Goal: Task Accomplishment & Management: Use online tool/utility

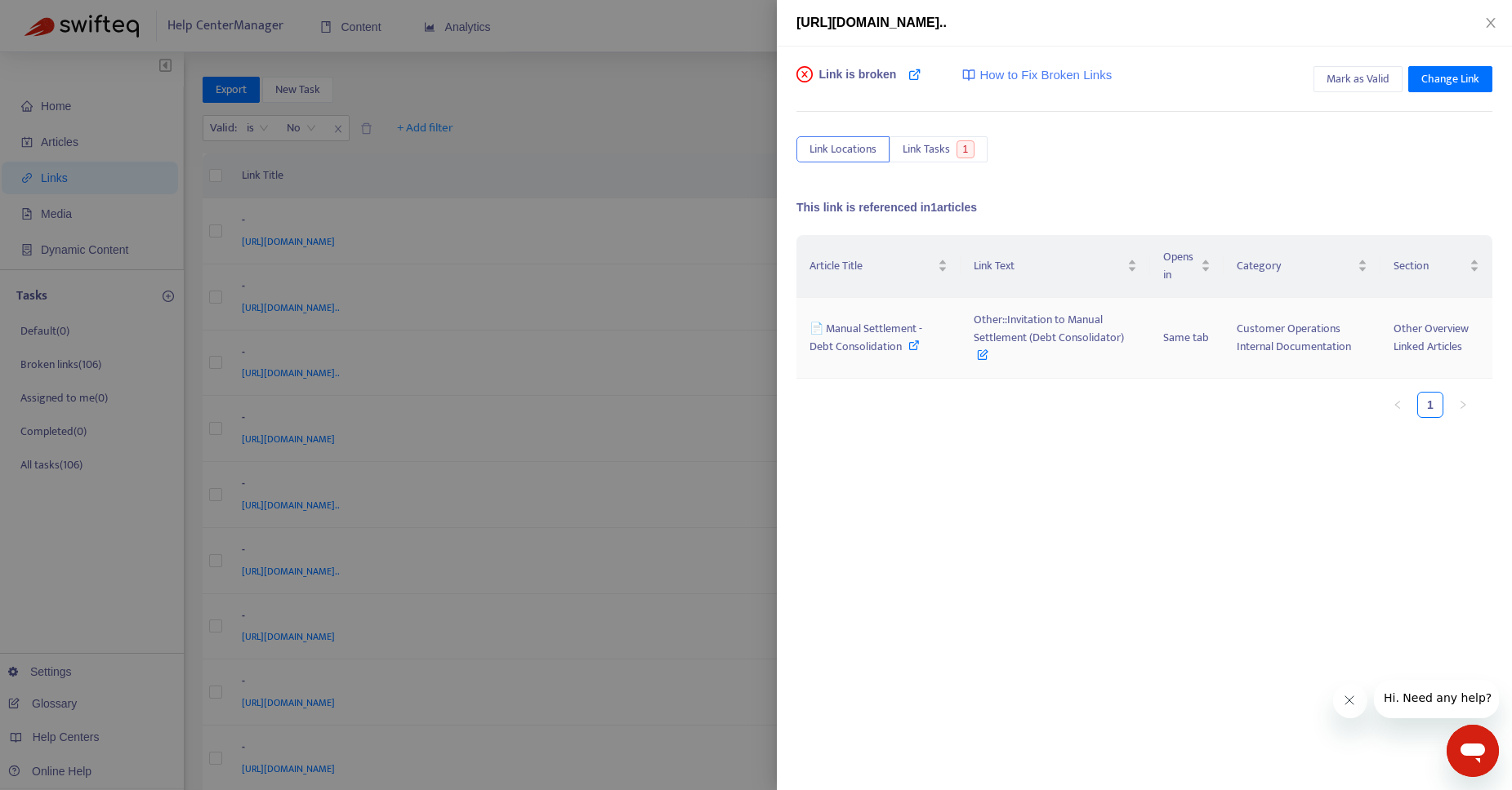
click at [911, 348] on icon at bounding box center [913, 344] width 12 height 12
drag, startPoint x: 976, startPoint y: 319, endPoint x: 643, endPoint y: 16, distance: 450.2
click at [1124, 339] on td "Other::Invitation to Manual Settlement (Debt Consolidator)" at bounding box center [1055, 338] width 190 height 81
copy span "Other::Invitation to Manual Settlement (Debt Consolidator)"
click at [1357, 81] on span "Mark as Valid" at bounding box center [1357, 79] width 63 height 18
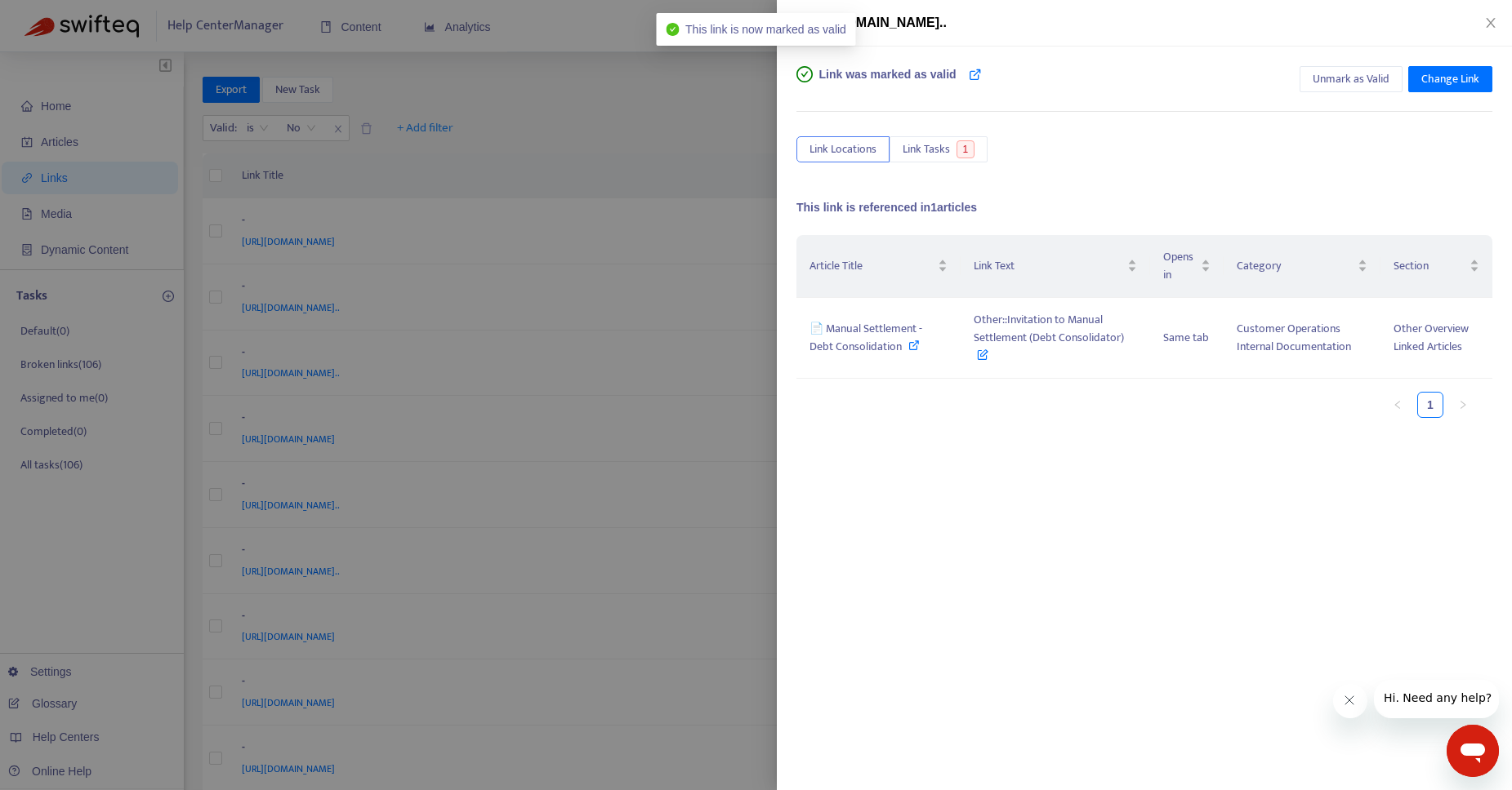
click at [525, 131] on div at bounding box center [756, 395] width 1512 height 790
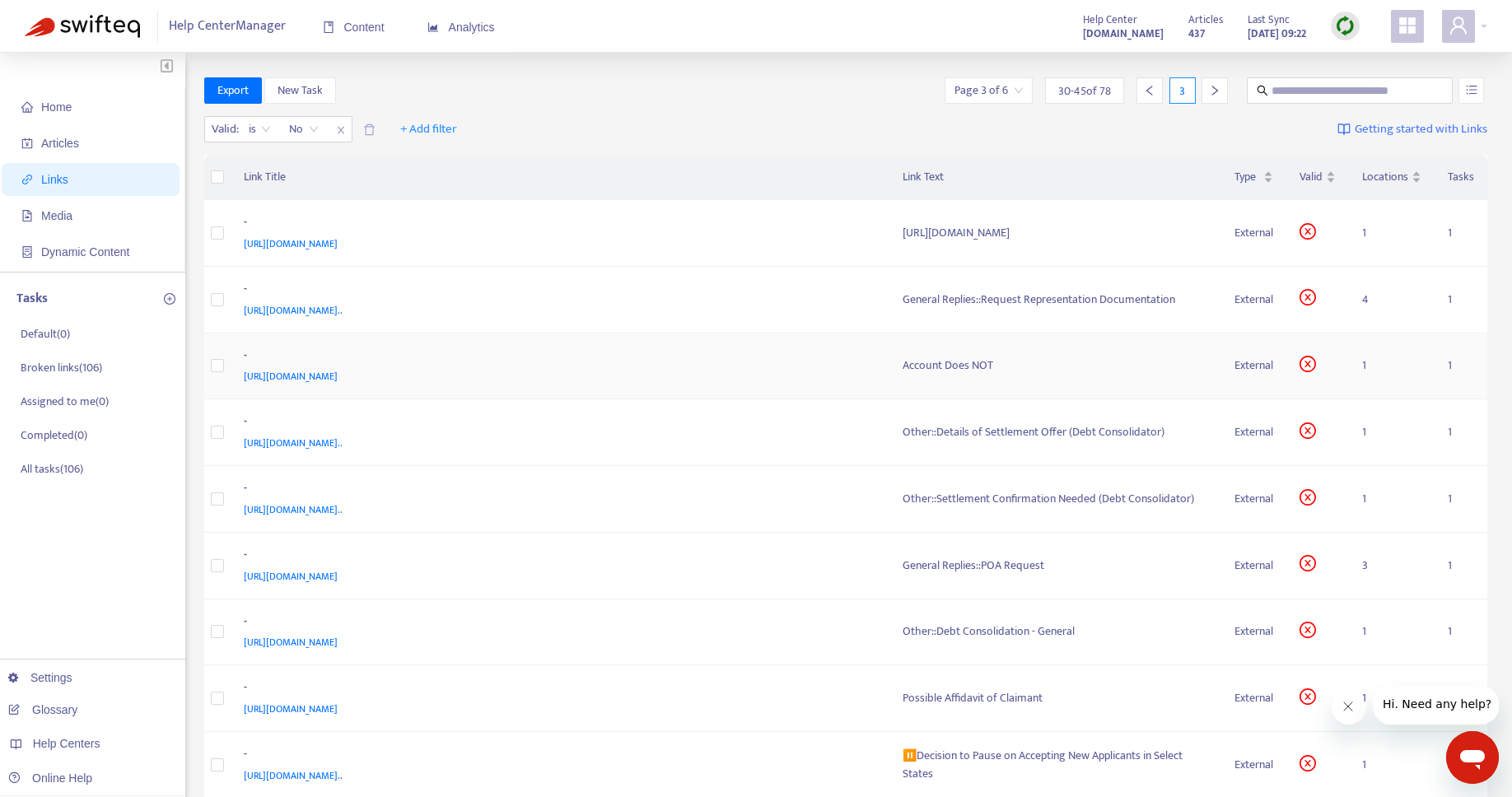
click at [959, 361] on div "Account Does NOT" at bounding box center [1055, 366] width 306 height 18
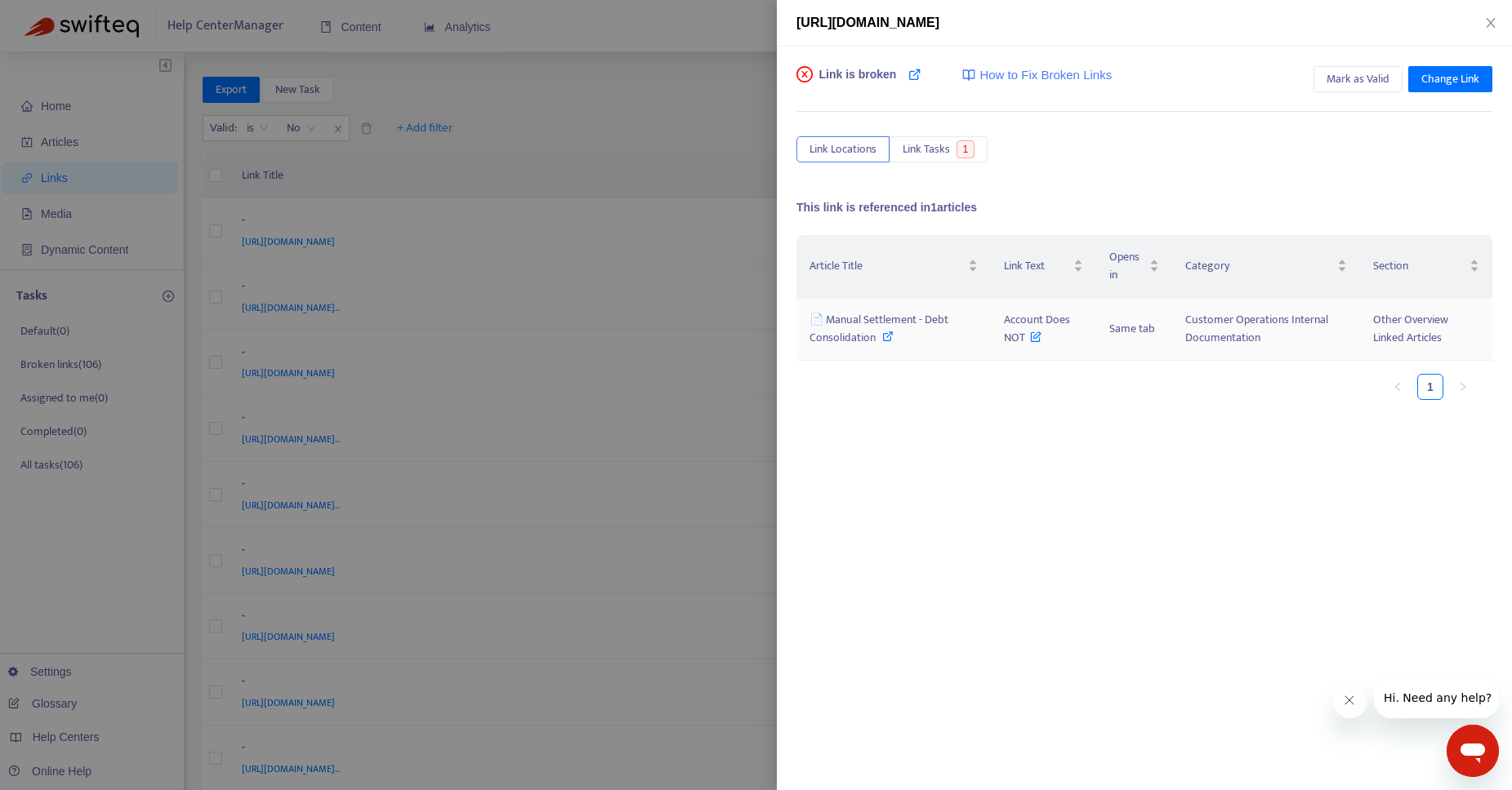
click at [882, 340] on icon at bounding box center [887, 336] width 12 height 12
drag, startPoint x: 1000, startPoint y: 321, endPoint x: 1022, endPoint y: 337, distance: 27.2
click at [1022, 337] on td "Account Does NOT" at bounding box center [1044, 329] width 106 height 63
copy span "Account Does NOT"
click at [1365, 86] on span "Mark as Valid" at bounding box center [1357, 79] width 63 height 18
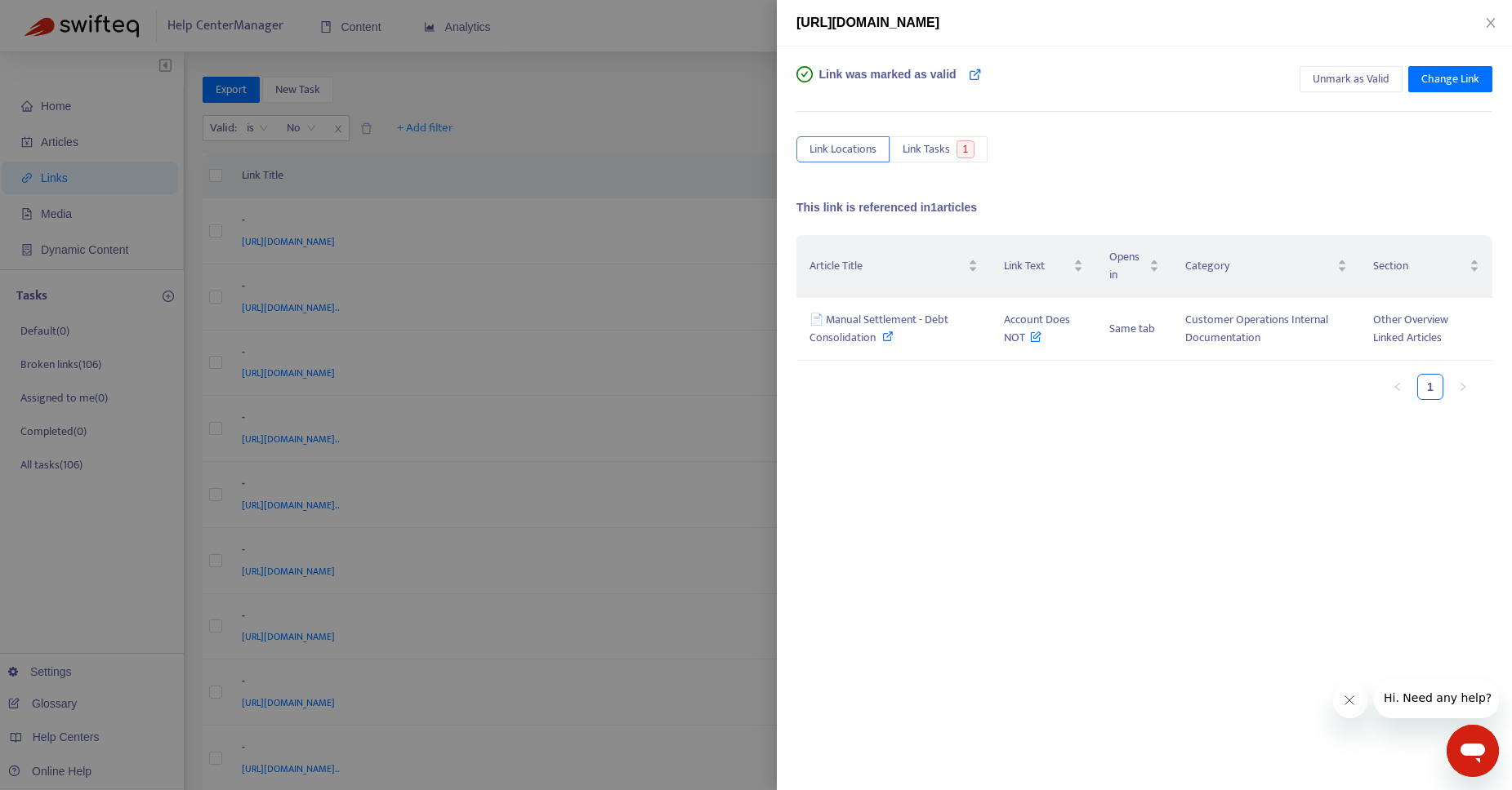
click at [607, 116] on div at bounding box center [756, 395] width 1512 height 790
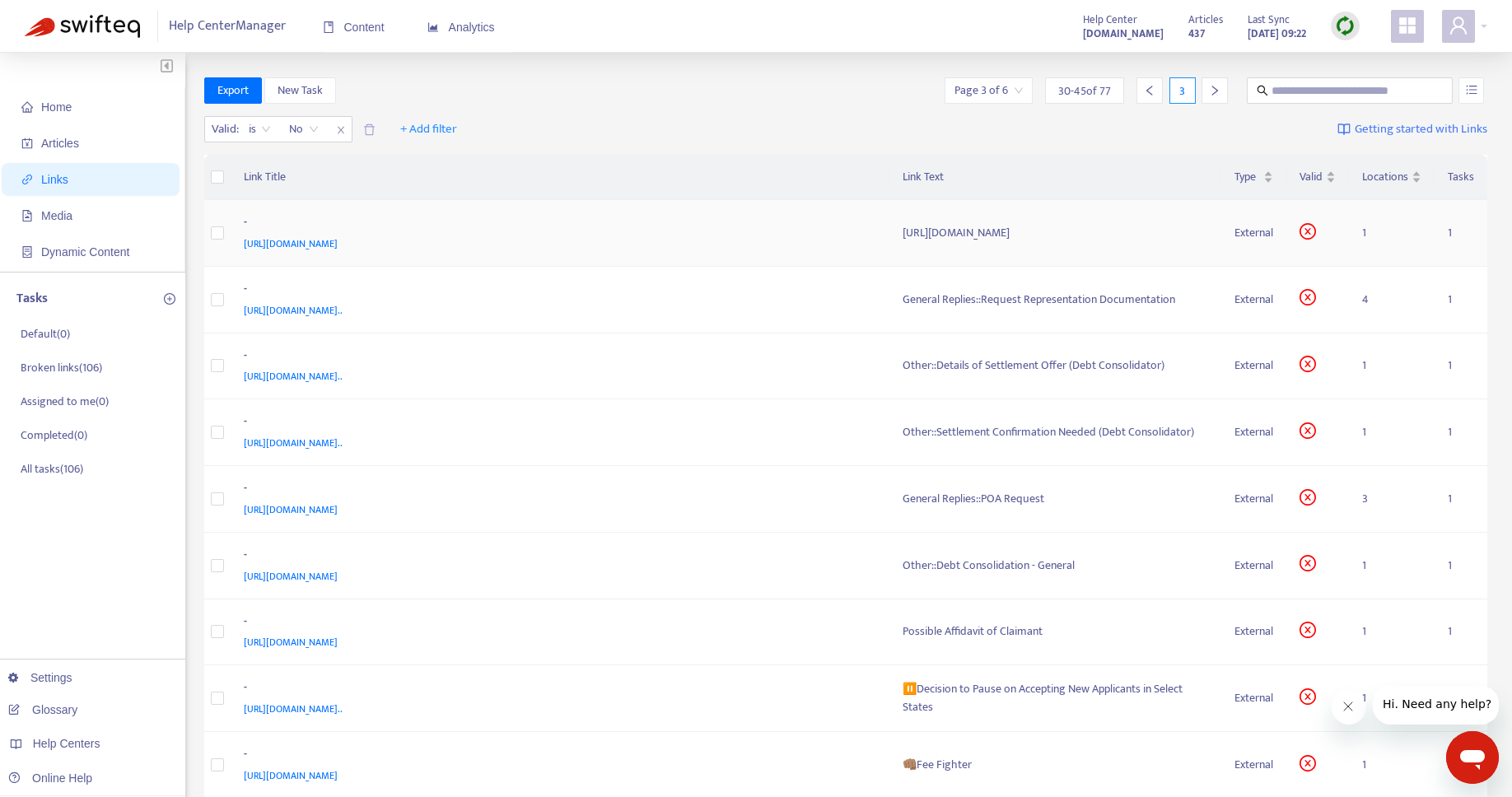
click at [1022, 233] on div "[URL][DOMAIN_NAME]" at bounding box center [1055, 233] width 306 height 18
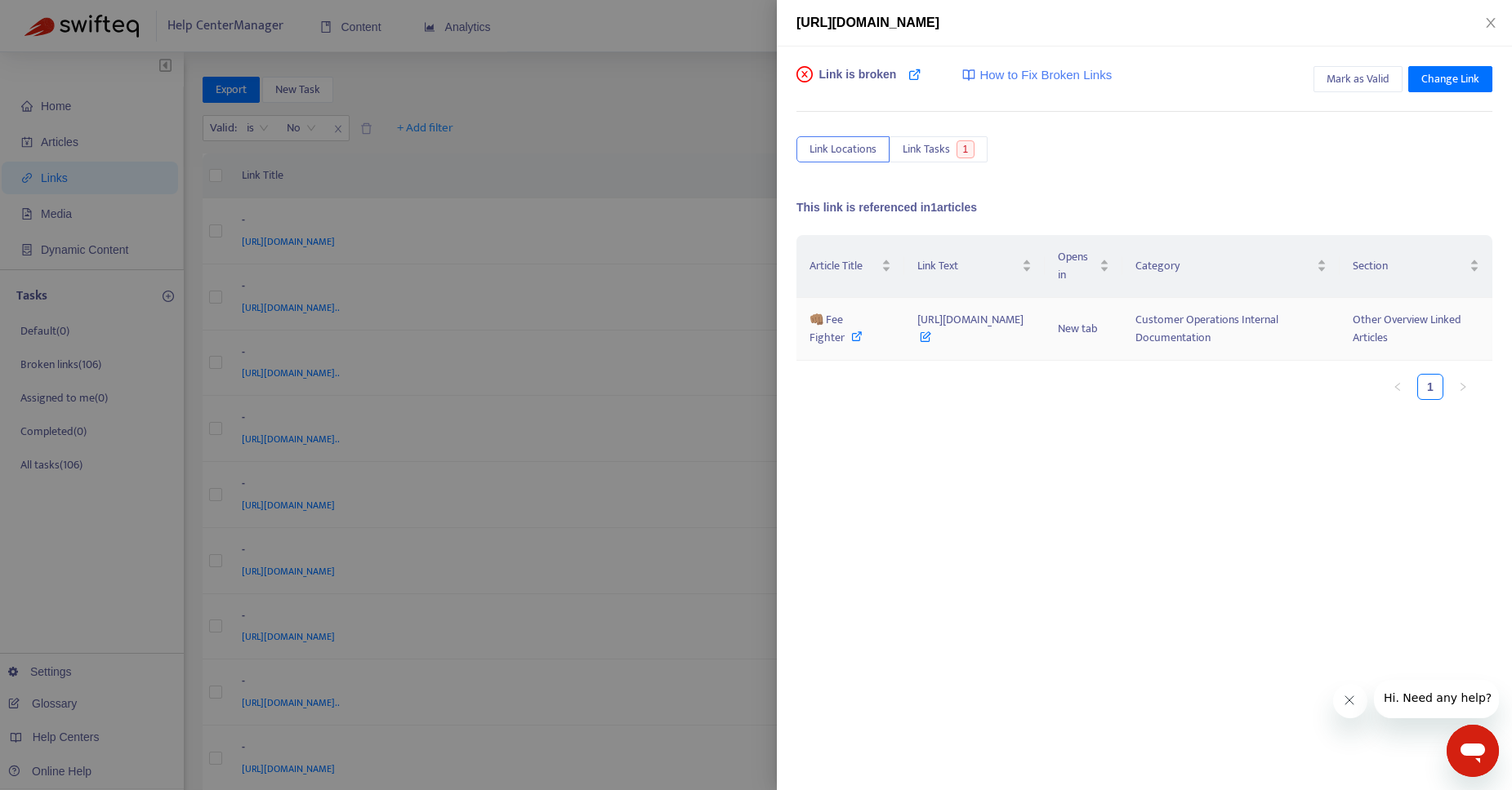
click at [855, 339] on icon at bounding box center [857, 336] width 12 height 12
drag, startPoint x: 893, startPoint y: 321, endPoint x: 1101, endPoint y: 342, distance: 209.1
click at [1045, 342] on td "[URL][DOMAIN_NAME]" at bounding box center [974, 329] width 141 height 63
copy span "[URL][DOMAIN_NAME]"
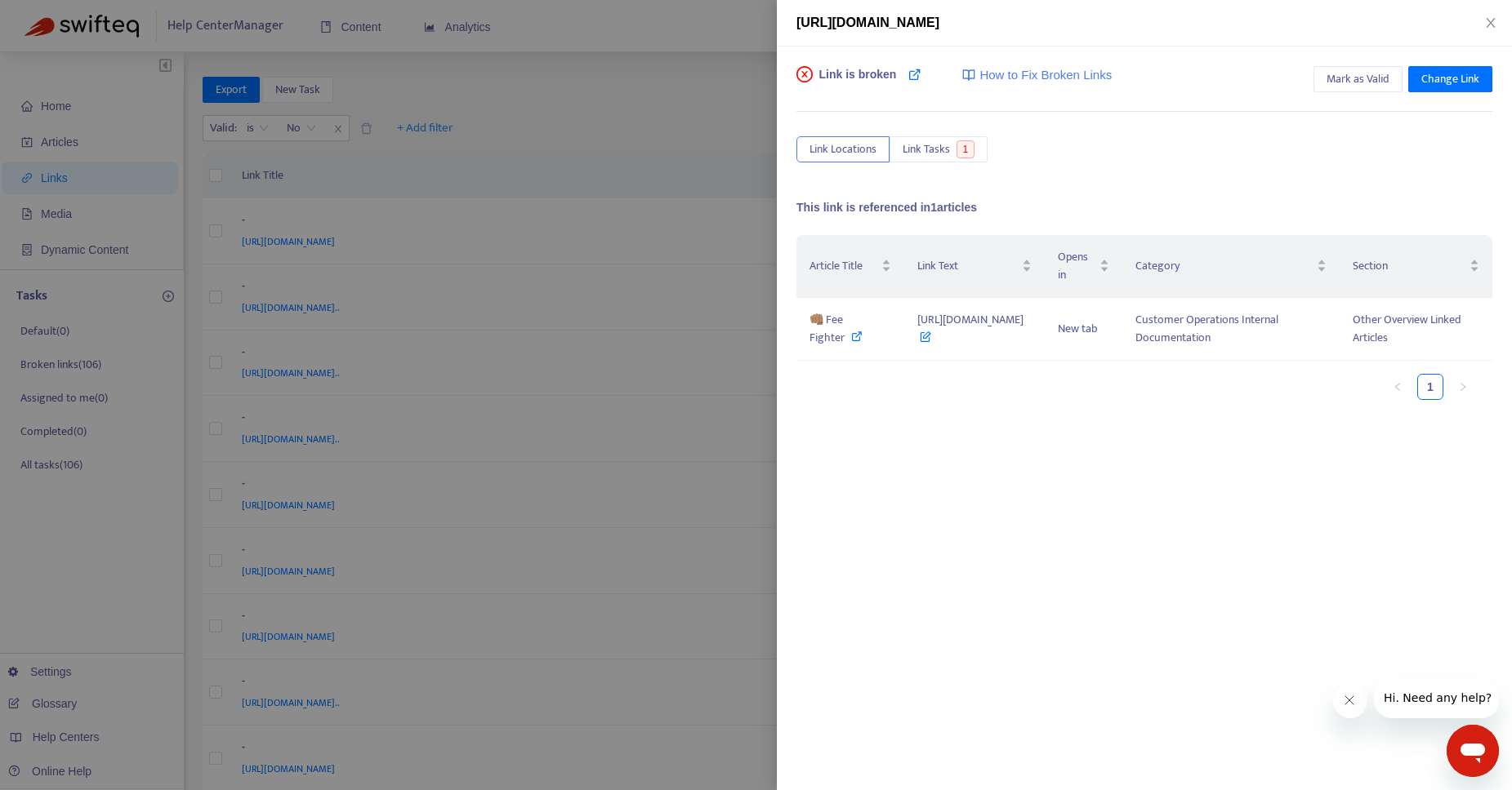
copy span "[URL][DOMAIN_NAME]"
click at [629, 135] on div at bounding box center [756, 395] width 1512 height 790
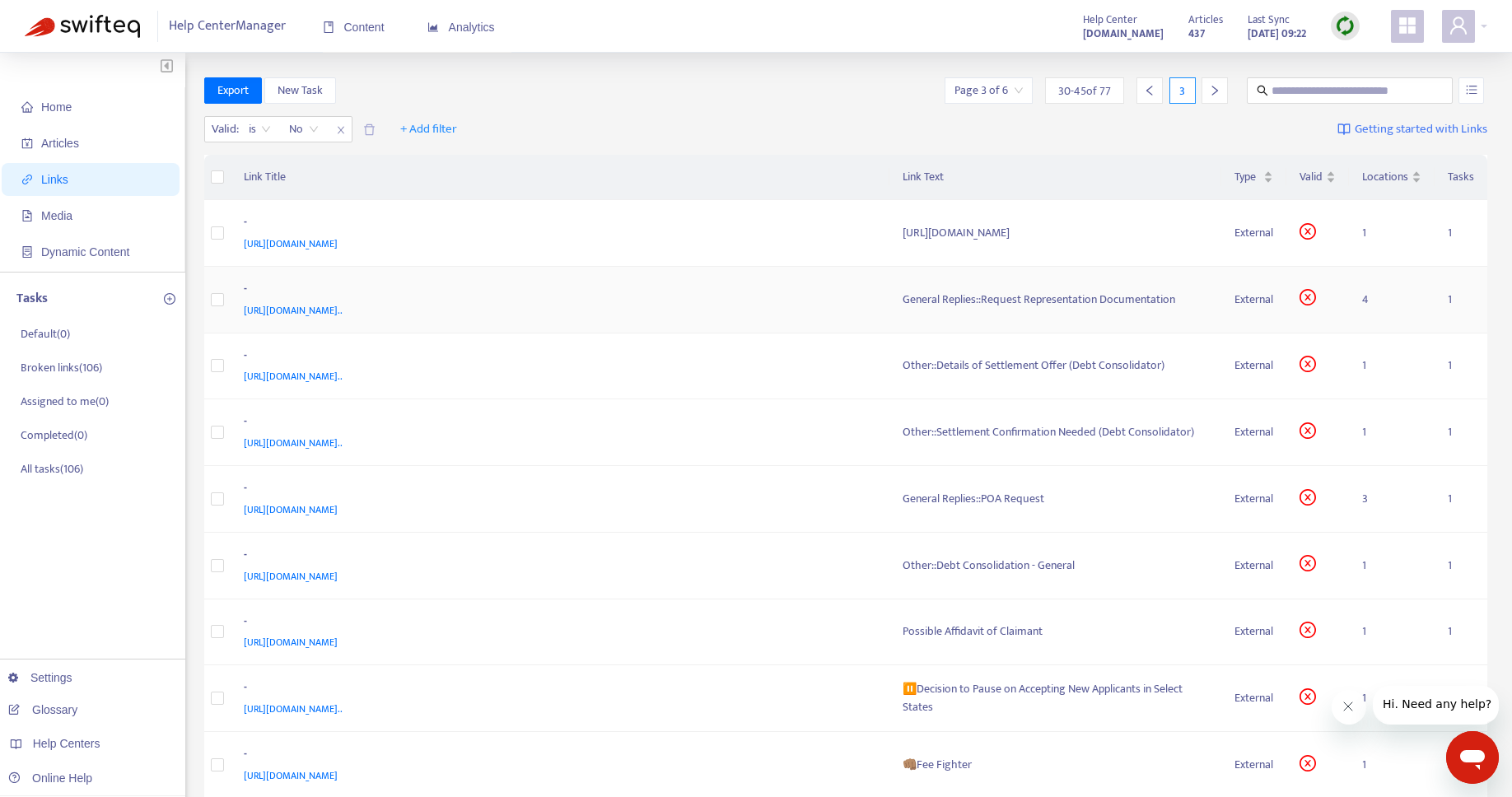
click at [988, 299] on div "General Replies::Request Representation Documentation" at bounding box center [1055, 300] width 306 height 18
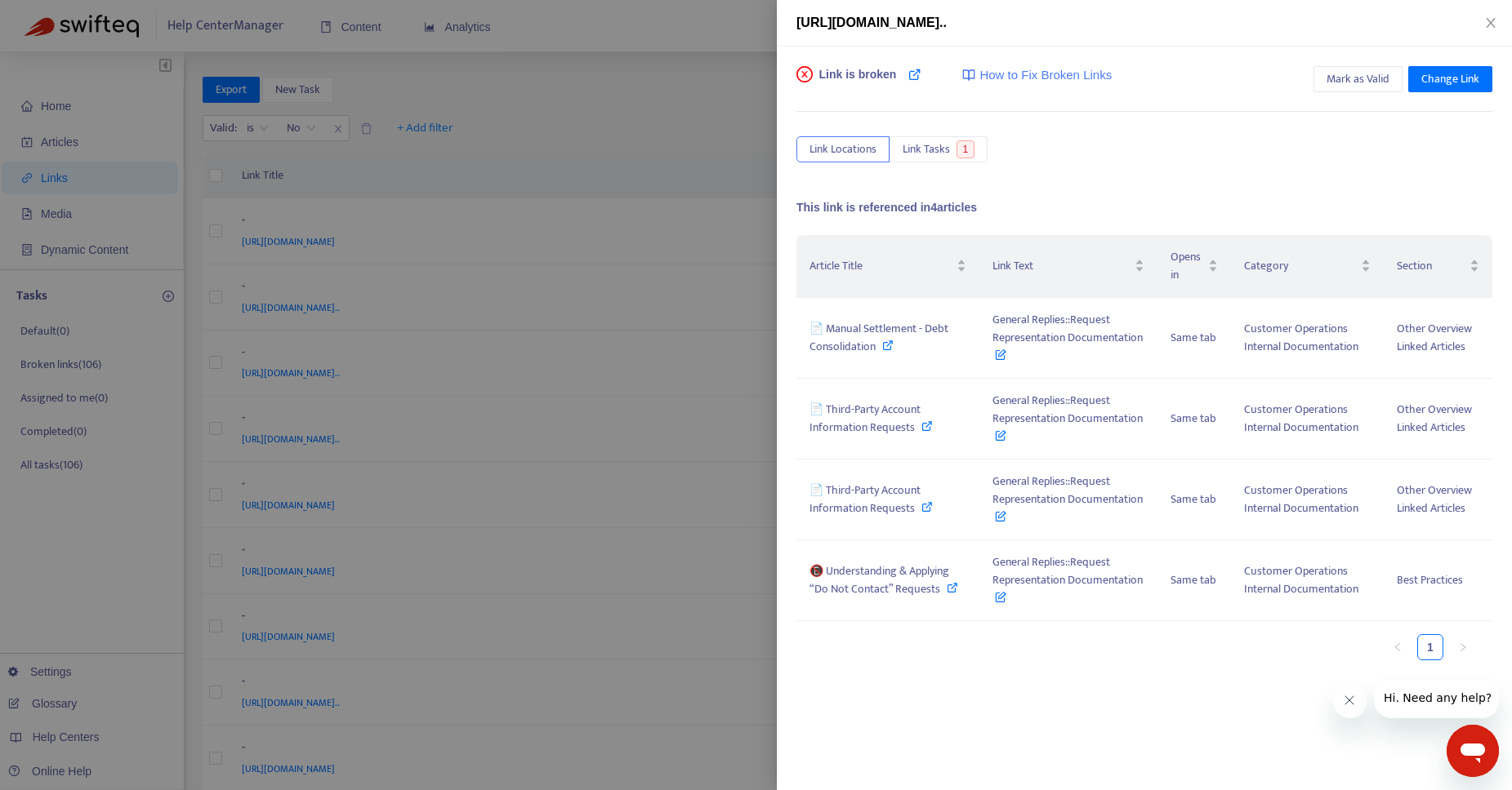
click at [662, 140] on div at bounding box center [756, 395] width 1512 height 790
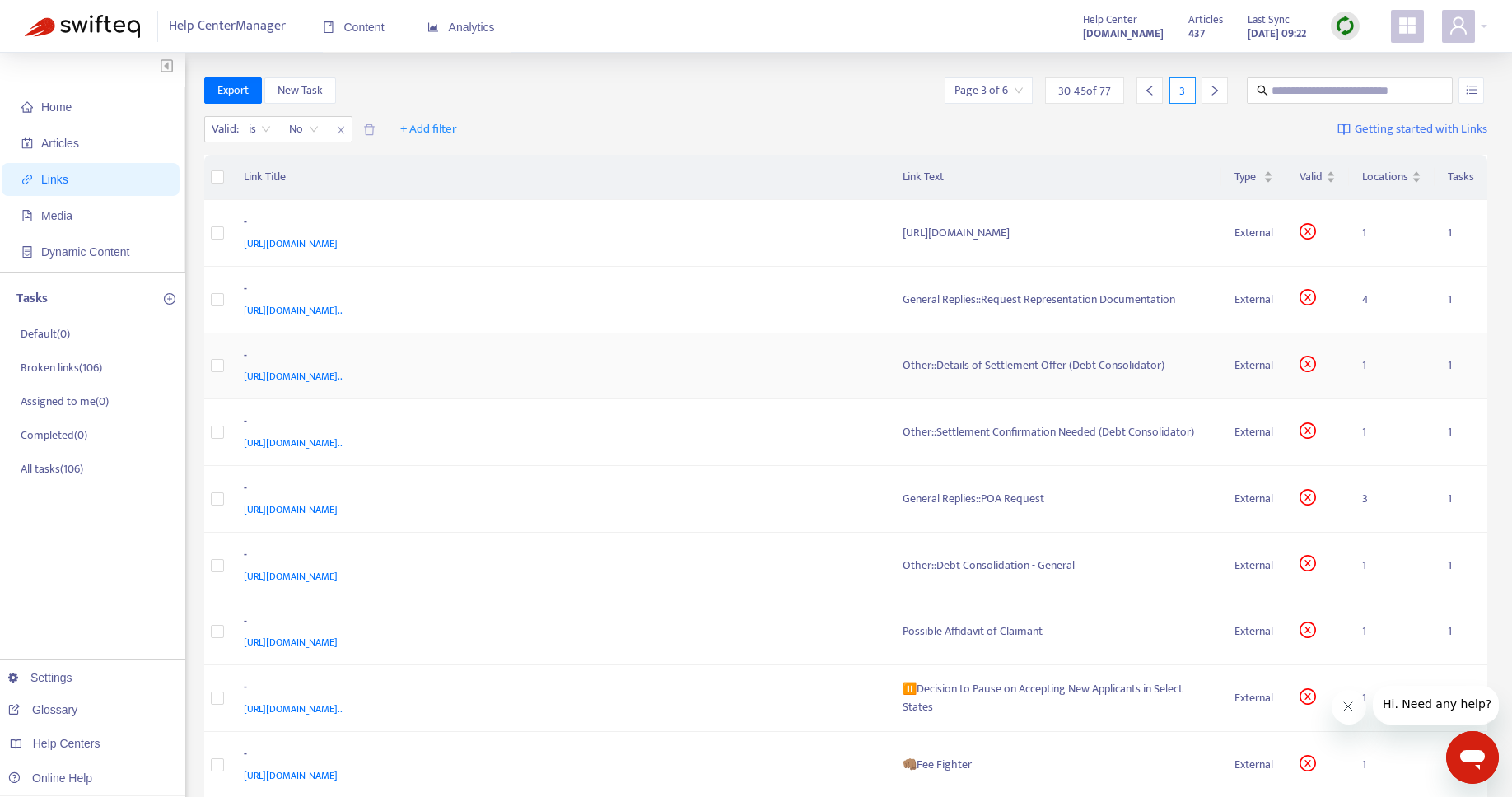
click at [957, 367] on div "Other::Details of Settlement Offer (Debt Consolidator)" at bounding box center [1055, 366] width 306 height 18
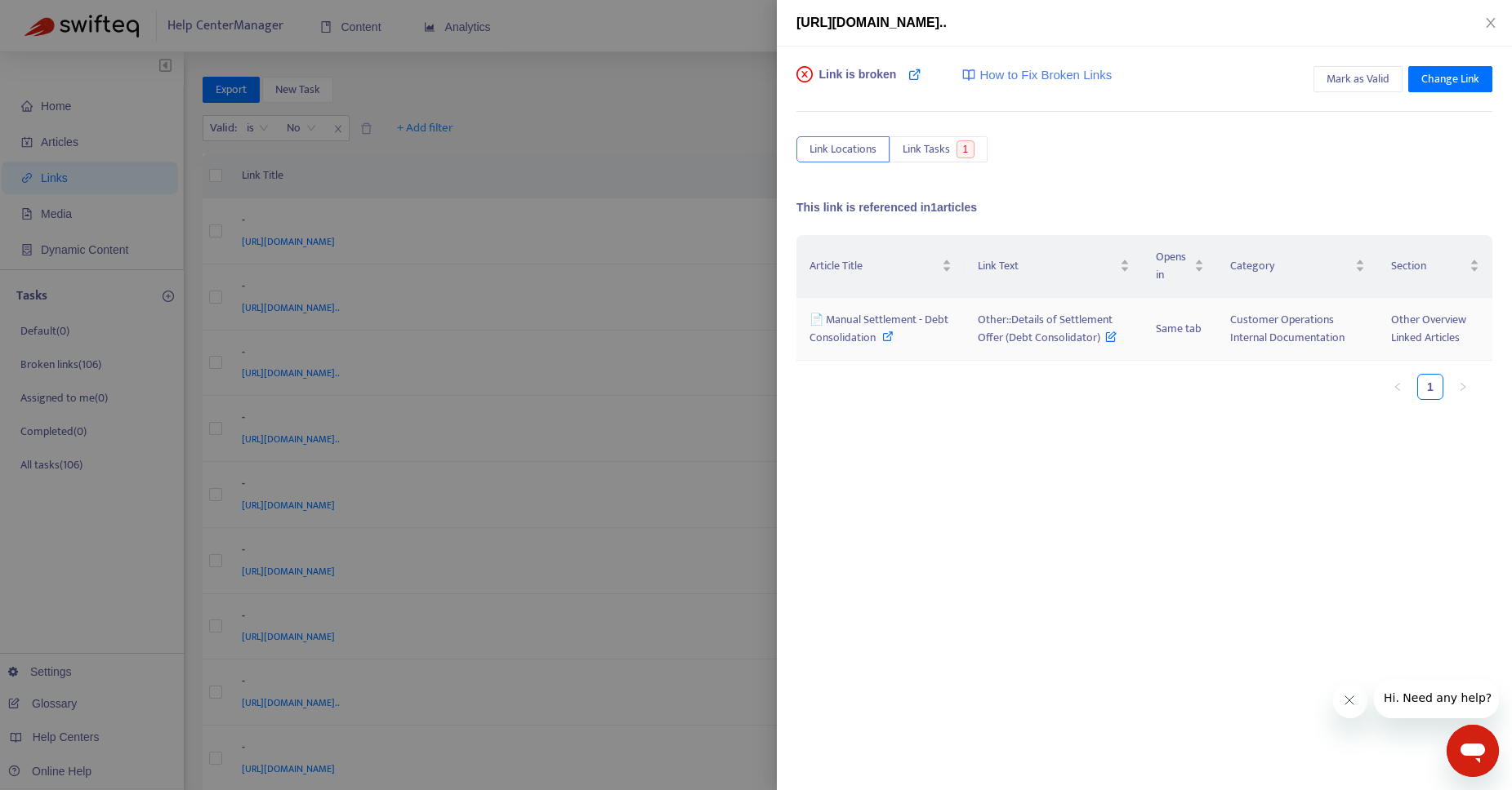
click at [882, 335] on icon at bounding box center [887, 336] width 12 height 12
drag, startPoint x: 1004, startPoint y: 320, endPoint x: 1106, endPoint y: 336, distance: 103.2
click at [1106, 336] on span "Other::Details of Settlement Offer (Debt Consolidator)" at bounding box center [1047, 328] width 140 height 37
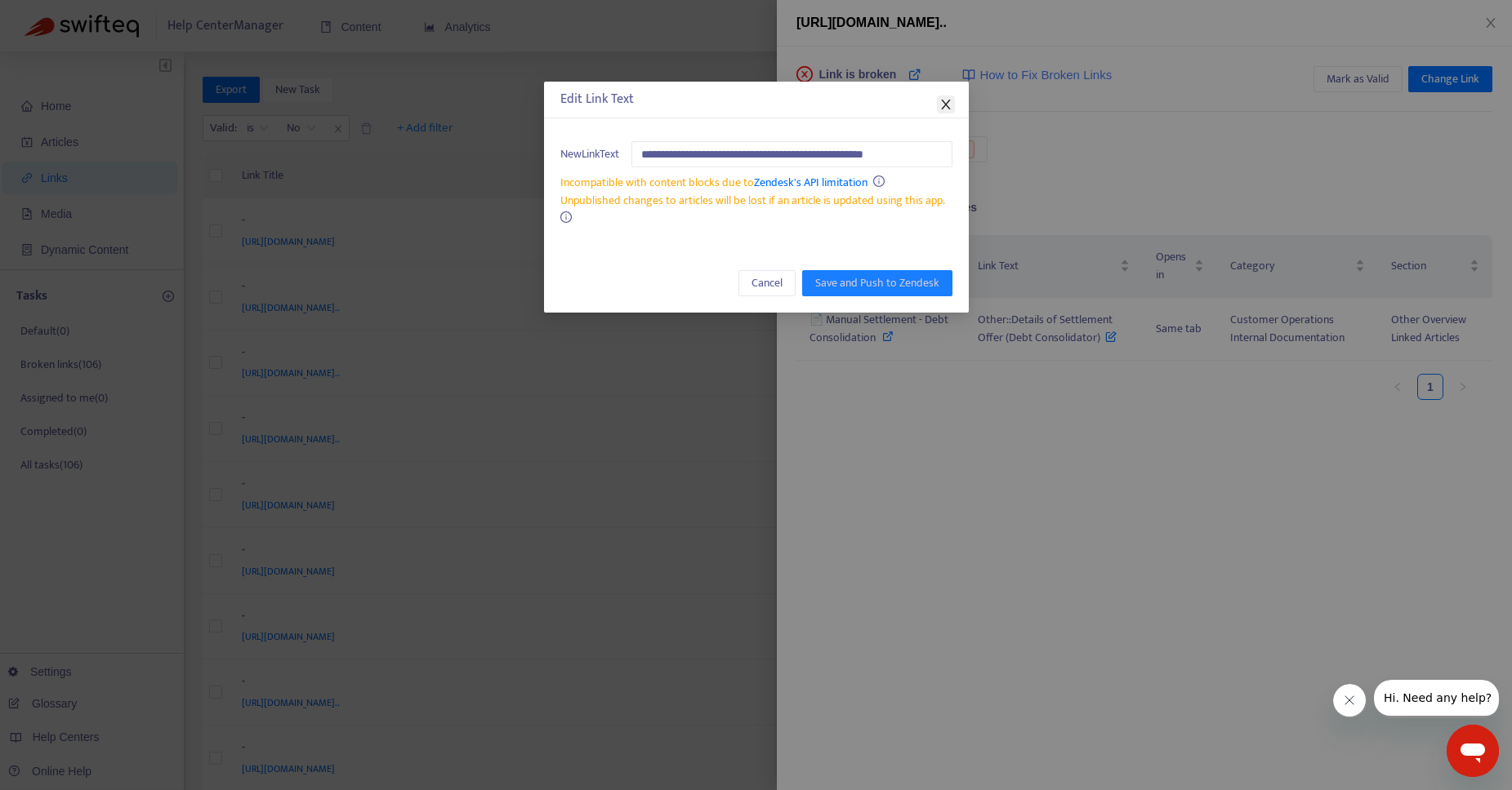
click at [941, 108] on icon "close" at bounding box center [945, 104] width 9 height 10
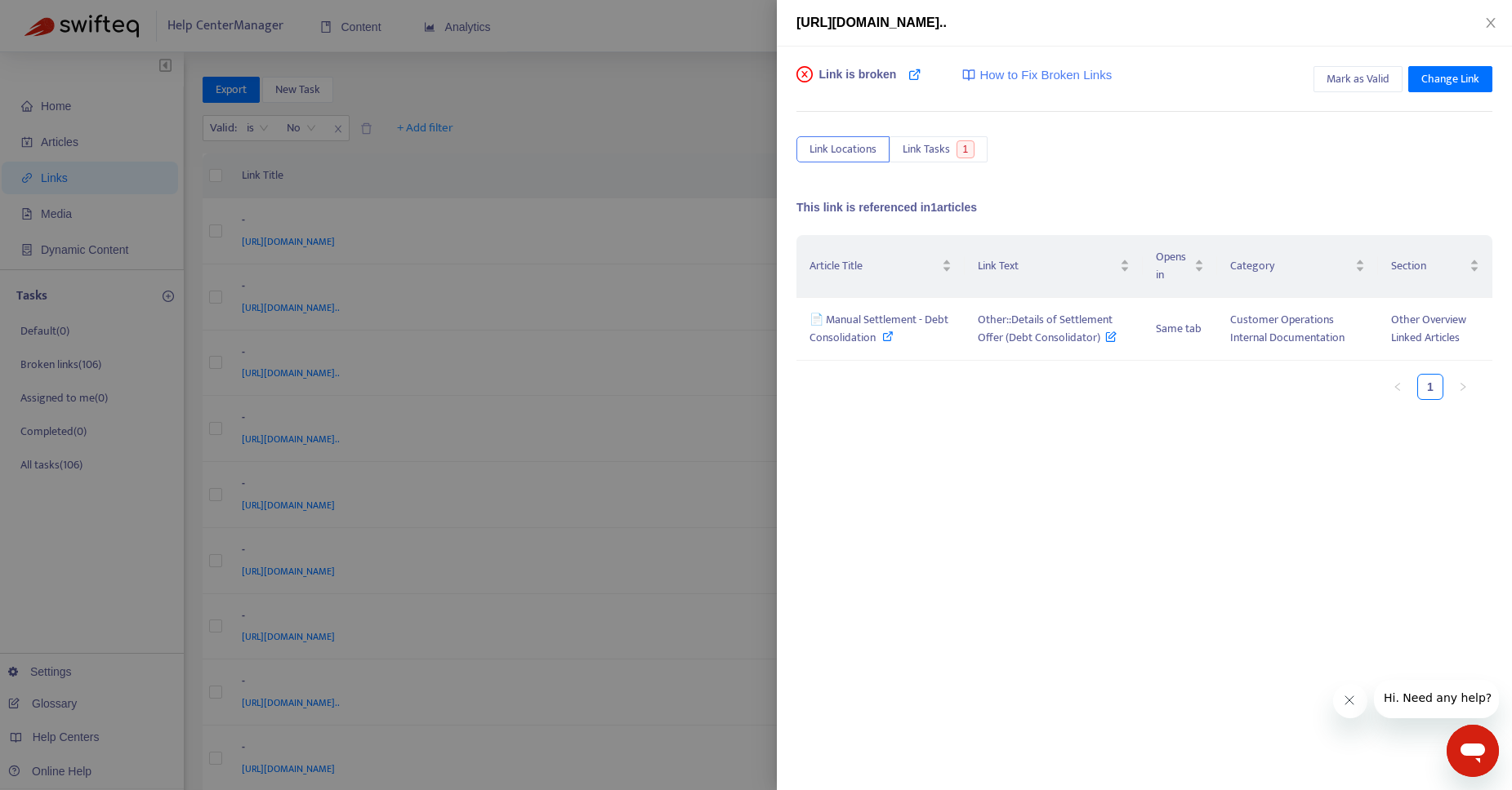
click at [968, 404] on div "Article Title Link Text Opens in Category Section 📄 Manual Settlement - Debt Co…" at bounding box center [1143, 324] width 696 height 178
drag, startPoint x: 986, startPoint y: 321, endPoint x: 1105, endPoint y: 350, distance: 122.5
click at [1105, 350] on td "Other::Details of Settlement Offer (Debt Consolidator)" at bounding box center [1054, 329] width 179 height 63
copy span "Other::Details of Settlement Offer (Debt Consolidator)"
click at [1351, 72] on span "Mark as Valid" at bounding box center [1357, 79] width 63 height 18
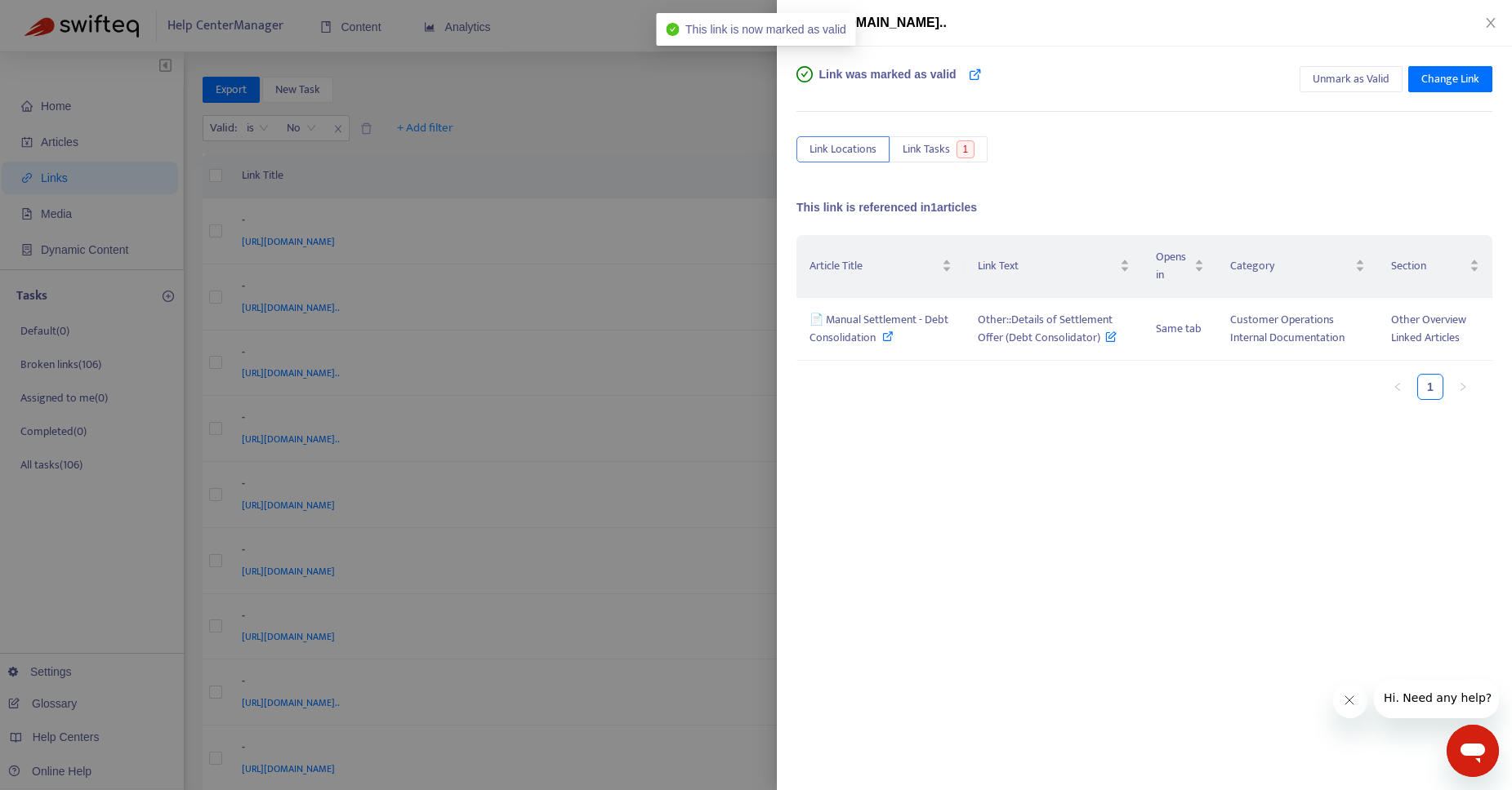
click at [582, 138] on div at bounding box center [756, 395] width 1512 height 790
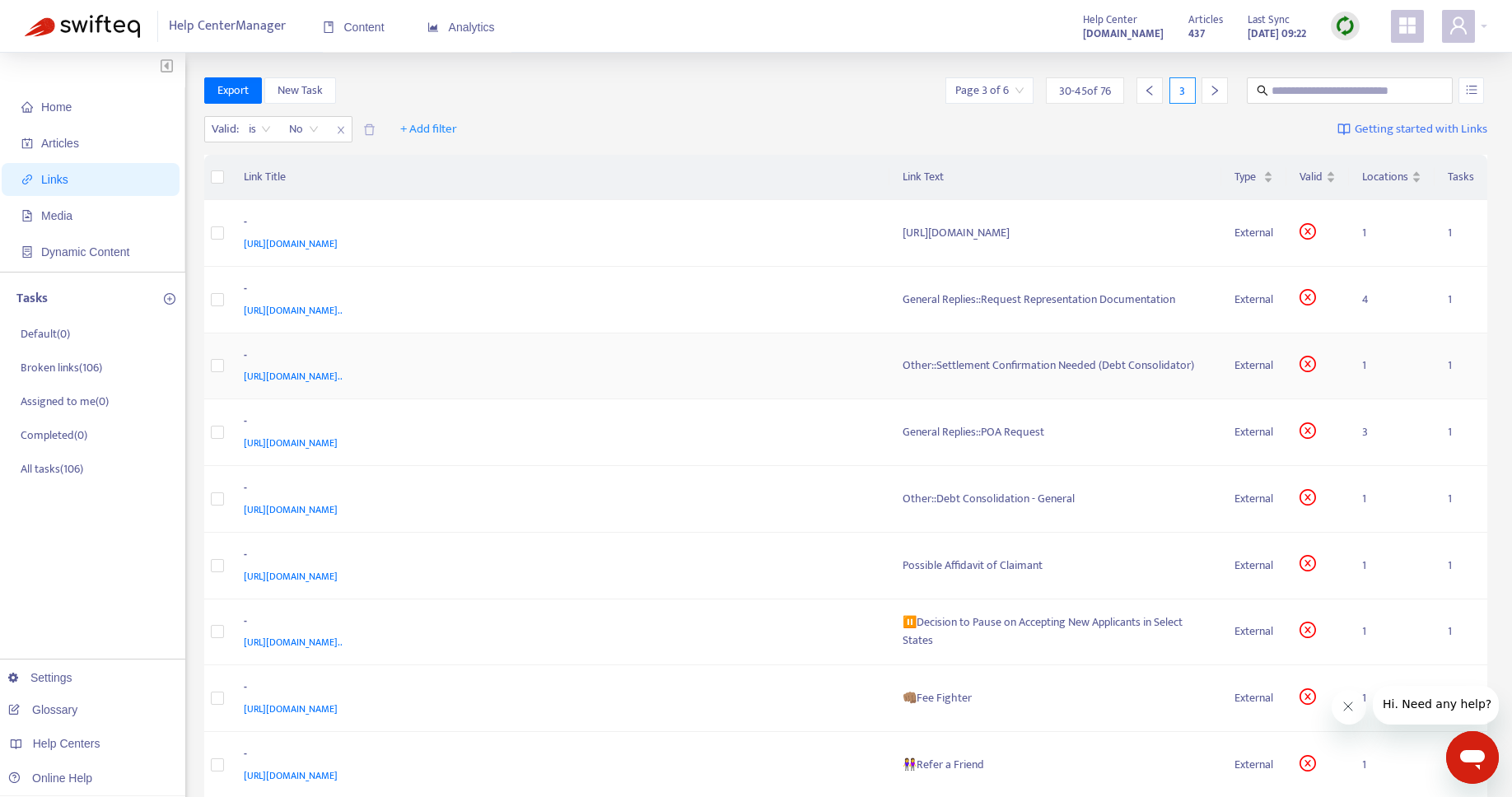
click at [1024, 360] on div "Other::Settlement Confirmation Needed (Debt Consolidator)" at bounding box center [1055, 366] width 306 height 18
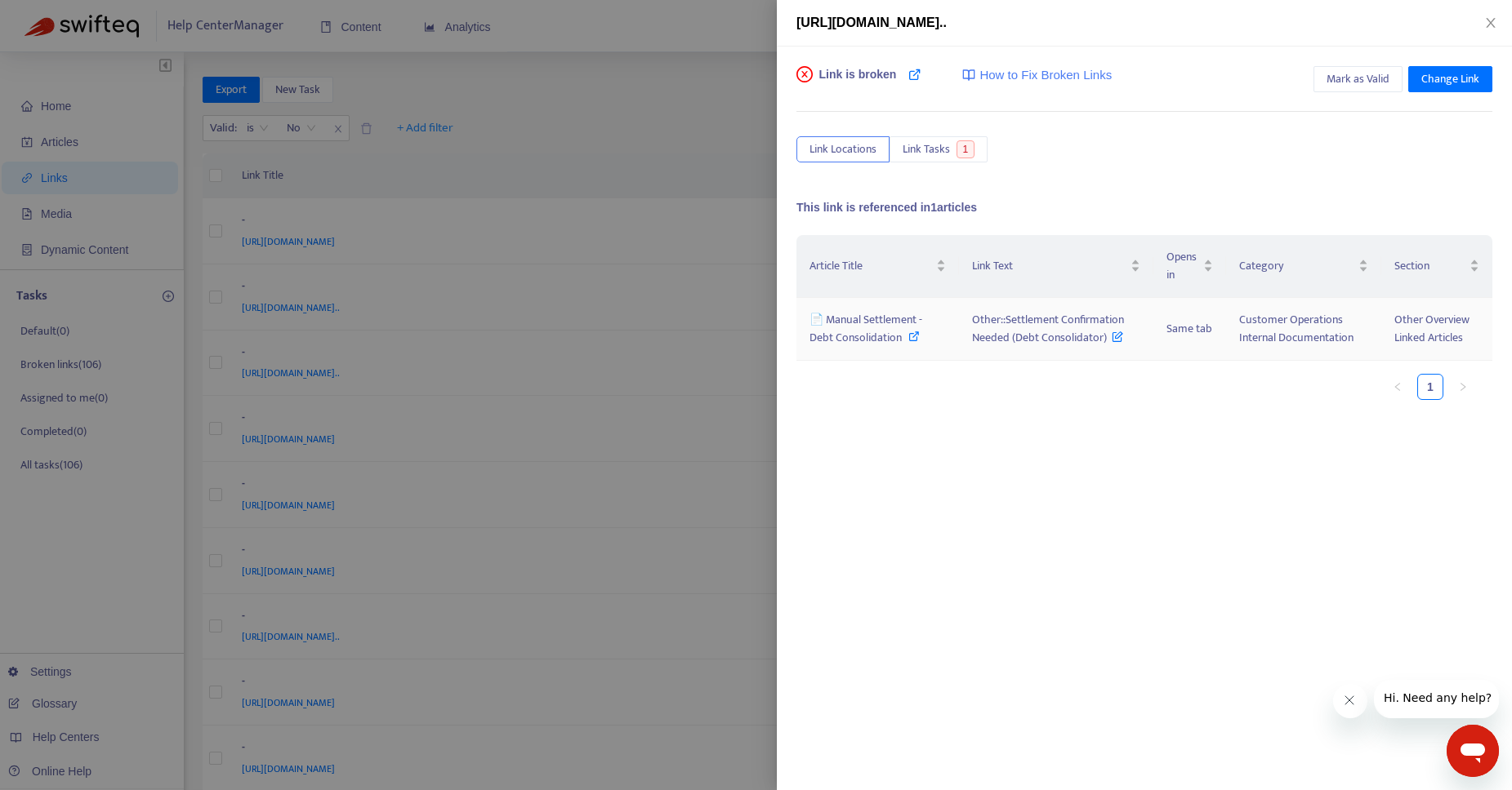
click at [915, 338] on icon at bounding box center [913, 336] width 12 height 12
drag, startPoint x: 971, startPoint y: 319, endPoint x: 1104, endPoint y: 344, distance: 135.3
click at [1104, 344] on span "Other::Settlement Confirmation Needed (Debt Consolidator)" at bounding box center [1048, 328] width 152 height 37
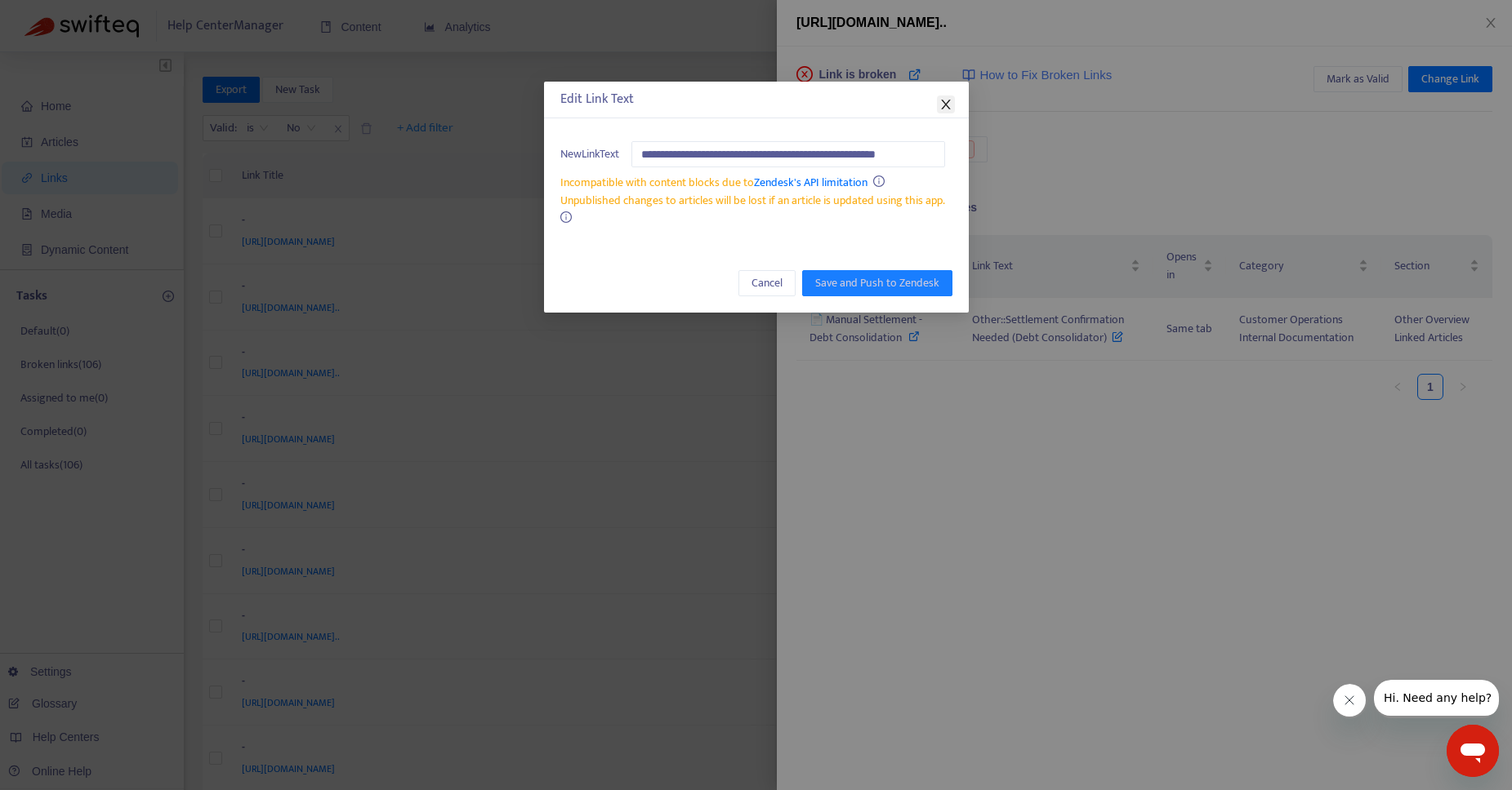
click at [944, 108] on icon "close" at bounding box center [945, 104] width 13 height 13
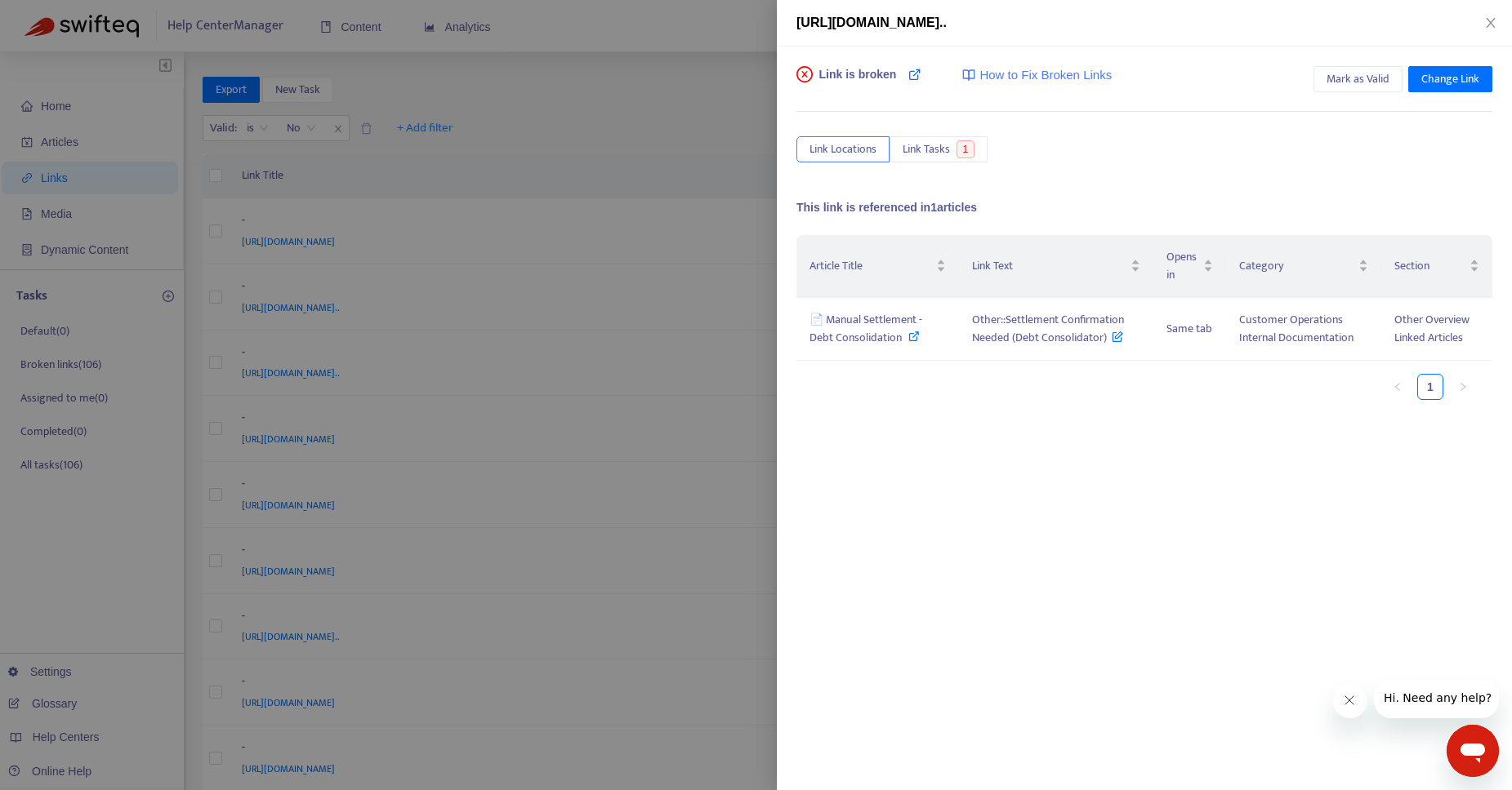
click at [1140, 488] on div "Article Title Link Text Opens in Category Section 📄 Manual Settlement - Debt Co…" at bounding box center [1143, 398] width 696 height 327
click at [908, 335] on icon at bounding box center [913, 336] width 12 height 12
drag, startPoint x: 993, startPoint y: 324, endPoint x: 1107, endPoint y: 344, distance: 115.7
click at [1107, 344] on td "Other::Settlement Confirmation Needed (Debt Consolidator)" at bounding box center [1055, 329] width 194 height 63
copy span "Other::Settlement Confirmation Needed (Debt Consolidator)"
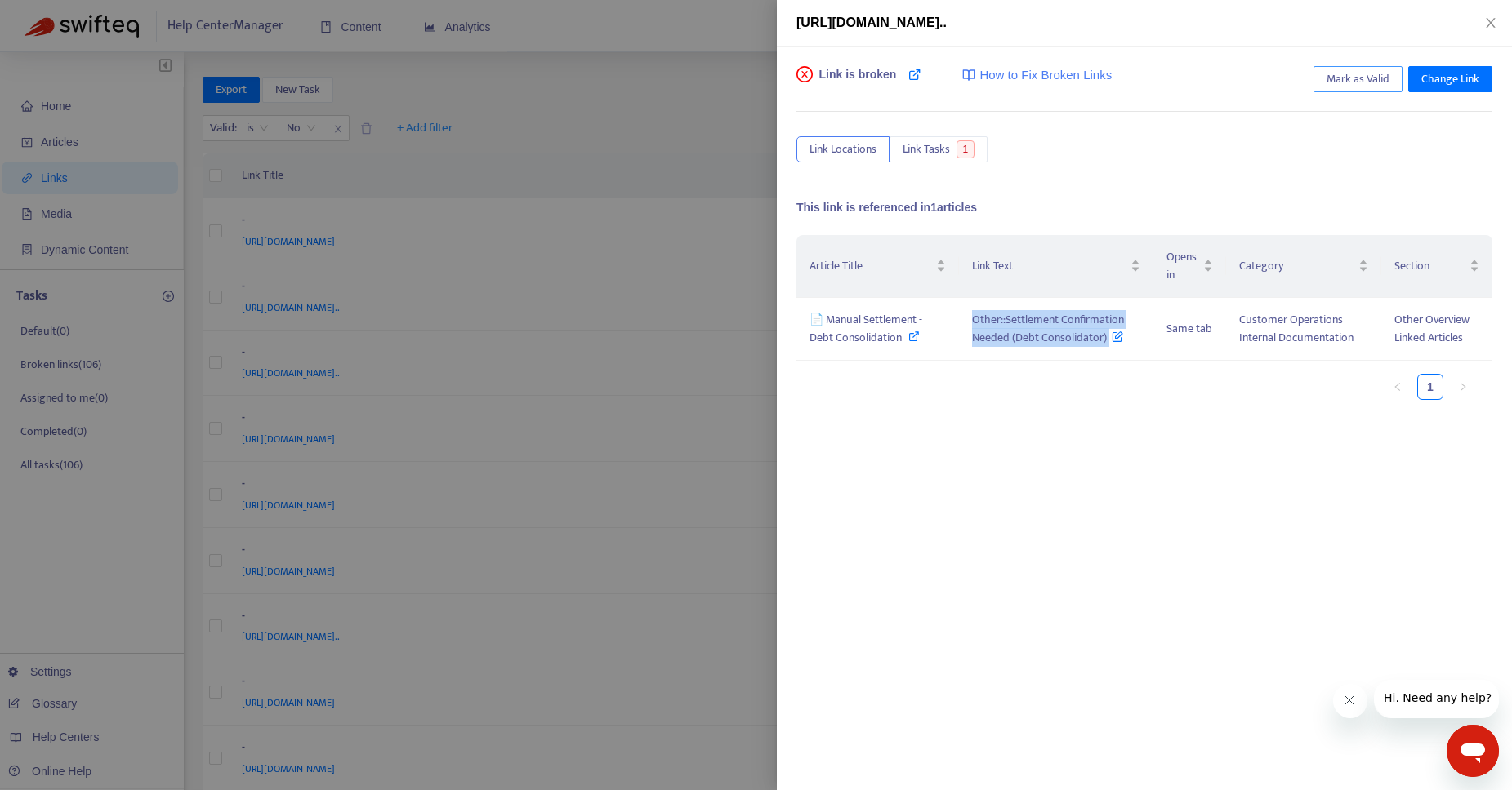
click at [1355, 72] on span "Mark as Valid" at bounding box center [1357, 79] width 63 height 18
click at [666, 100] on div at bounding box center [756, 395] width 1512 height 790
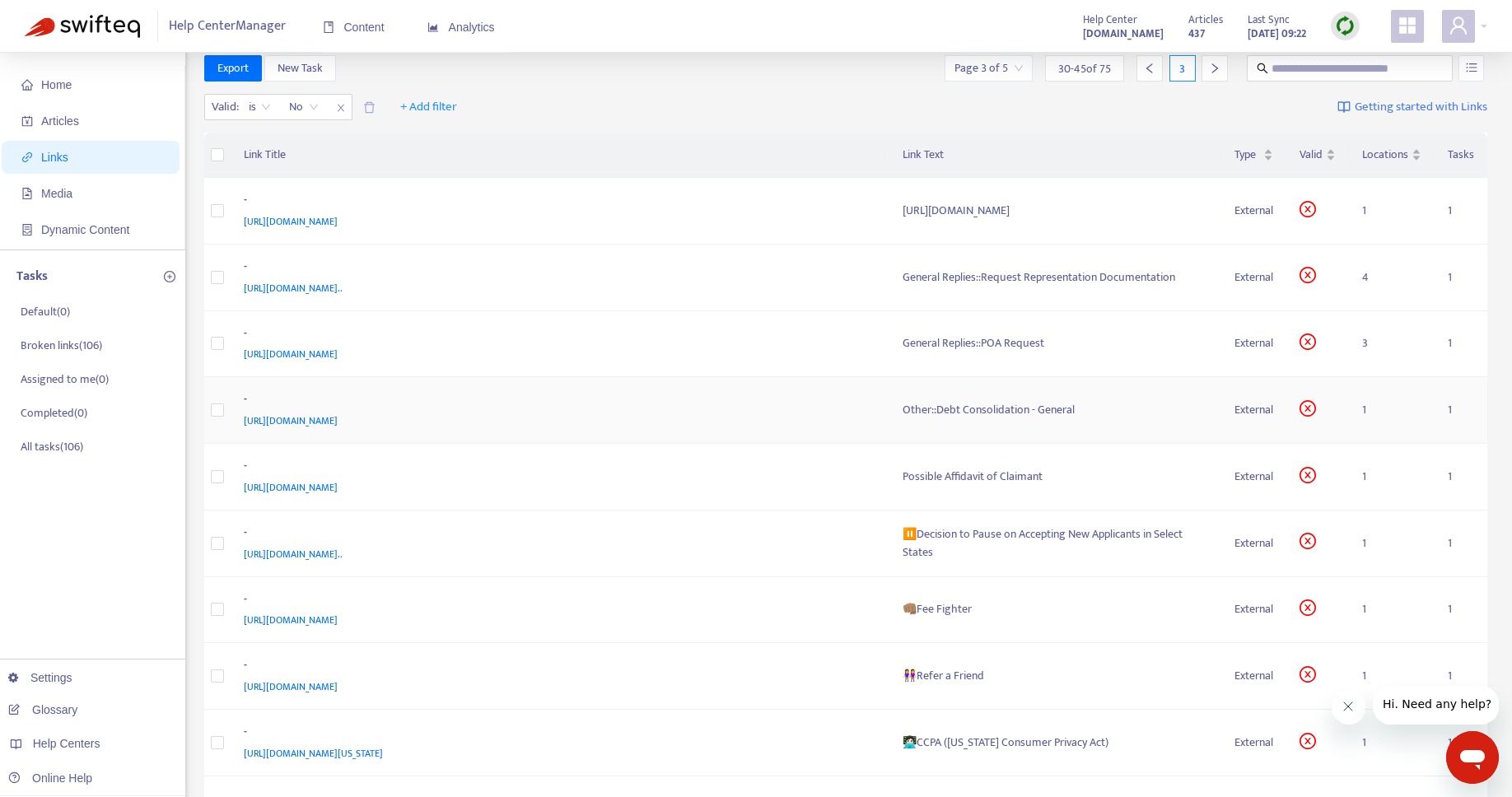
scroll to position [23, 0]
click at [1006, 412] on div "Other::Debt Consolidation - General" at bounding box center [1055, 408] width 306 height 18
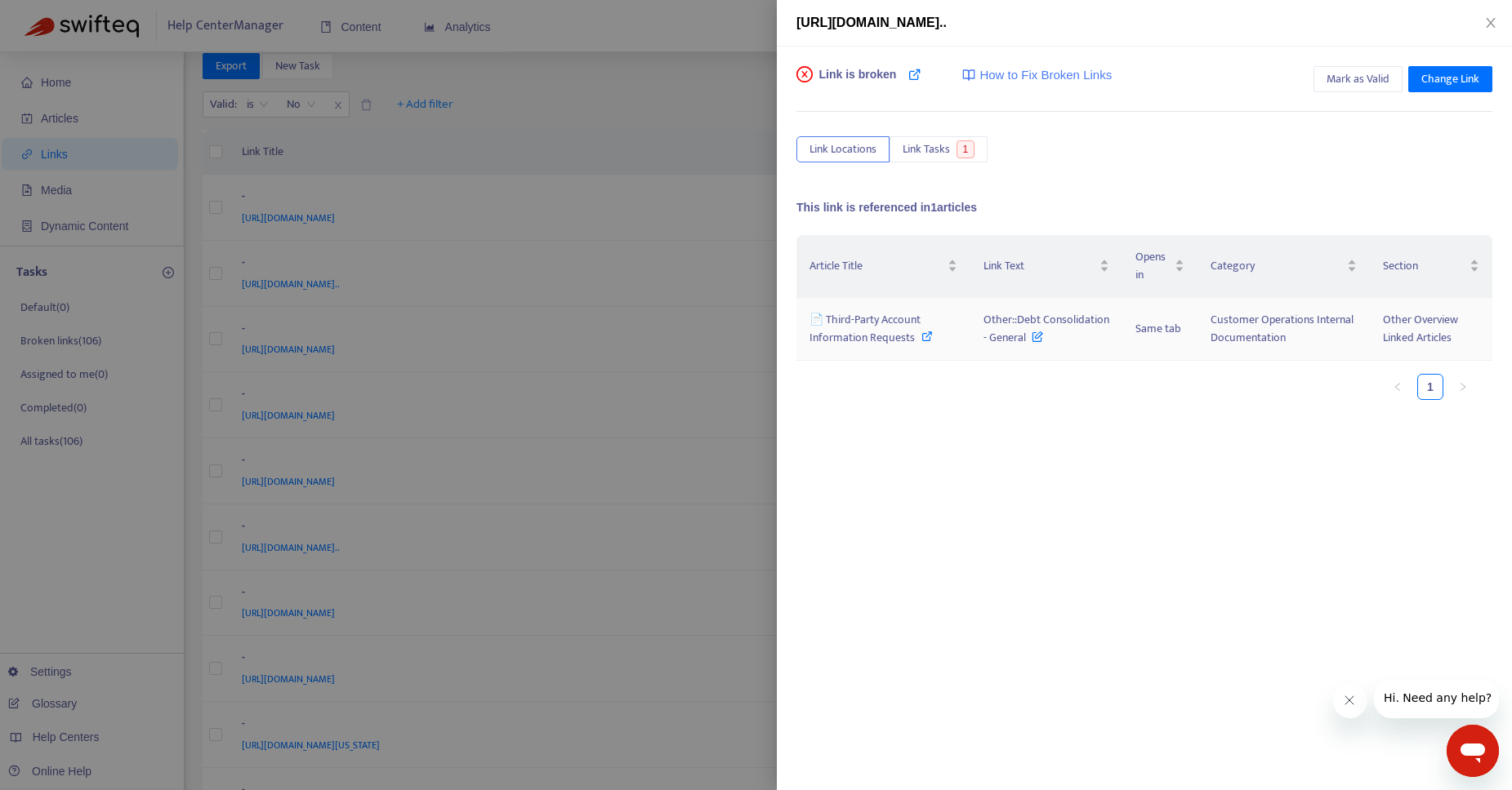
click at [926, 339] on icon at bounding box center [927, 336] width 12 height 12
drag, startPoint x: 1007, startPoint y: 336, endPoint x: 1023, endPoint y: 348, distance: 20.0
click at [1023, 348] on td "Other::Debt Consolidation - General" at bounding box center [1046, 329] width 152 height 63
copy span "Other::Debt Consolidation - General"
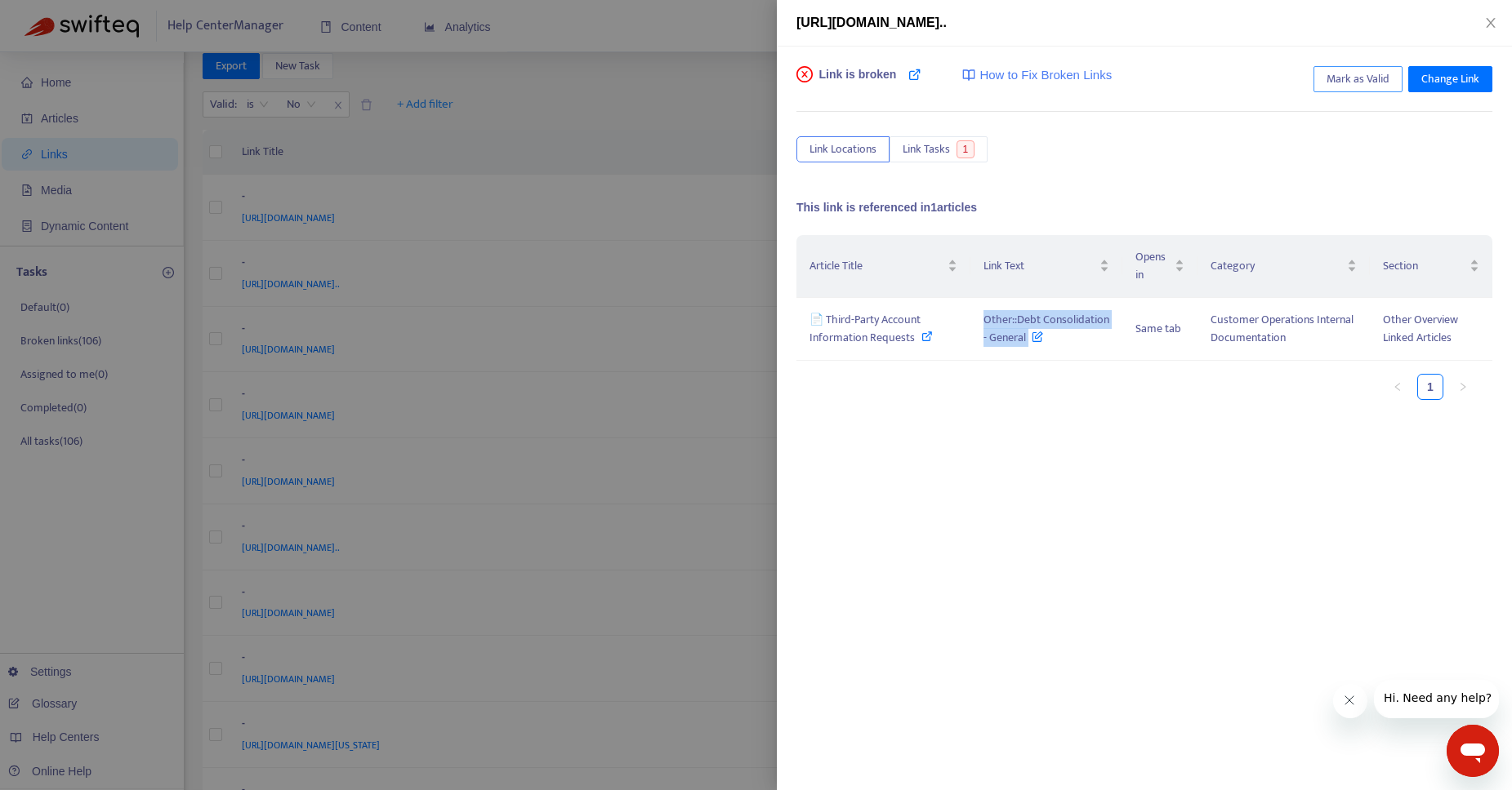
click at [1369, 72] on span "Mark as Valid" at bounding box center [1357, 79] width 63 height 18
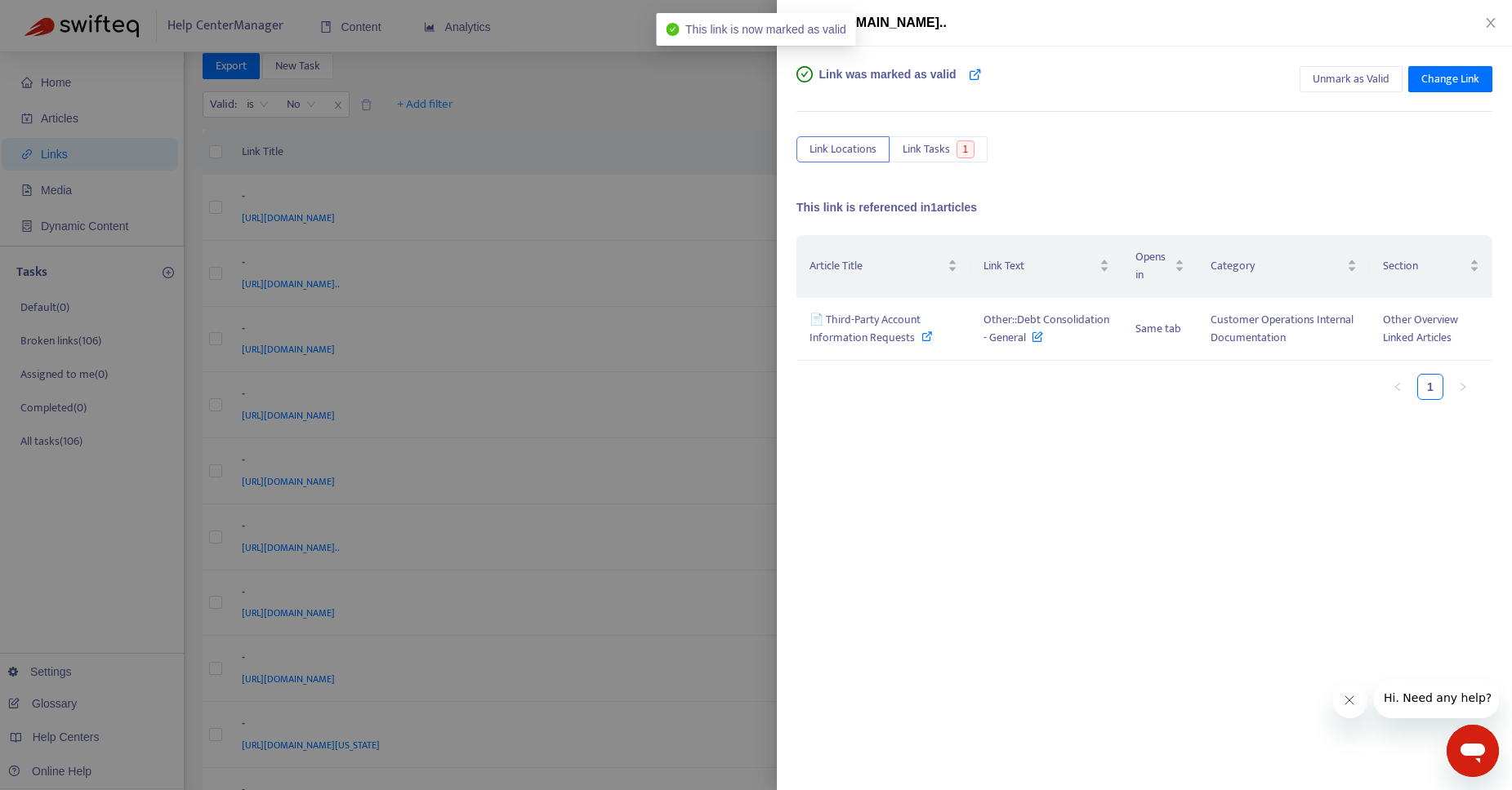
click at [1002, 403] on div "Article Title Link Text Opens in Category Section 📄 Third-Party Account Informa…" at bounding box center [1143, 324] width 696 height 178
drag, startPoint x: 978, startPoint y: 319, endPoint x: 1023, endPoint y: 342, distance: 50.5
click at [1023, 342] on td "Other::Debt Consolidation - General" at bounding box center [1046, 329] width 152 height 63
copy span "Other::Debt Consolidation - General"
click at [923, 336] on icon at bounding box center [927, 336] width 12 height 12
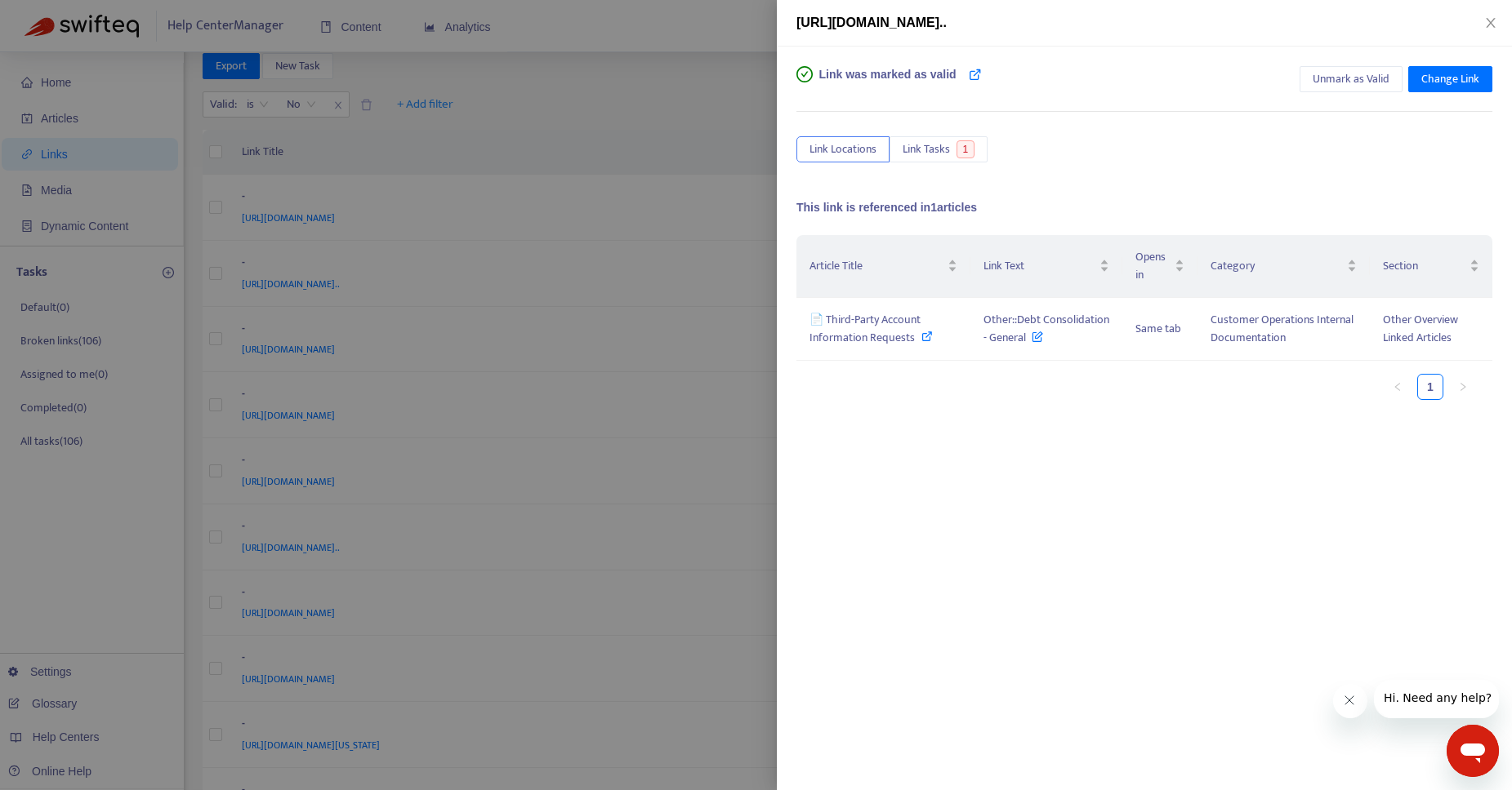
click at [612, 63] on div at bounding box center [756, 395] width 1512 height 790
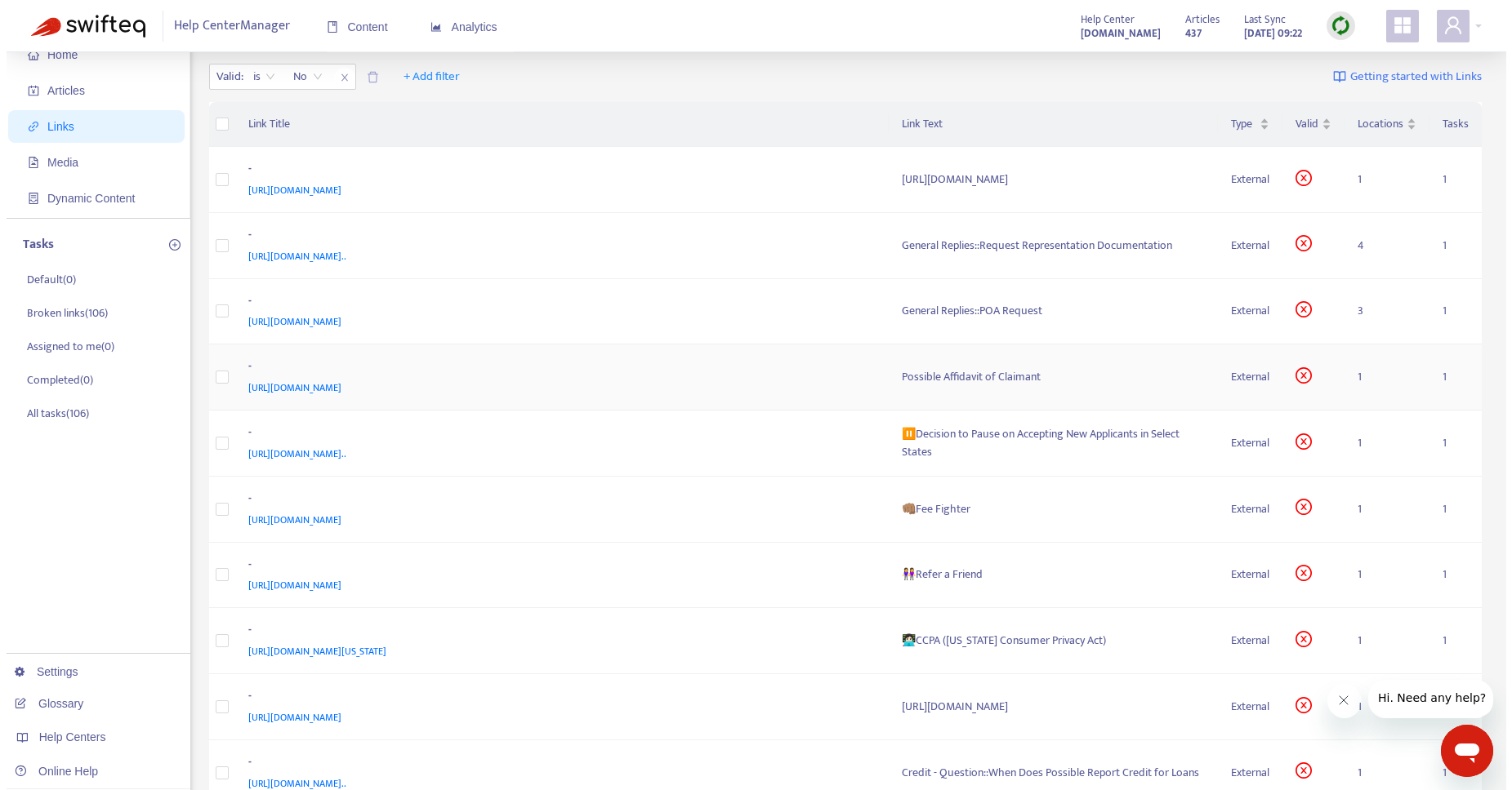
scroll to position [52, 0]
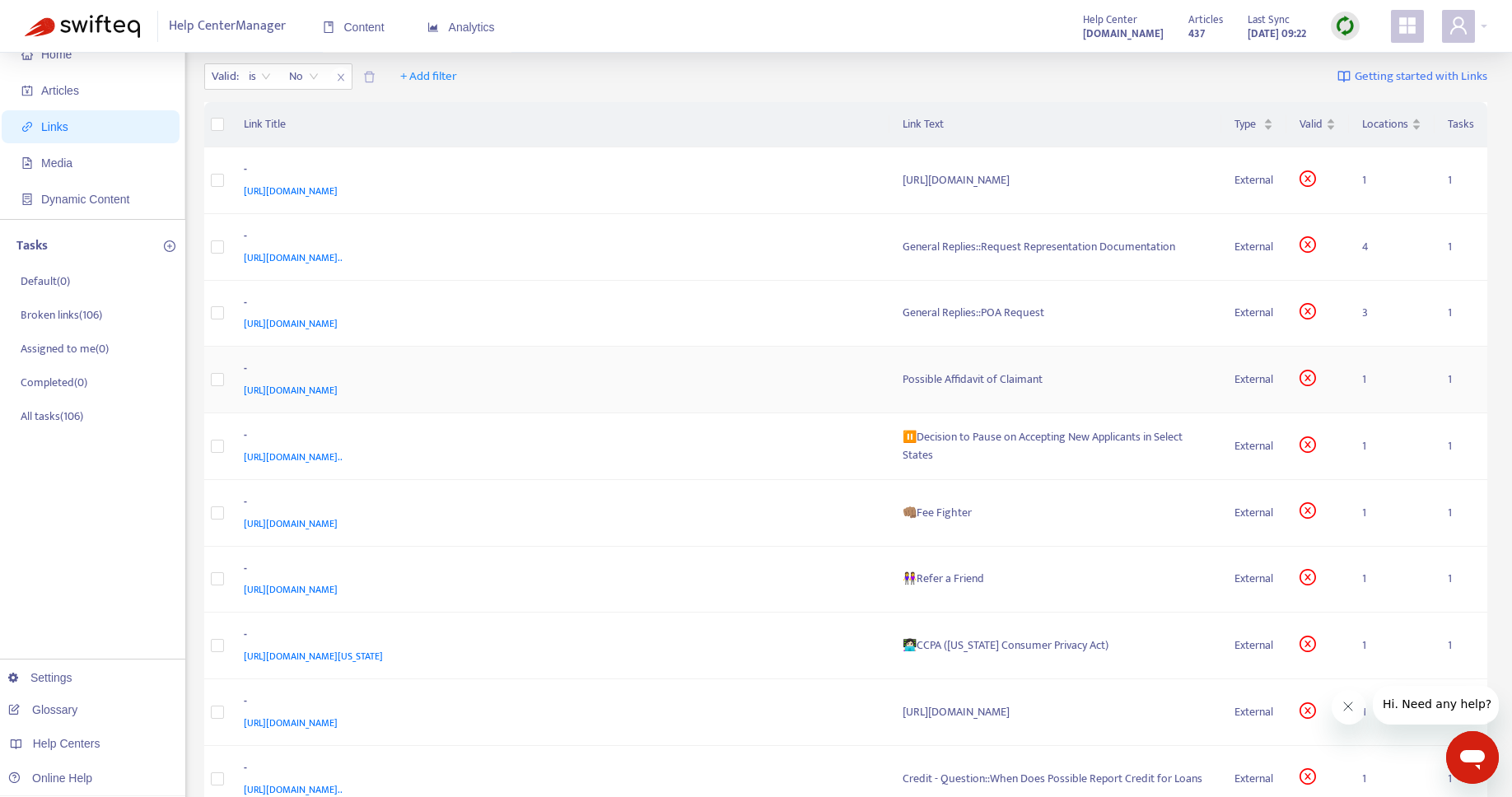
click at [977, 378] on div "Possible Affidavit of Claimant" at bounding box center [1055, 380] width 306 height 18
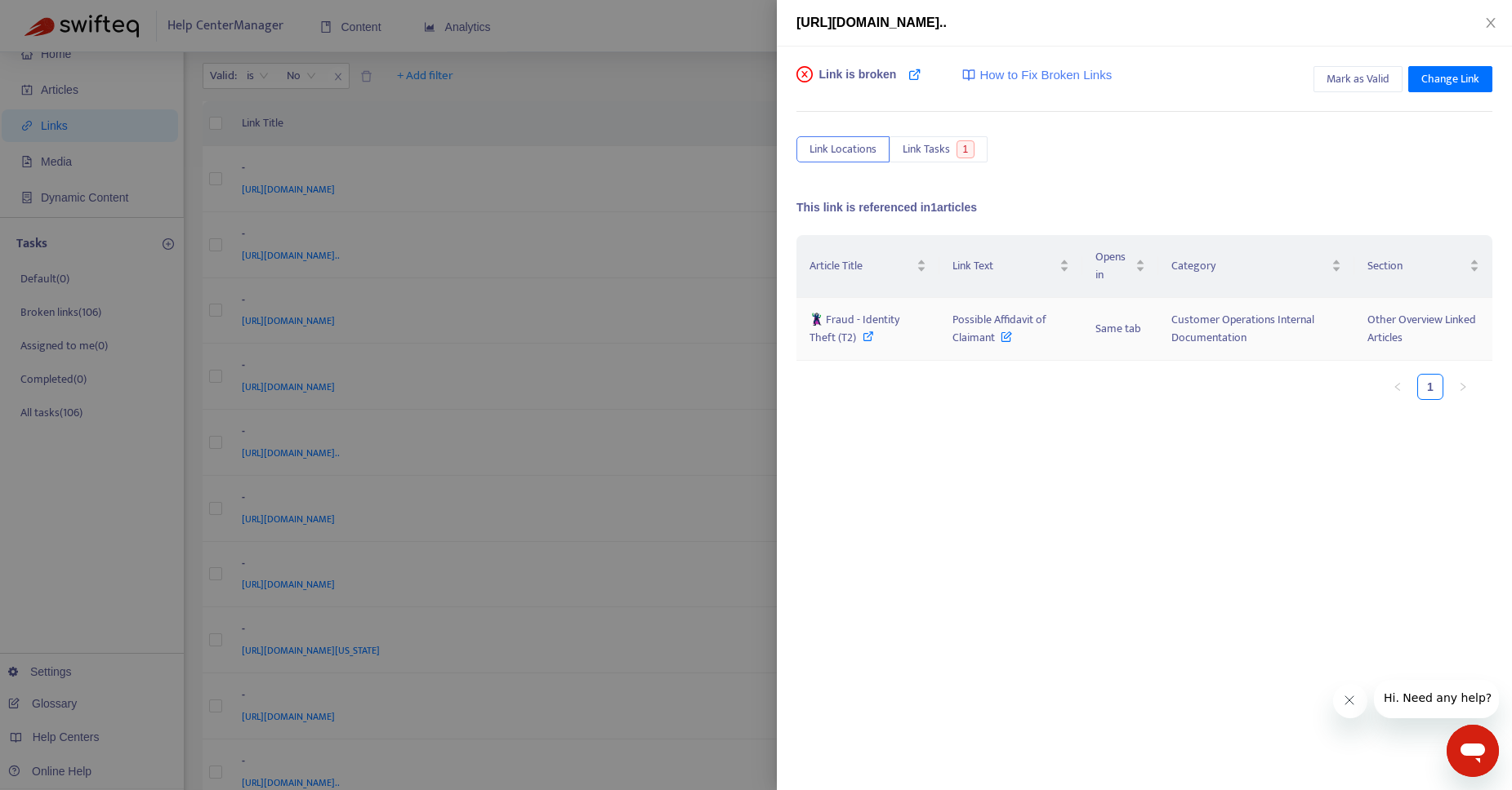
click at [862, 336] on icon at bounding box center [867, 336] width 12 height 12
drag, startPoint x: 949, startPoint y: 321, endPoint x: 994, endPoint y: 346, distance: 51.5
click at [994, 346] on td "Possible Affidavit of Claimant" at bounding box center [1010, 329] width 142 height 63
click at [871, 338] on icon at bounding box center [867, 336] width 12 height 12
drag, startPoint x: 961, startPoint y: 327, endPoint x: 993, endPoint y: 344, distance: 36.2
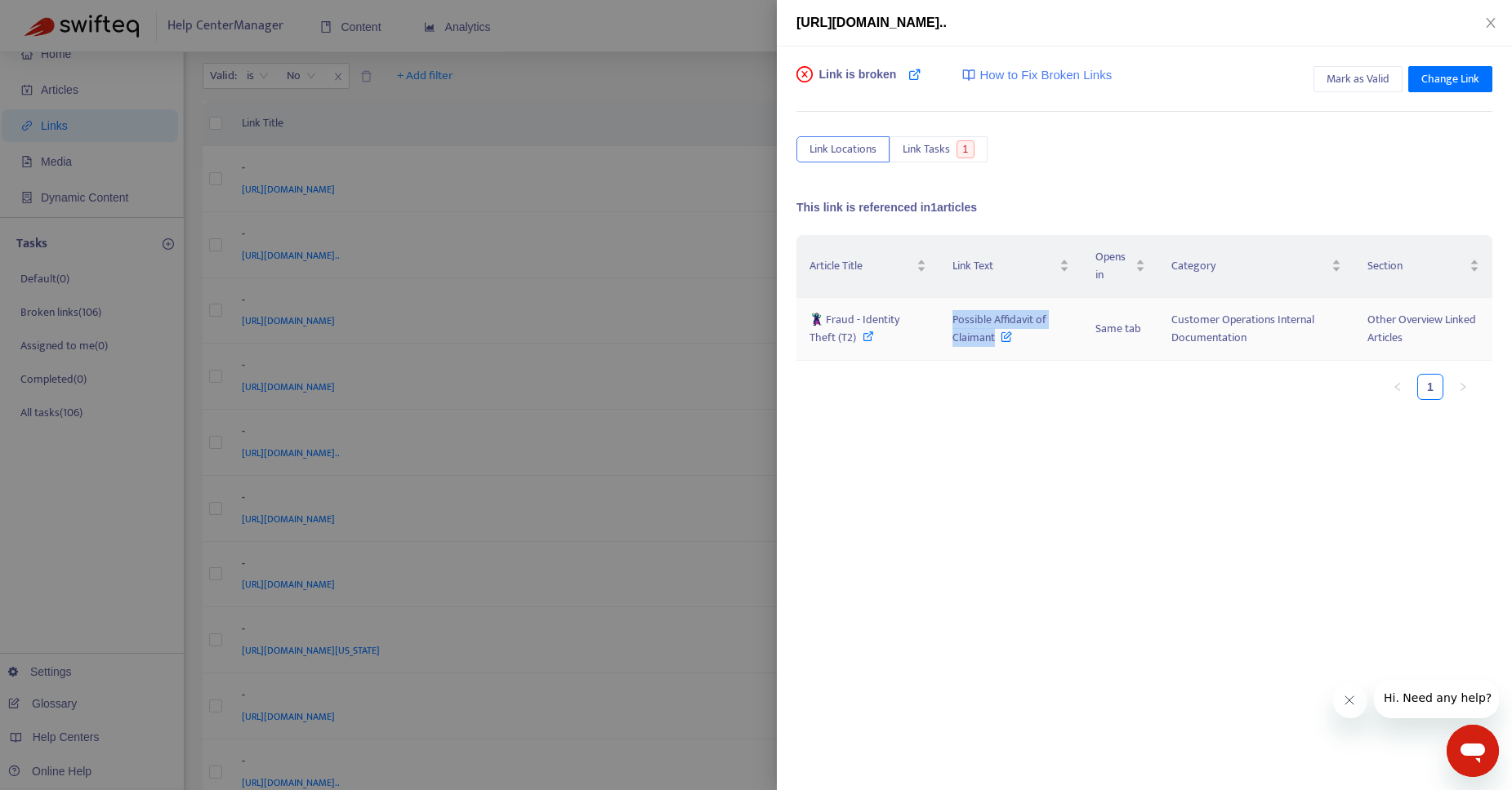
click at [993, 344] on span "Possible Affidavit of Claimant" at bounding box center [999, 328] width 94 height 37
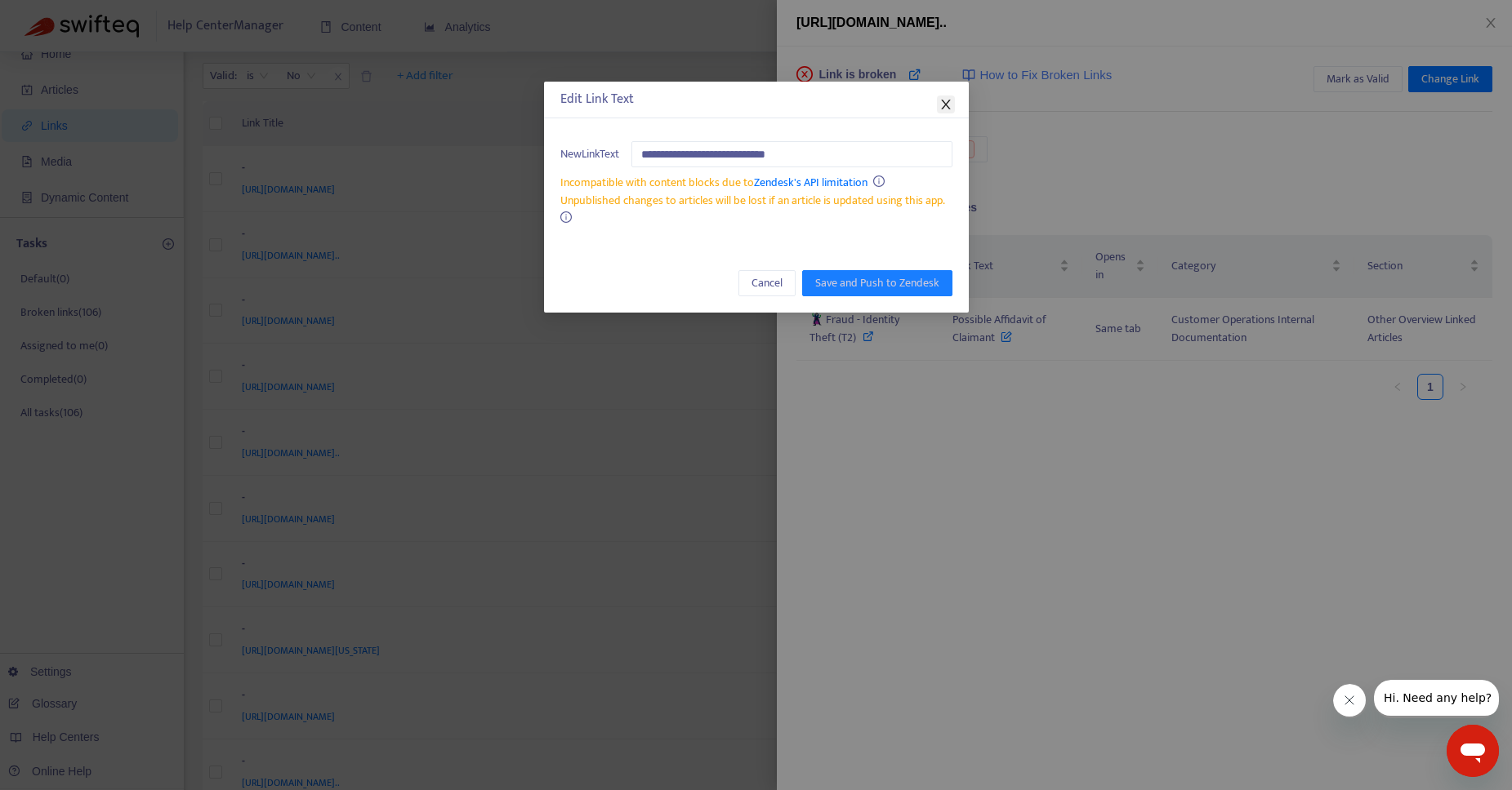
click at [944, 98] on icon "close" at bounding box center [945, 104] width 13 height 13
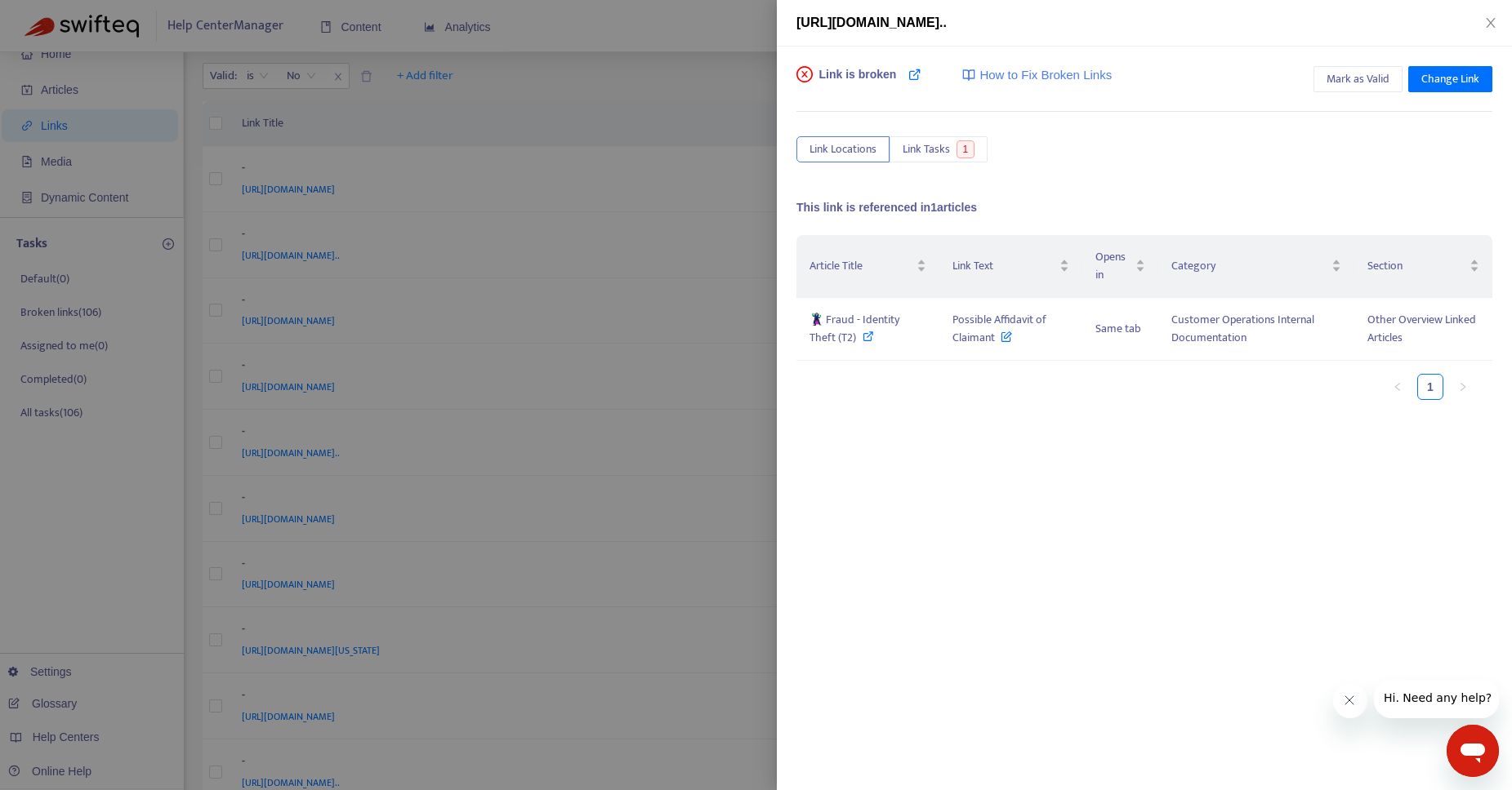
click at [647, 7] on div at bounding box center [756, 395] width 1512 height 790
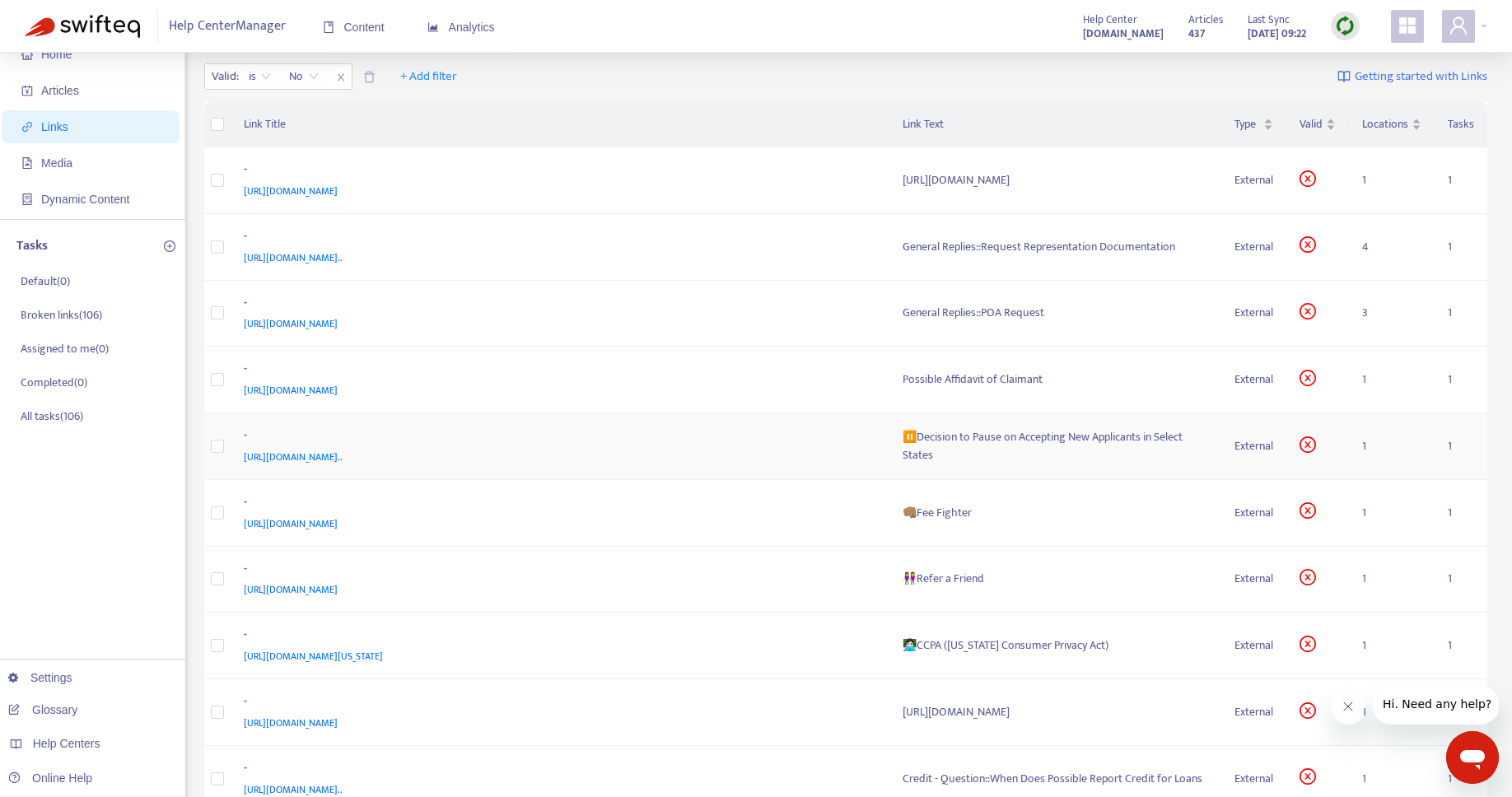
click at [968, 441] on div "⏸️Decision to Pause on Accepting New Applicants in Select States" at bounding box center [1055, 446] width 306 height 36
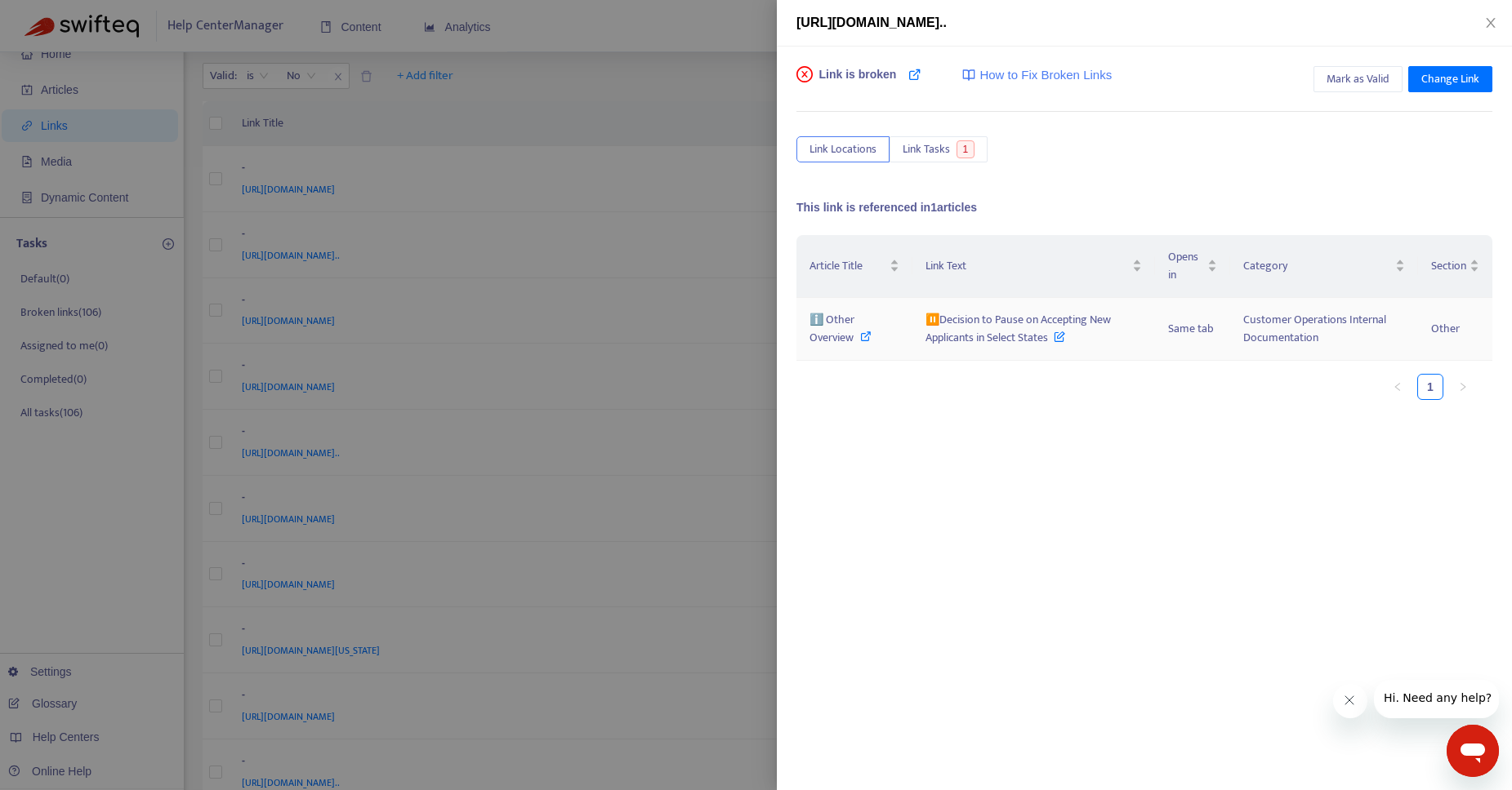
click at [866, 337] on icon at bounding box center [866, 336] width 12 height 12
drag, startPoint x: 1053, startPoint y: 340, endPoint x: 942, endPoint y: 321, distance: 112.6
click at [942, 321] on span "⏸️Decision to Pause on Accepting New Applicants in Select States" at bounding box center [1018, 328] width 185 height 37
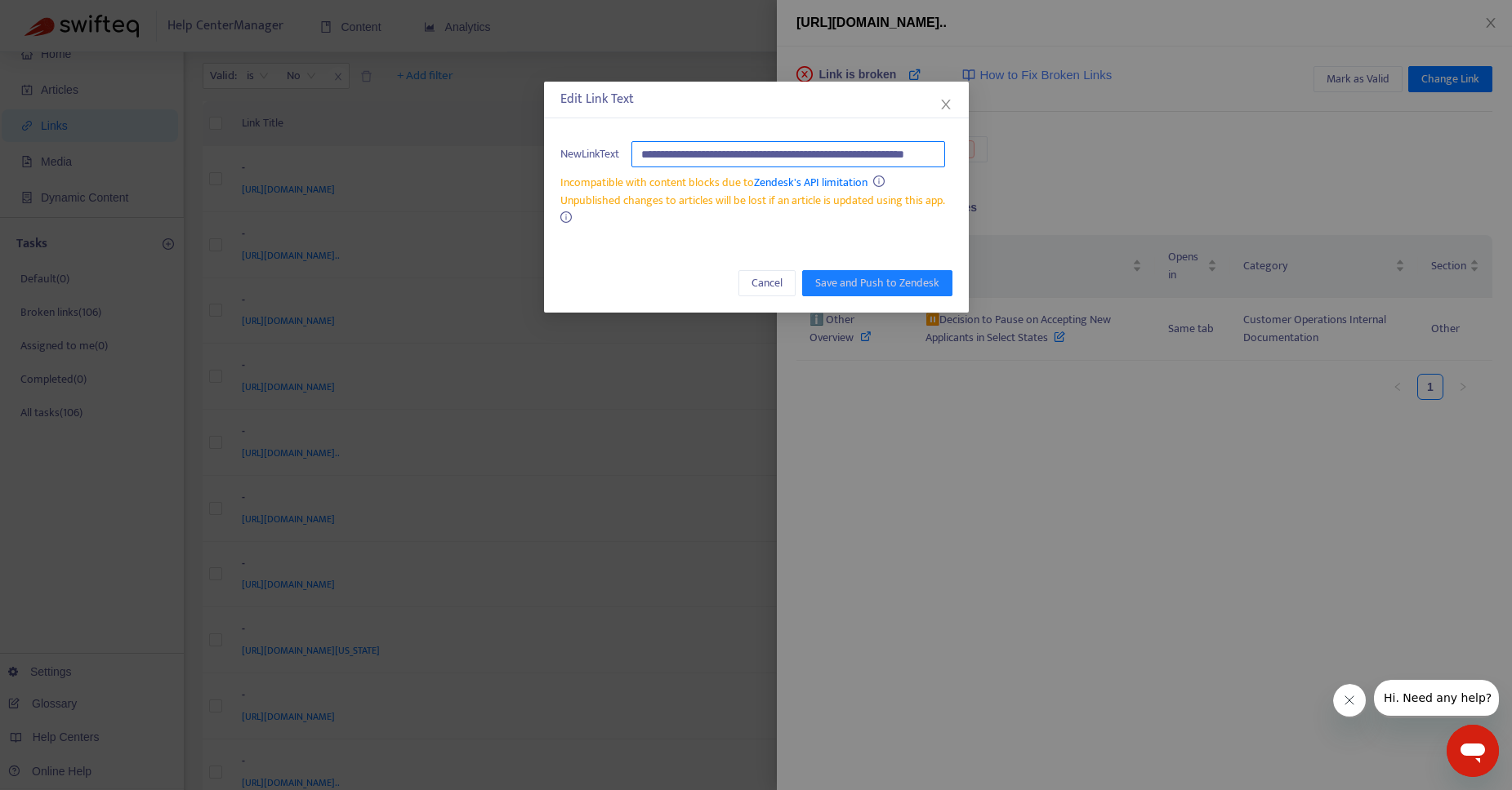
scroll to position [0, 0]
click at [949, 104] on icon "close" at bounding box center [945, 104] width 13 height 13
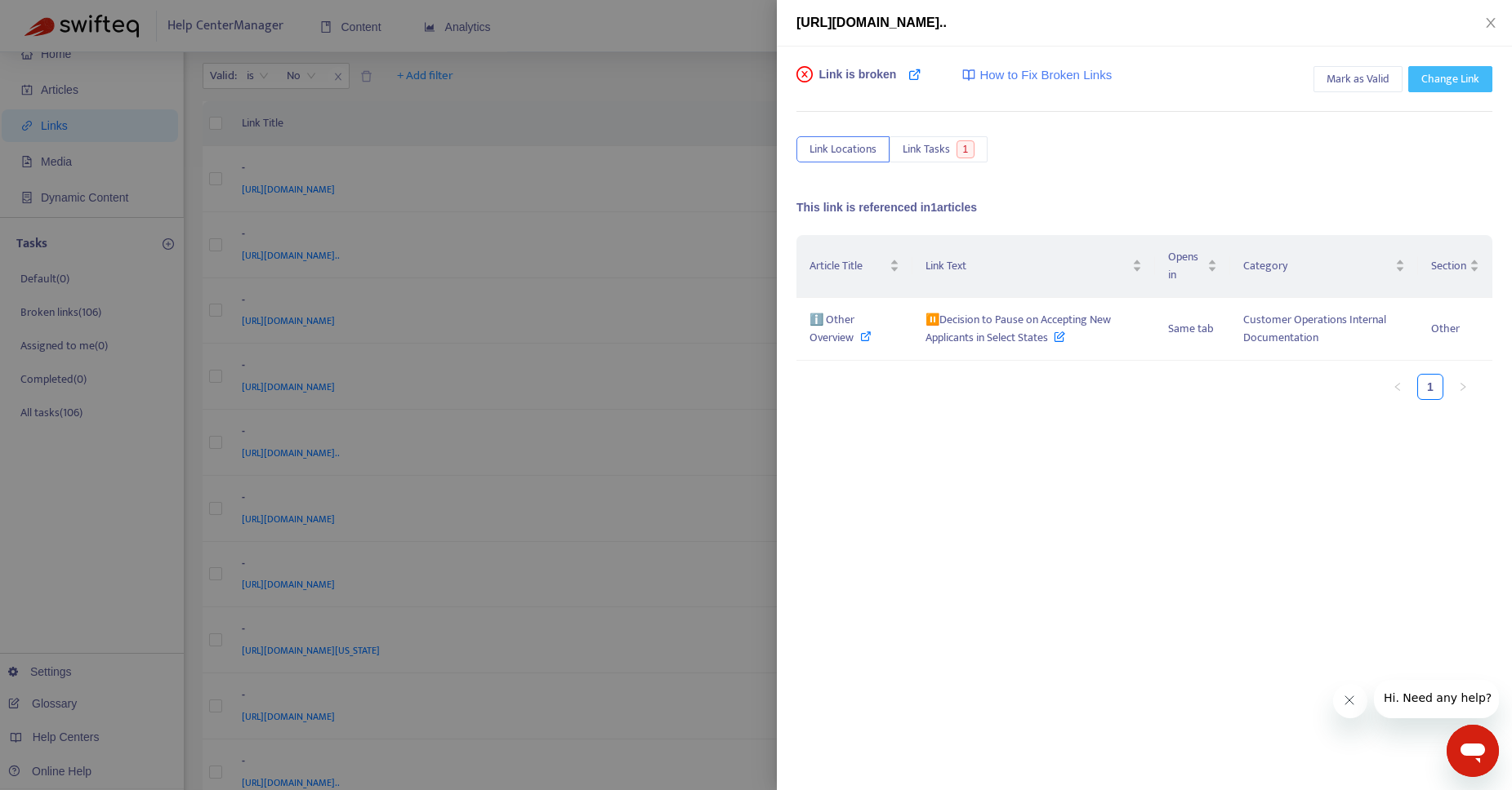
click at [1447, 81] on span "Change Link" at bounding box center [1449, 79] width 58 height 18
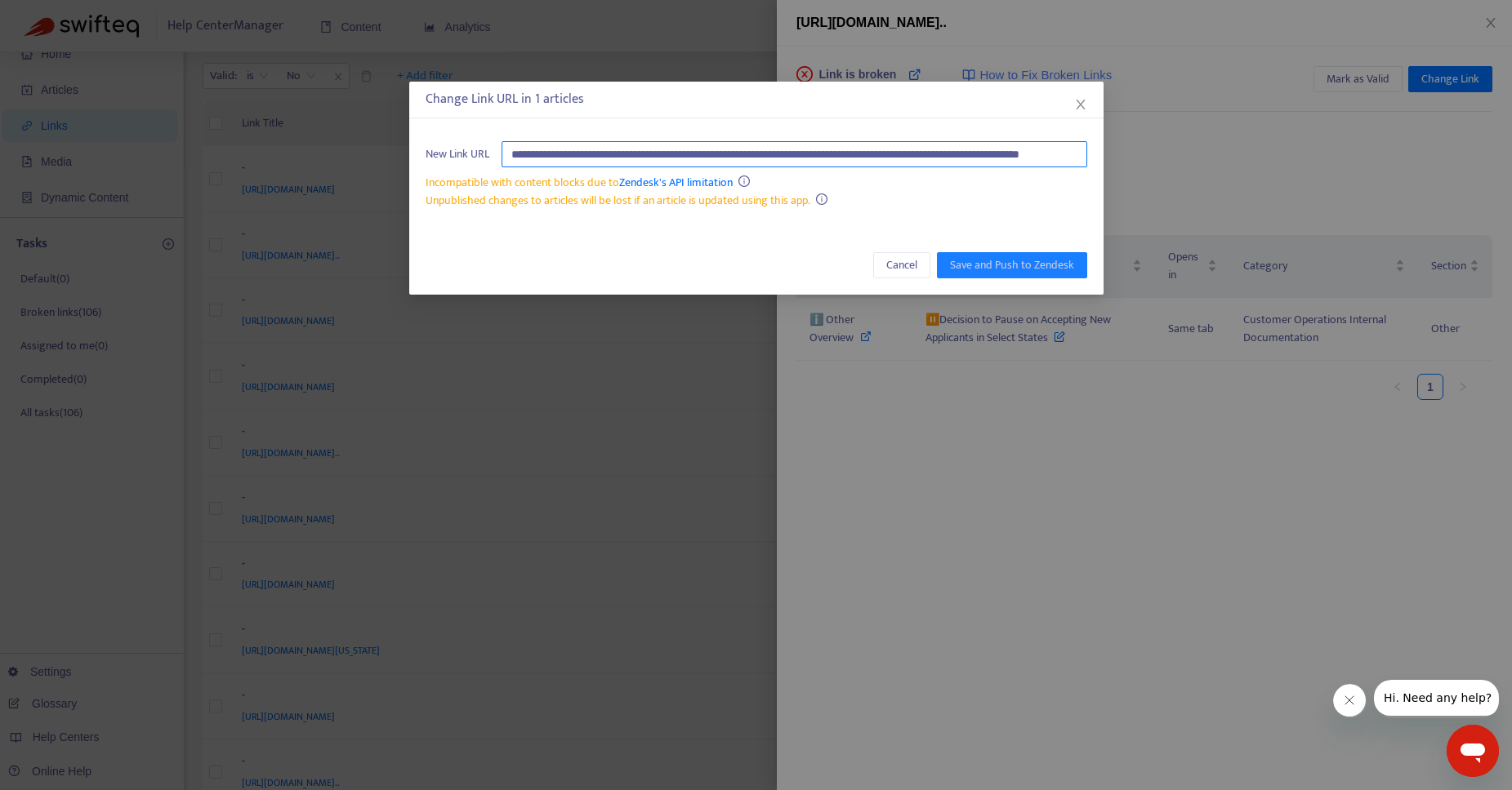
click at [810, 155] on input "**********" at bounding box center [794, 154] width 585 height 26
paste input "**********"
type input "**********"
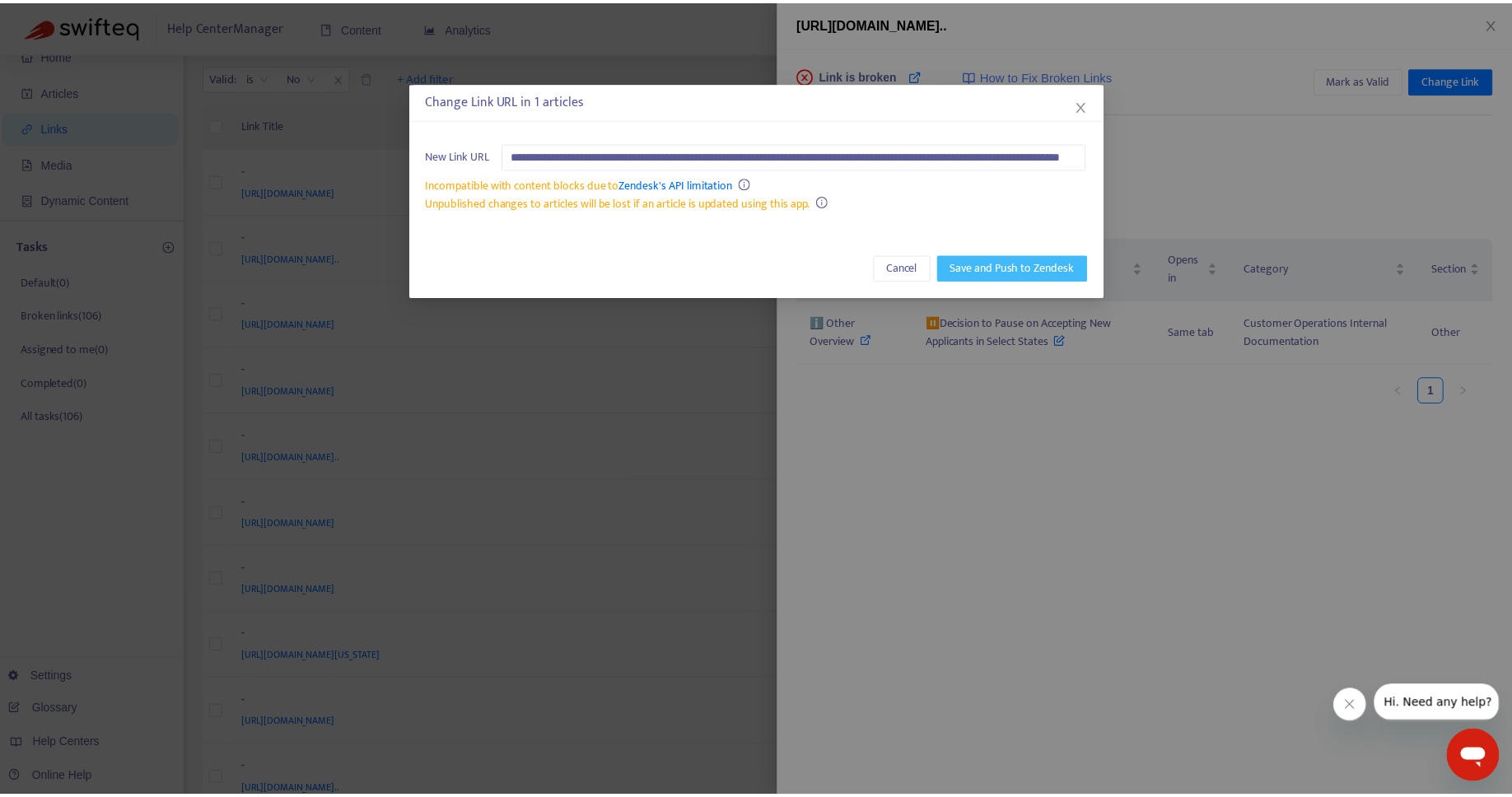
scroll to position [0, 0]
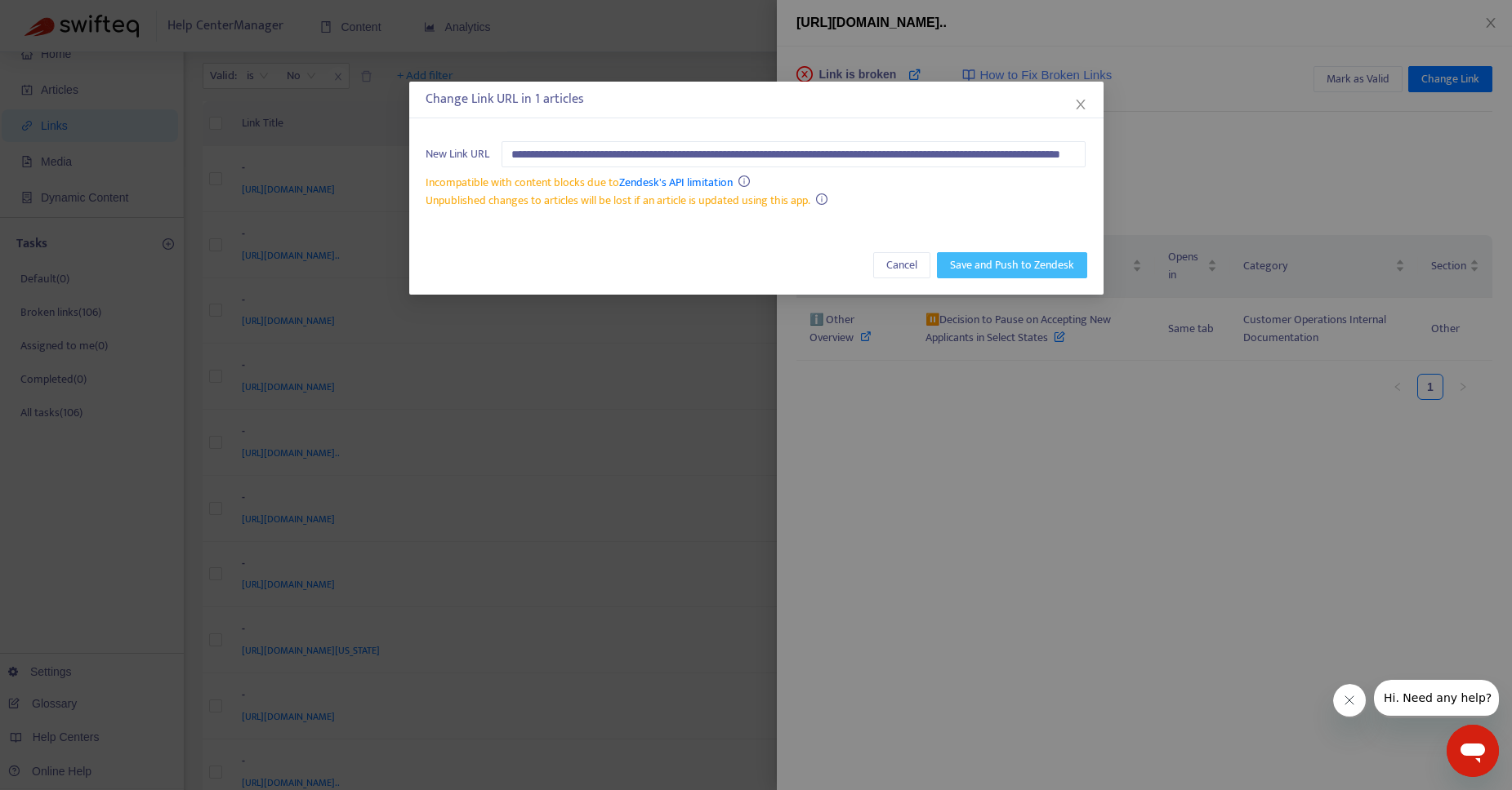
click at [1026, 273] on span "Save and Push to Zendesk" at bounding box center [1012, 265] width 124 height 18
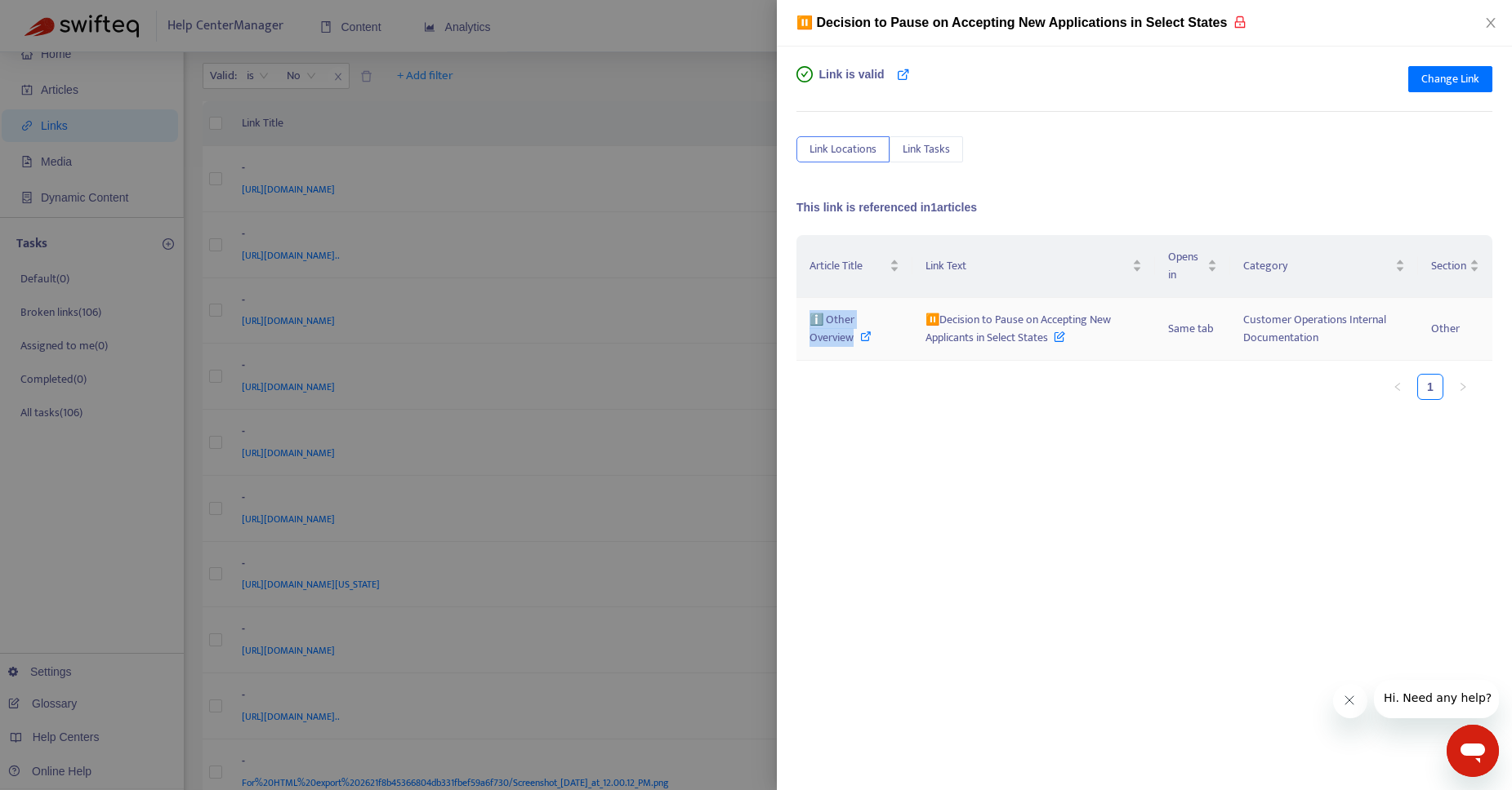
drag, startPoint x: 851, startPoint y: 341, endPoint x: 811, endPoint y: 319, distance: 45.7
click at [811, 319] on span "ℹ️ Other Overview" at bounding box center [832, 328] width 45 height 37
click at [648, 89] on div at bounding box center [756, 395] width 1512 height 790
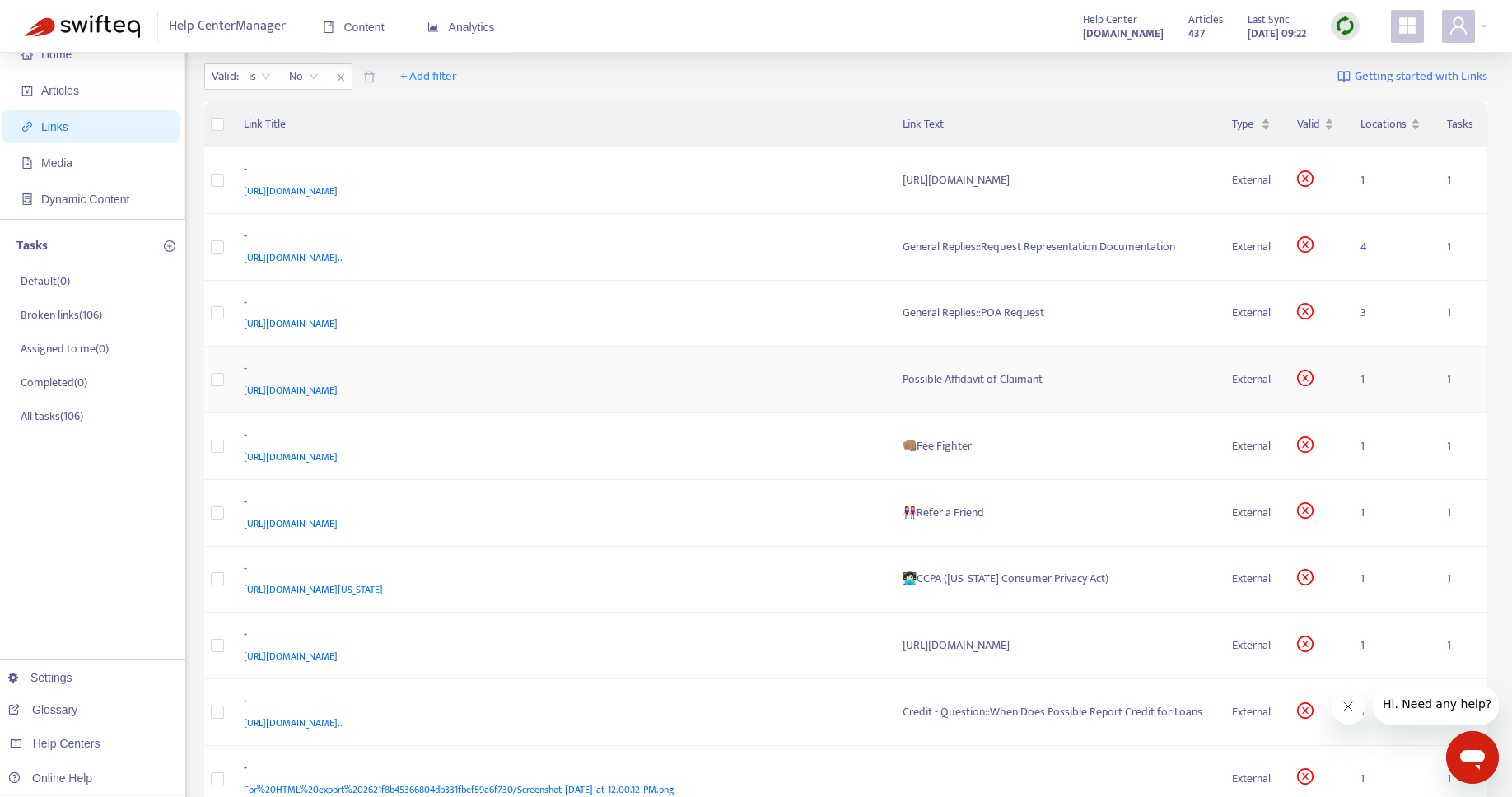
click at [997, 383] on div "Possible Affidavit of Claimant" at bounding box center [1054, 380] width 303 height 18
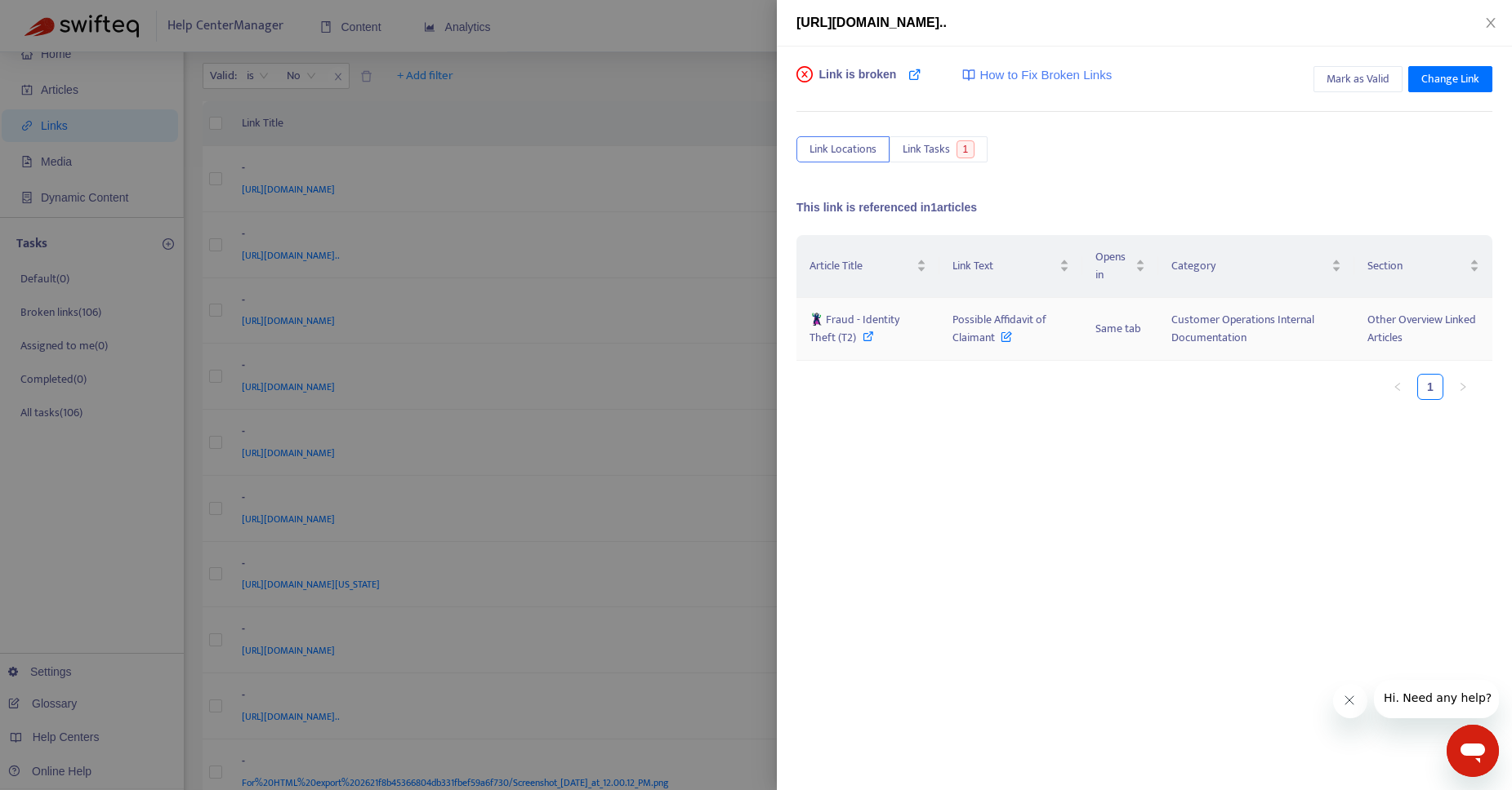
click at [865, 339] on icon at bounding box center [867, 336] width 12 height 12
drag, startPoint x: 950, startPoint y: 318, endPoint x: 994, endPoint y: 343, distance: 50.6
click at [994, 343] on td "Possible Affidavit of Claimant" at bounding box center [1010, 329] width 142 height 63
click at [562, 41] on div at bounding box center [756, 395] width 1512 height 790
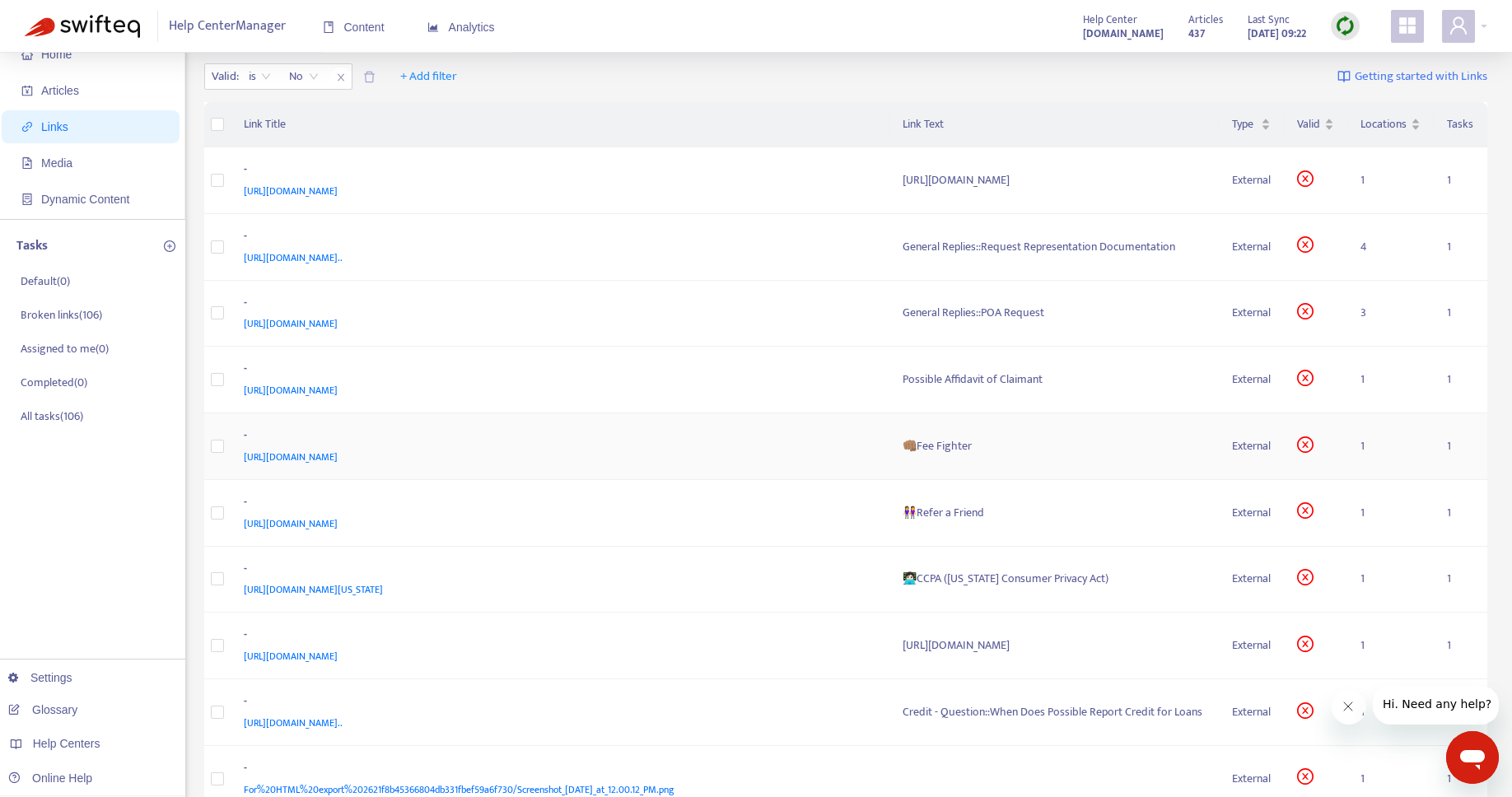
click at [929, 448] on div "👊🏽Fee Fighter" at bounding box center [1054, 446] width 303 height 18
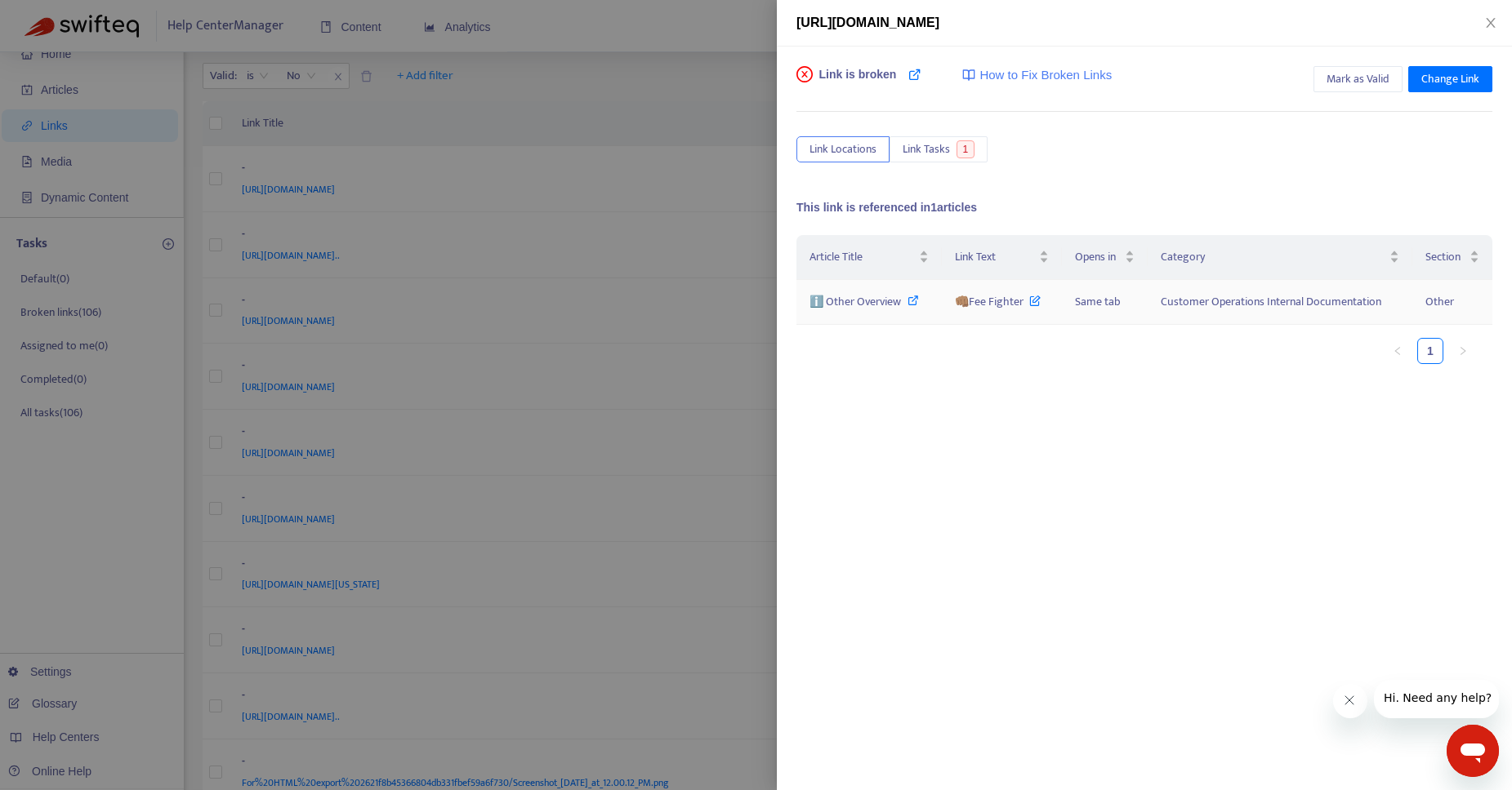
click at [917, 297] on icon at bounding box center [912, 300] width 12 height 12
drag, startPoint x: 1024, startPoint y: 303, endPoint x: 970, endPoint y: 305, distance: 54.0
click at [970, 305] on span "👊🏽Fee Fighter" at bounding box center [997, 302] width 86 height 19
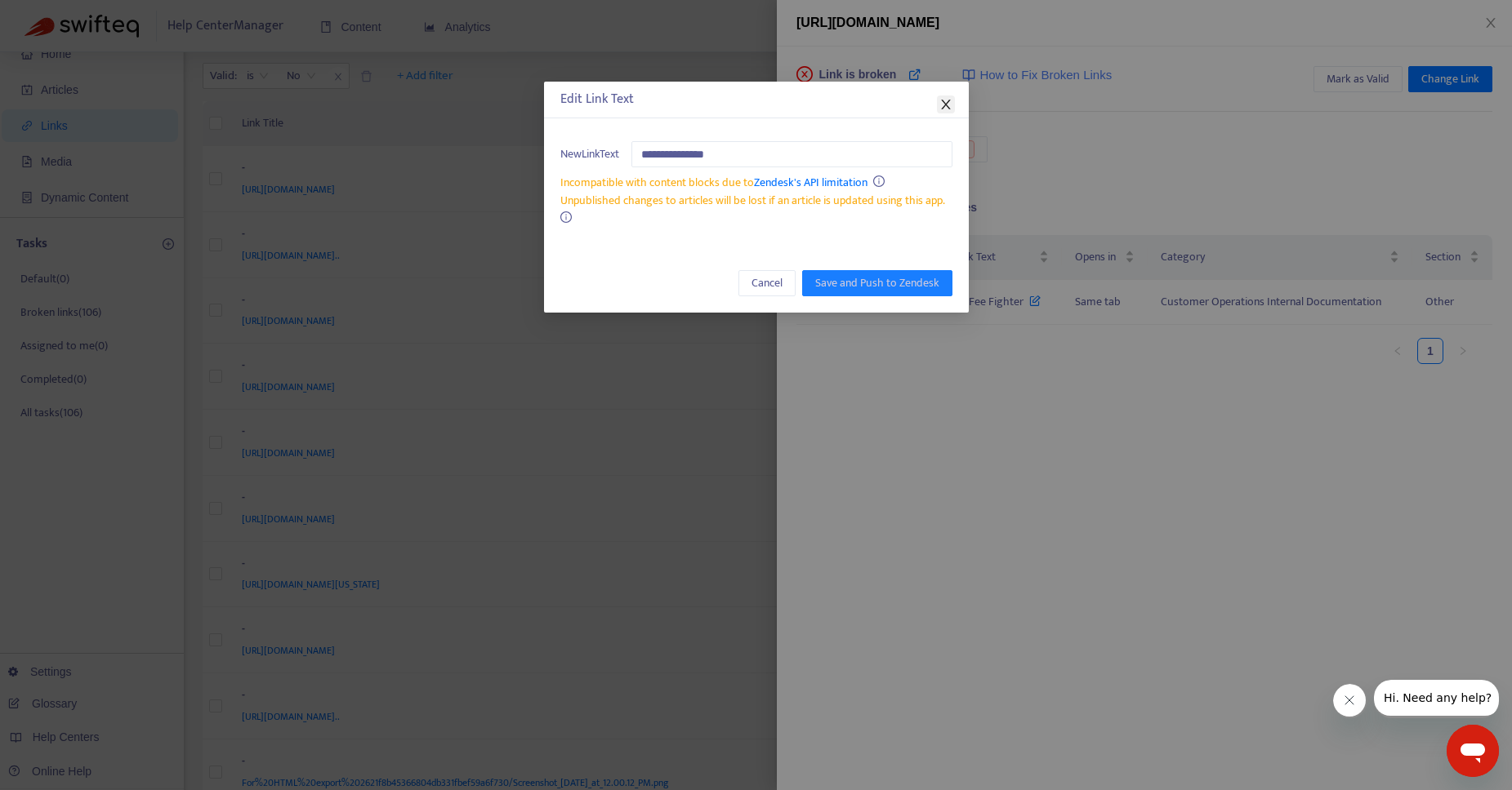
click at [944, 107] on icon "close" at bounding box center [945, 104] width 13 height 13
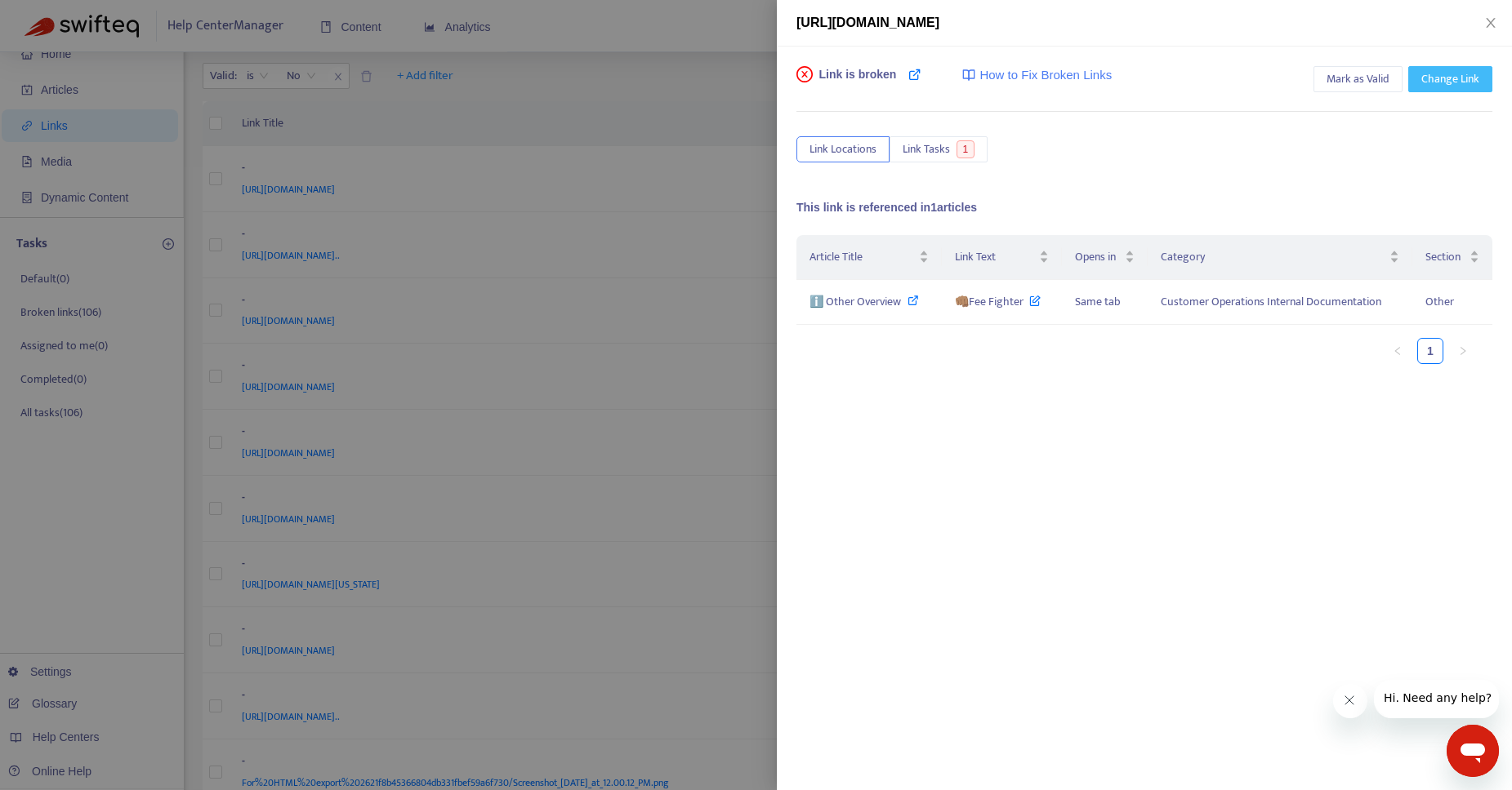
click at [1454, 80] on span "Change Link" at bounding box center [1449, 79] width 58 height 18
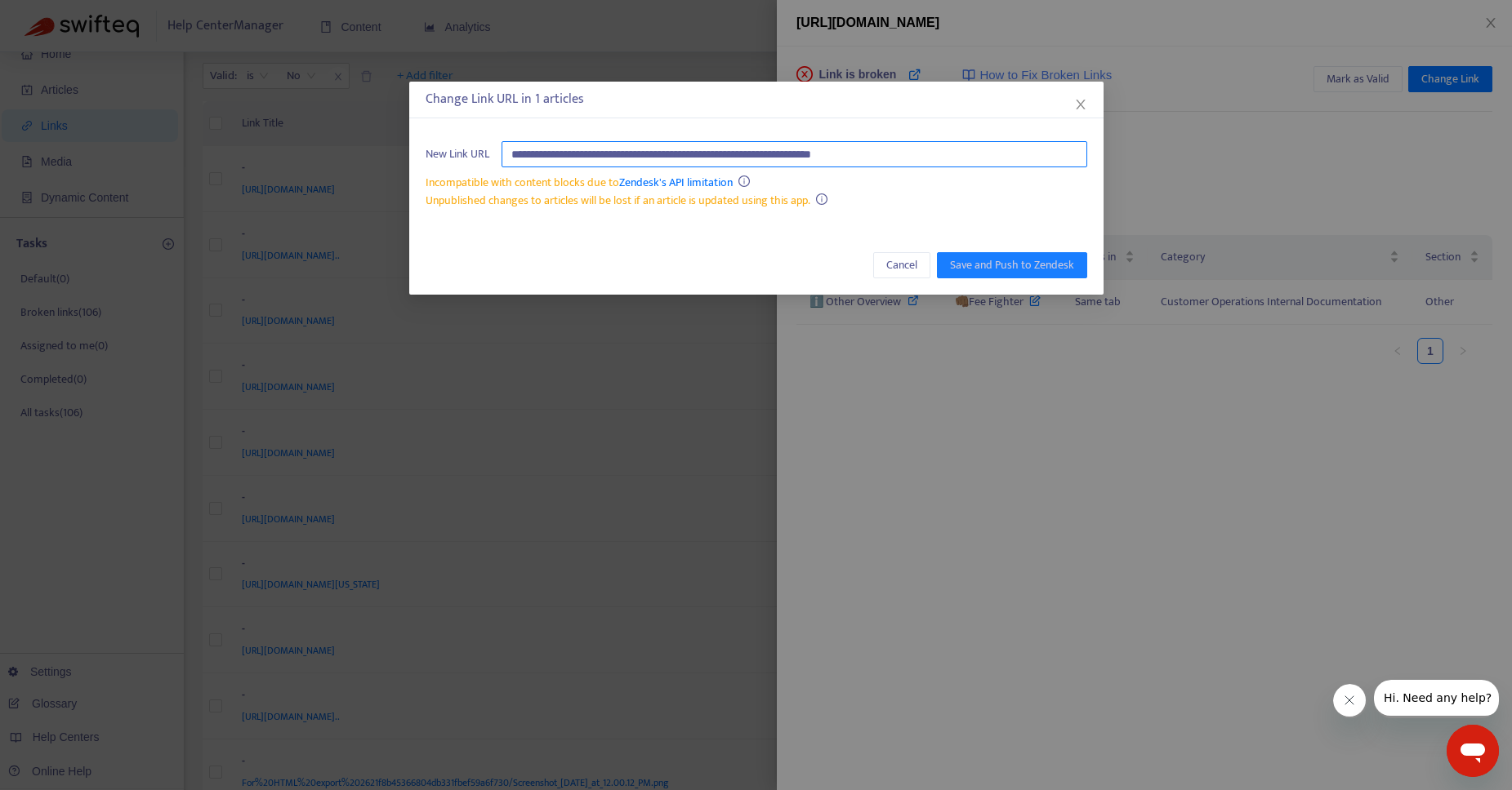
click at [870, 157] on input "**********" at bounding box center [794, 154] width 585 height 26
paste input "********"
type input "**********"
click at [1006, 265] on span "Save and Push to Zendesk" at bounding box center [1012, 265] width 124 height 18
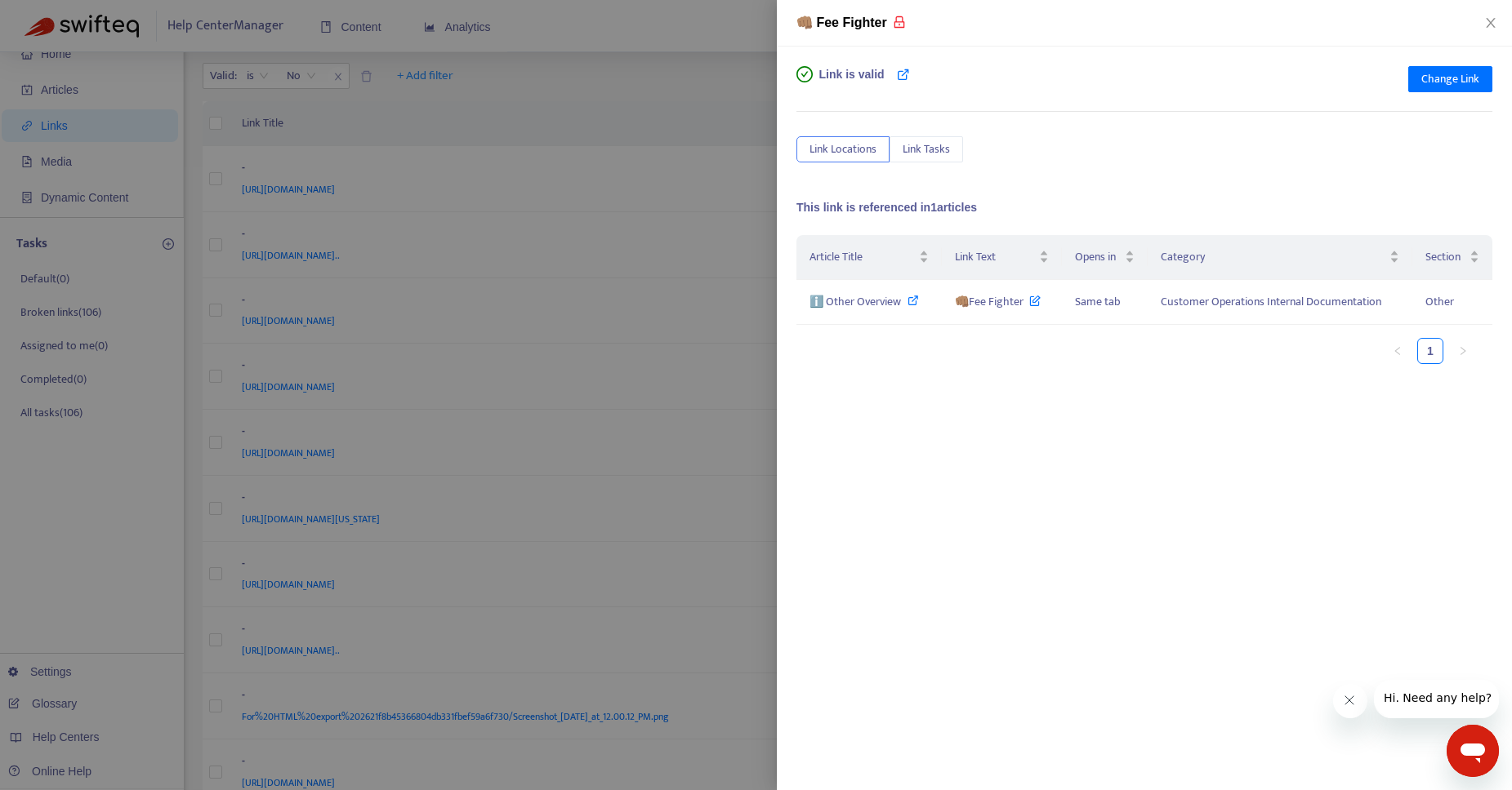
click at [665, 68] on div at bounding box center [756, 395] width 1512 height 790
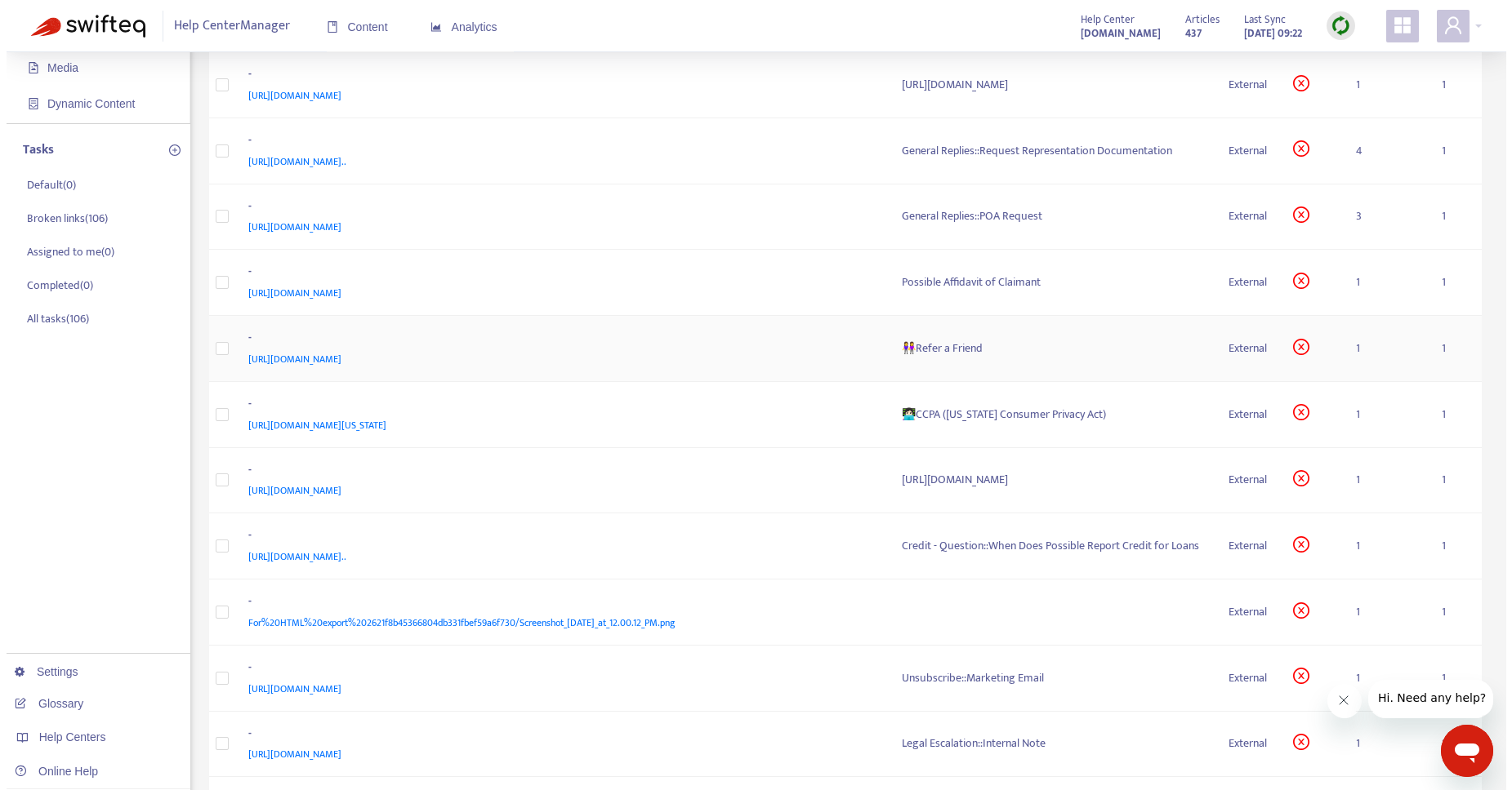
scroll to position [156, 0]
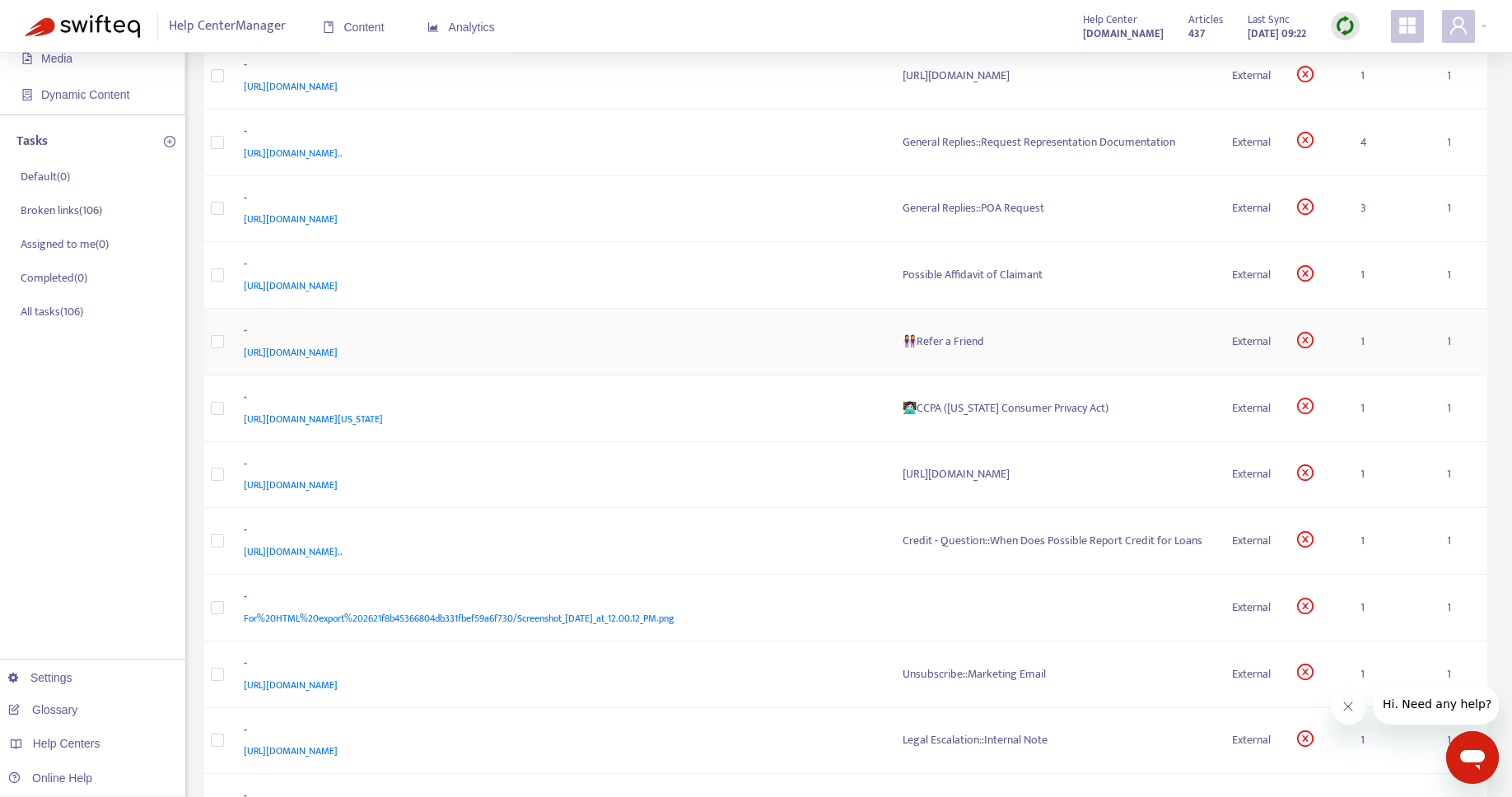
click at [939, 348] on div "👭Refer a Friend" at bounding box center [1054, 342] width 303 height 18
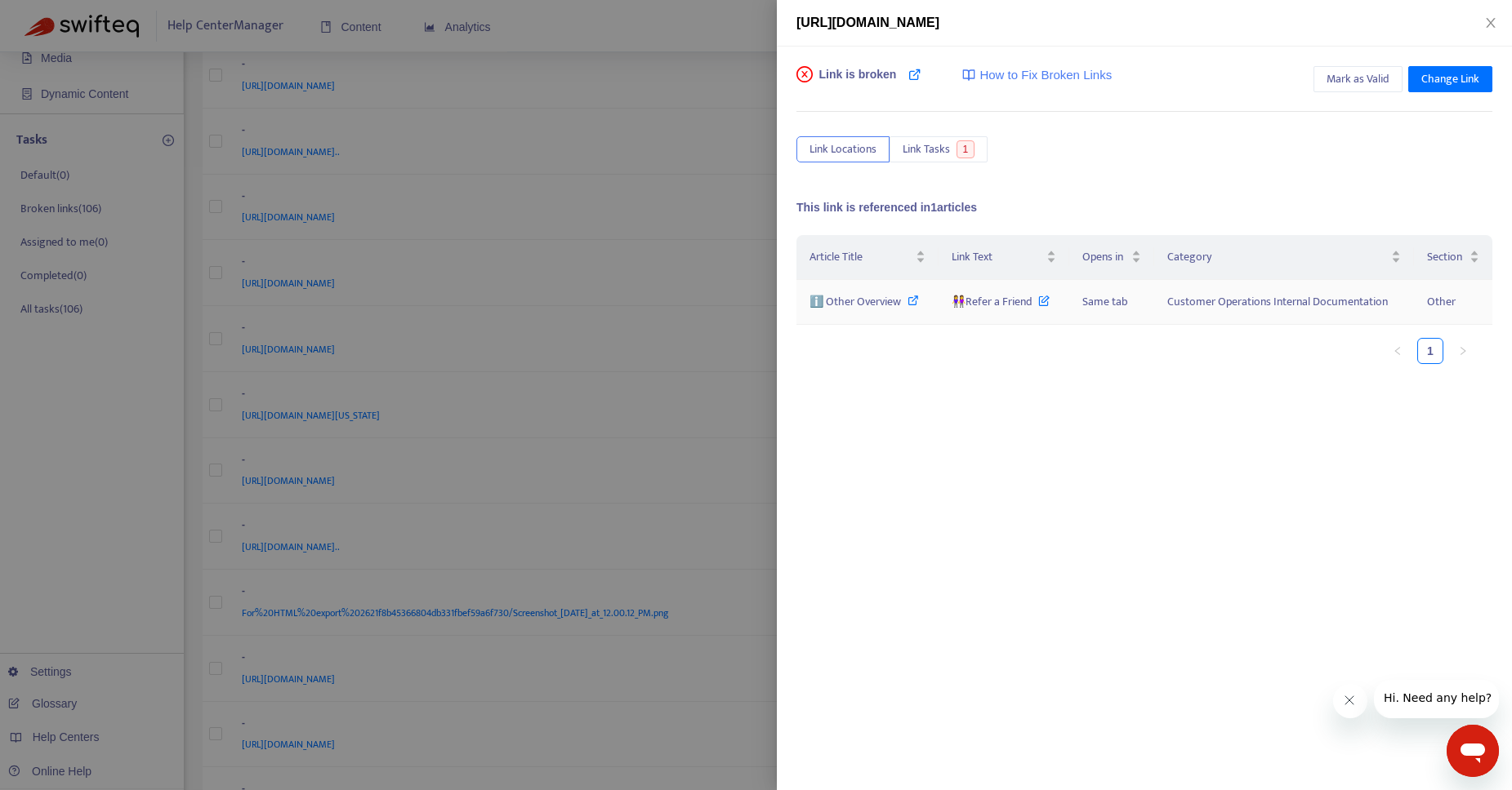
click at [915, 299] on icon at bounding box center [912, 300] width 12 height 12
drag, startPoint x: 1038, startPoint y: 306, endPoint x: 963, endPoint y: 306, distance: 75.0
click at [963, 306] on span "👭Refer a Friend" at bounding box center [1000, 302] width 98 height 19
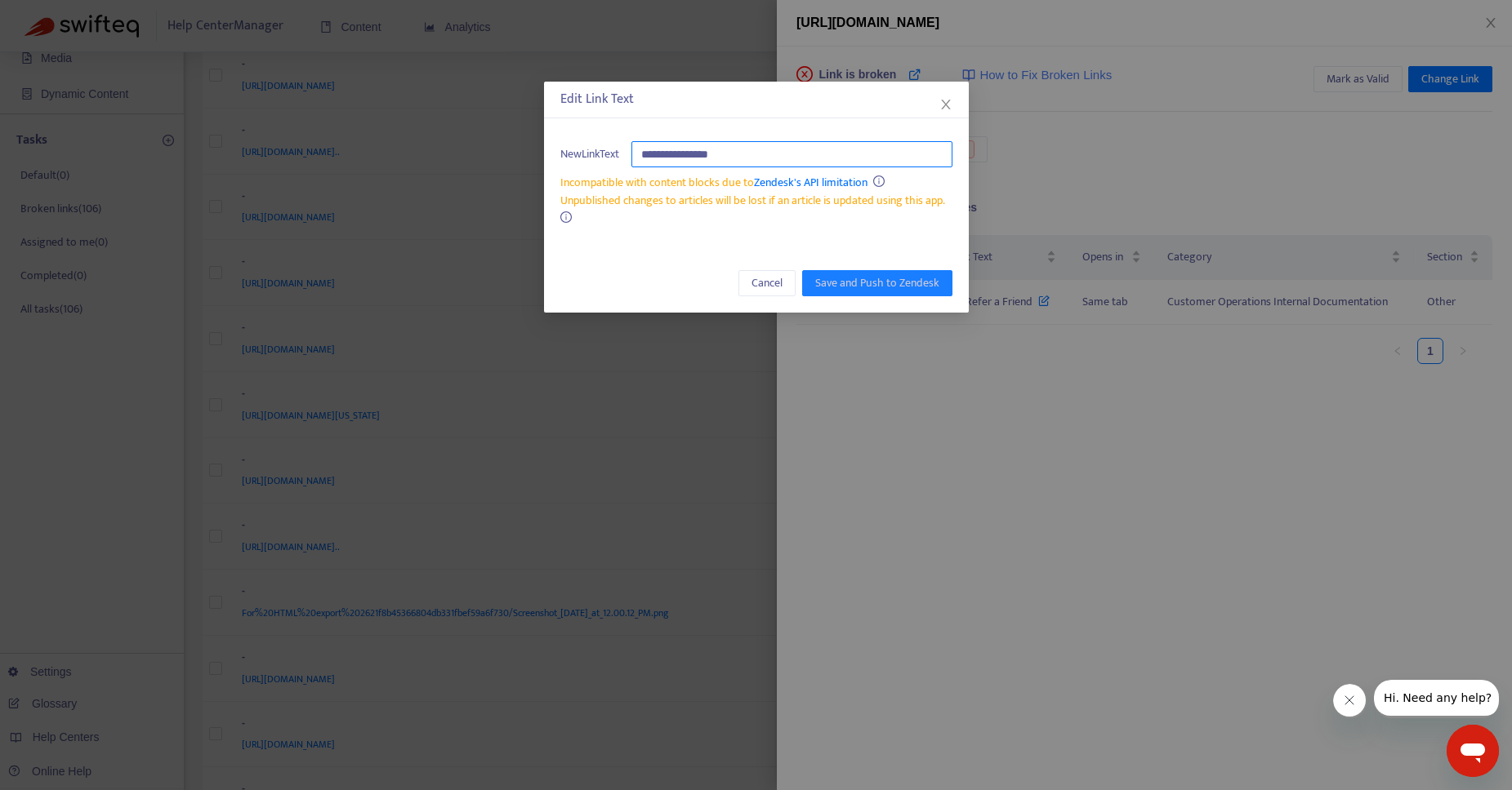
click at [706, 154] on input "**********" at bounding box center [791, 154] width 321 height 26
click at [950, 103] on icon "close" at bounding box center [945, 104] width 13 height 13
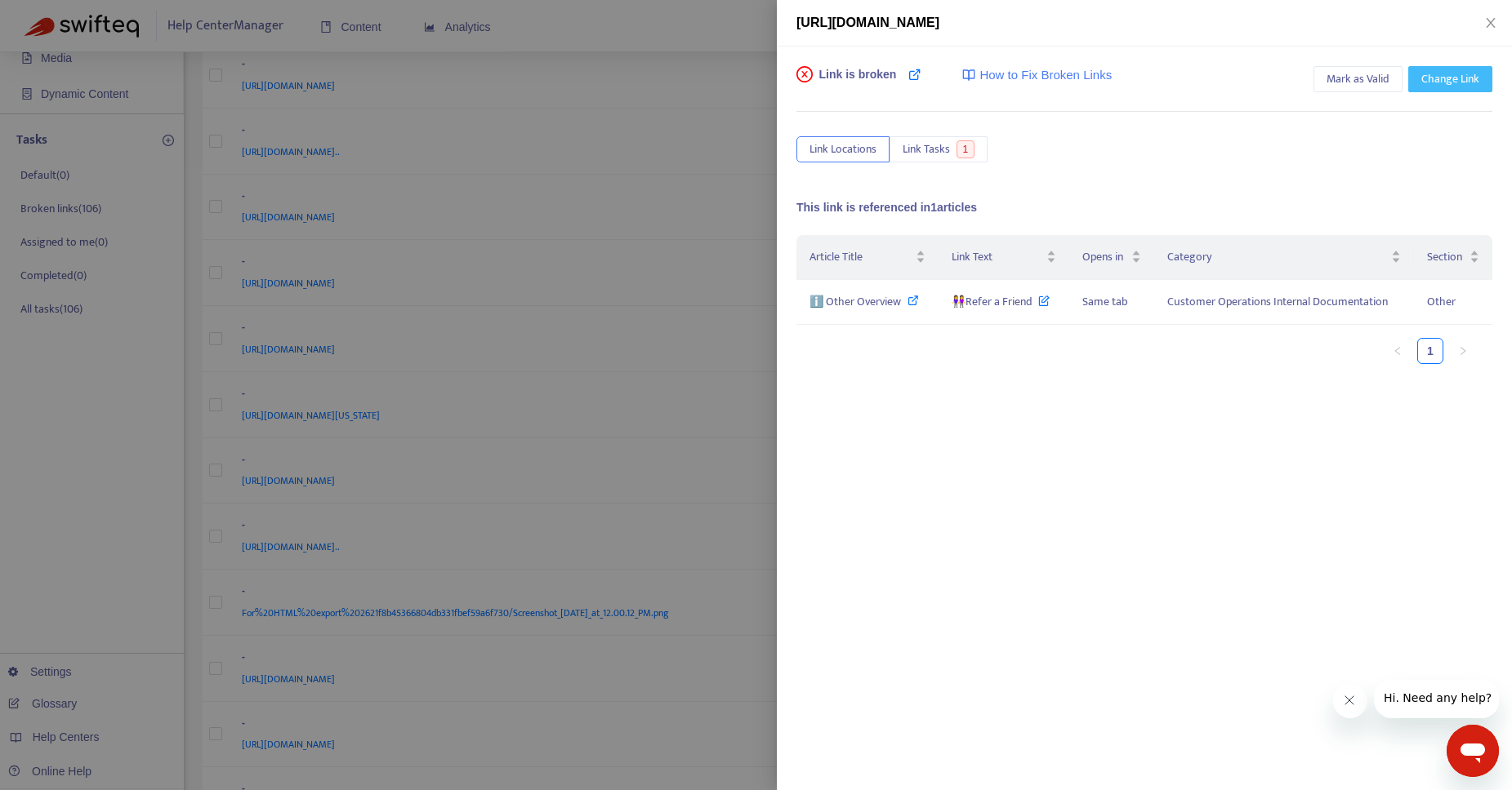
click at [1459, 85] on span "Change Link" at bounding box center [1449, 79] width 58 height 18
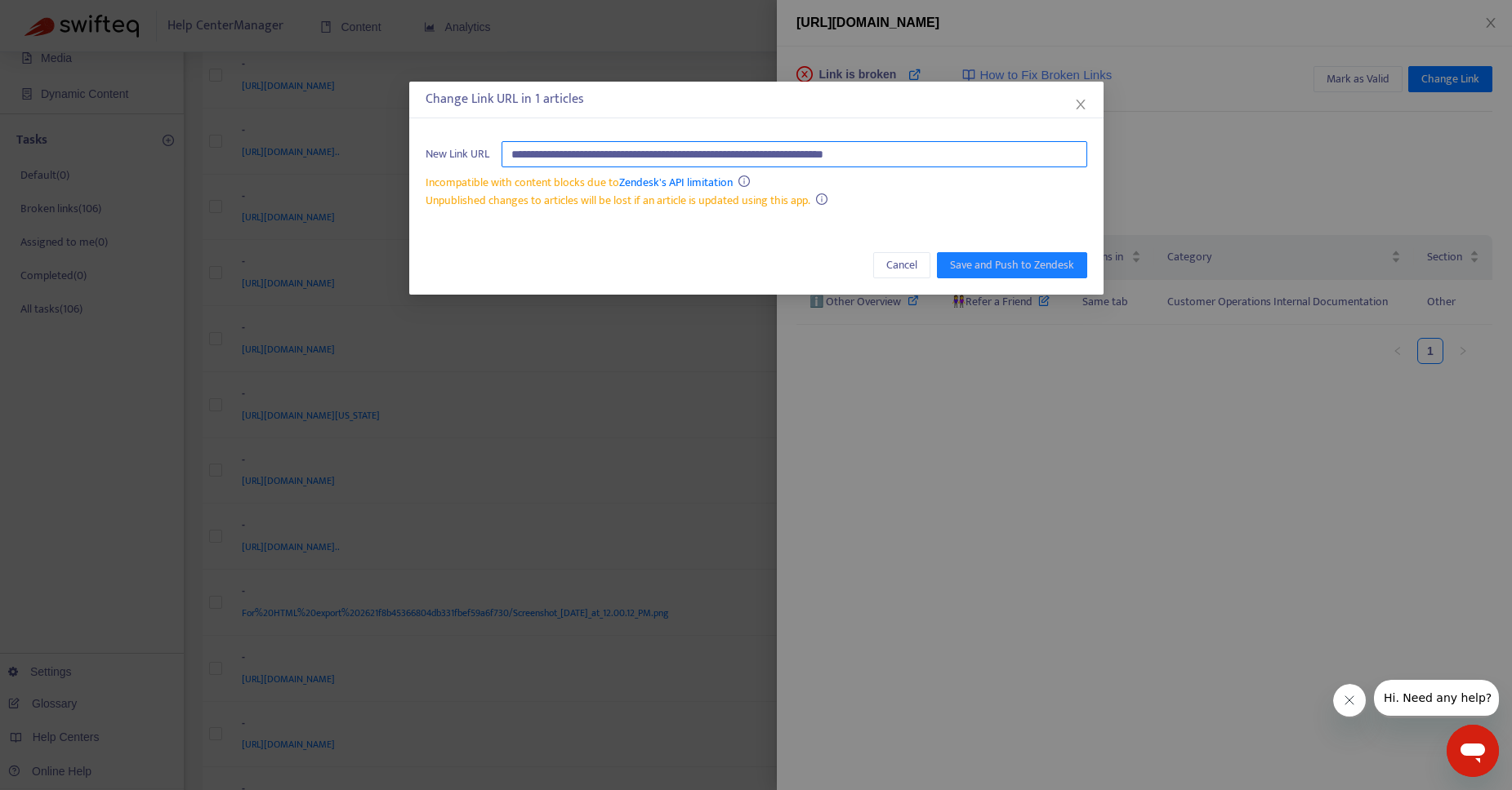
click at [906, 163] on input "**********" at bounding box center [794, 154] width 585 height 26
paste input "********"
type input "**********"
click at [1014, 257] on span "Save and Push to Zendesk" at bounding box center [1012, 265] width 124 height 18
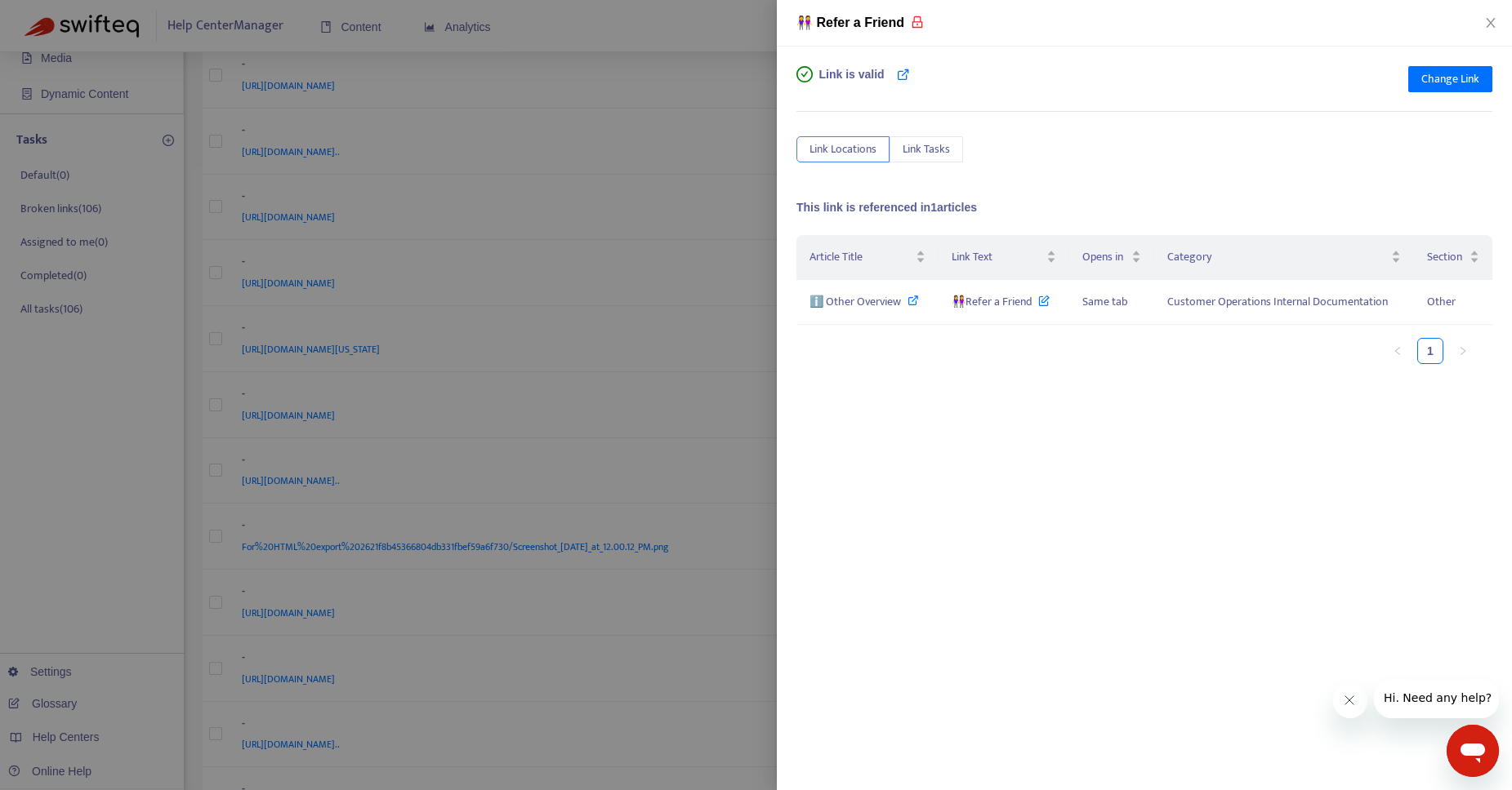
click at [646, 77] on div at bounding box center [756, 395] width 1512 height 790
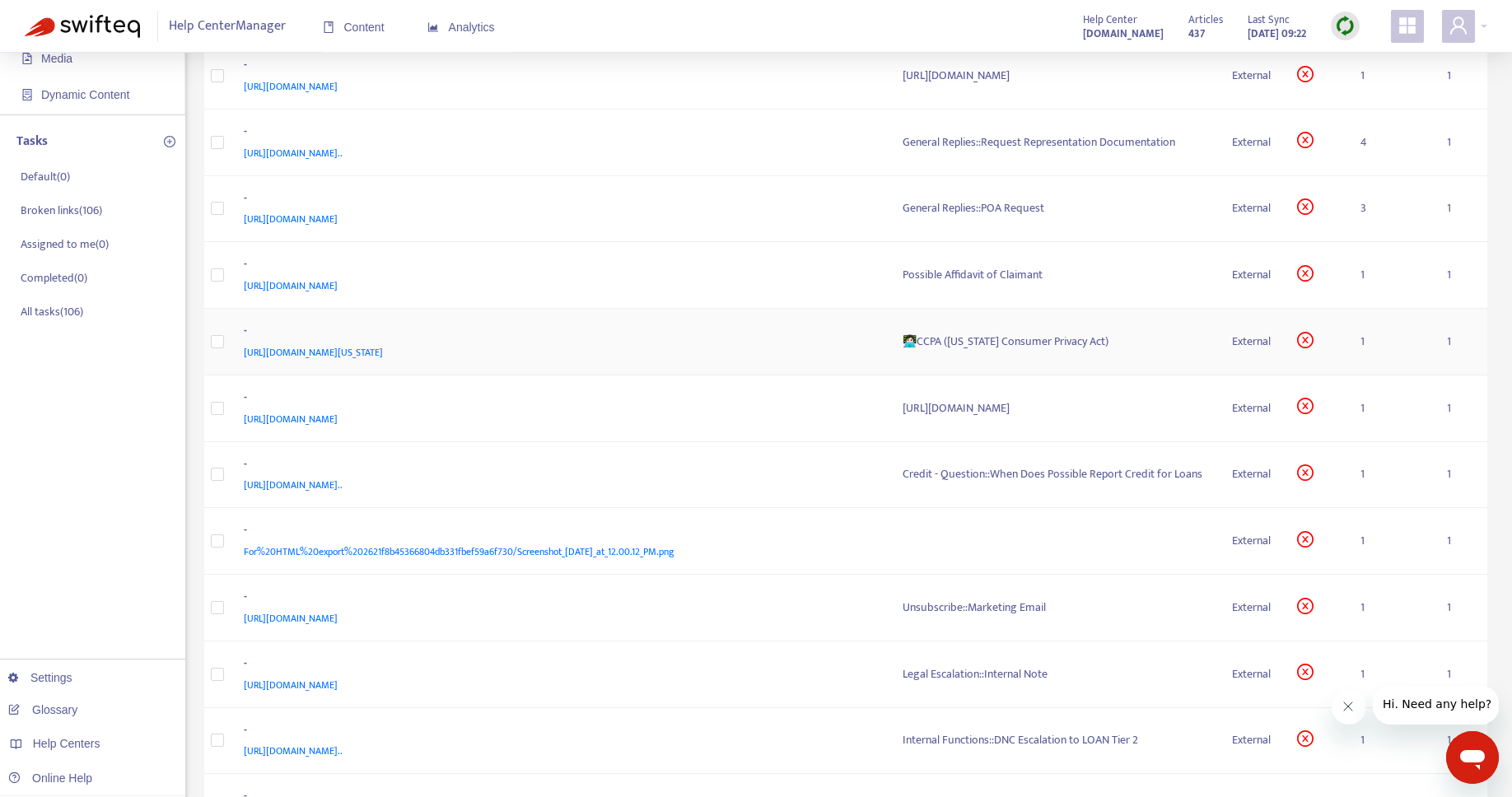
click at [1018, 348] on div "👩🏻‍💻CCPA ([US_STATE] Consumer Privacy Act)" at bounding box center [1054, 342] width 303 height 18
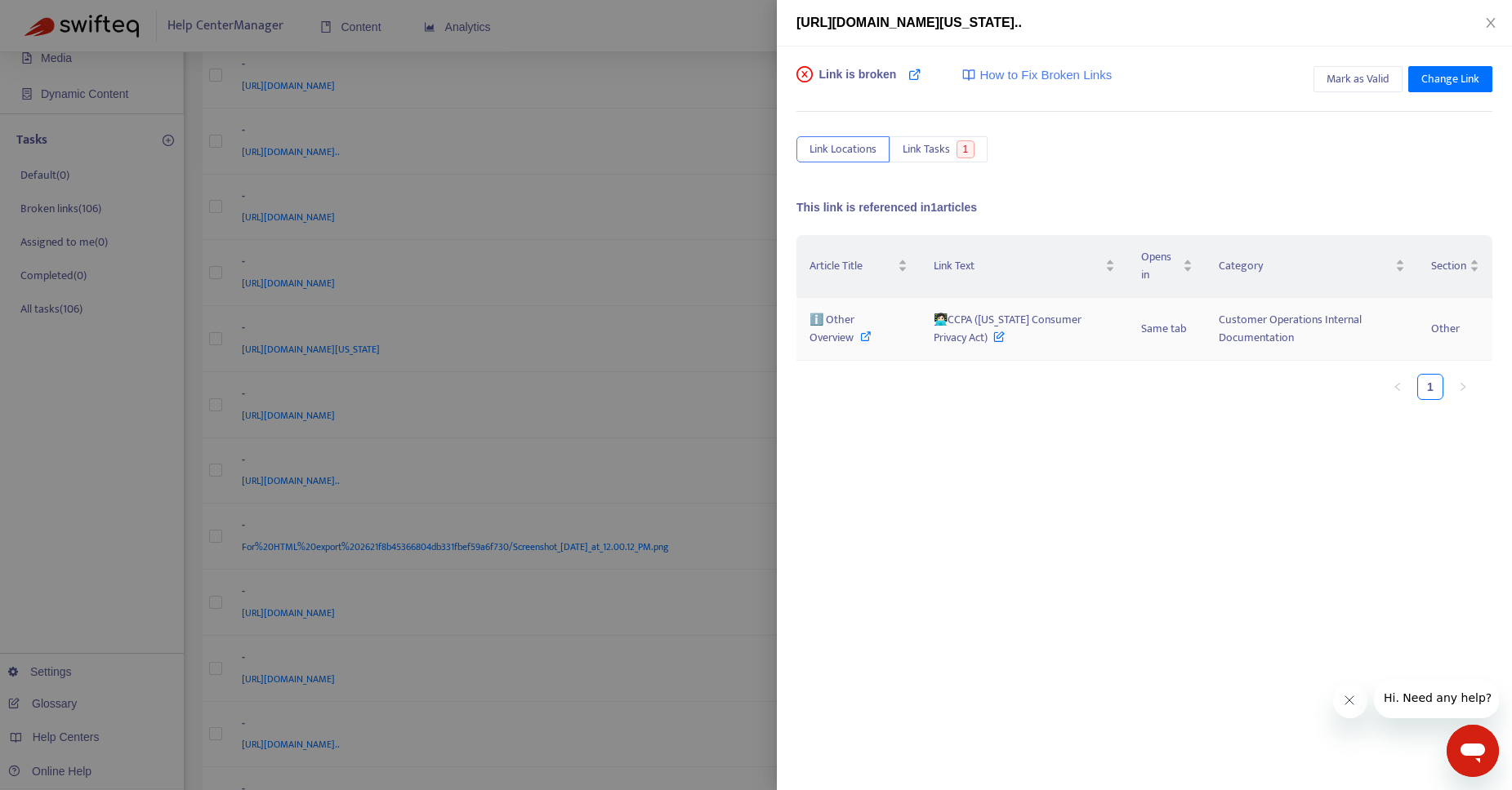
click at [867, 340] on icon at bounding box center [866, 336] width 12 height 12
drag, startPoint x: 931, startPoint y: 321, endPoint x: 996, endPoint y: 339, distance: 67.4
click at [996, 339] on td "👩🏻‍💻CCPA ([US_STATE] Consumer Privacy Act)" at bounding box center [1024, 329] width 208 height 63
click at [1465, 79] on span "Change Link" at bounding box center [1449, 79] width 58 height 18
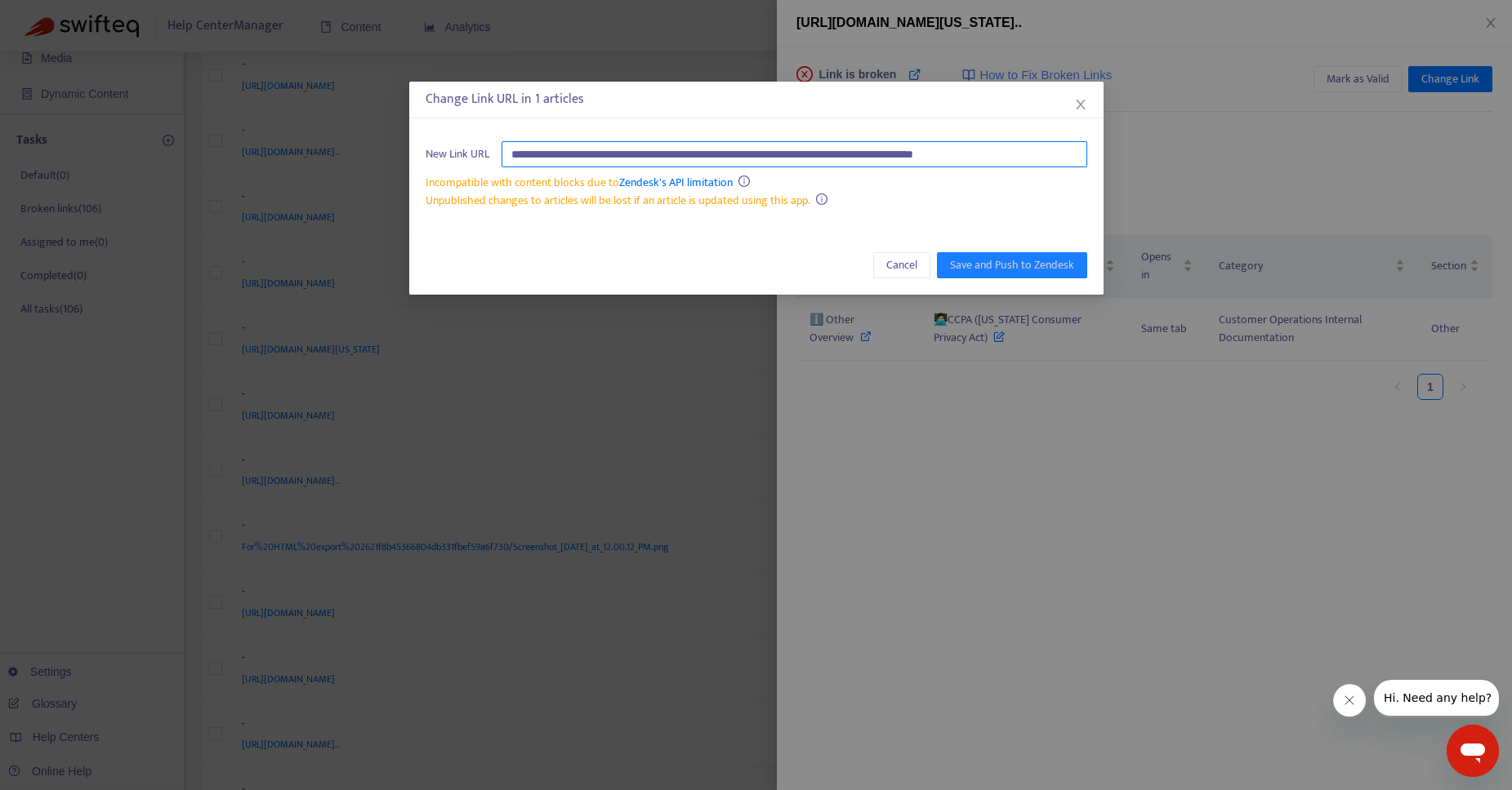
click at [910, 157] on input "**********" at bounding box center [794, 154] width 585 height 26
paste input "********"
click at [915, 160] on input "**********" at bounding box center [793, 154] width 585 height 26
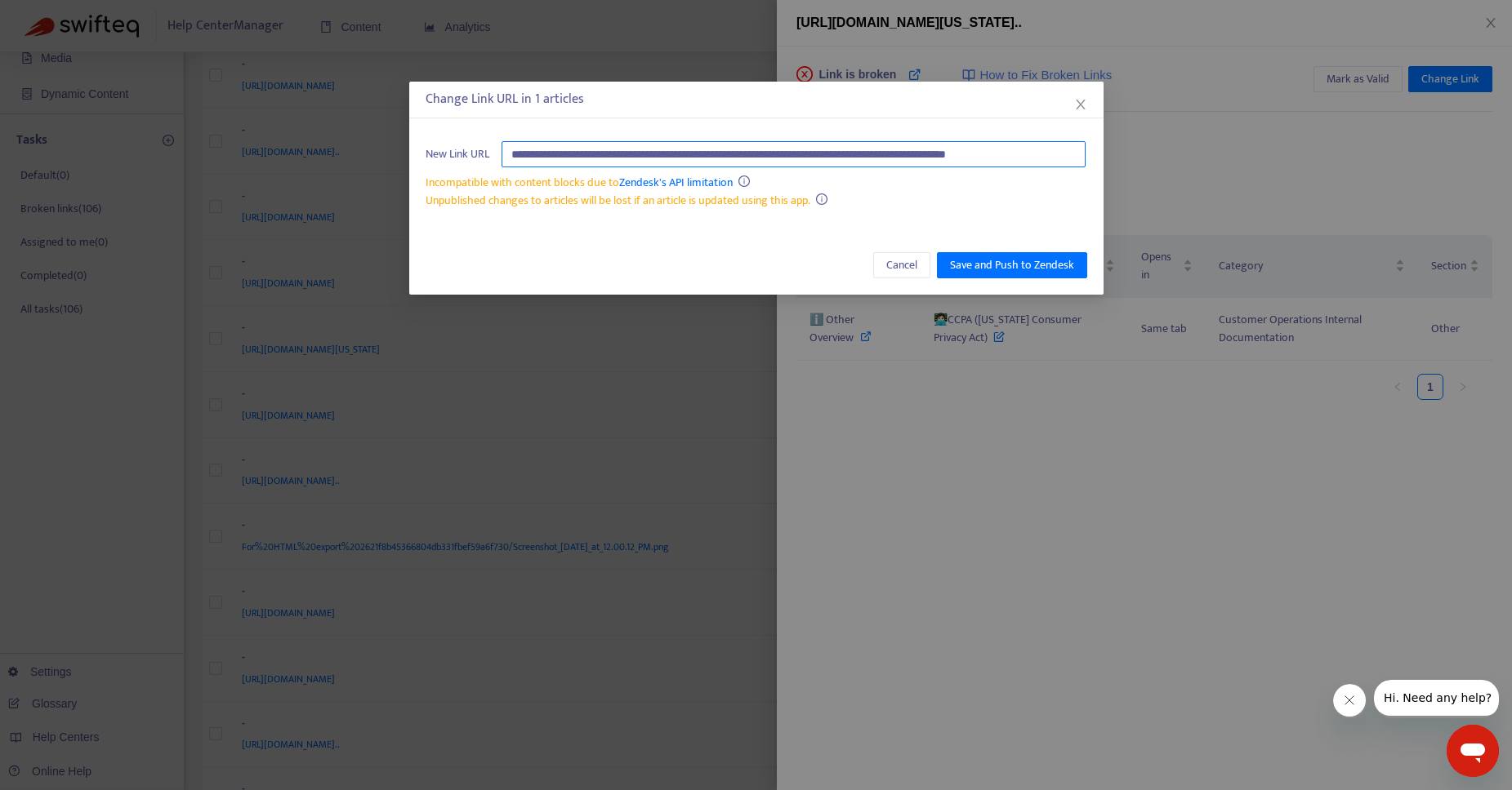
click at [915, 160] on input "**********" at bounding box center [793, 154] width 585 height 26
type input "**********"
click at [1084, 110] on icon "close" at bounding box center [1081, 104] width 13 height 13
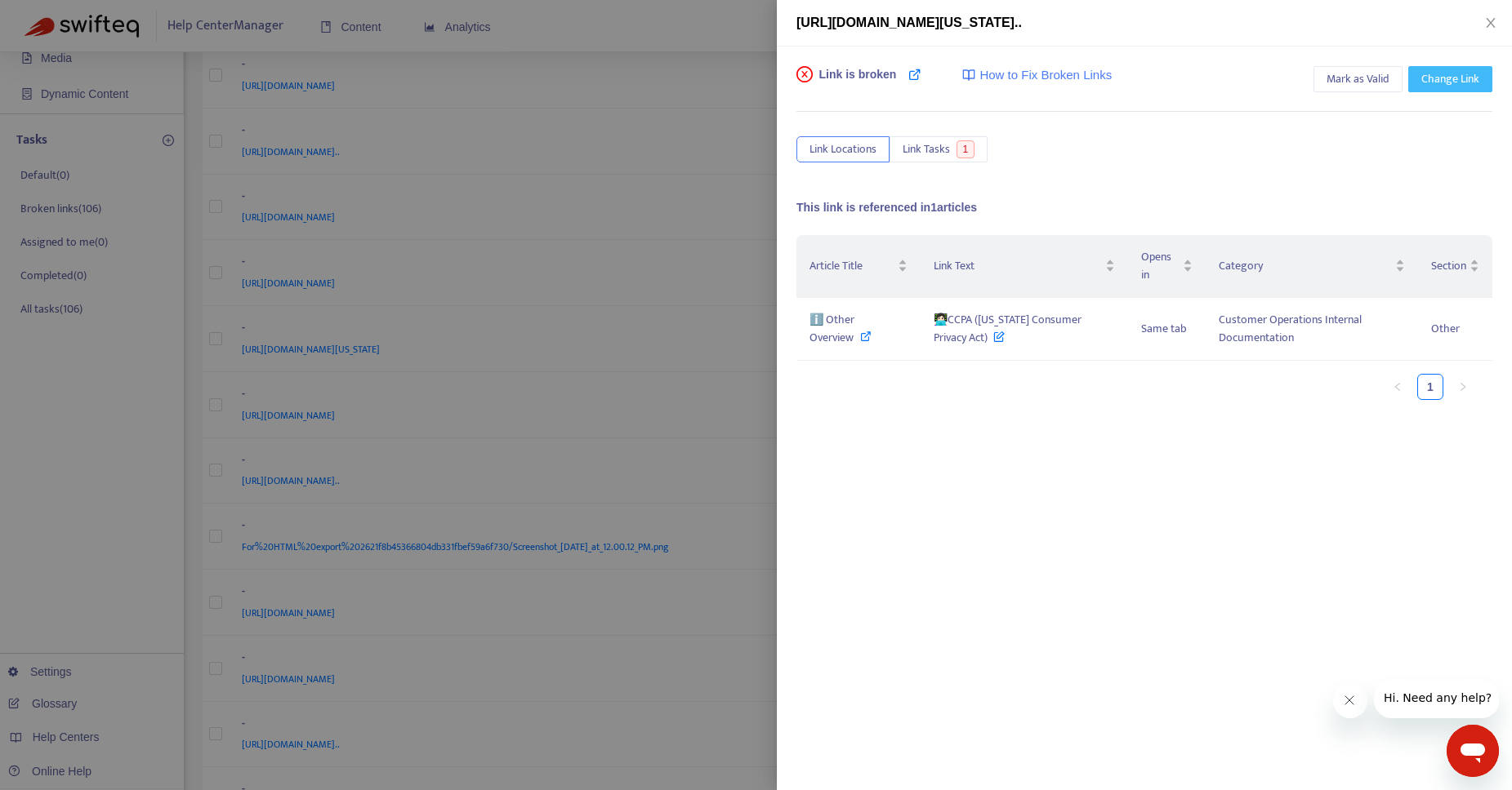
click at [1434, 79] on span "Change Link" at bounding box center [1449, 79] width 58 height 18
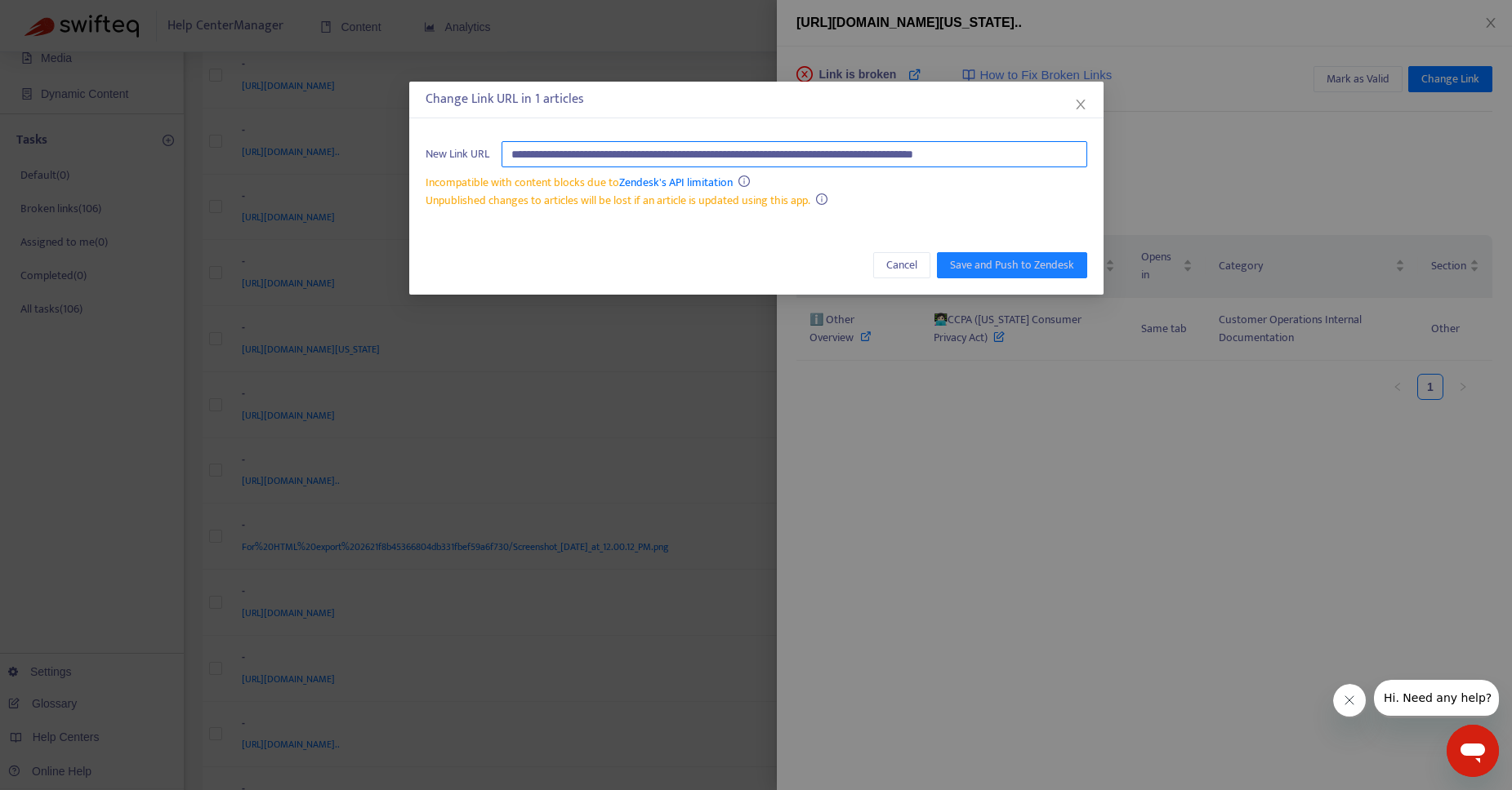
click at [929, 143] on input "**********" at bounding box center [794, 154] width 585 height 26
paste input "********"
type input "**********"
click at [1020, 265] on span "Save and Push to Zendesk" at bounding box center [1012, 265] width 124 height 18
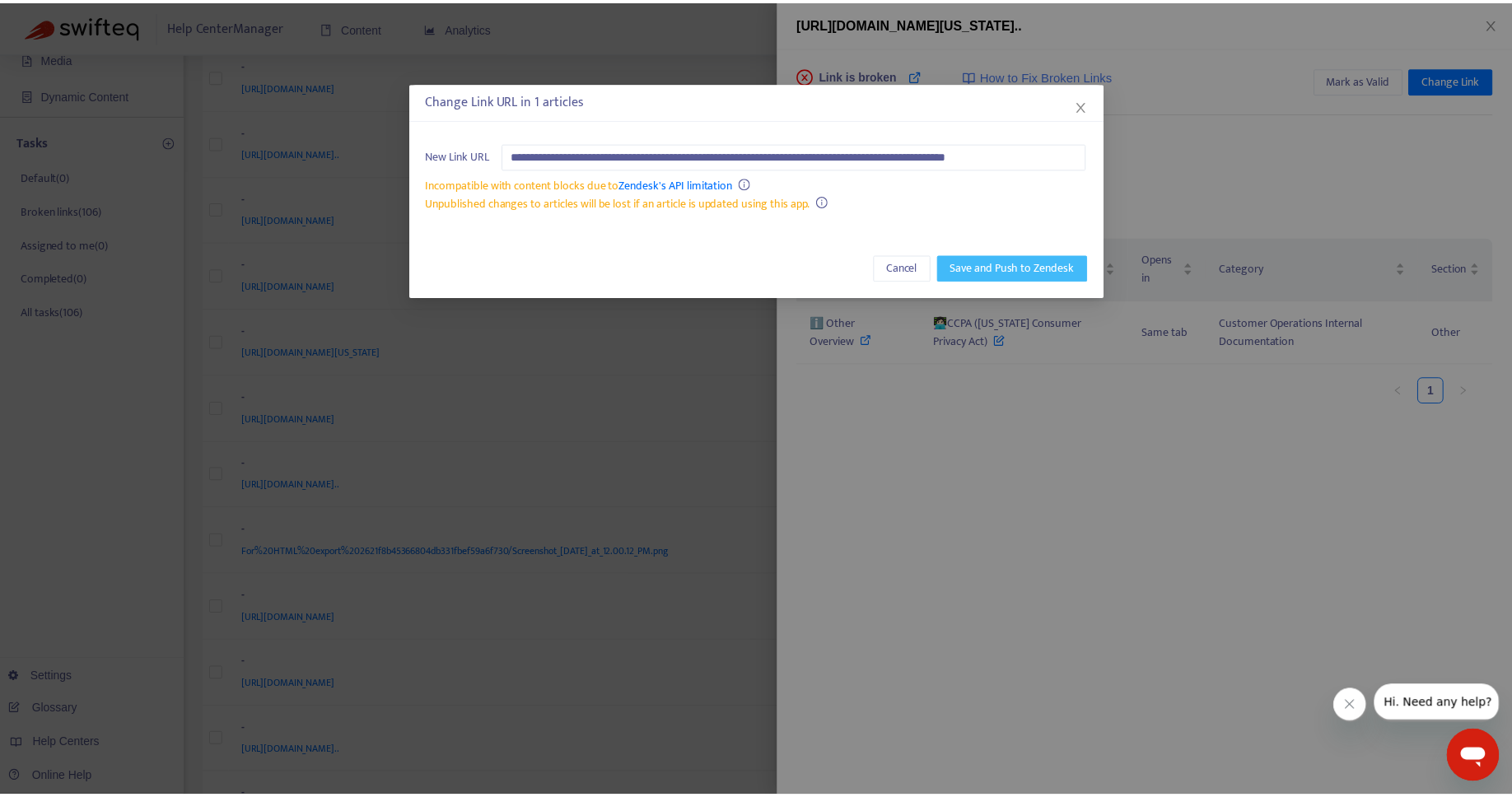
scroll to position [0, 0]
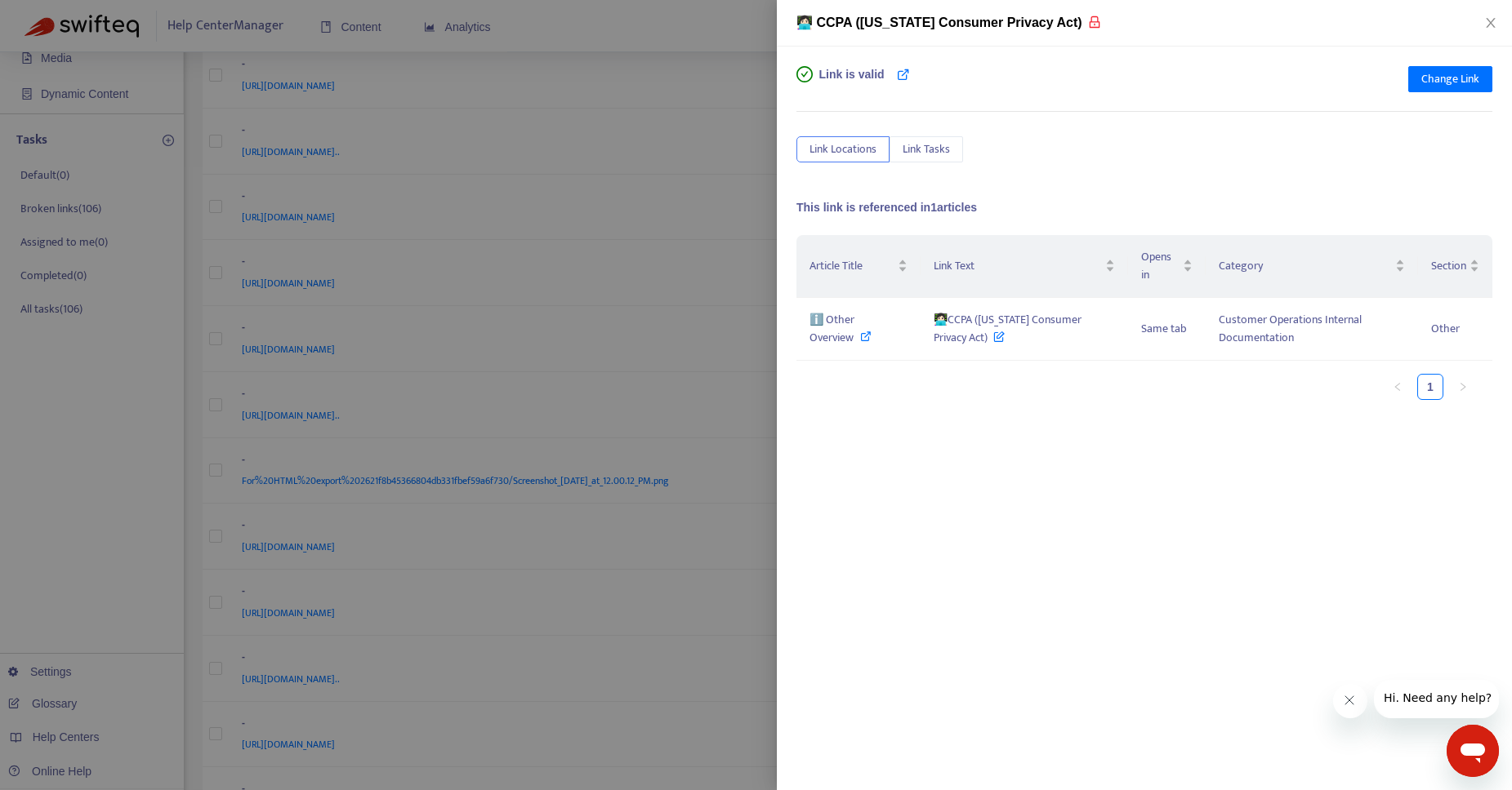
click at [714, 64] on div at bounding box center [756, 395] width 1512 height 790
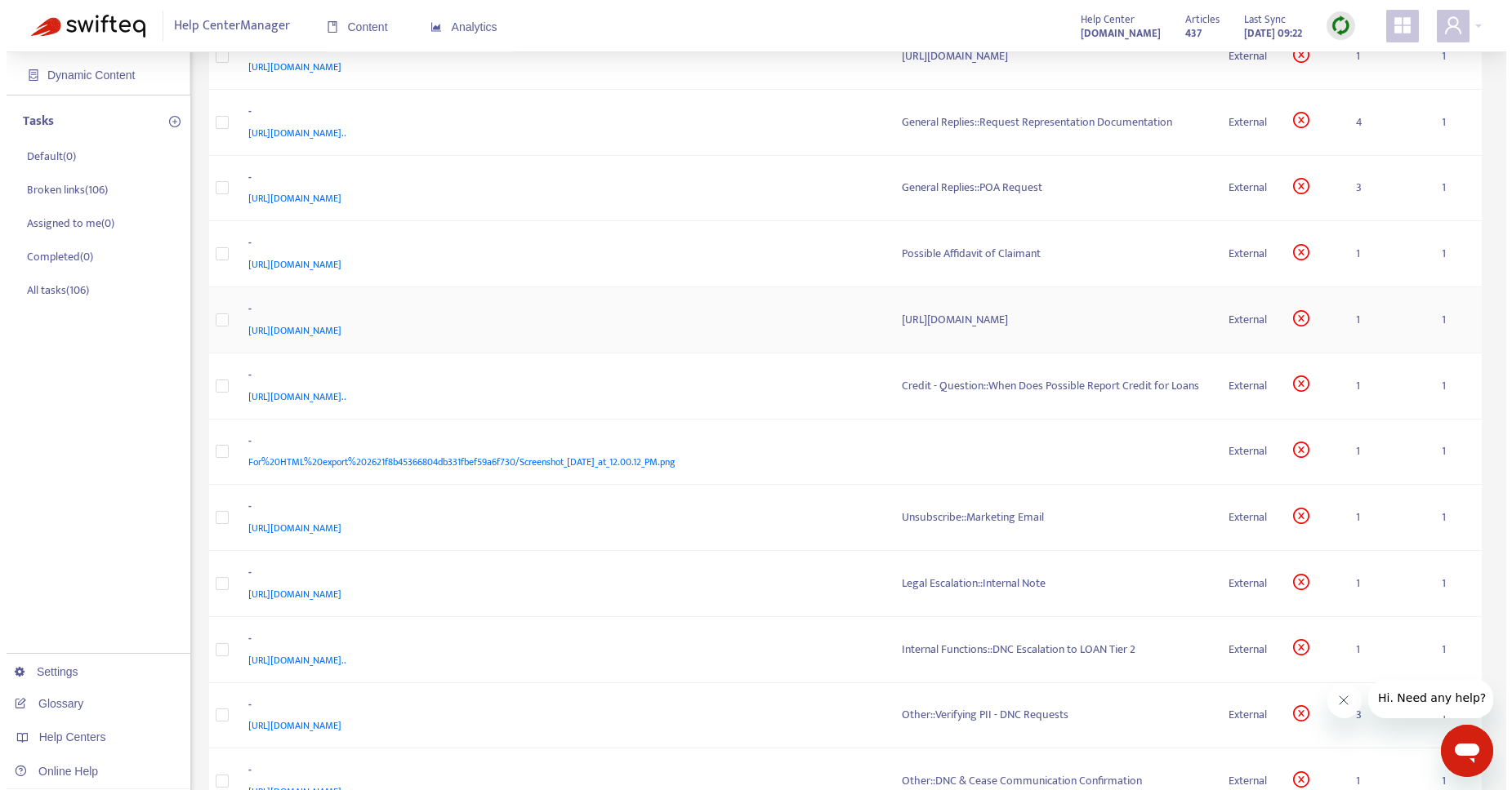
scroll to position [175, 0]
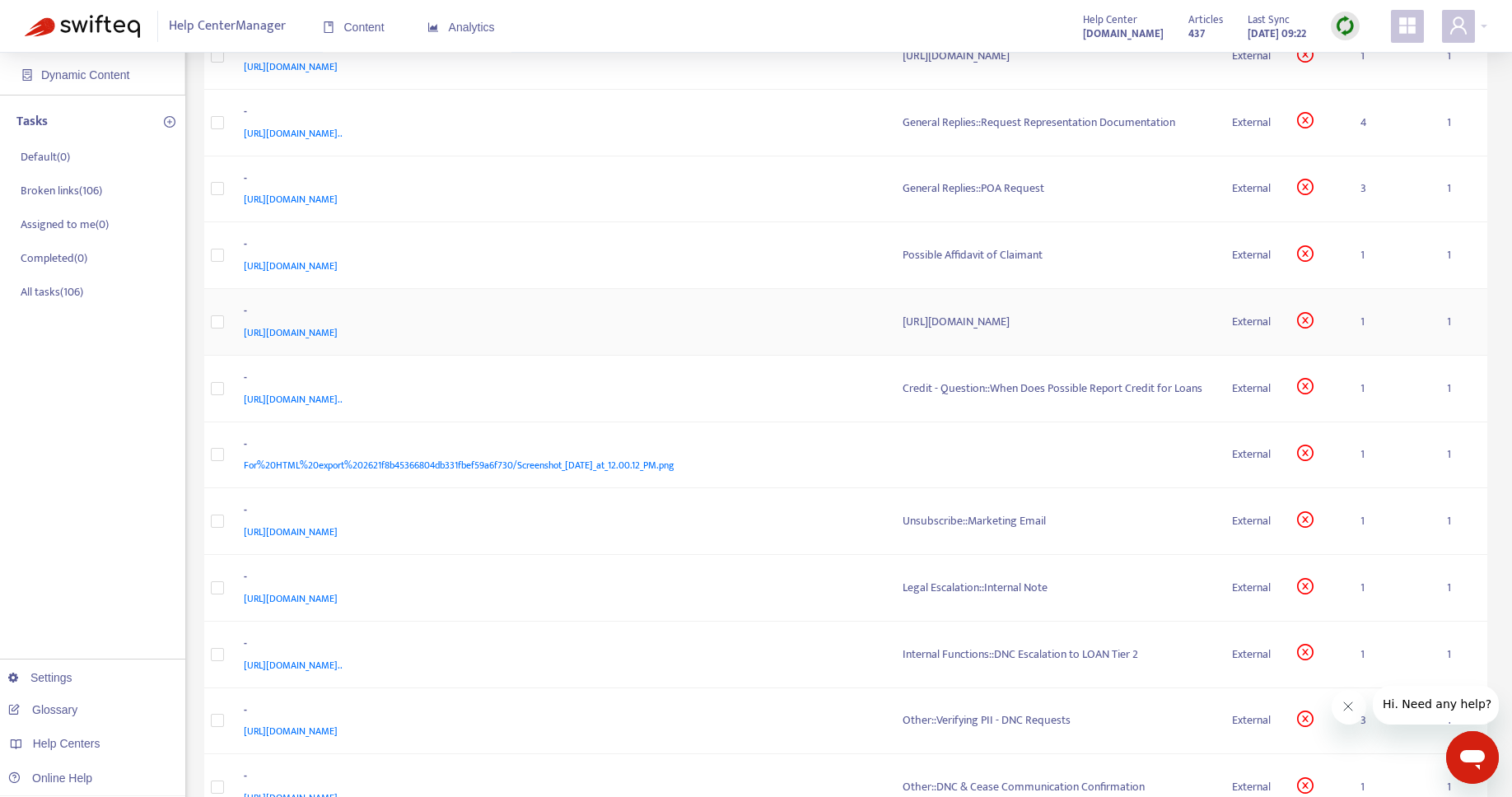
click at [1036, 327] on div "[URL][DOMAIN_NAME]" at bounding box center [1054, 322] width 303 height 18
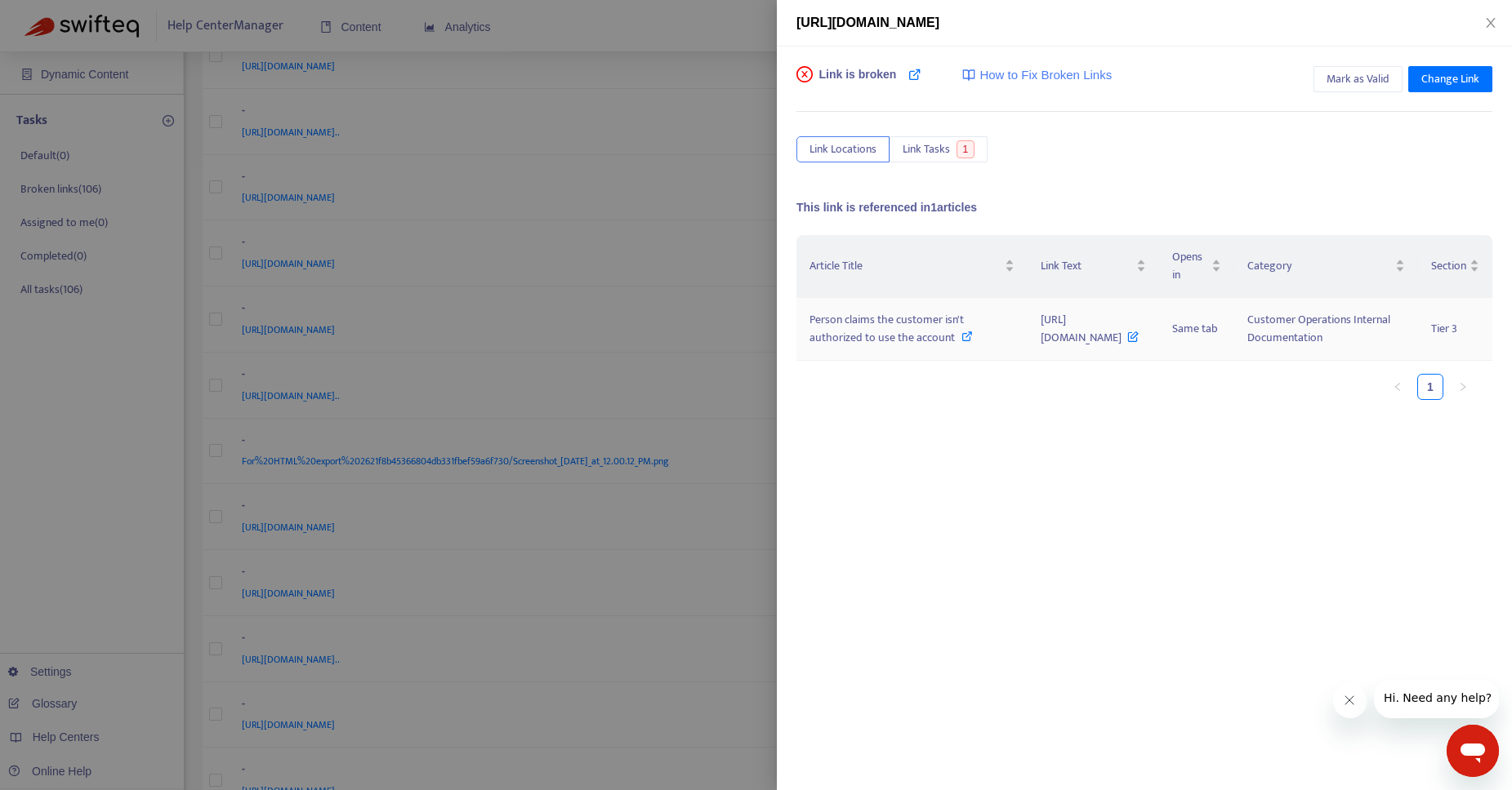
click at [961, 342] on icon at bounding box center [967, 336] width 12 height 12
drag, startPoint x: 868, startPoint y: 377, endPoint x: 799, endPoint y: 323, distance: 87.6
click at [799, 323] on td "Person claims the customer isn't authorized to use the account" at bounding box center [911, 329] width 231 height 63
click at [1127, 342] on icon at bounding box center [1132, 333] width 12 height 18
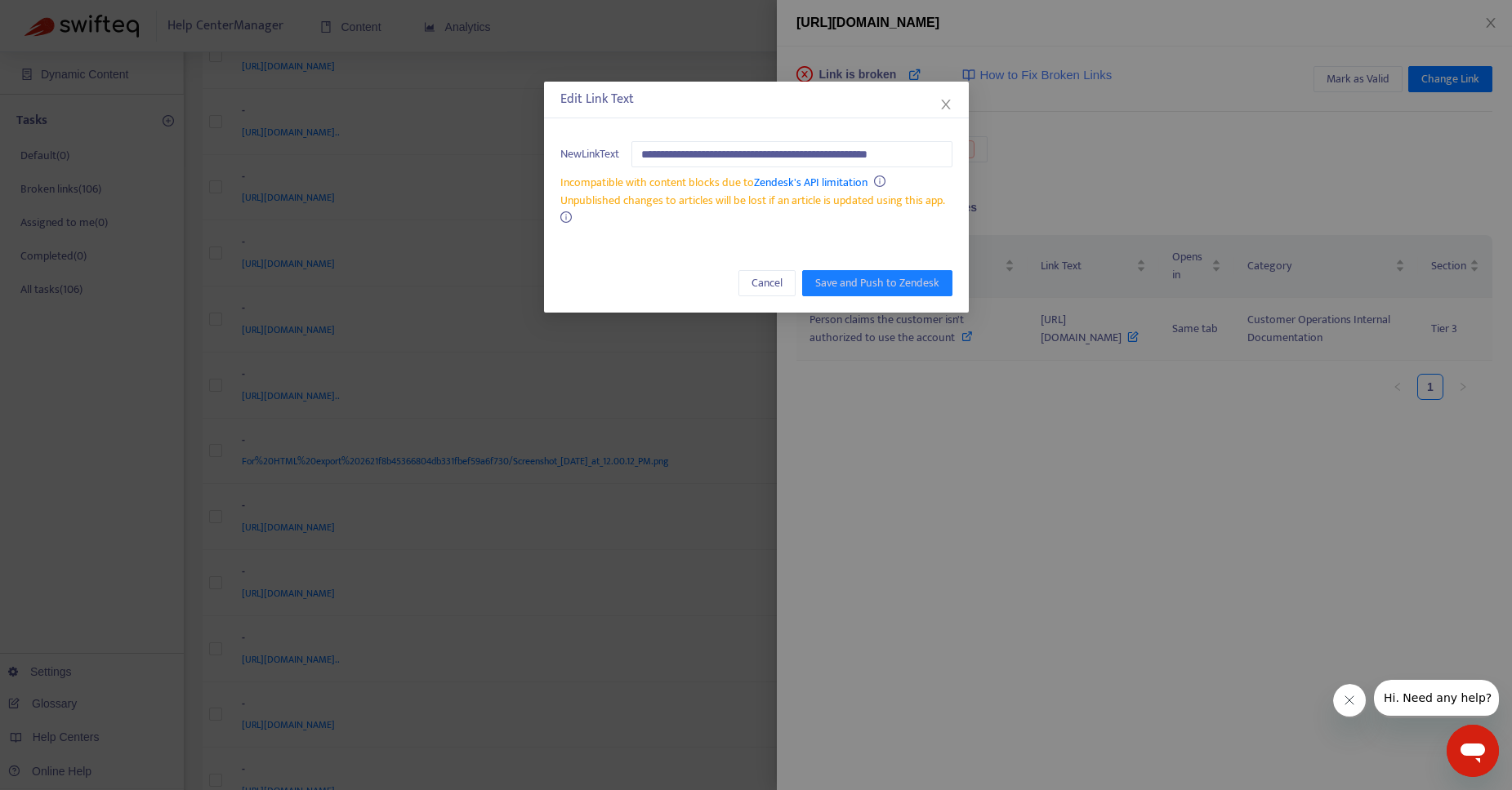
scroll to position [0, 8]
click at [944, 106] on icon "close" at bounding box center [945, 104] width 13 height 13
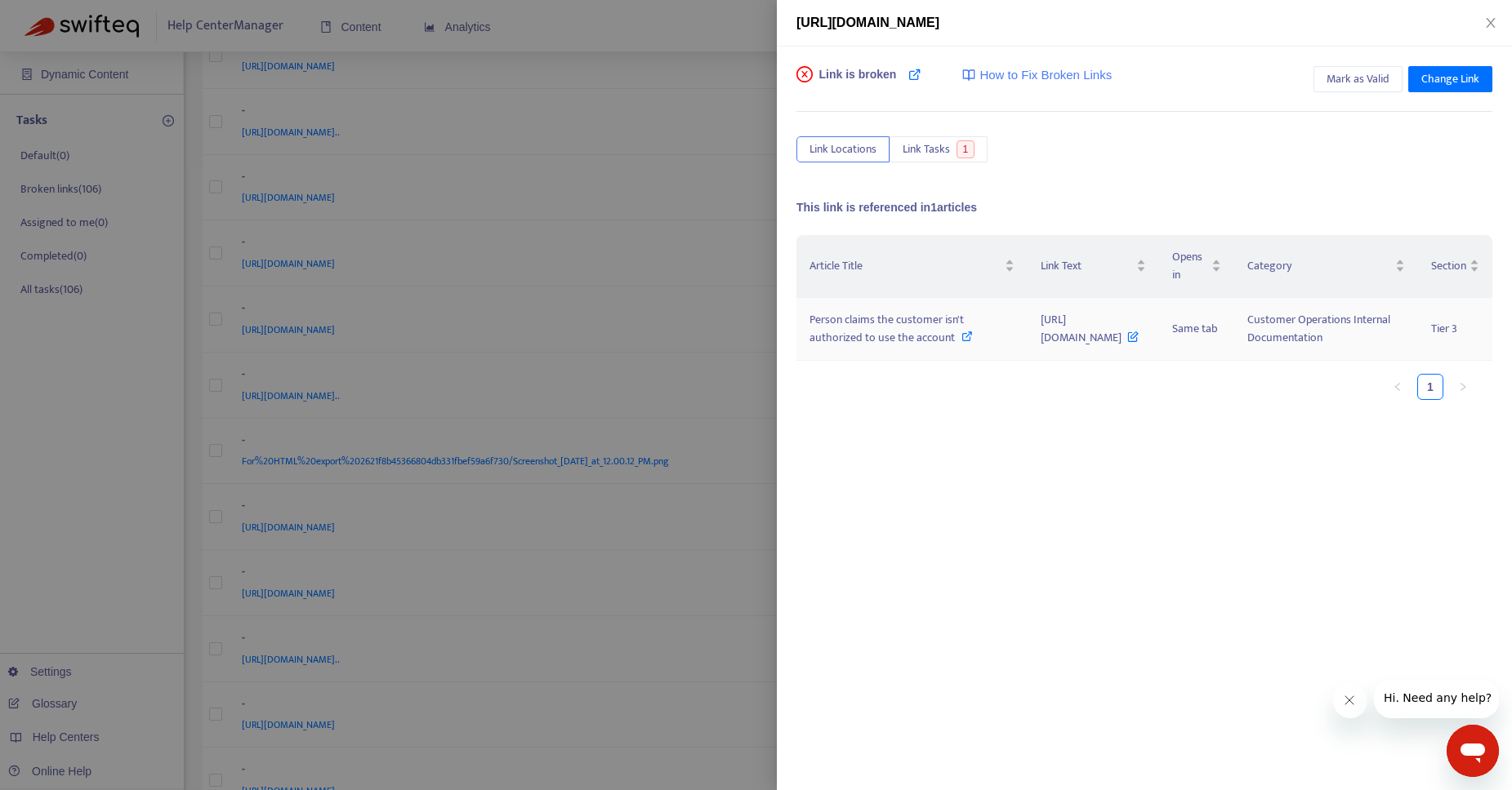
click at [1127, 342] on icon at bounding box center [1132, 333] width 12 height 18
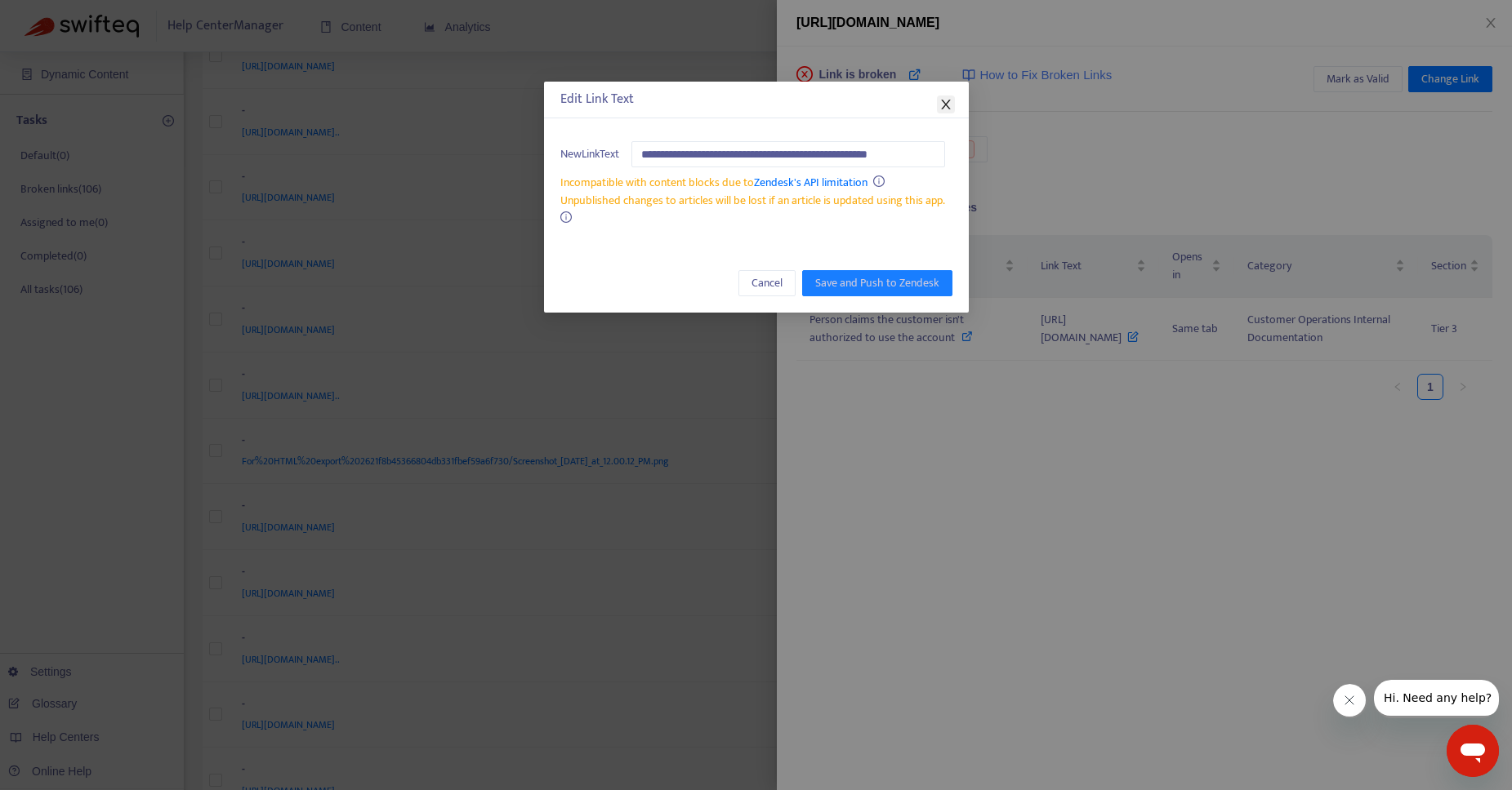
click at [944, 104] on icon "close" at bounding box center [945, 104] width 9 height 10
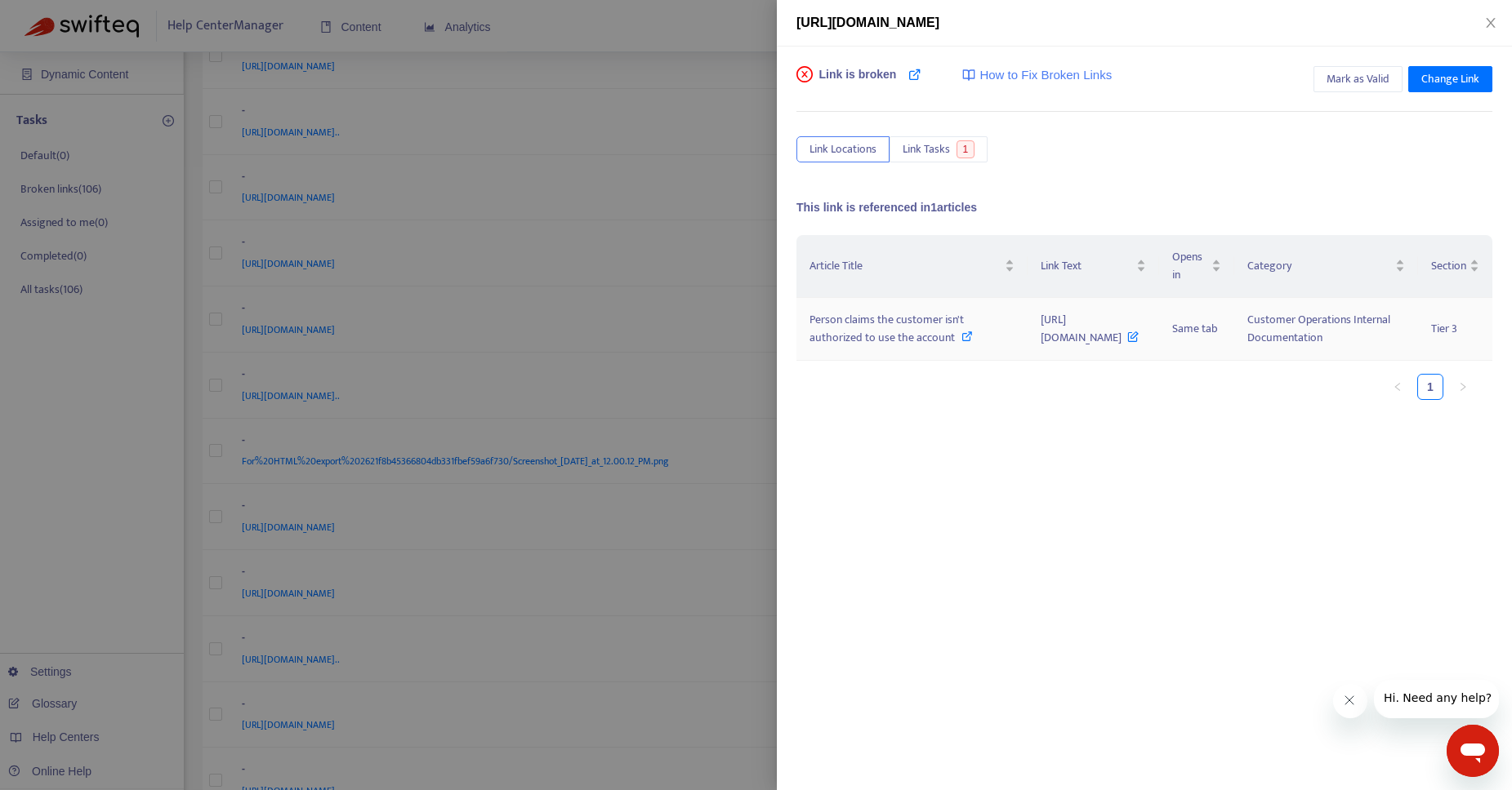
drag, startPoint x: 932, startPoint y: 336, endPoint x: 1207, endPoint y: 331, distance: 275.0
click at [1158, 331] on td "[URL][DOMAIN_NAME]" at bounding box center [1093, 329] width 131 height 63
click at [1029, 400] on ul "1" at bounding box center [1135, 387] width 679 height 26
drag, startPoint x: 931, startPoint y: 336, endPoint x: 1203, endPoint y: 336, distance: 272.0
click at [1139, 336] on span "[URL][DOMAIN_NAME]" at bounding box center [1089, 328] width 98 height 37
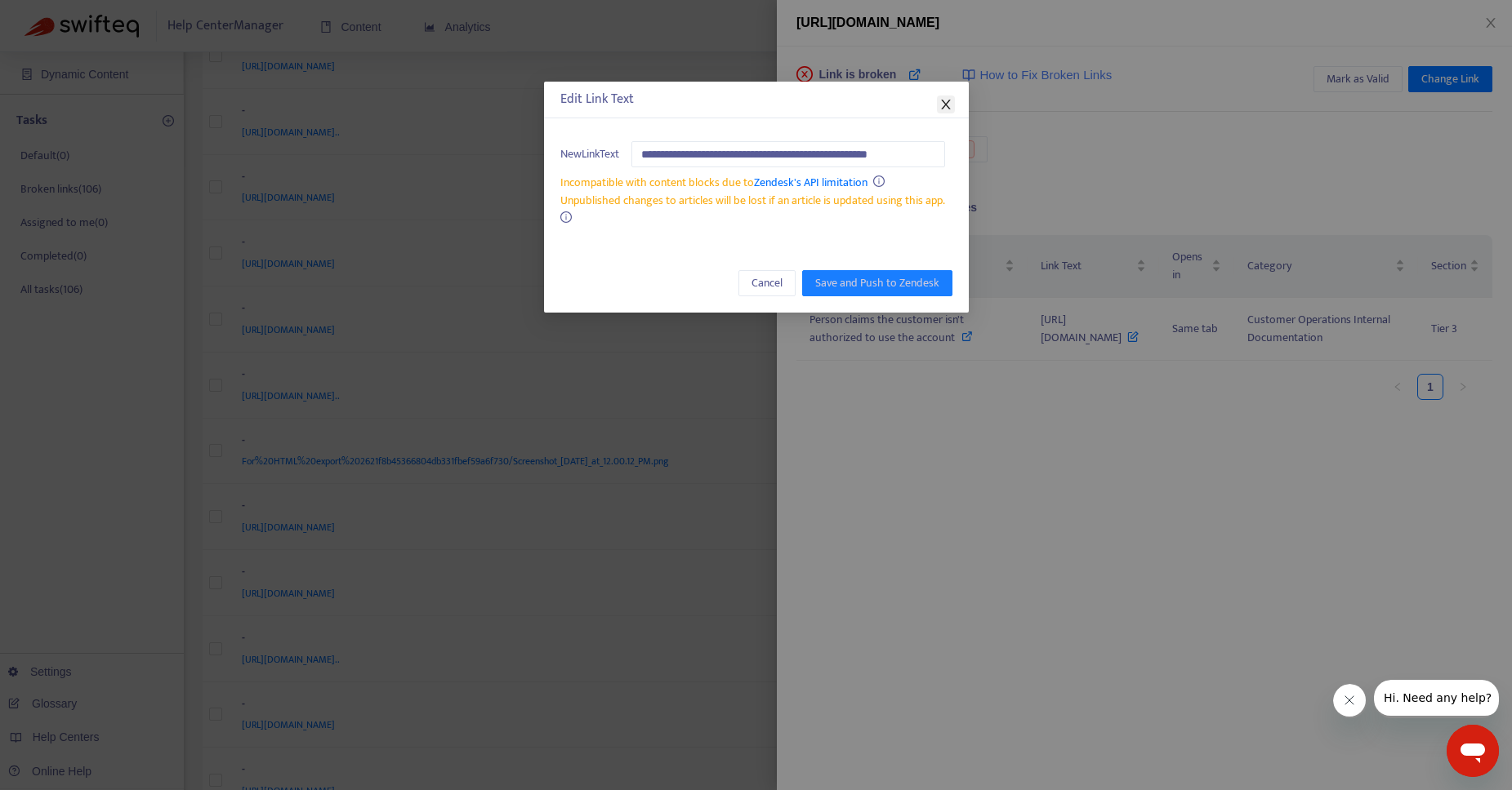
click at [945, 107] on icon "close" at bounding box center [945, 104] width 13 height 13
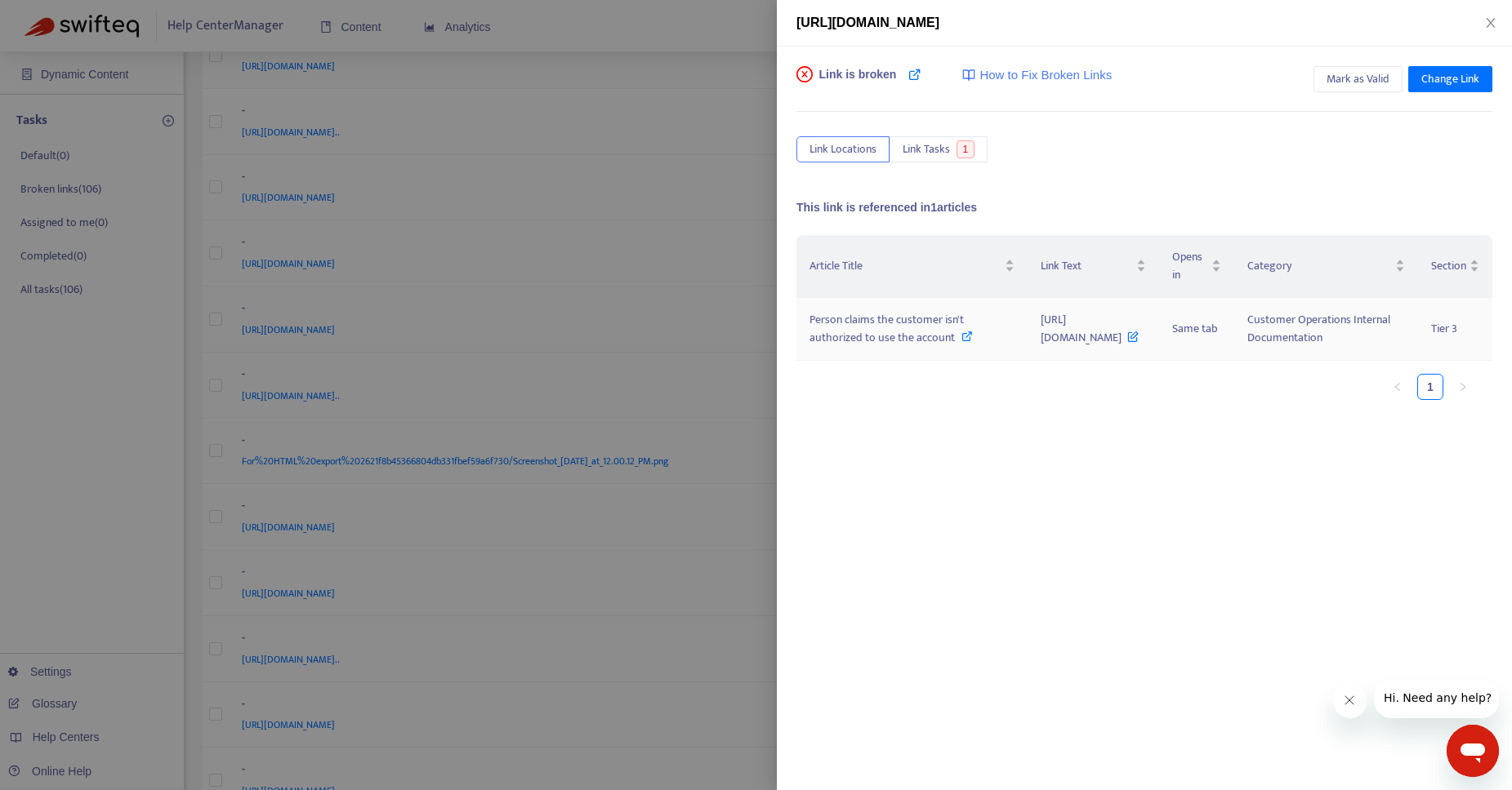
click at [961, 342] on icon at bounding box center [967, 336] width 12 height 12
click at [1432, 80] on span "Change Link" at bounding box center [1449, 79] width 58 height 18
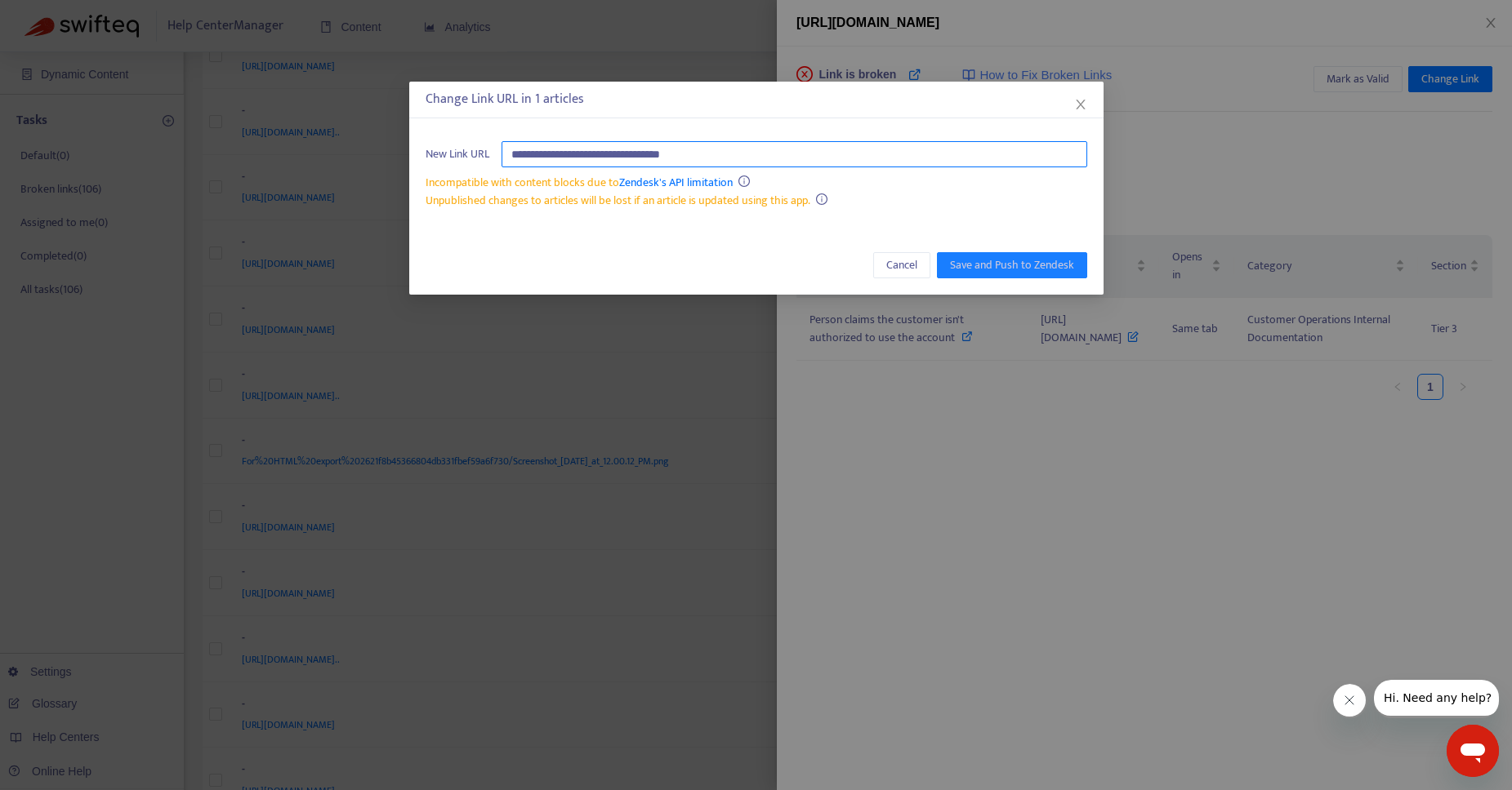
click at [783, 155] on input "**********" at bounding box center [794, 154] width 585 height 26
paste input "**********"
type input "**********"
click at [1000, 266] on span "Save and Push to Zendesk" at bounding box center [1012, 265] width 124 height 18
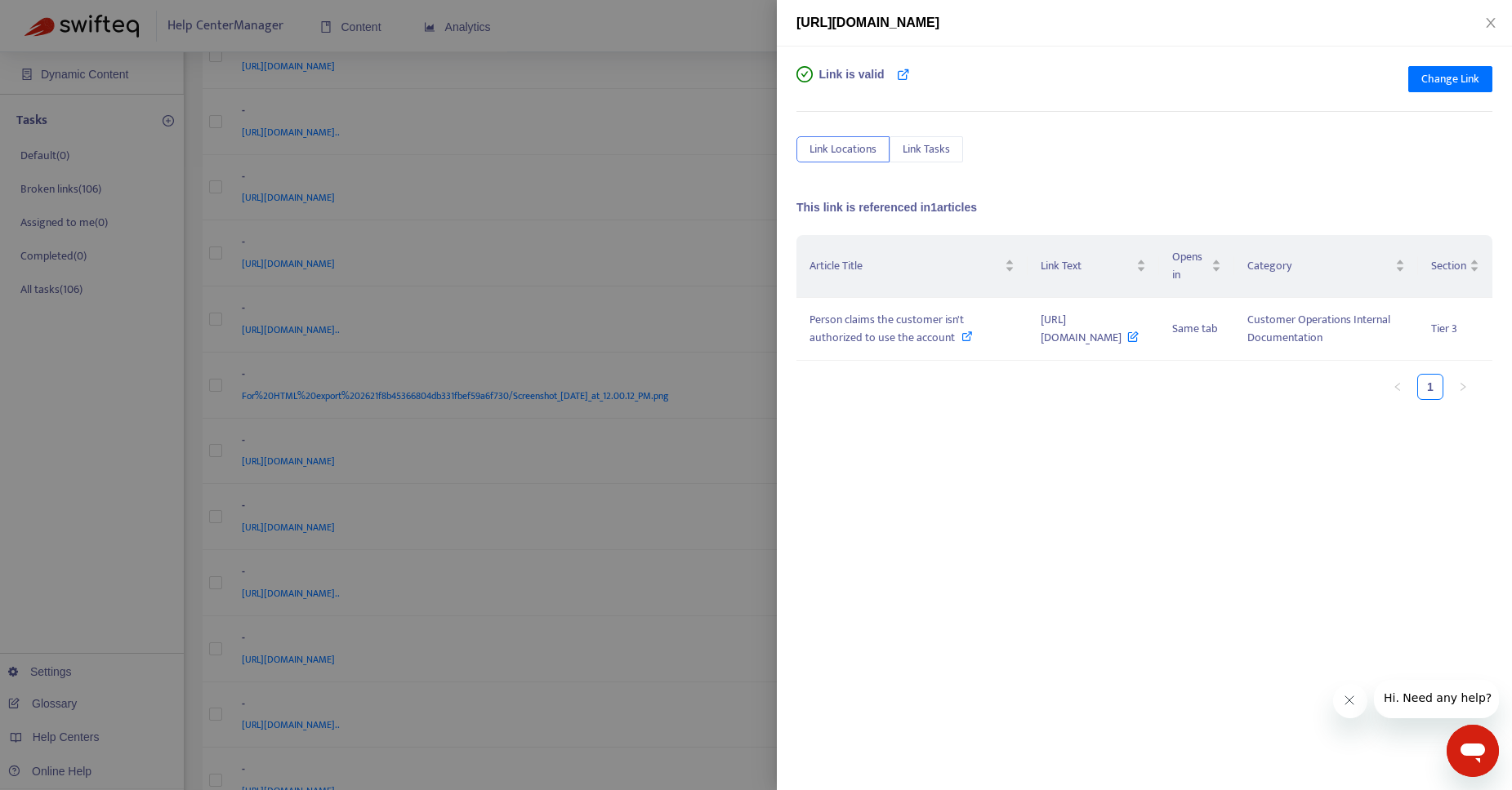
click at [698, 64] on div at bounding box center [756, 395] width 1512 height 790
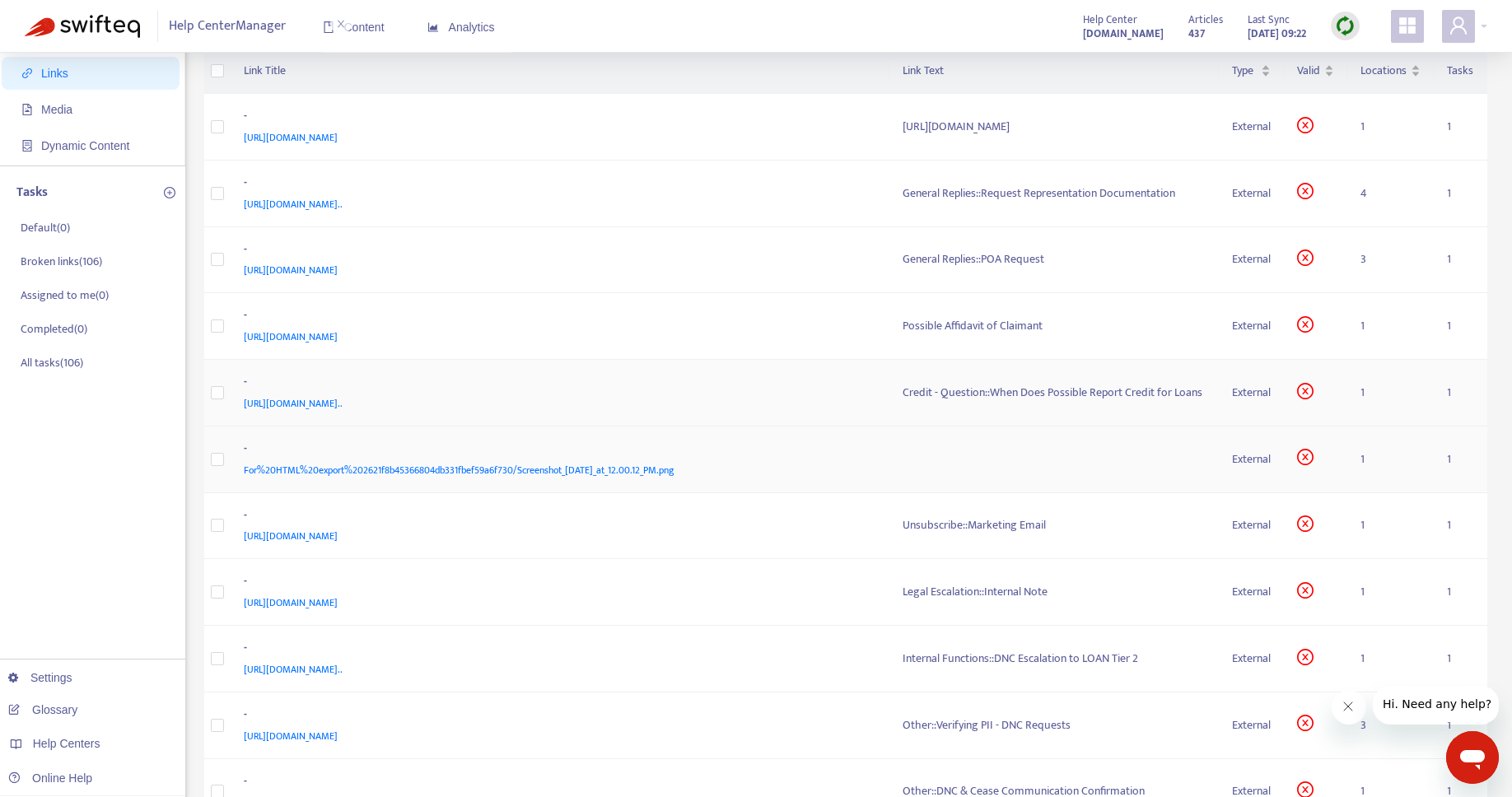
scroll to position [138, 0]
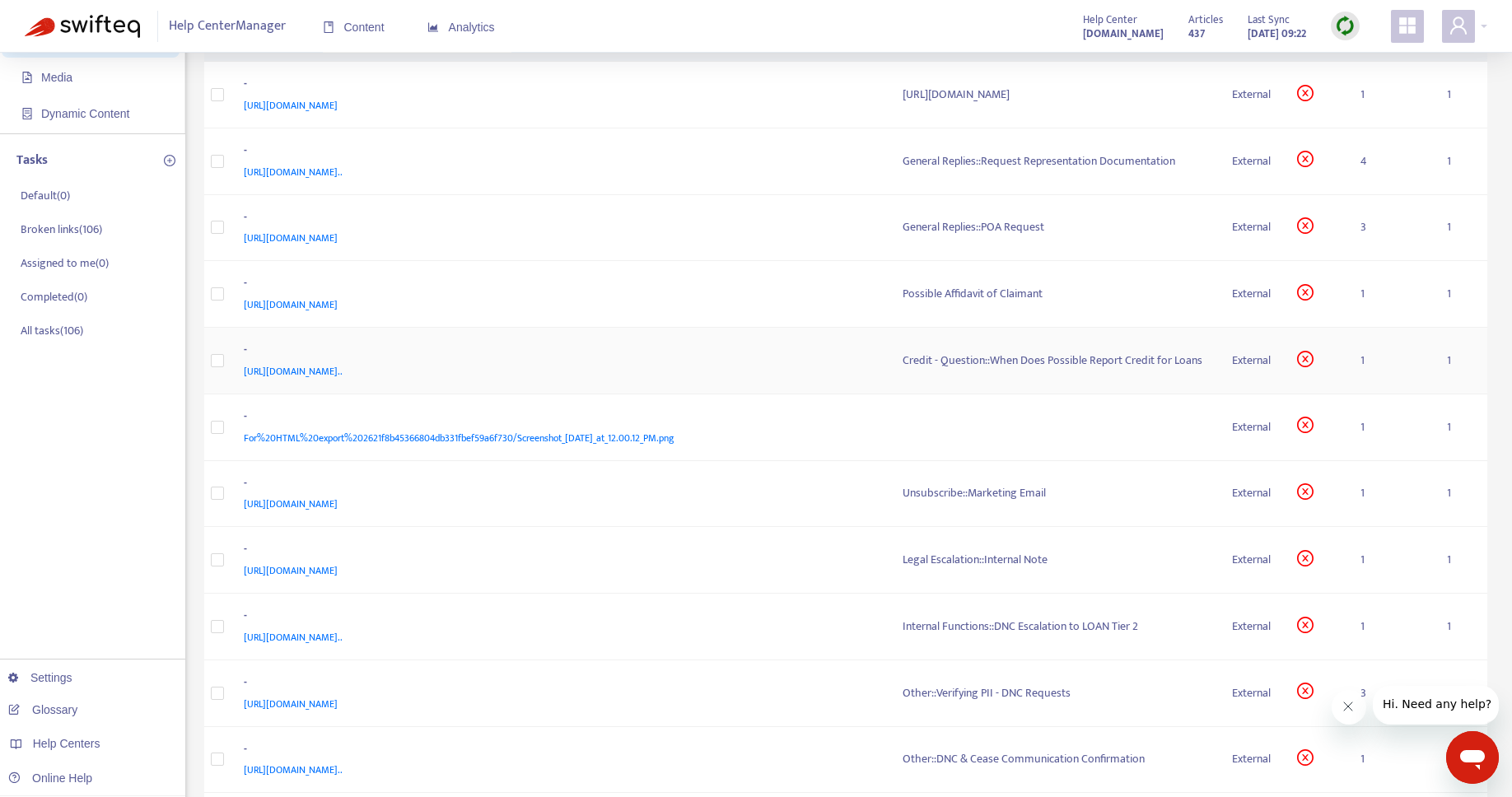
click at [1030, 357] on div "Credit - Question::When Does Possible Report Credit for Loans" at bounding box center [1054, 361] width 303 height 18
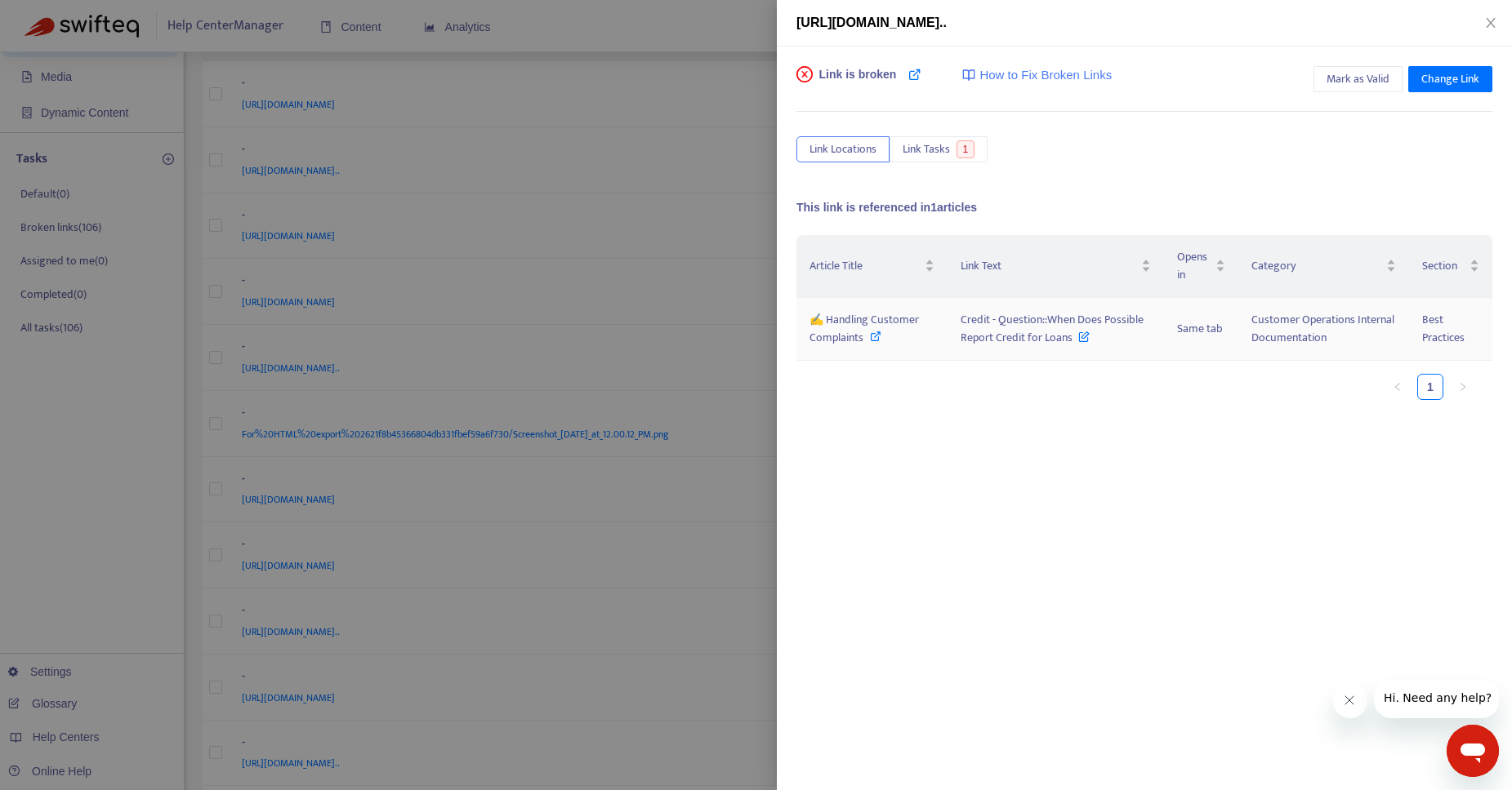
click at [877, 336] on icon at bounding box center [876, 336] width 12 height 12
drag, startPoint x: 1005, startPoint y: 326, endPoint x: 1090, endPoint y: 350, distance: 88.3
click at [1090, 350] on td "Credit - Question::When Does Possible Report Credit for Loans" at bounding box center [1055, 329] width 217 height 63
click at [877, 339] on icon at bounding box center [876, 336] width 12 height 12
click at [1340, 68] on button "Mark as Valid" at bounding box center [1357, 79] width 89 height 26
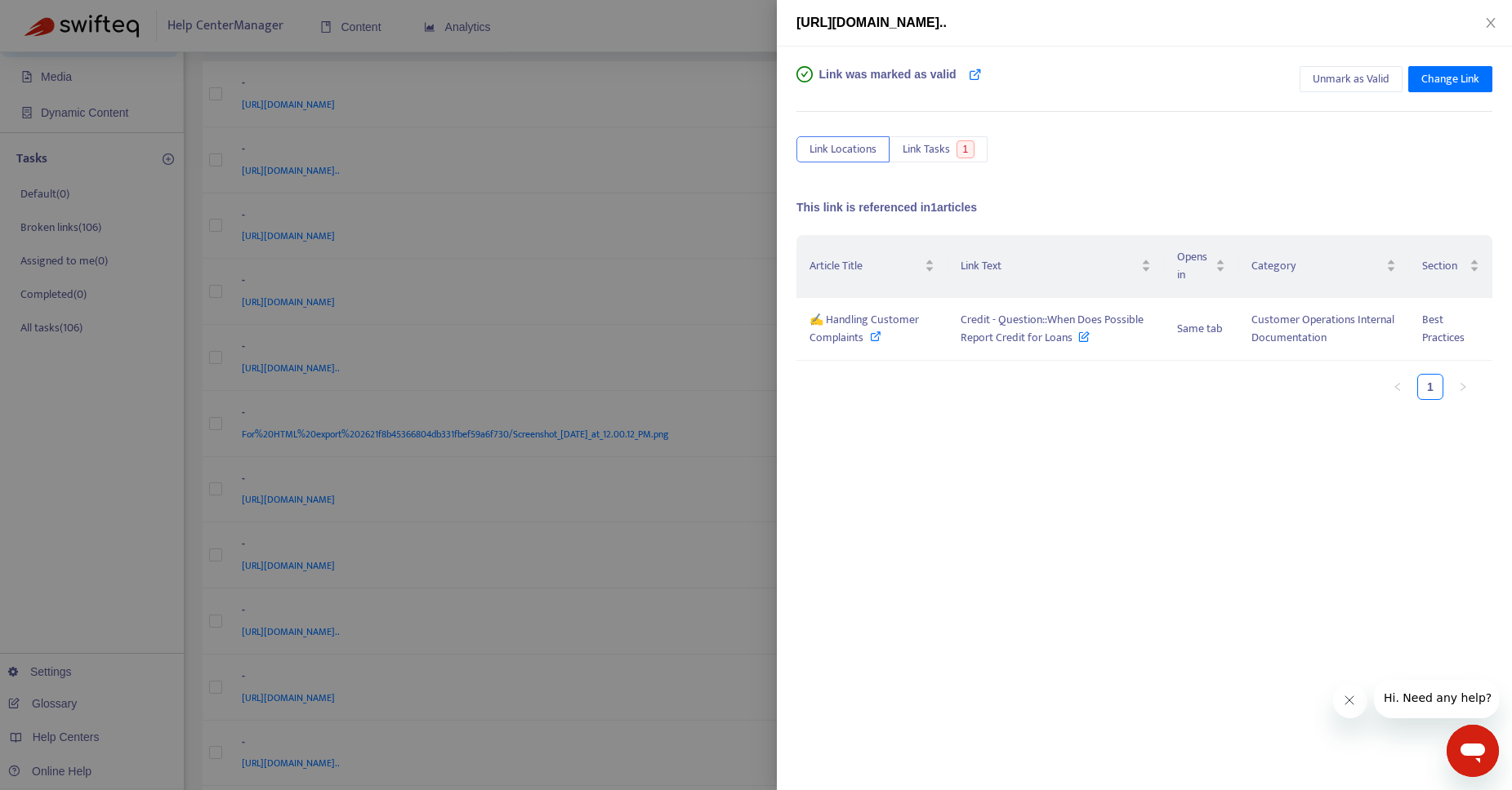
click at [714, 71] on div at bounding box center [756, 395] width 1512 height 790
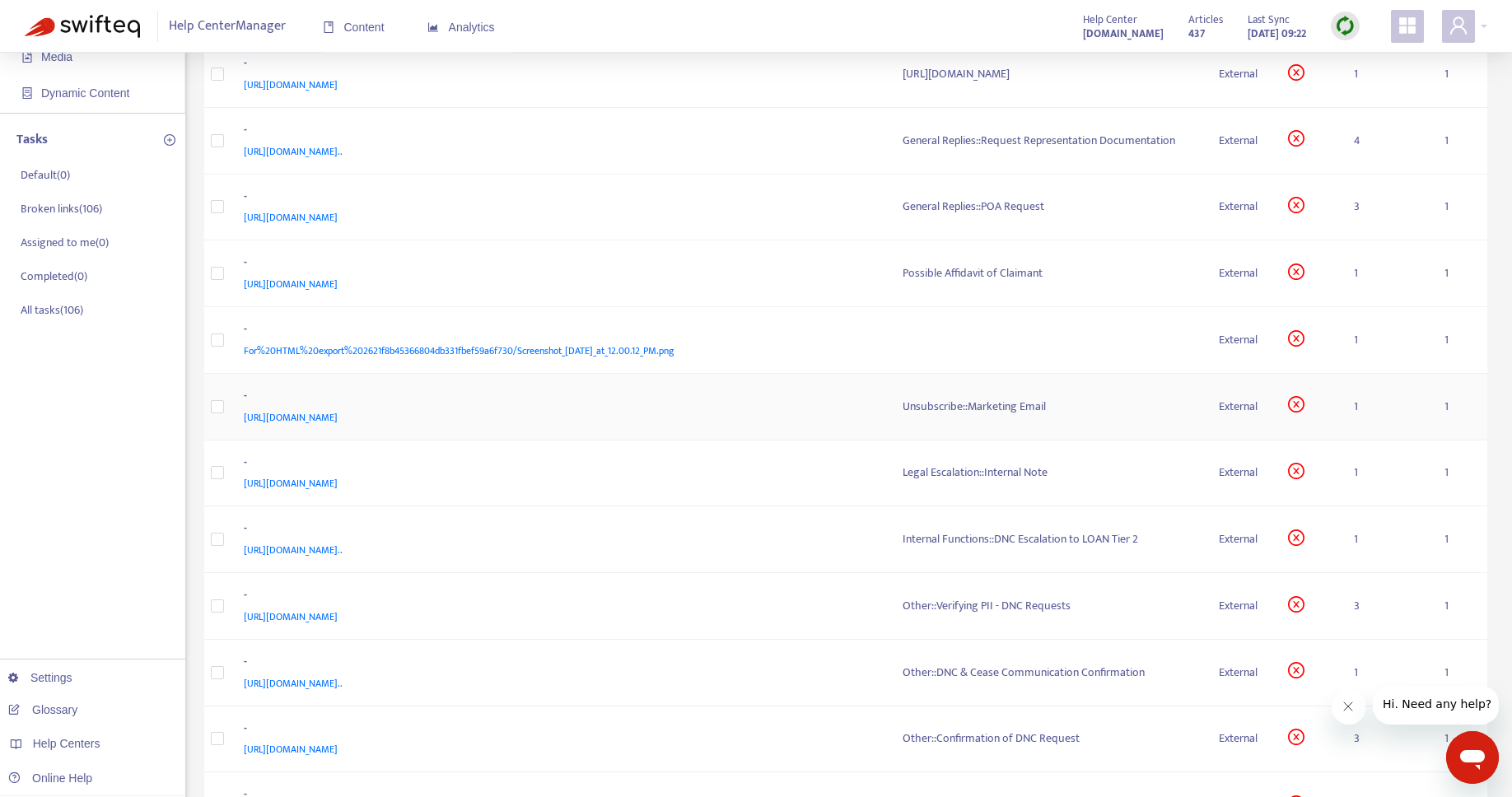
scroll to position [160, 0]
click at [992, 406] on div "Unsubscribe::Marketing Email" at bounding box center [1048, 406] width 291 height 18
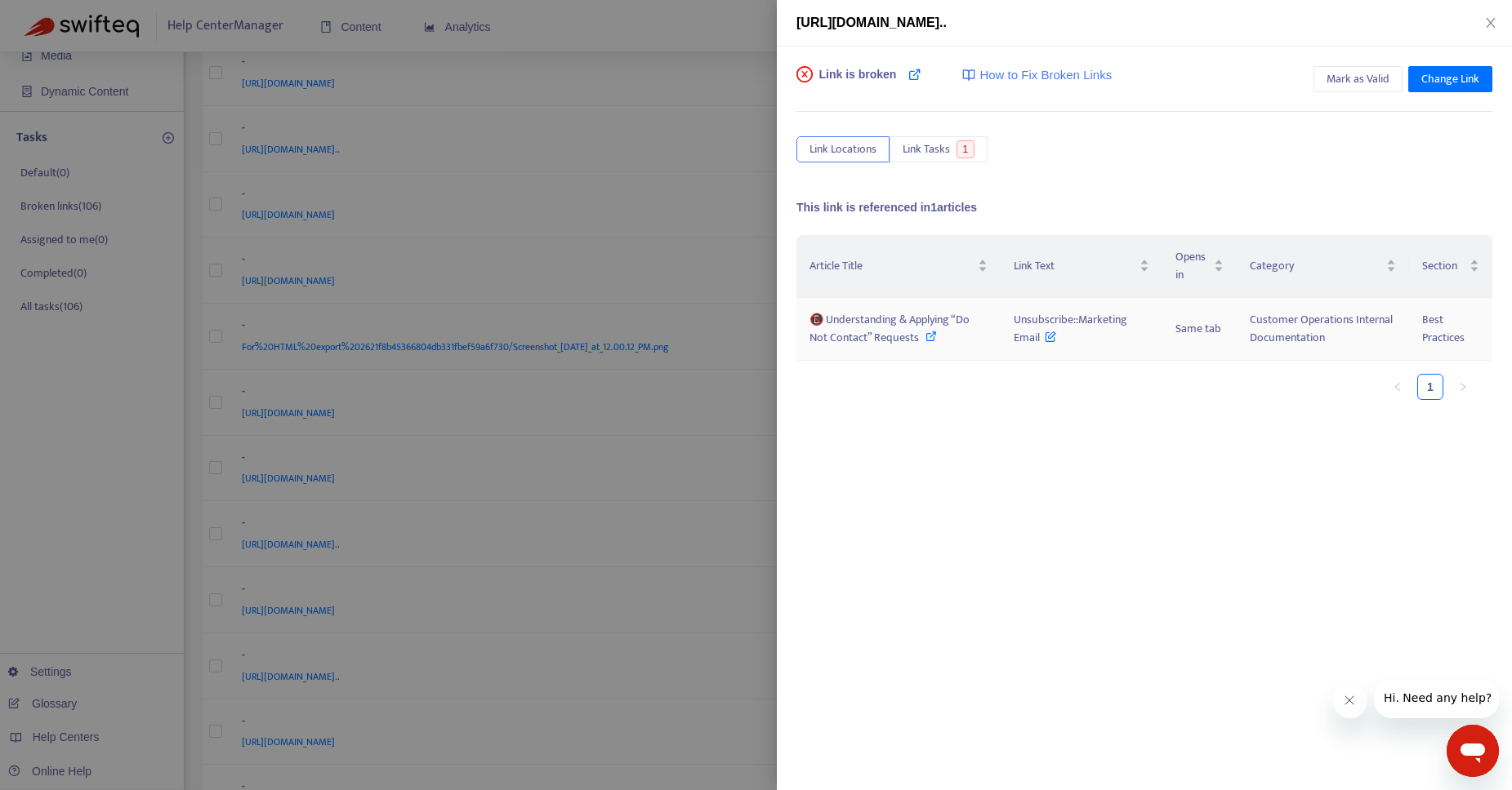
click at [927, 338] on icon at bounding box center [931, 336] width 12 height 12
drag, startPoint x: 1011, startPoint y: 321, endPoint x: 1038, endPoint y: 339, distance: 32.4
click at [1038, 339] on td "Unsubscribe::Marketing Email" at bounding box center [1081, 329] width 162 height 63
click at [1042, 387] on ul "1" at bounding box center [1135, 387] width 679 height 26
drag, startPoint x: 1011, startPoint y: 317, endPoint x: 1043, endPoint y: 336, distance: 37.2
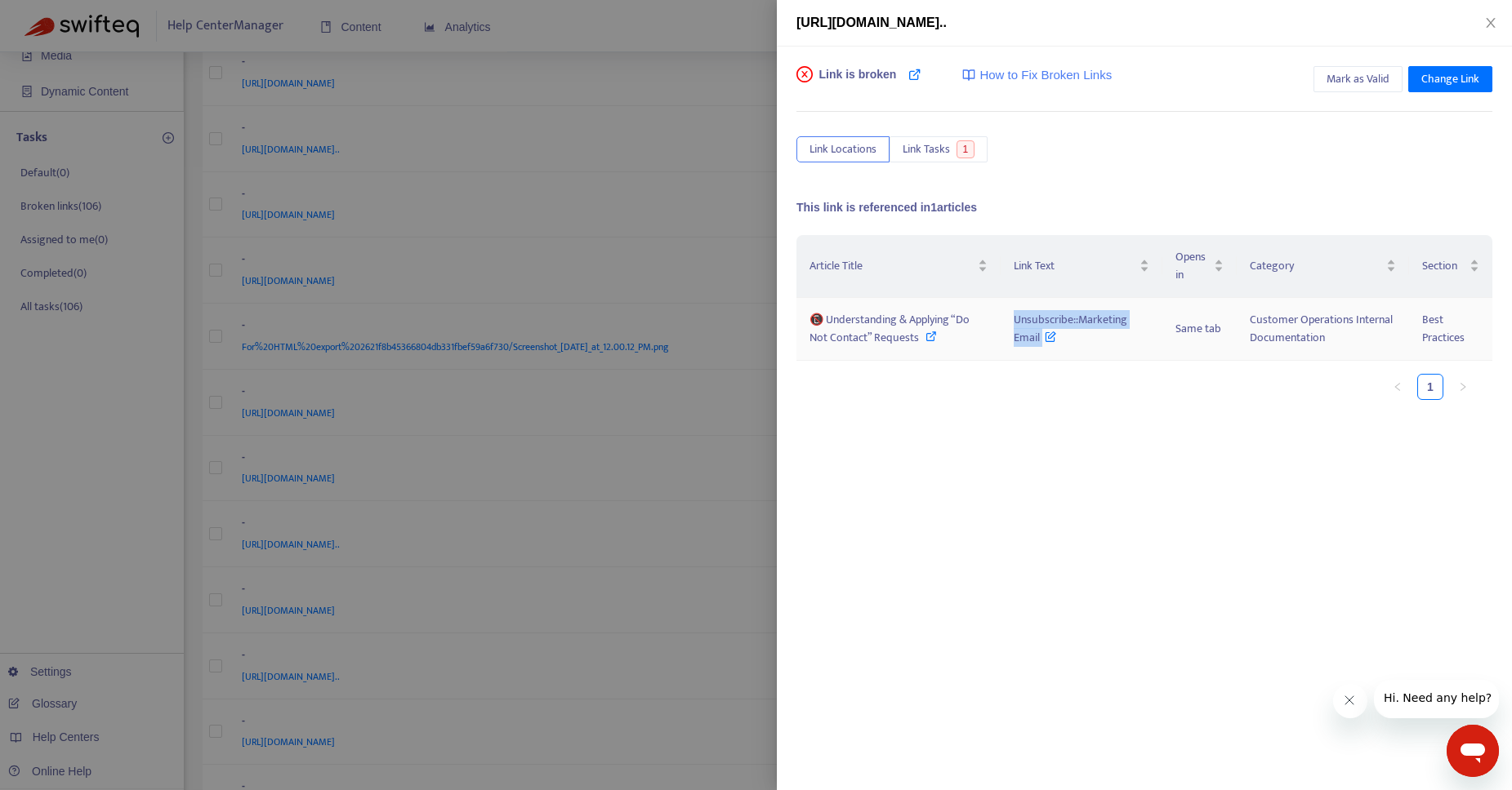
click at [1043, 336] on td "Unsubscribe::Marketing Email" at bounding box center [1081, 329] width 162 height 63
click at [690, 6] on div at bounding box center [756, 395] width 1512 height 790
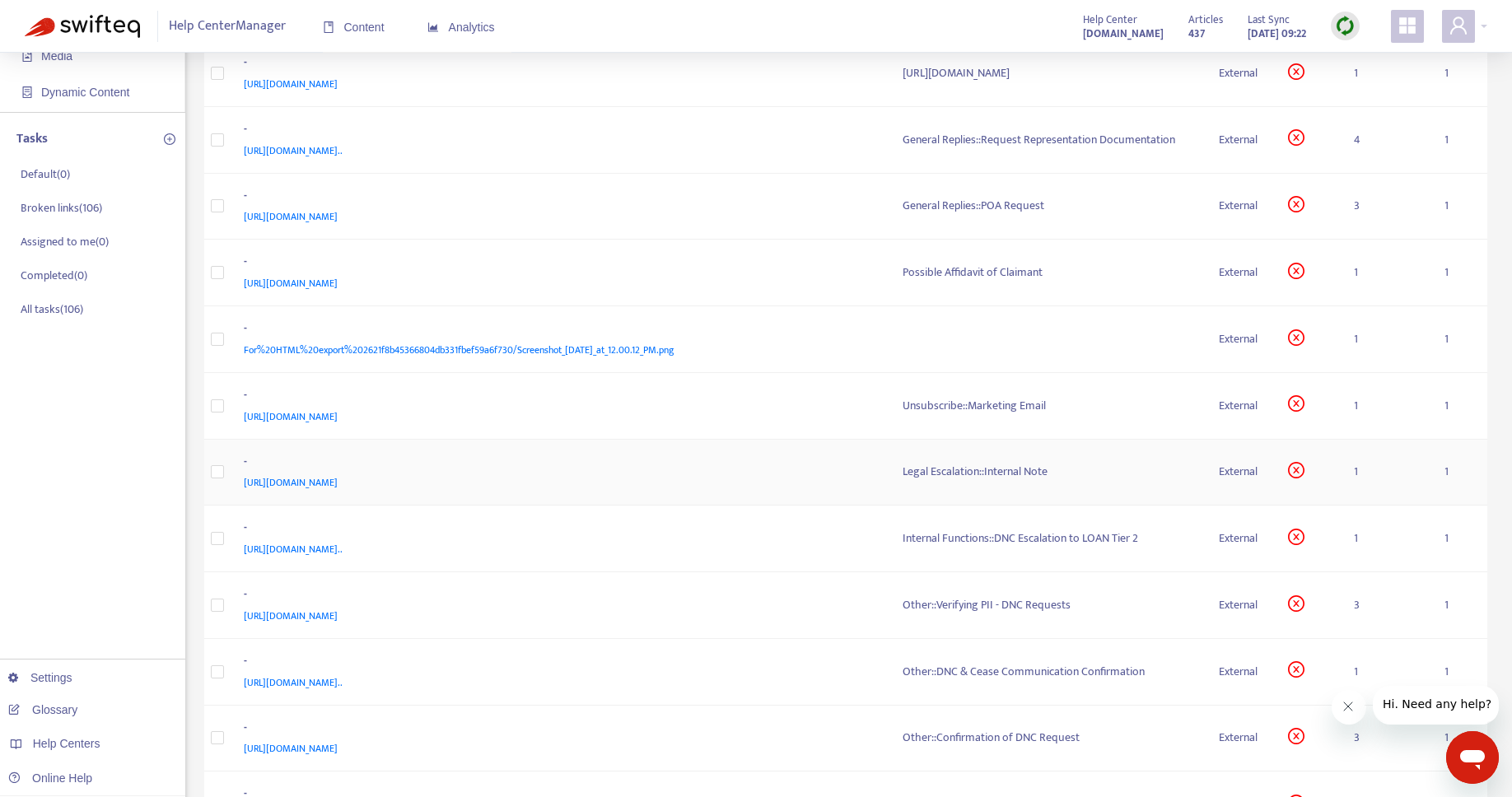
click at [965, 471] on div "Legal Escalation::Internal Note" at bounding box center [1048, 472] width 291 height 18
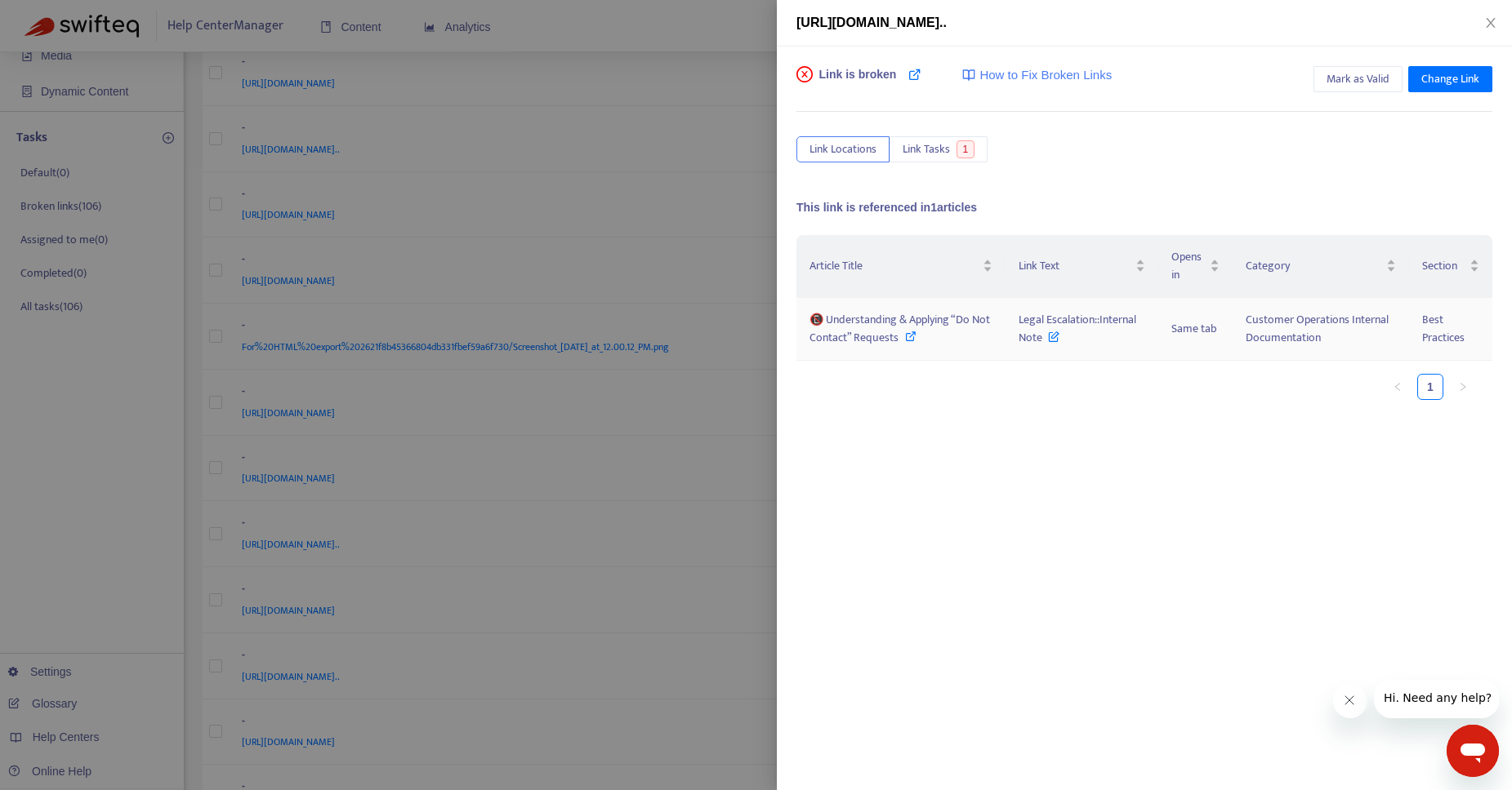
click at [917, 339] on icon at bounding box center [910, 336] width 12 height 12
click at [703, 78] on div at bounding box center [756, 395] width 1512 height 790
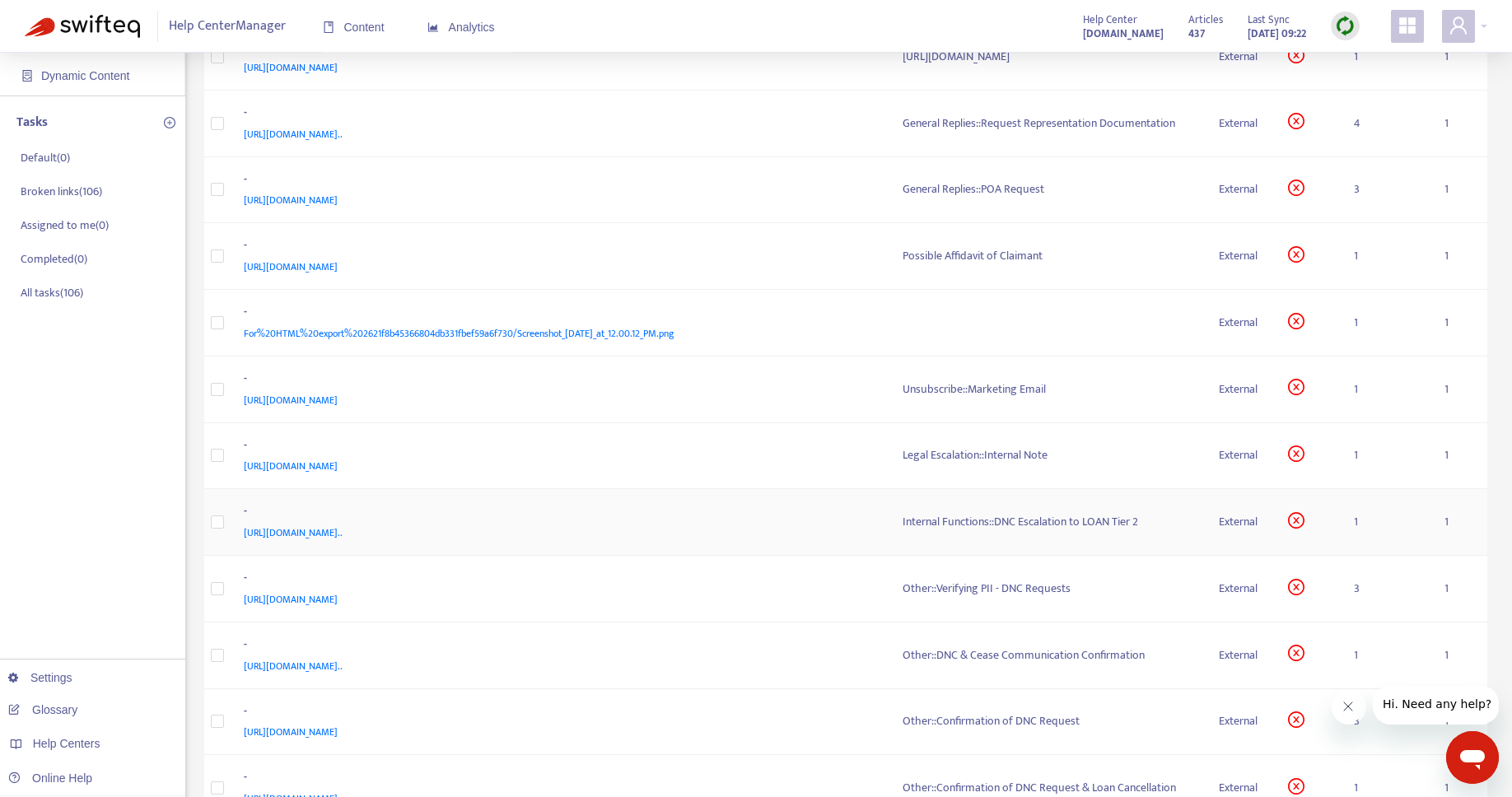
scroll to position [182, 0]
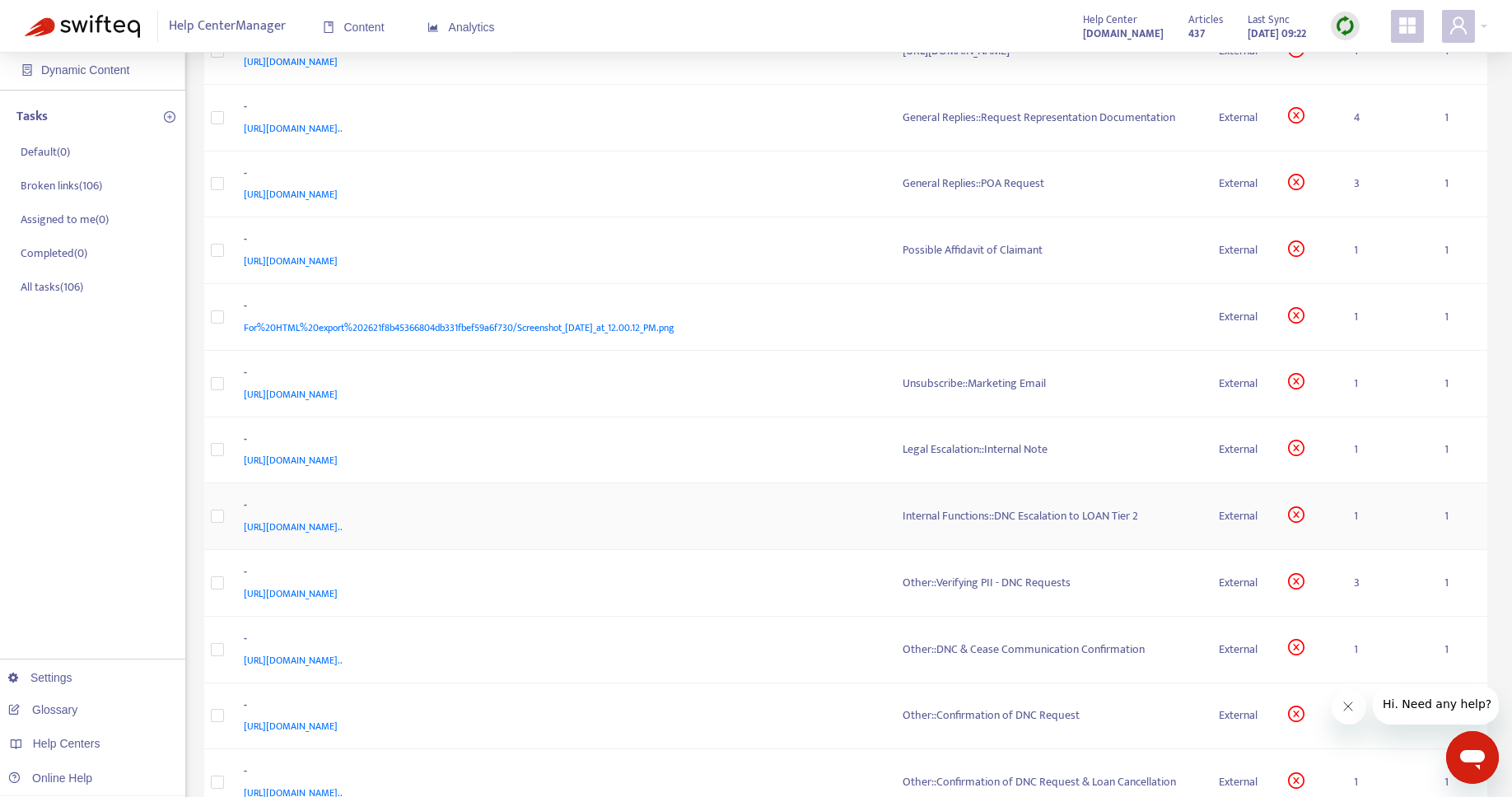
click at [995, 514] on div "Internal Functions::DNC Escalation to LOAN Tier 2" at bounding box center [1048, 516] width 291 height 18
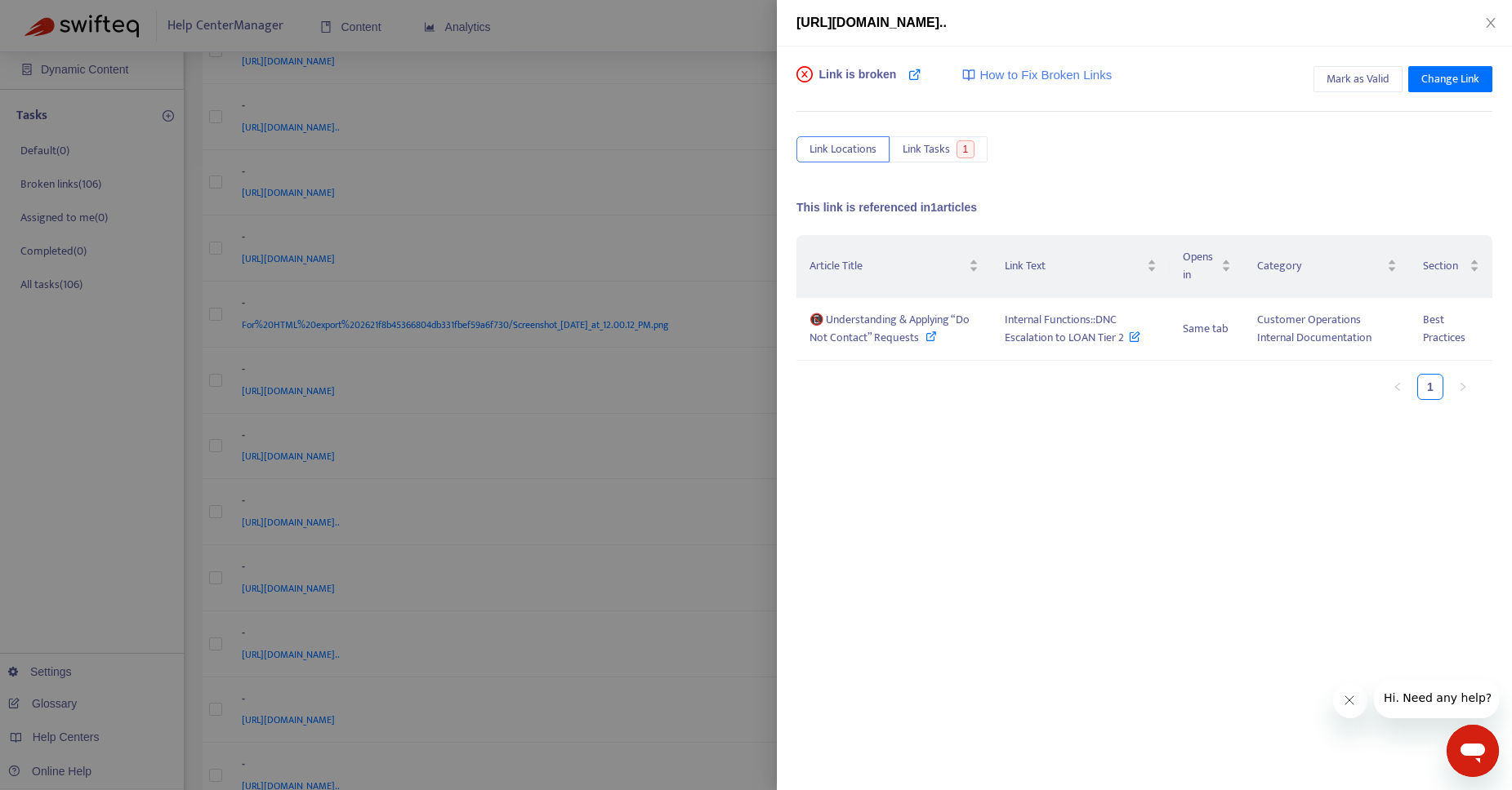
click at [671, 89] on div at bounding box center [756, 395] width 1512 height 790
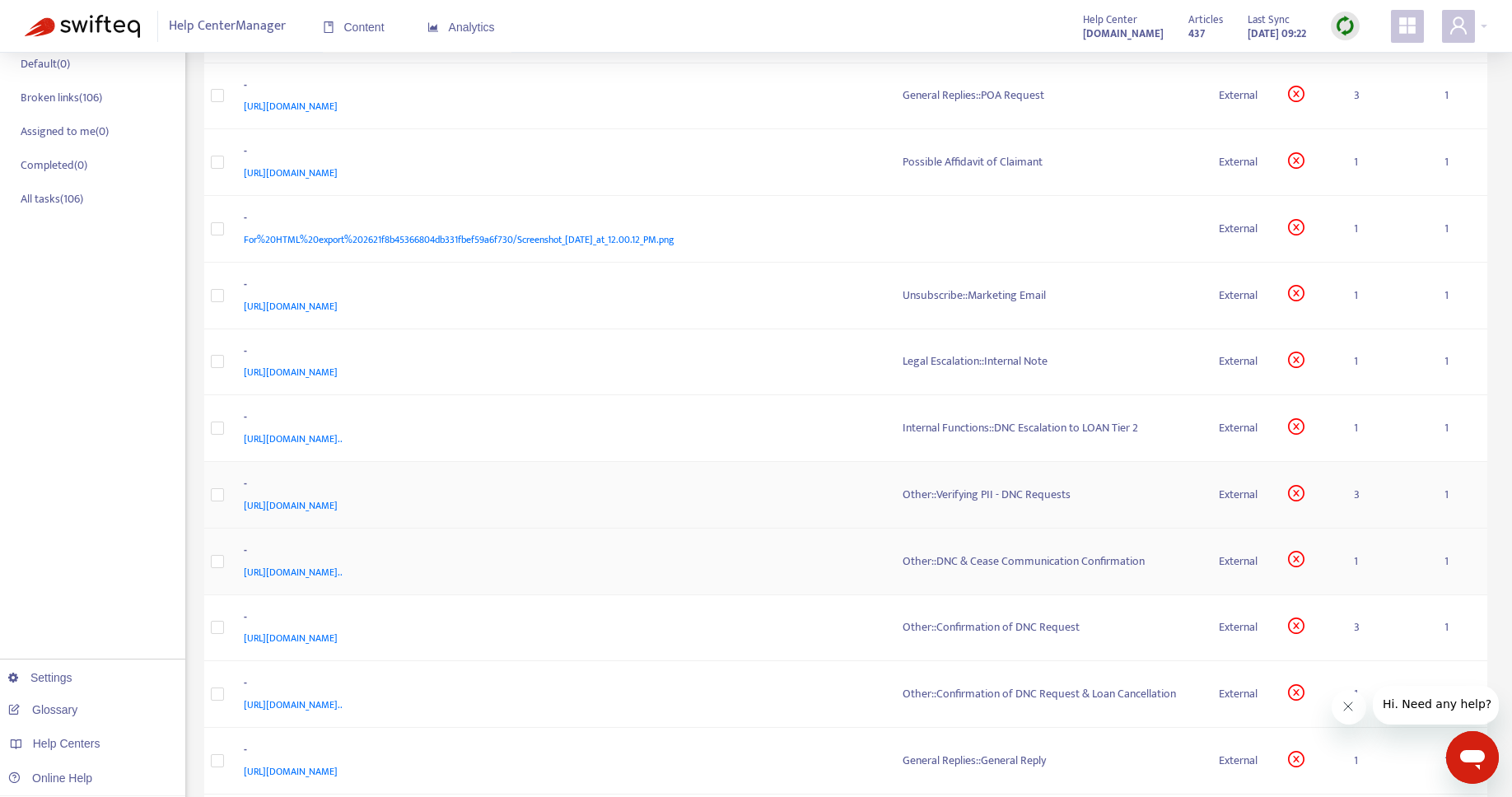
scroll to position [299, 0]
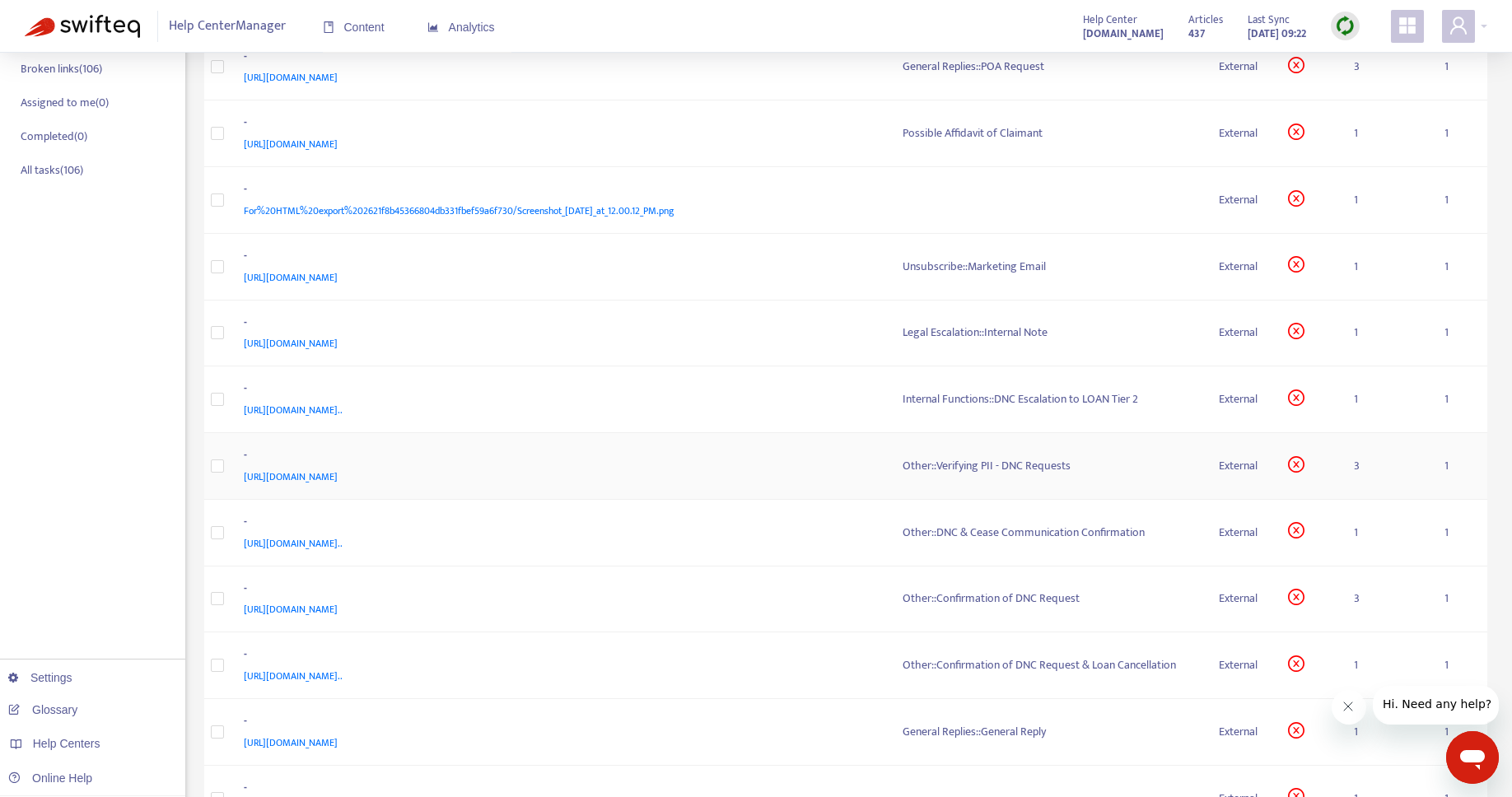
click at [997, 461] on div "Other::Verifying PII - DNC Requests" at bounding box center [1048, 466] width 291 height 18
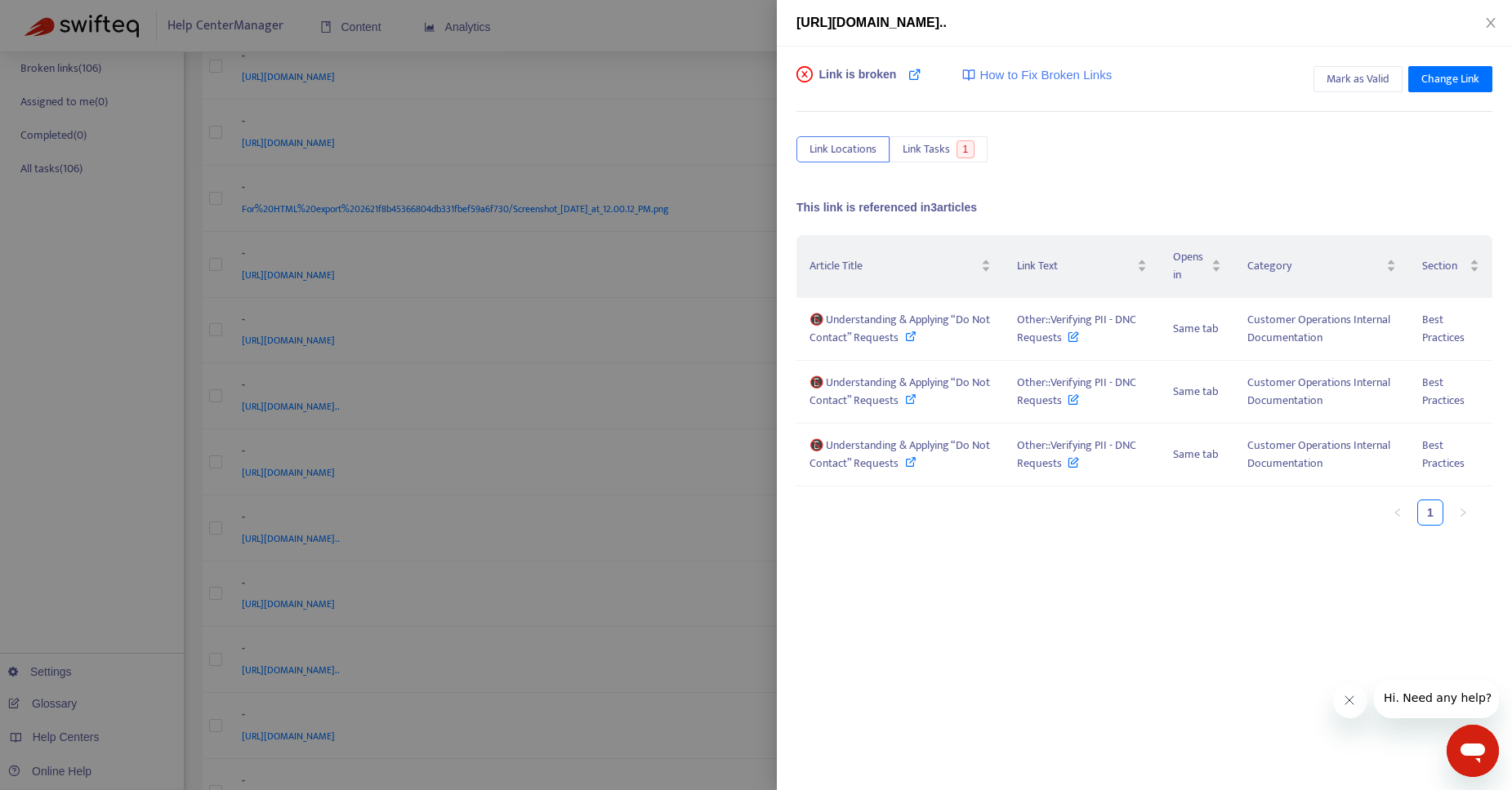
click at [653, 34] on div at bounding box center [756, 395] width 1512 height 790
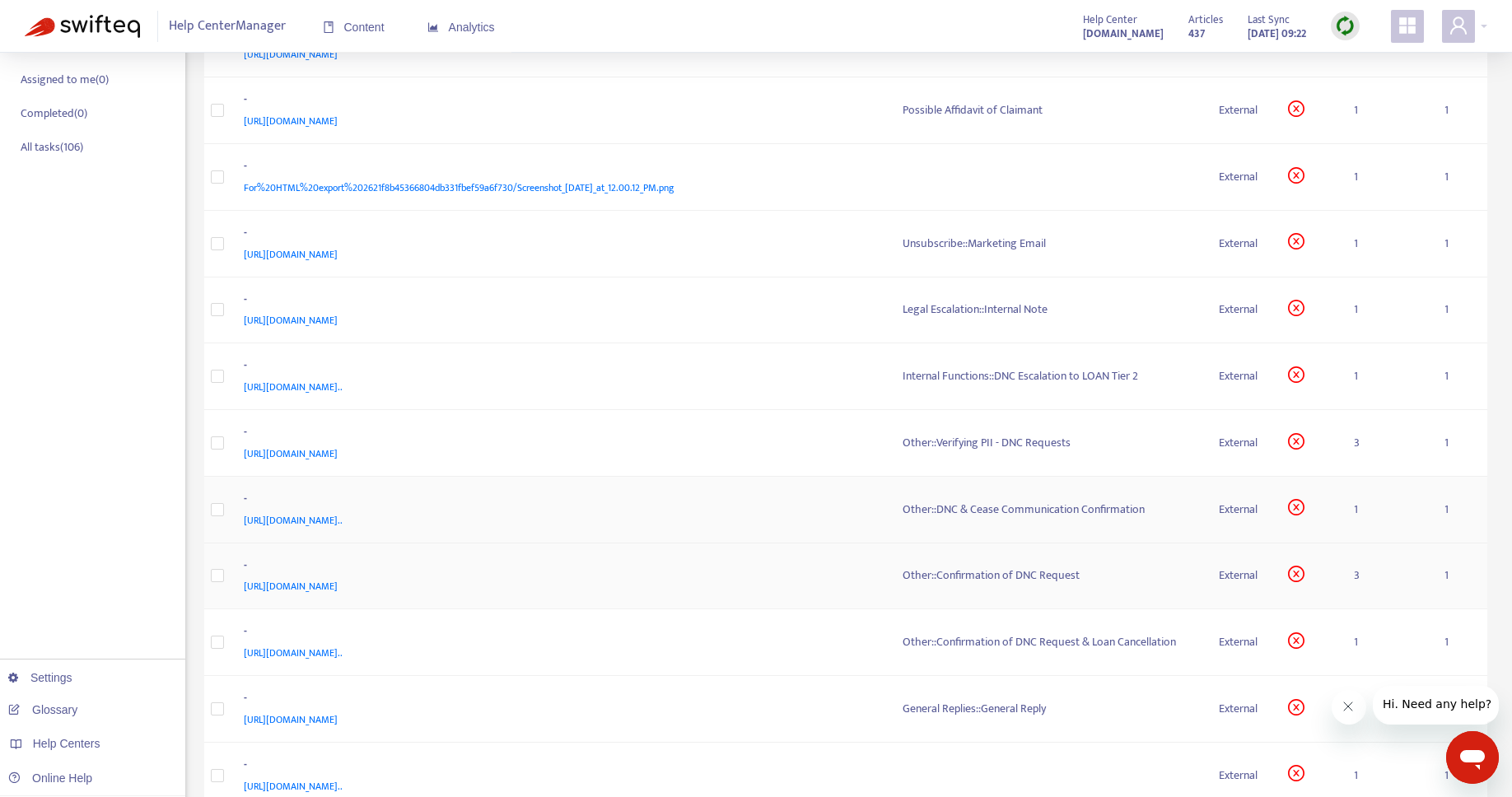
scroll to position [323, 0]
click at [1001, 569] on div "Other::Confirmation of DNC Request" at bounding box center [1048, 575] width 291 height 18
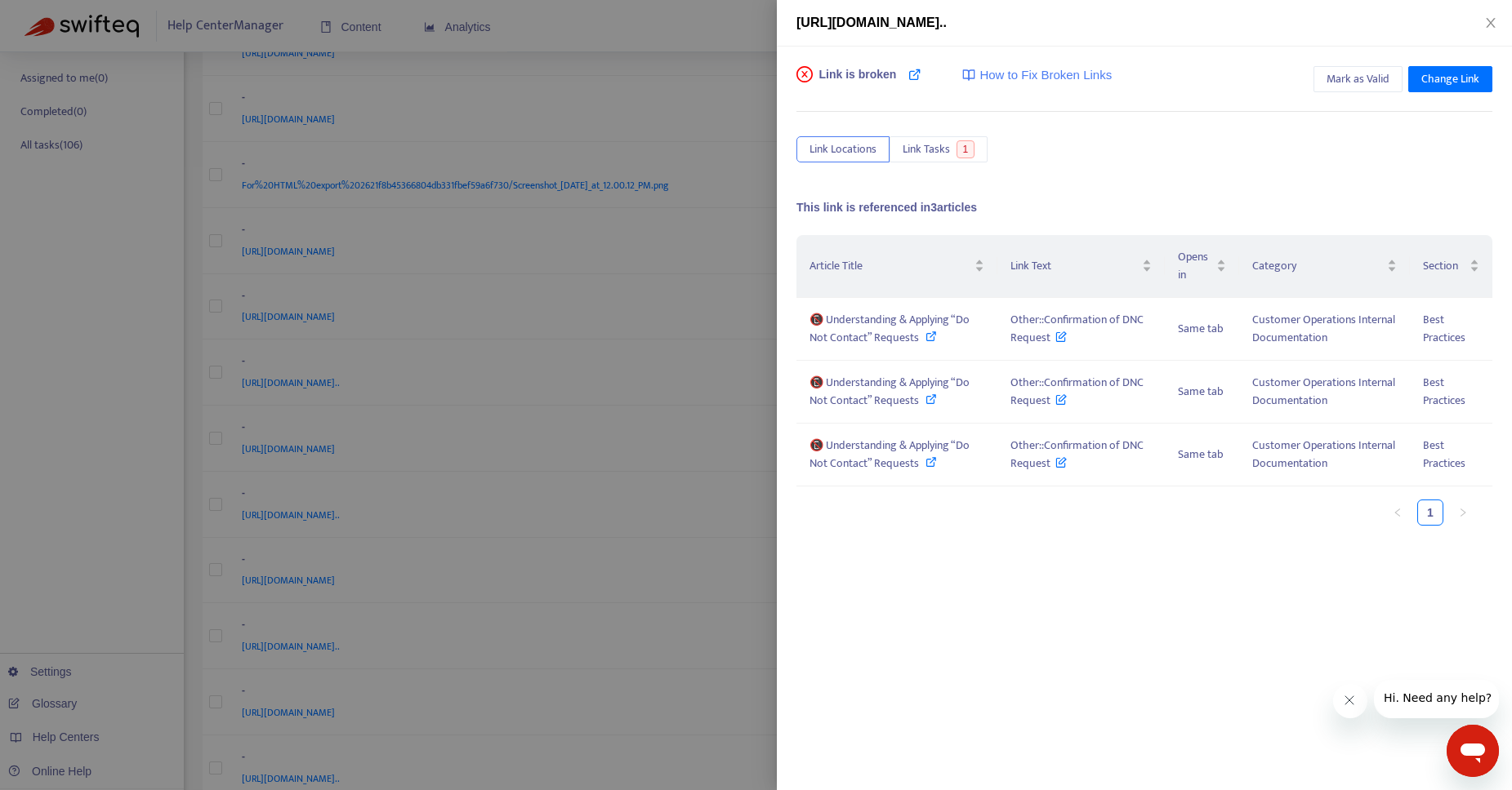
click at [750, 129] on div at bounding box center [756, 395] width 1512 height 790
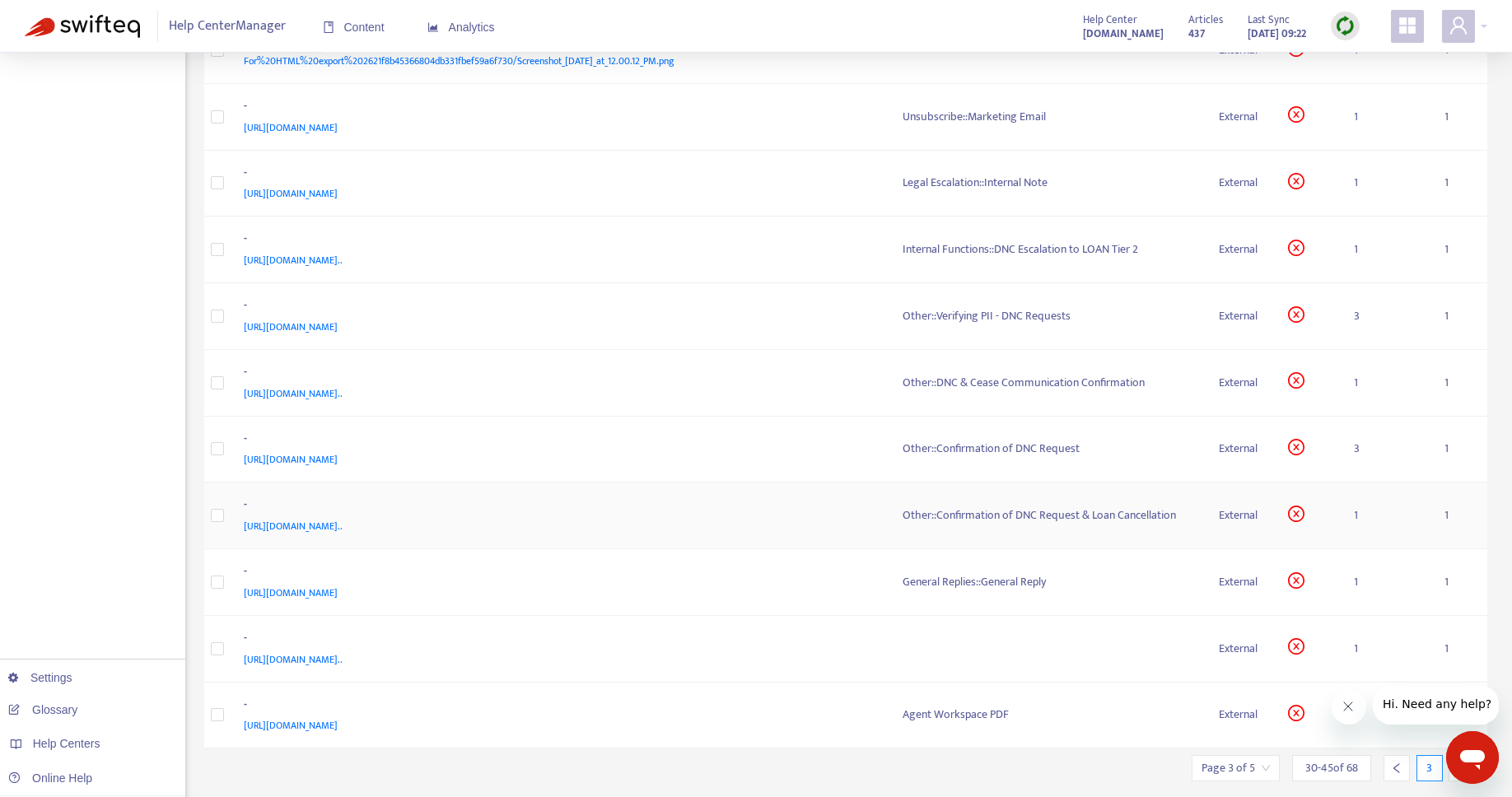
scroll to position [459, 0]
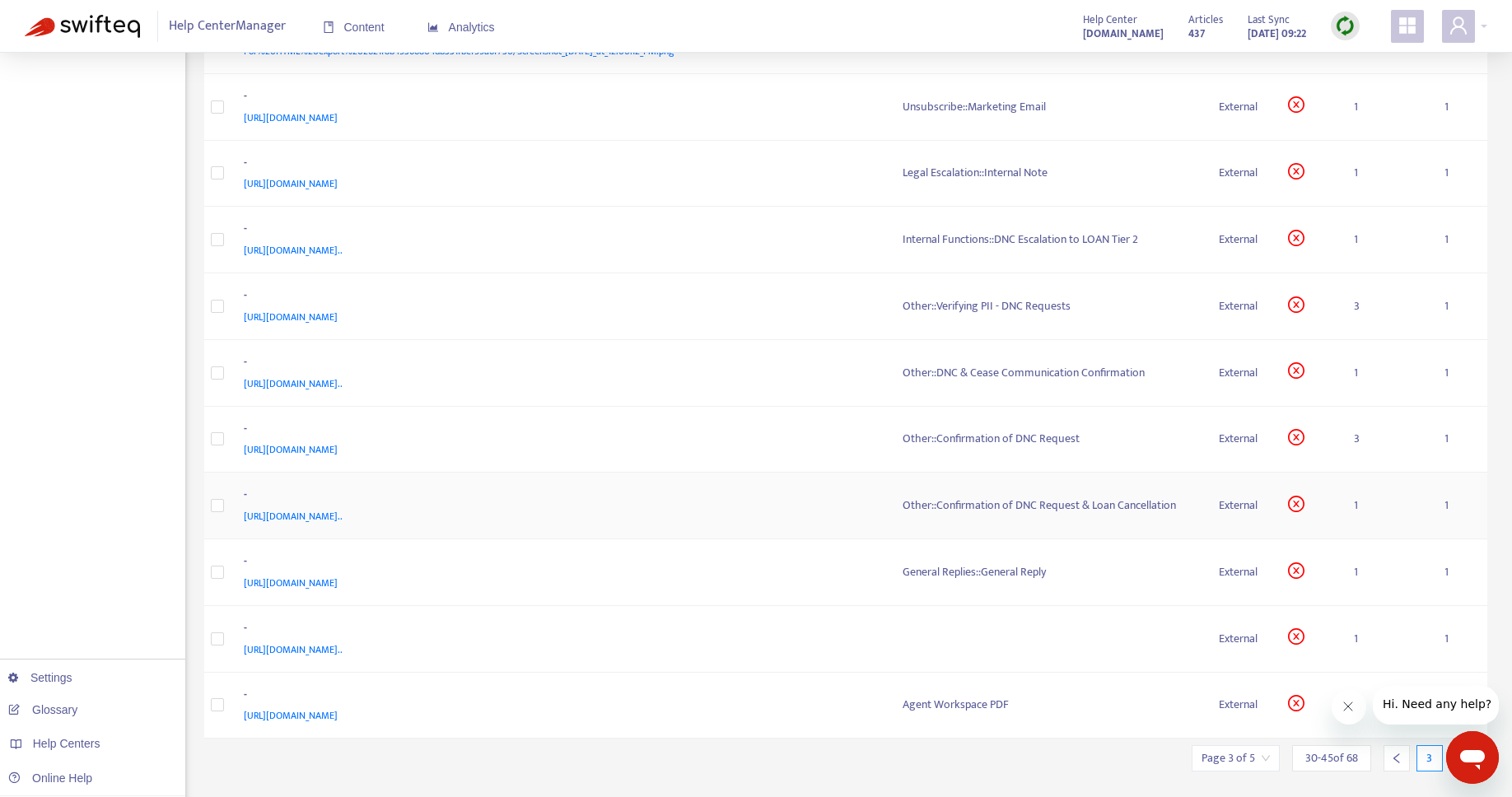
click at [983, 502] on div "Other::Confirmation of DNC Request & Loan Cancellation" at bounding box center [1048, 505] width 291 height 18
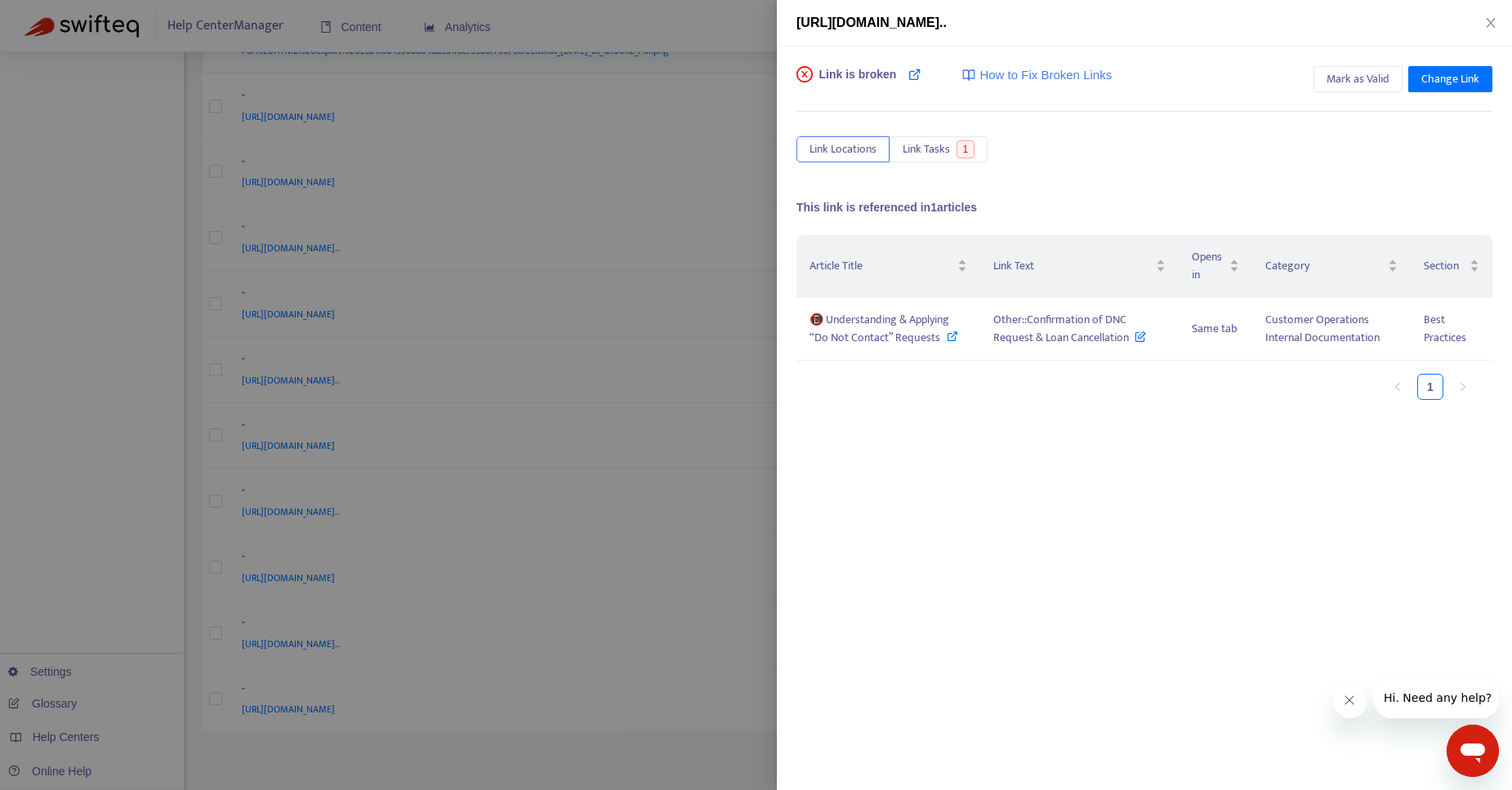
click at [677, 124] on div at bounding box center [756, 395] width 1512 height 790
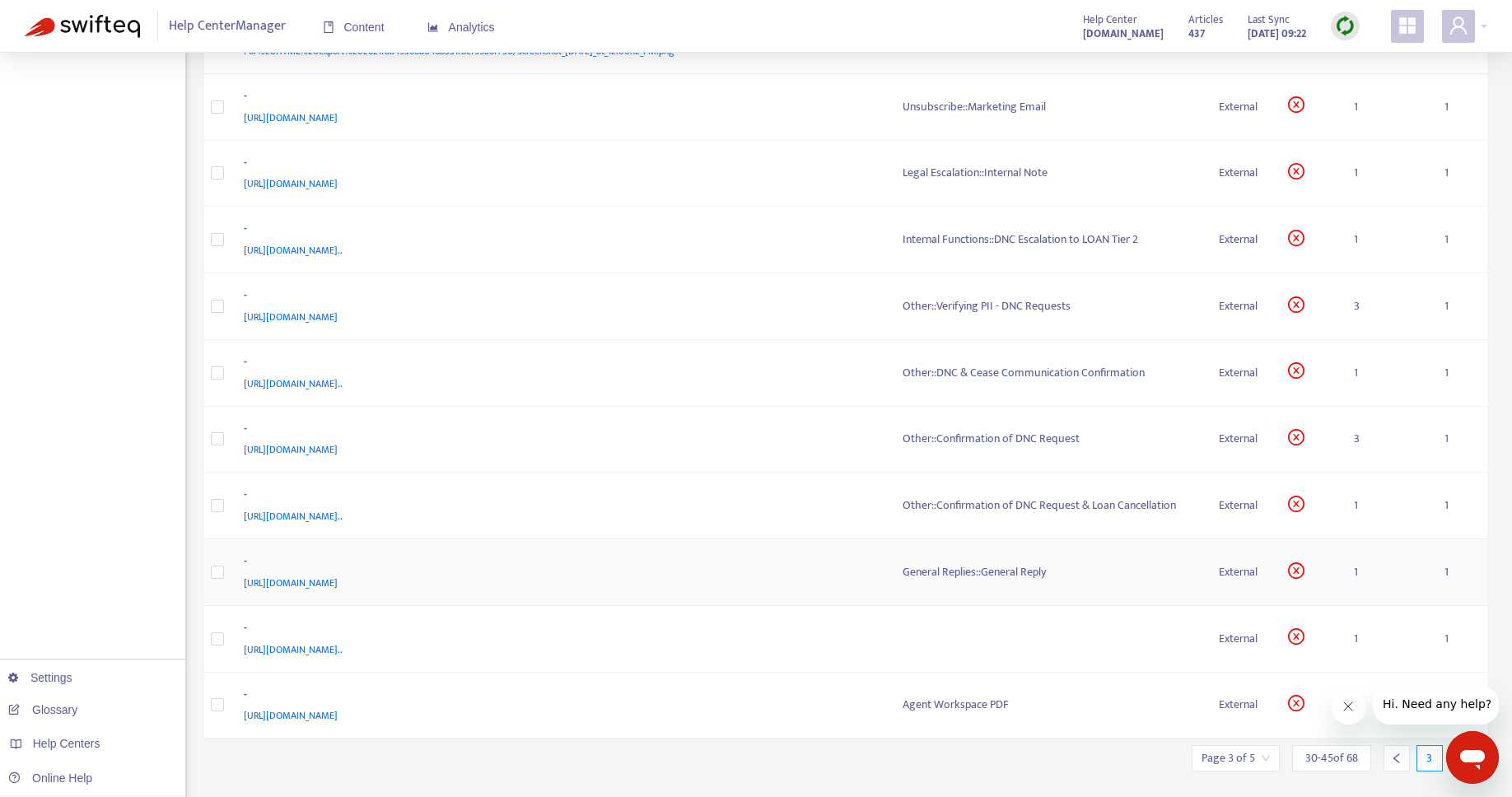
click at [937, 572] on div "General Replies::General Reply" at bounding box center [1048, 572] width 291 height 18
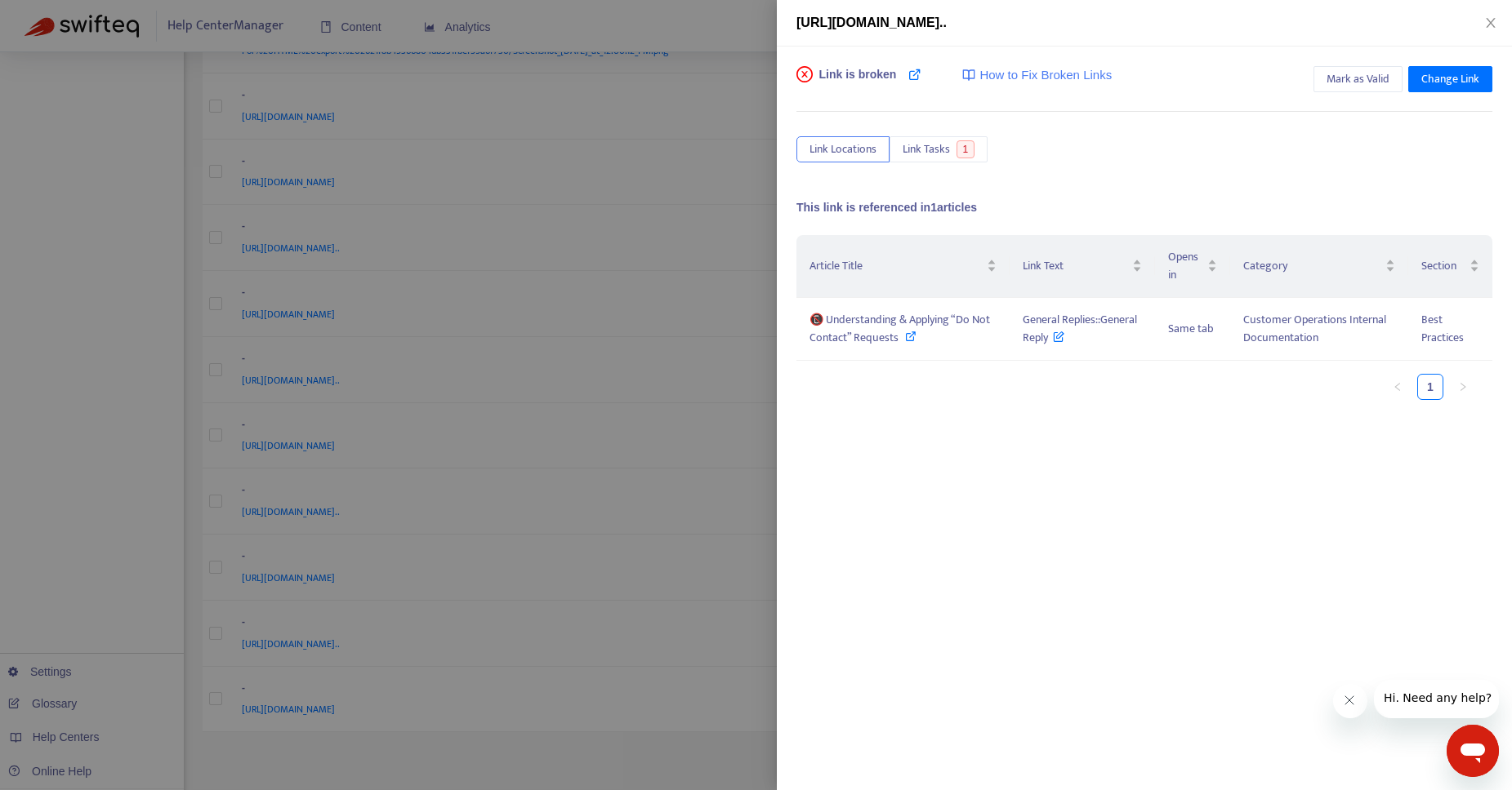
click at [641, 293] on div at bounding box center [756, 395] width 1512 height 790
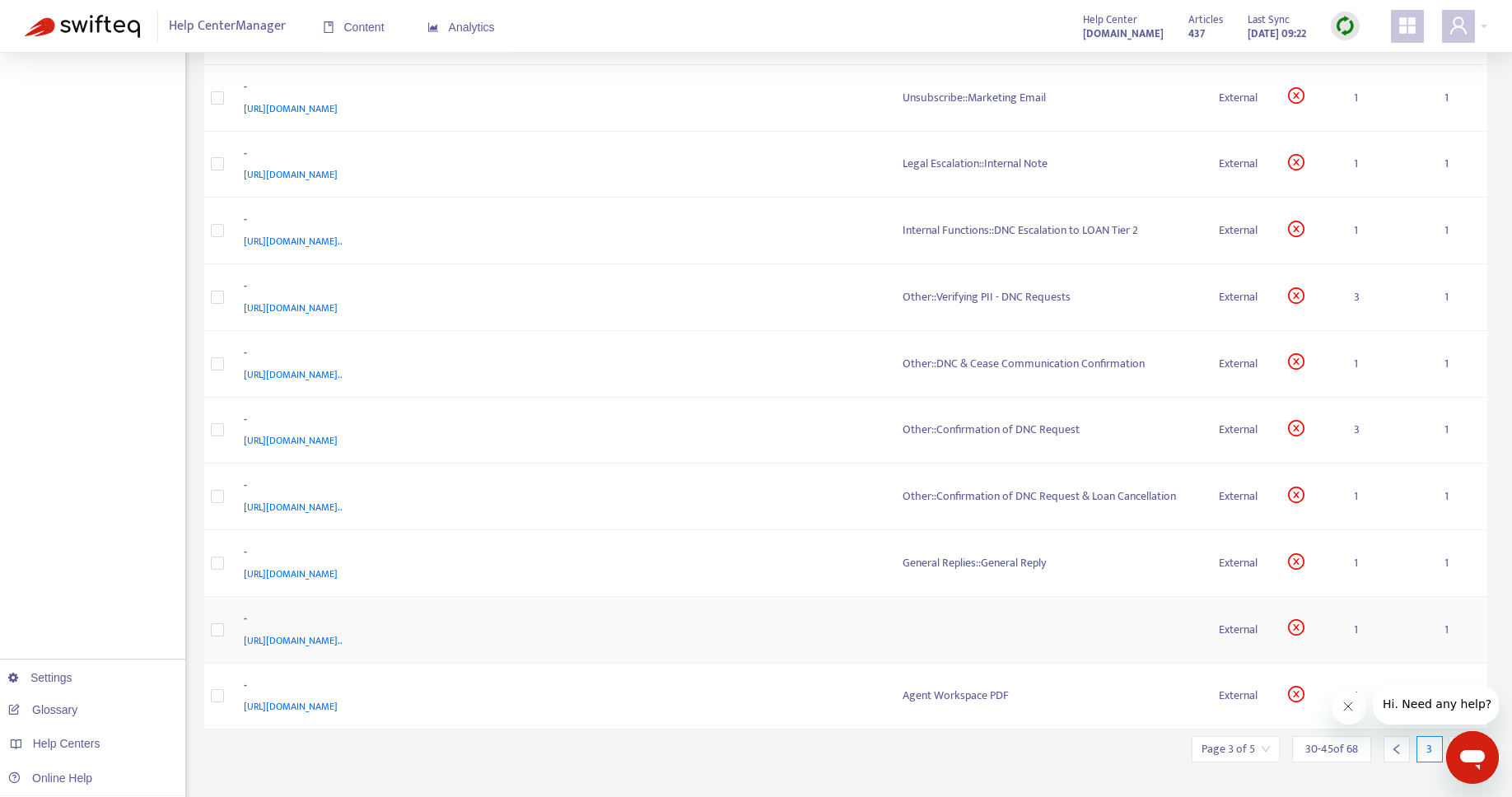
scroll to position [493, 0]
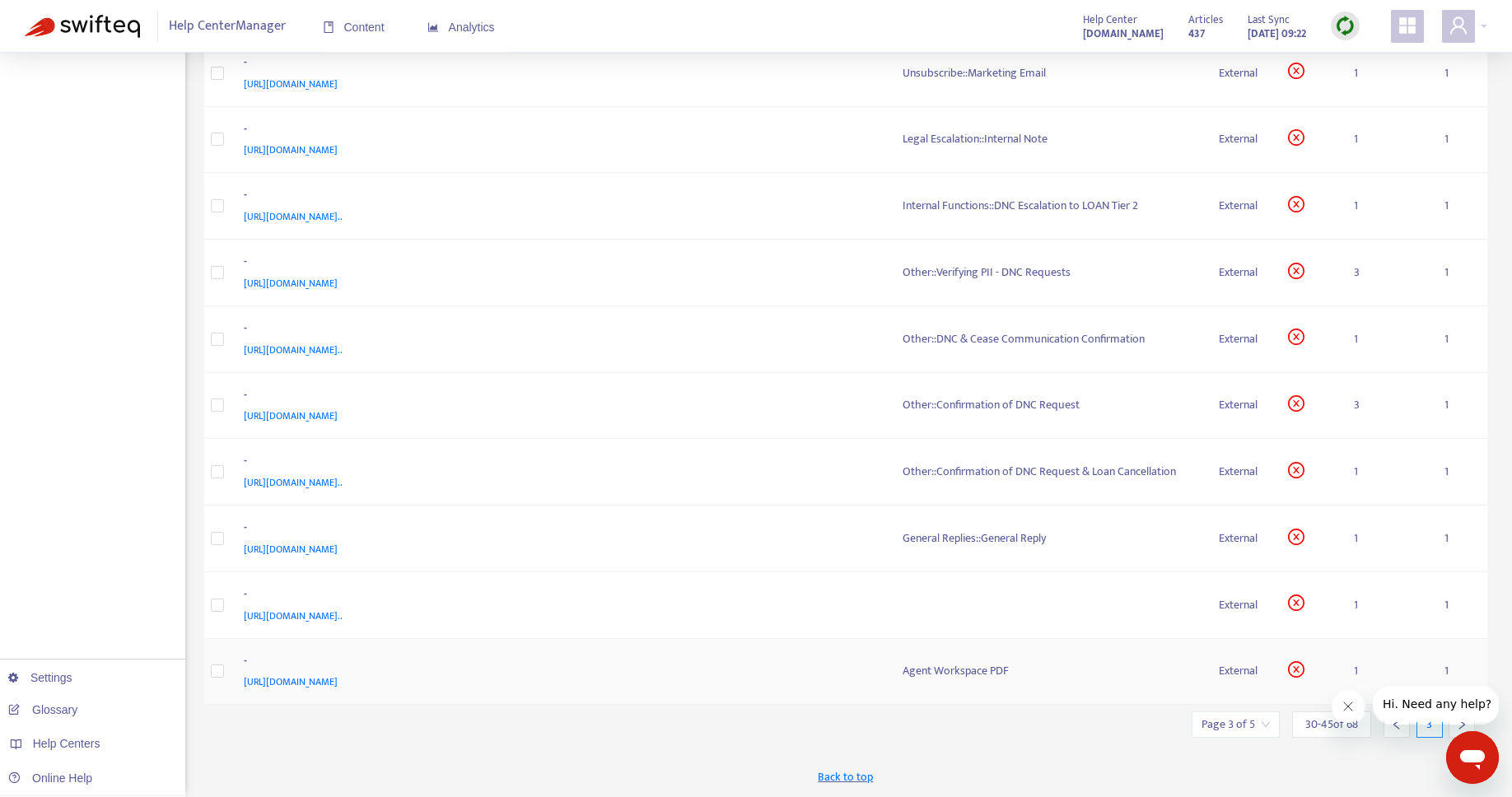
click at [989, 677] on div "Agent Workspace PDF" at bounding box center [1048, 671] width 291 height 18
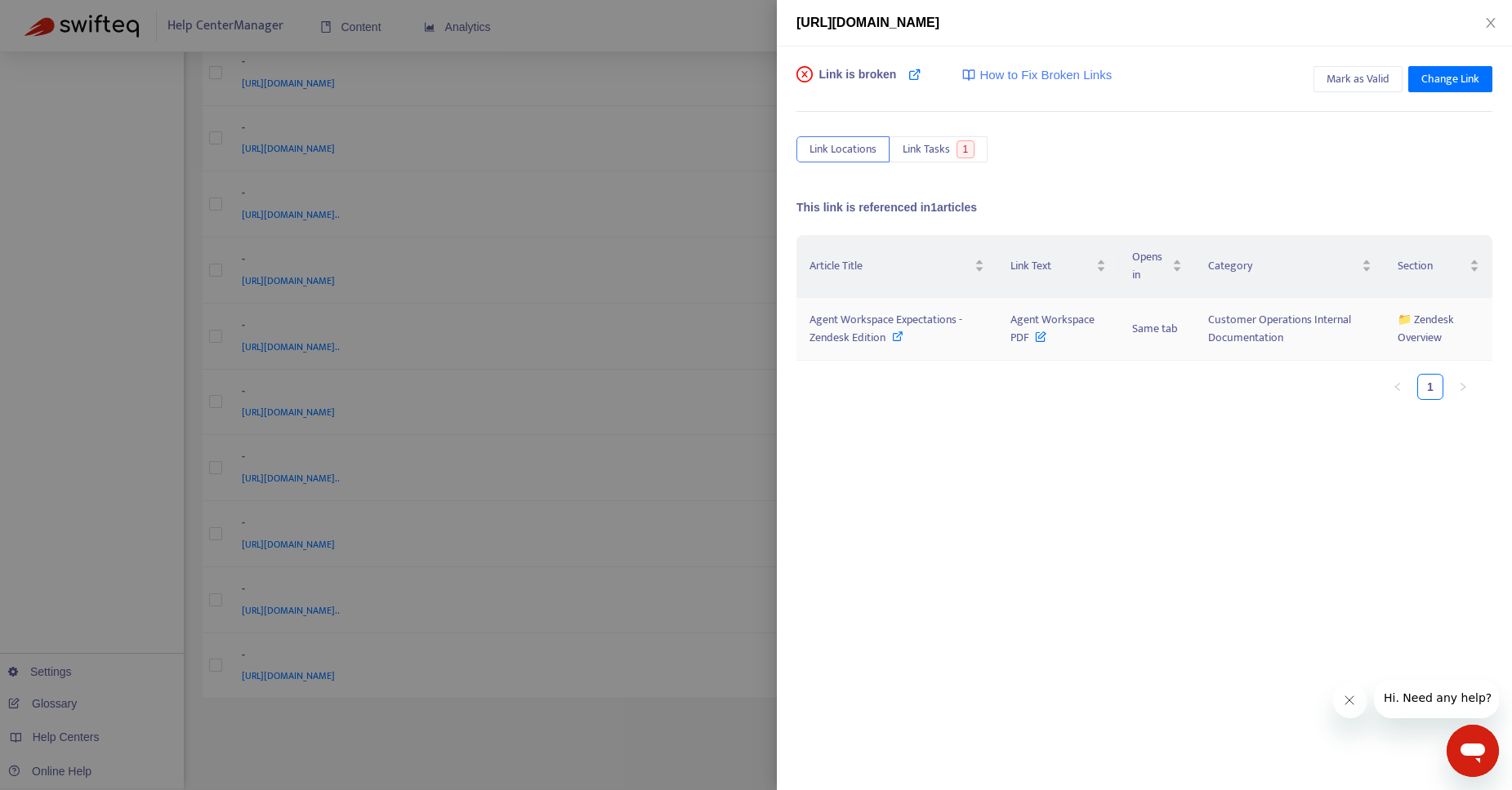
click at [901, 337] on icon at bounding box center [897, 336] width 12 height 12
drag, startPoint x: 1010, startPoint y: 314, endPoint x: 1027, endPoint y: 337, distance: 28.6
click at [1027, 337] on span "Agent Workspace PDF" at bounding box center [1052, 328] width 84 height 37
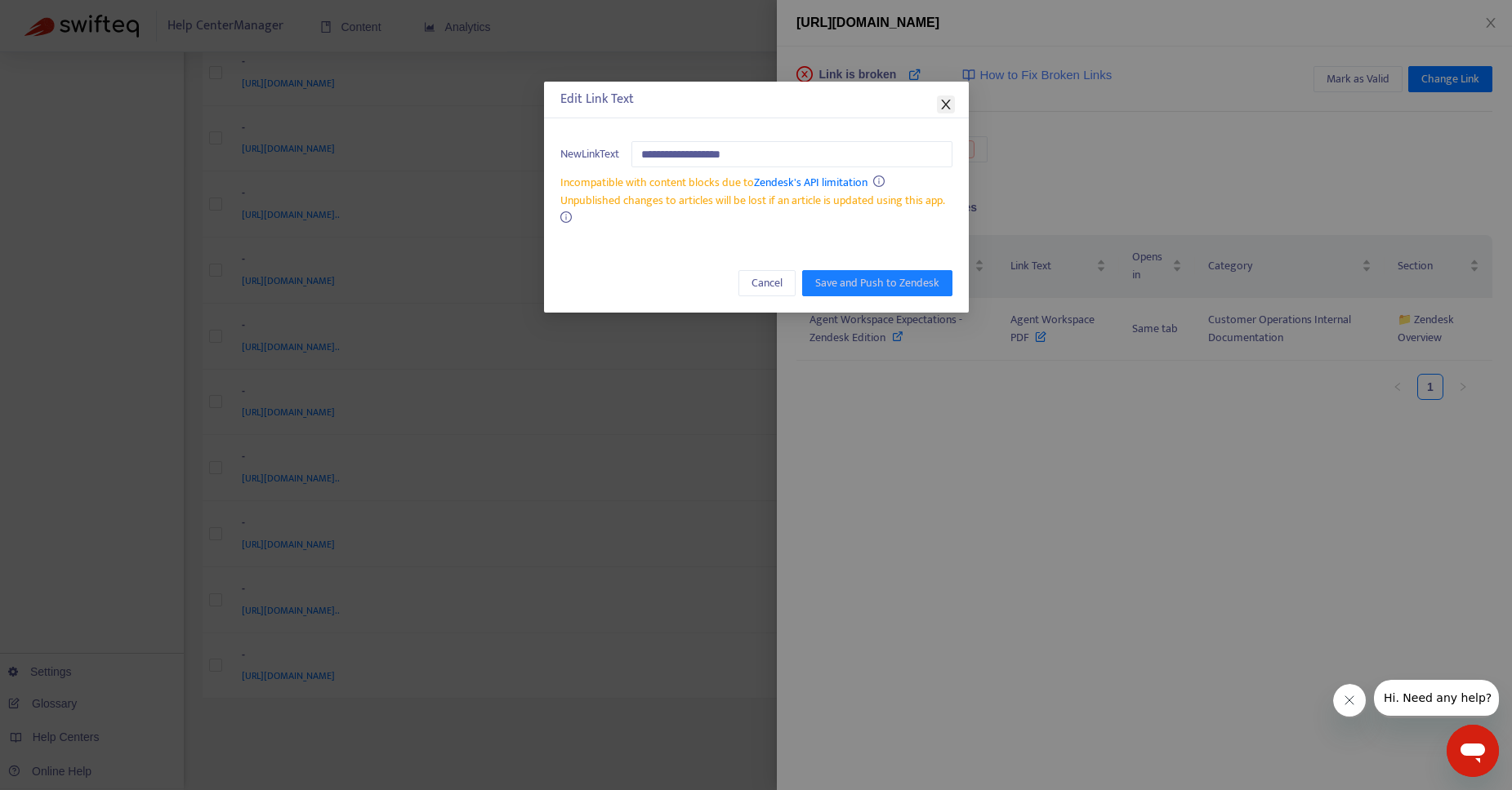
click at [944, 106] on icon "close" at bounding box center [945, 104] width 13 height 13
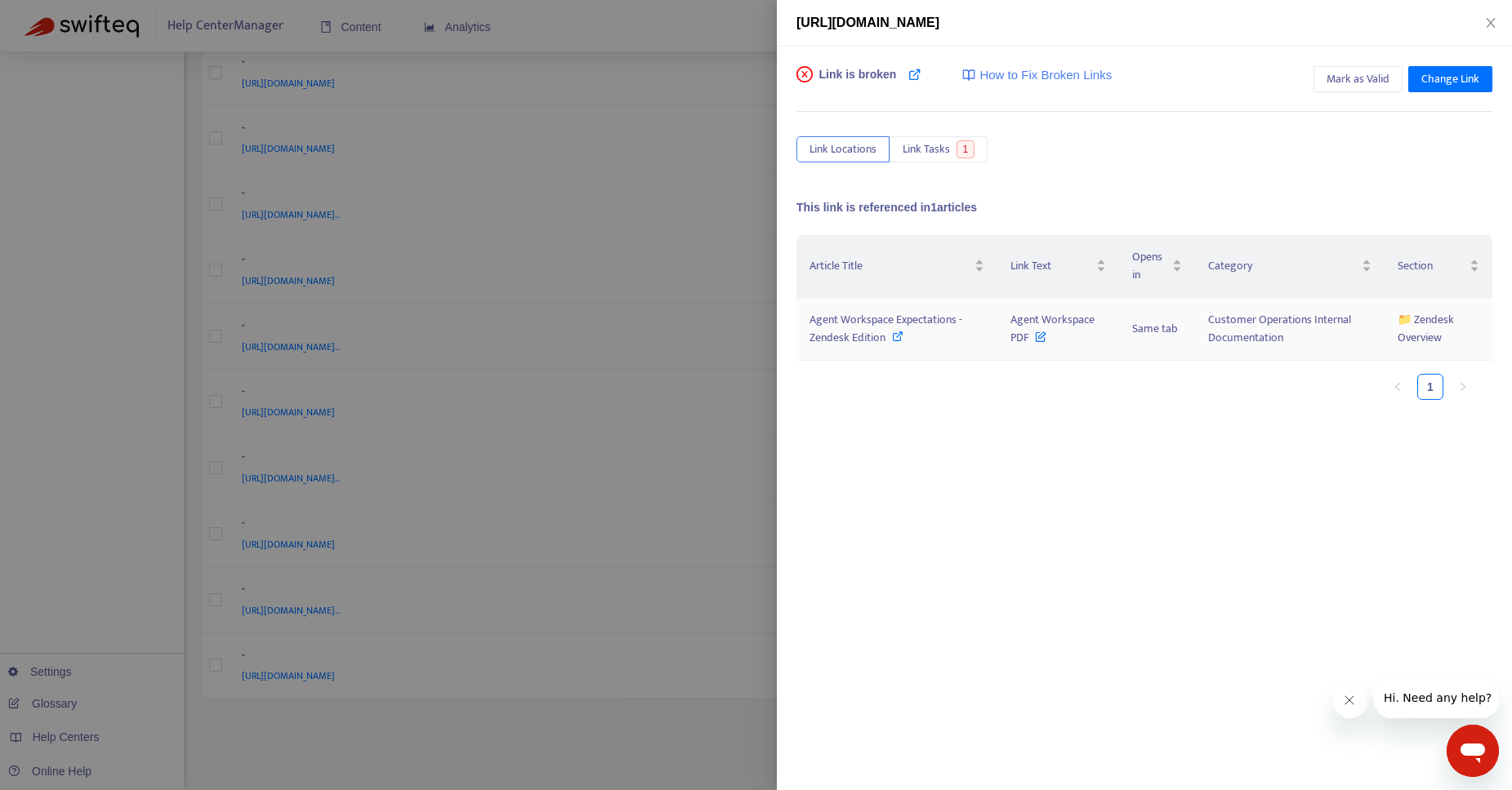
click at [898, 336] on icon at bounding box center [897, 336] width 12 height 12
click at [918, 71] on icon at bounding box center [914, 74] width 13 height 13
drag, startPoint x: 881, startPoint y: 340, endPoint x: 805, endPoint y: 328, distance: 76.9
click at [805, 328] on td "Agent Workspace Expectations - Zendesk Edition" at bounding box center [896, 329] width 201 height 63
click at [1358, 79] on span "Mark as Valid" at bounding box center [1357, 79] width 63 height 18
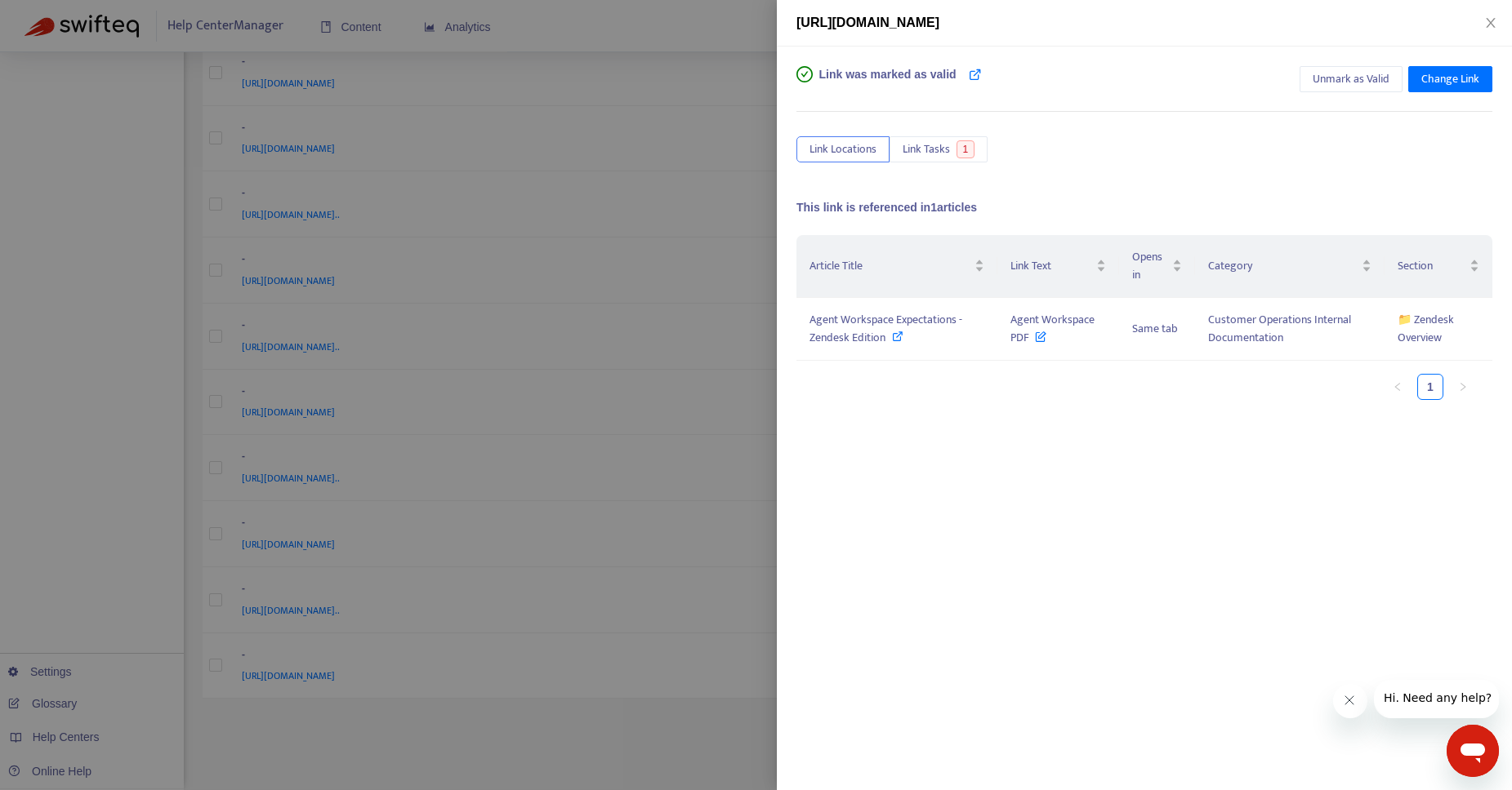
click at [679, 752] on div at bounding box center [756, 395] width 1512 height 790
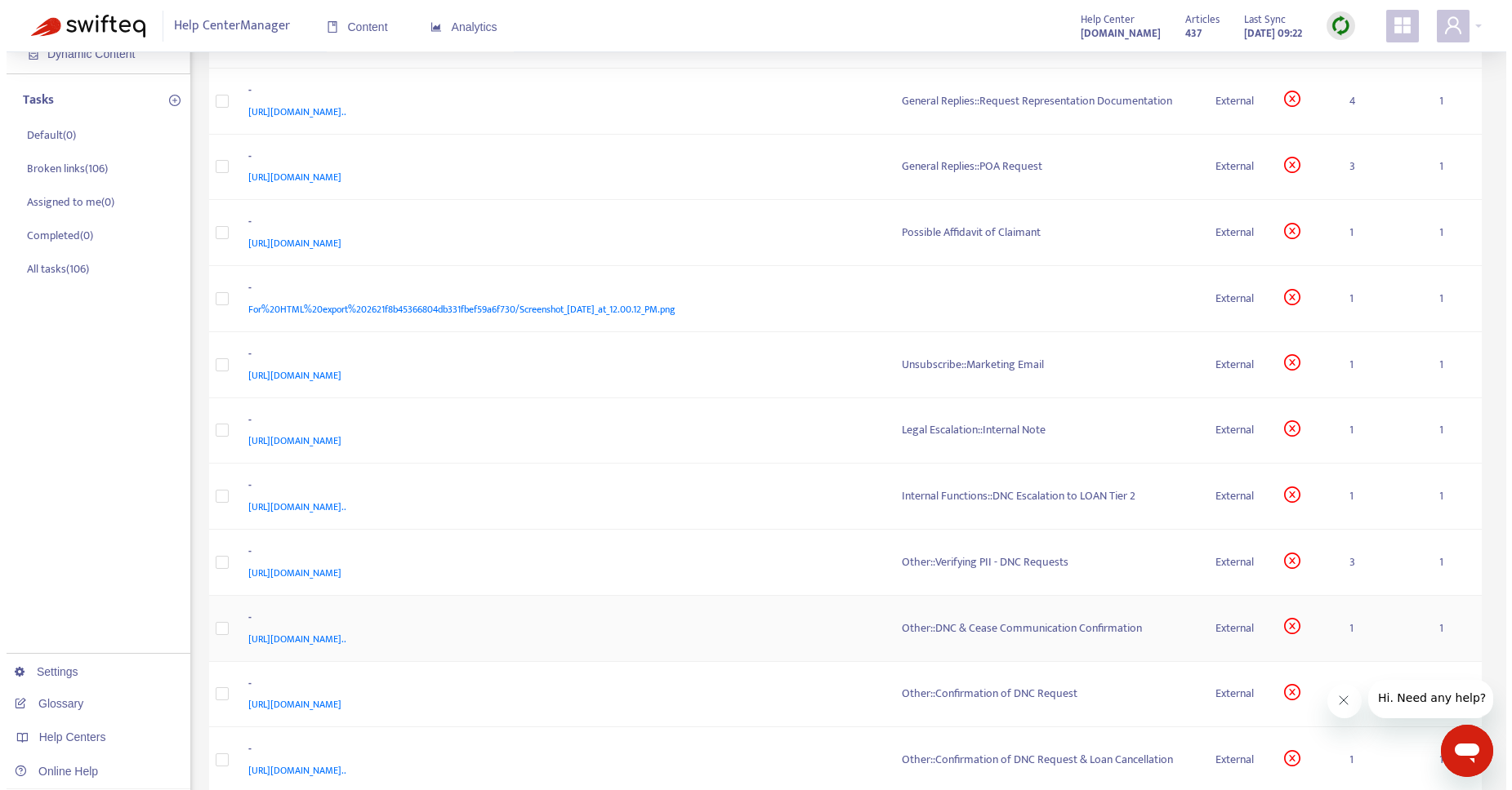
scroll to position [0, 0]
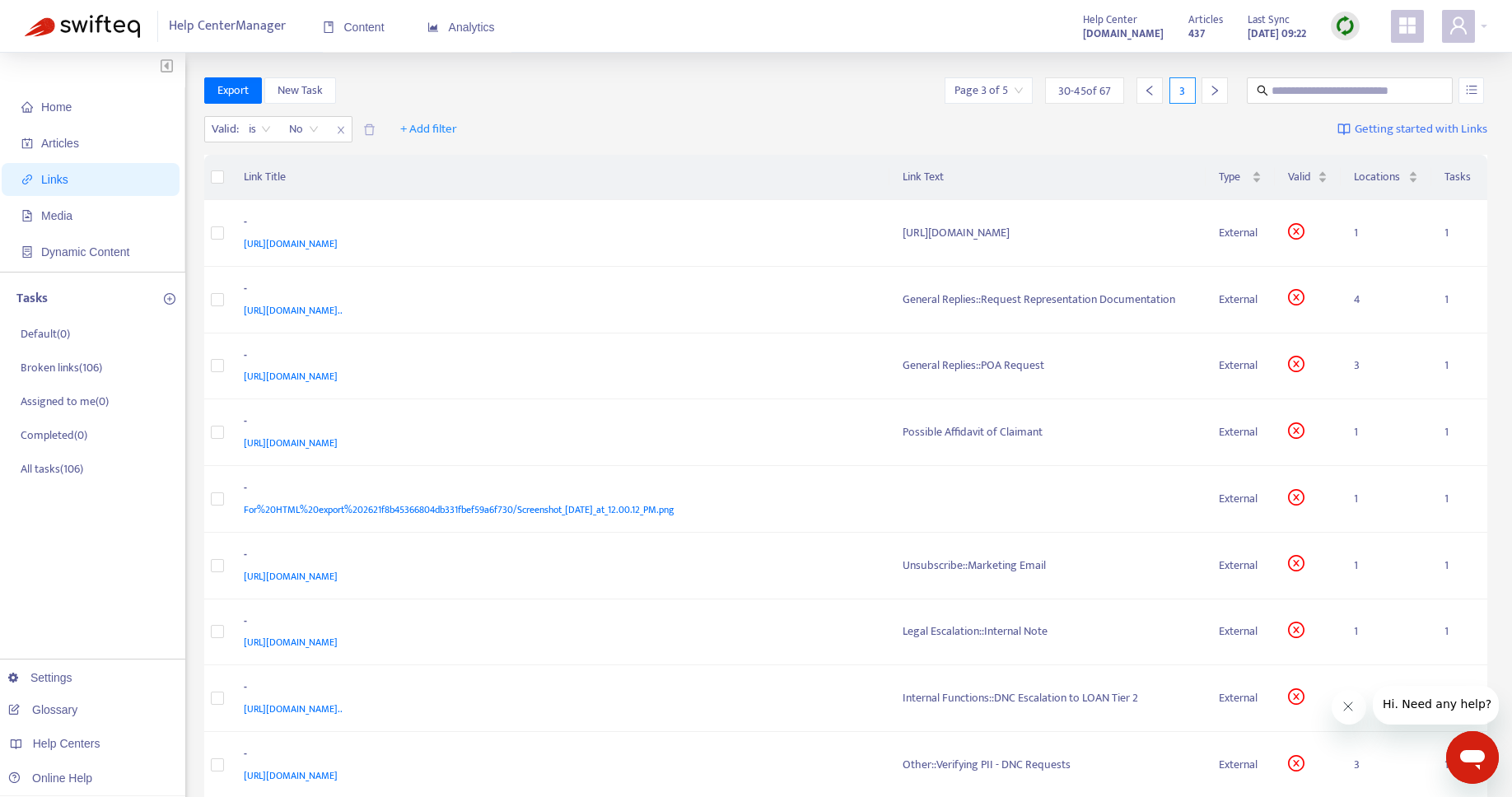
click at [1210, 88] on icon "right" at bounding box center [1214, 90] width 12 height 12
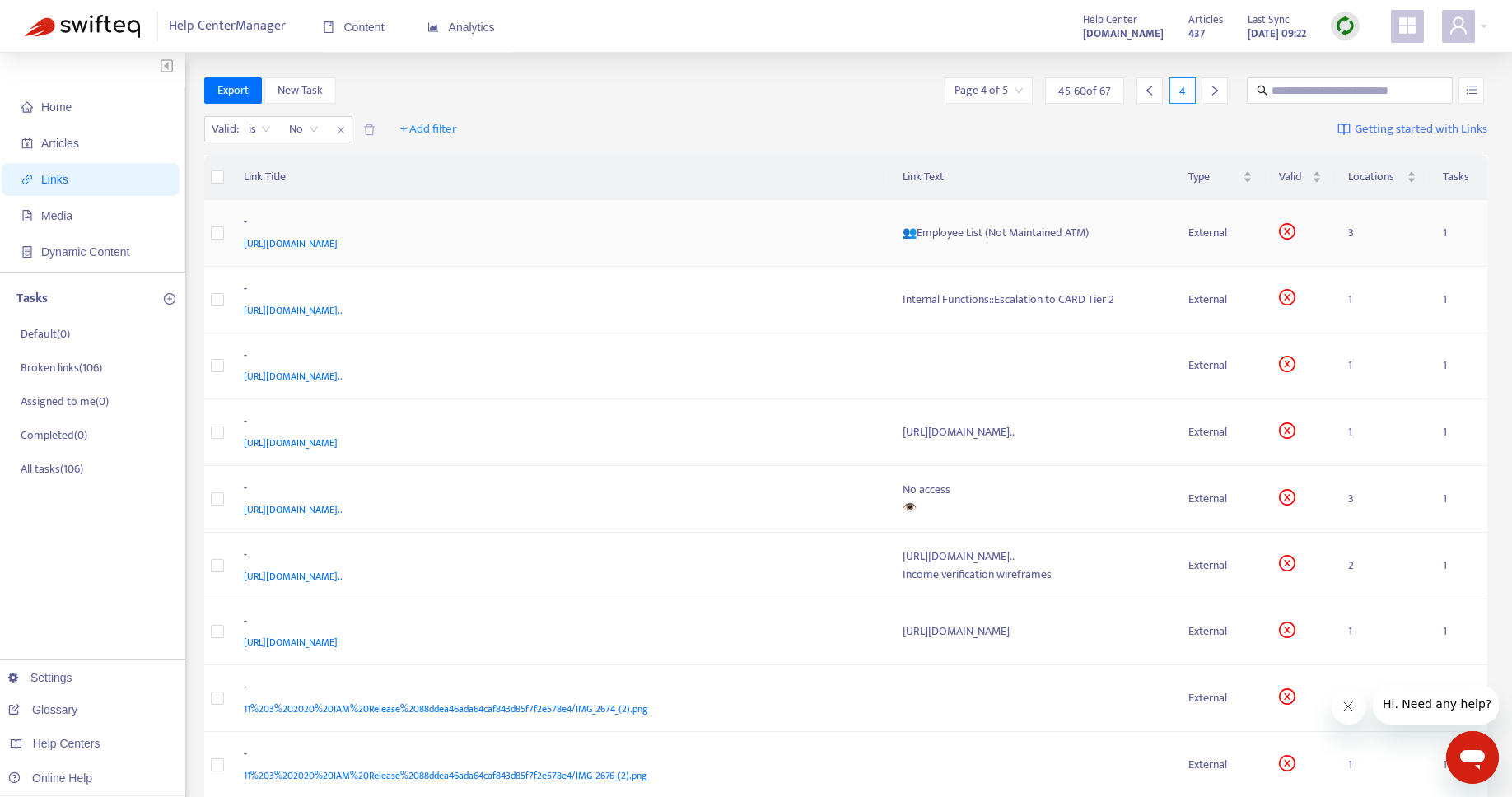
click at [903, 232] on div "👥Employee List (Not Maintained ATM)" at bounding box center [1033, 233] width 260 height 18
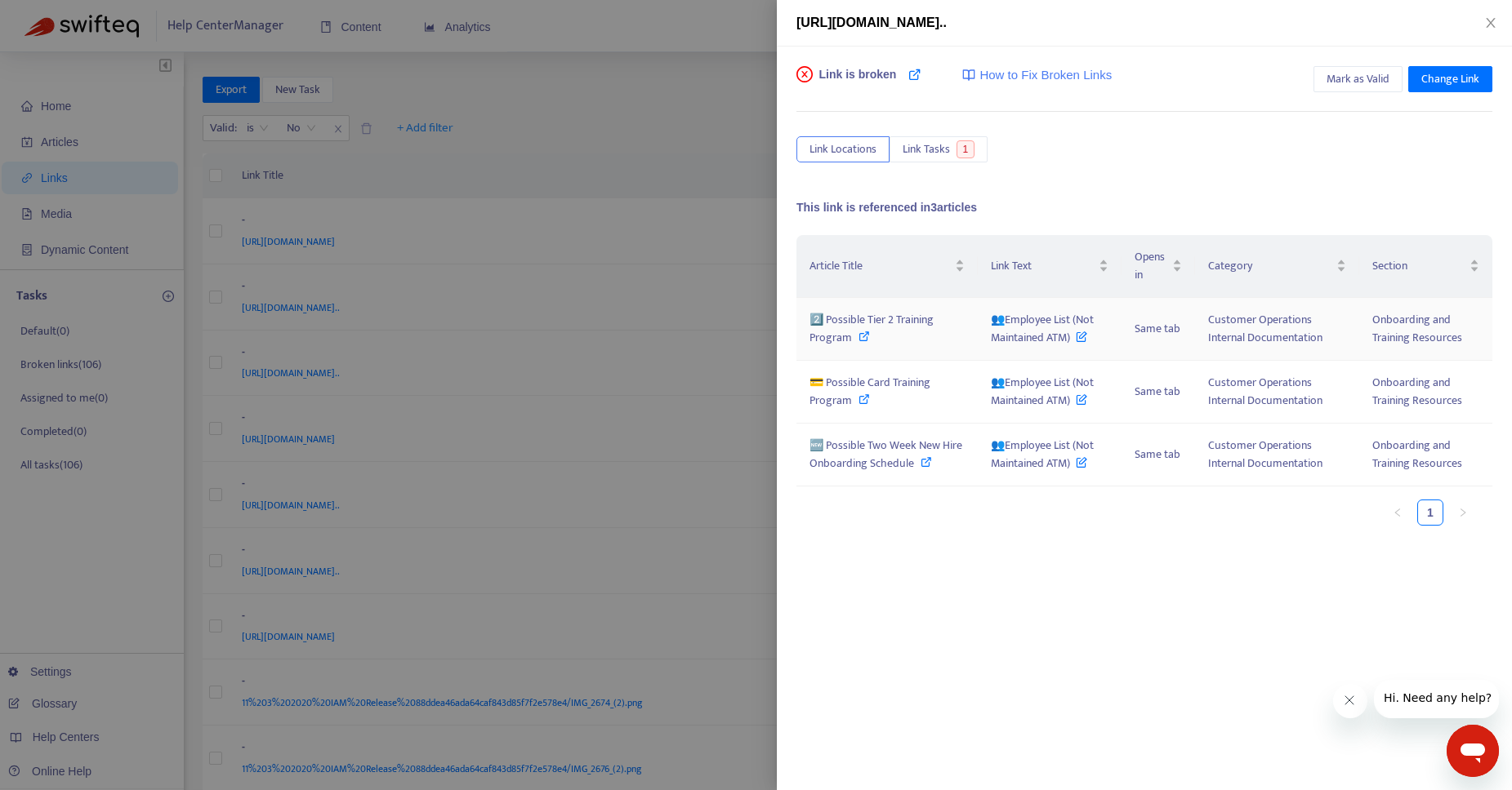
click at [862, 338] on icon at bounding box center [864, 336] width 12 height 12
drag, startPoint x: 1071, startPoint y: 342, endPoint x: 1005, endPoint y: 324, distance: 68.4
click at [1005, 324] on span "👥Employee List (Not Maintained ATM)" at bounding box center [1042, 328] width 103 height 37
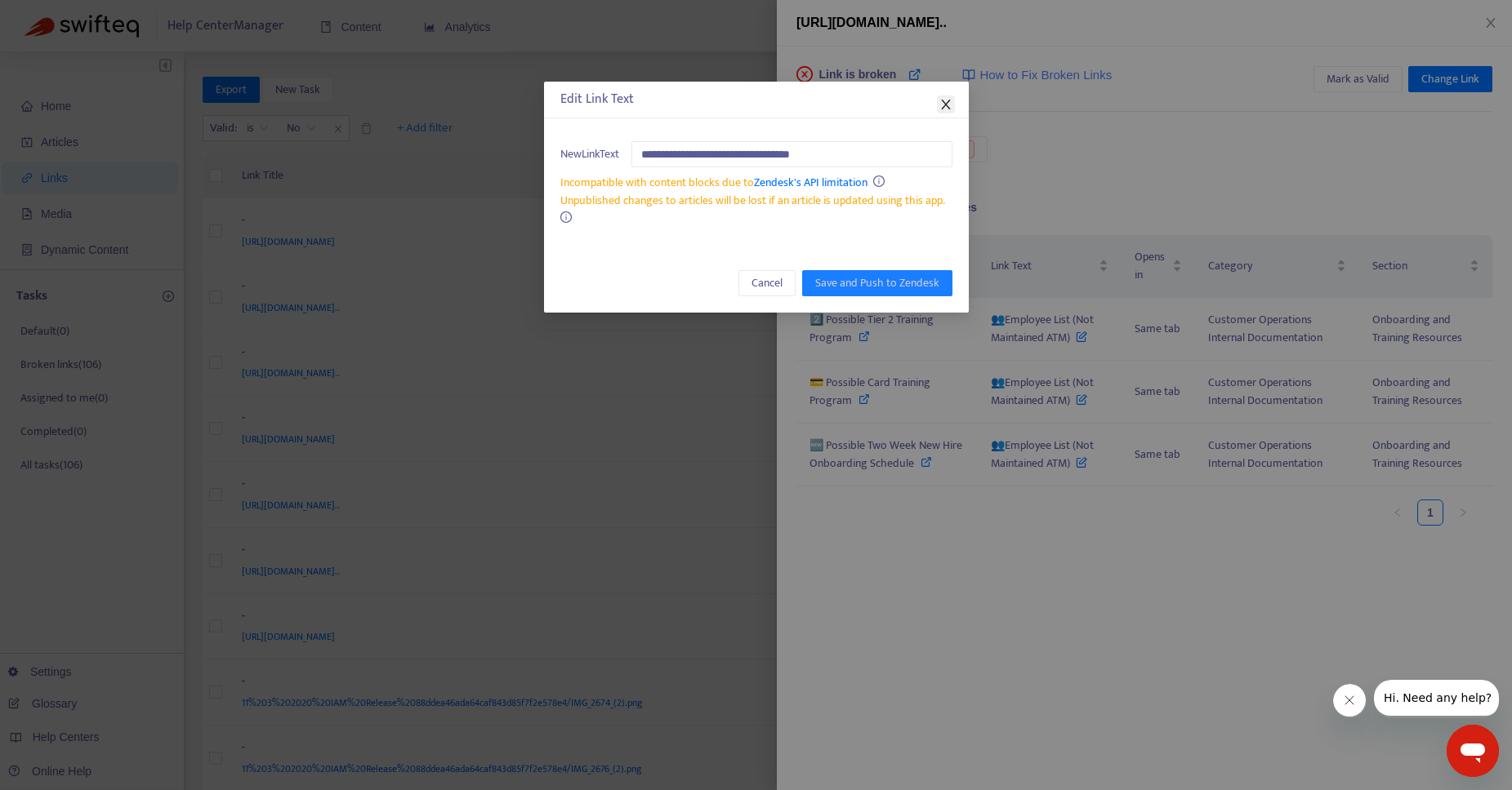
click at [948, 102] on icon "close" at bounding box center [945, 104] width 13 height 13
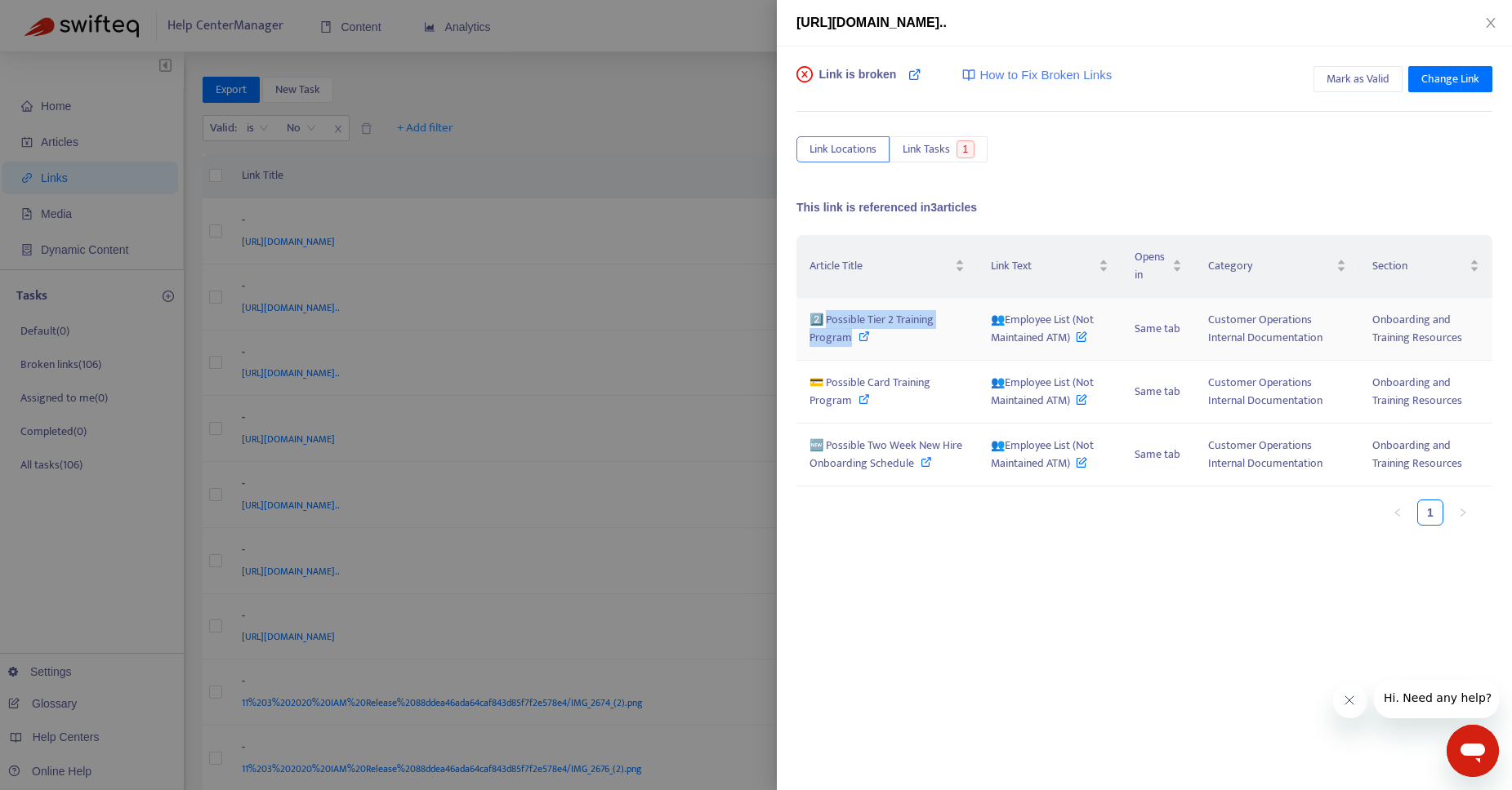
drag, startPoint x: 852, startPoint y: 338, endPoint x: 826, endPoint y: 323, distance: 30.0
click at [826, 323] on div "2️⃣ Possible Tier 2 Training Program" at bounding box center [886, 329] width 155 height 36
drag, startPoint x: 1073, startPoint y: 341, endPoint x: 965, endPoint y: 327, distance: 108.9
click at [965, 327] on tr "2️⃣ Possible Tier 2 Training Program 👥Employee List (Not Maintained ATM) Same t…" at bounding box center [1143, 329] width 696 height 63
click at [854, 398] on div "💳 Possible Card Training Program" at bounding box center [886, 392] width 155 height 36
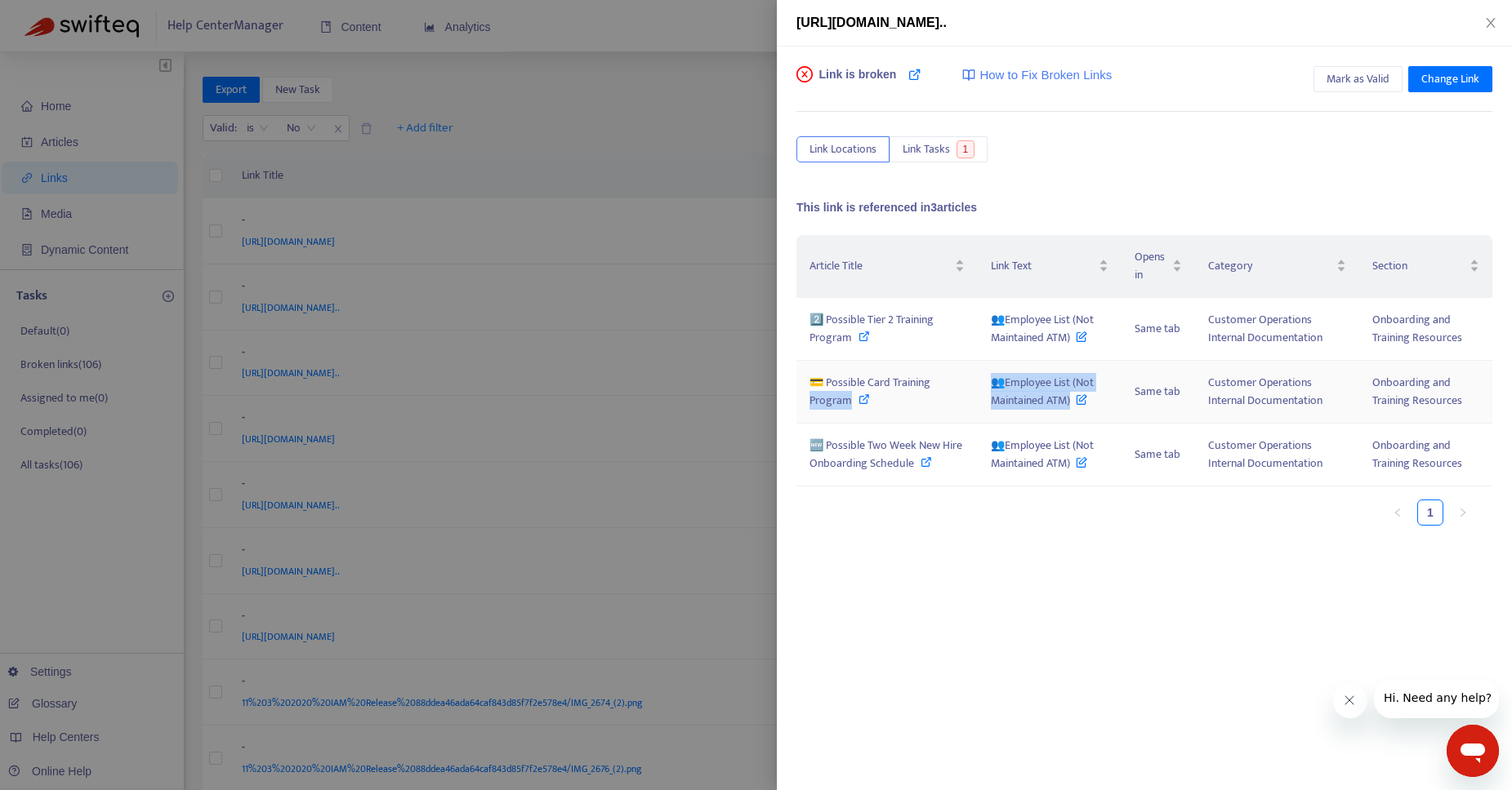
click at [972, 385] on tr "💳 Possible Card Training Program 👥Employee List (Not Maintained ATM) Same tab C…" at bounding box center [1143, 392] width 696 height 63
drag, startPoint x: 1140, startPoint y: 573, endPoint x: 1046, endPoint y: 400, distance: 196.9
click at [1141, 572] on div "Link is broken How to Fix Broken Links Mark as Valid Change Link Link Locations…" at bounding box center [1144, 418] width 735 height 743
drag, startPoint x: 1069, startPoint y: 404, endPoint x: 985, endPoint y: 389, distance: 85.3
click at [985, 389] on td "👥Employee List (Not Maintained ATM)" at bounding box center [1049, 392] width 144 height 63
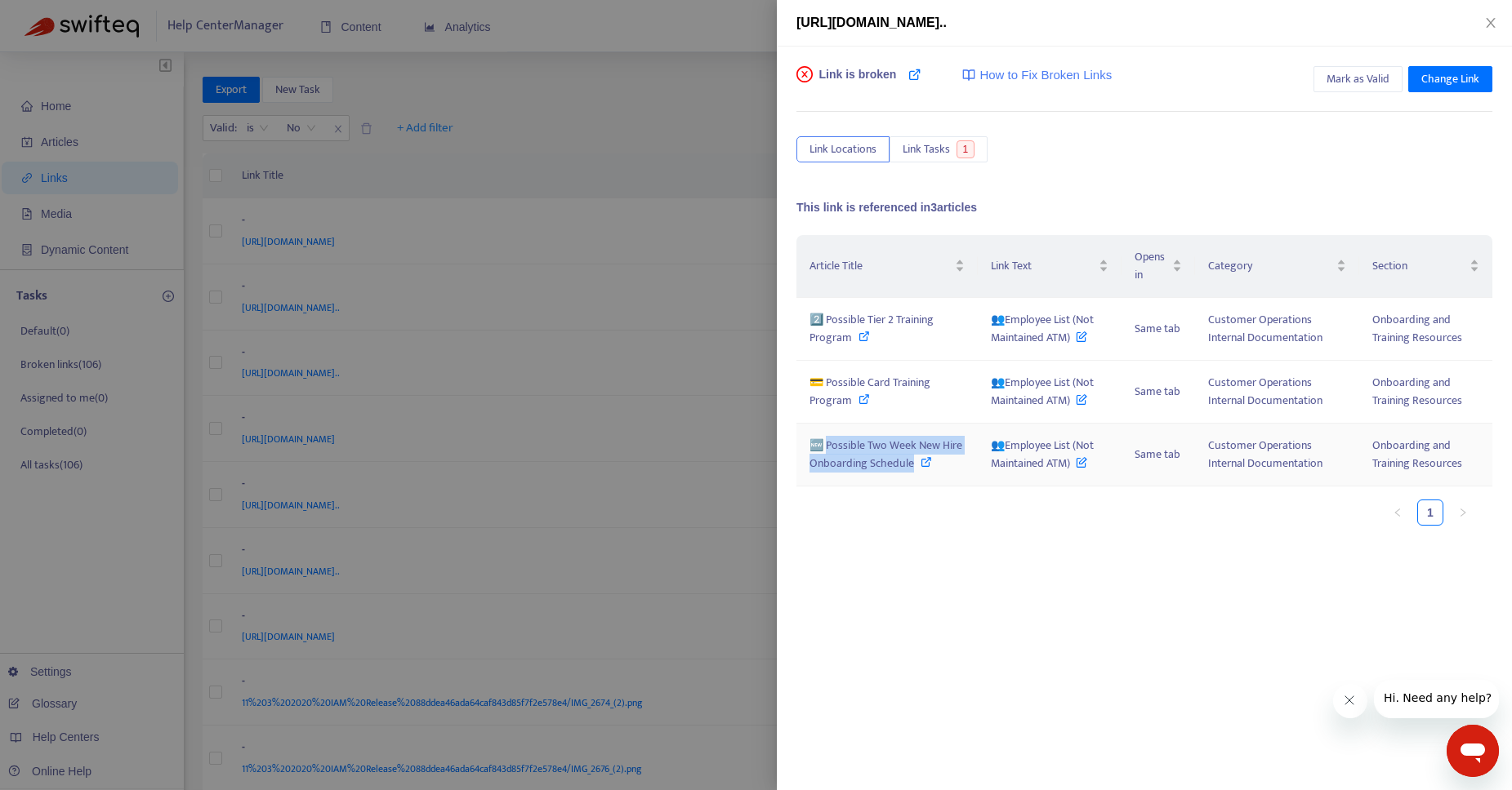
drag, startPoint x: 910, startPoint y: 464, endPoint x: 827, endPoint y: 451, distance: 84.0
click at [827, 451] on span "🆕 Possible Two Week New Hire Onboarding Schedule" at bounding box center [885, 454] width 153 height 37
drag, startPoint x: 1071, startPoint y: 467, endPoint x: 988, endPoint y: 451, distance: 84.5
click at [988, 451] on td "👥Employee List (Not Maintained ATM)" at bounding box center [1049, 454] width 144 height 63
drag, startPoint x: 912, startPoint y: 463, endPoint x: 801, endPoint y: 451, distance: 111.6
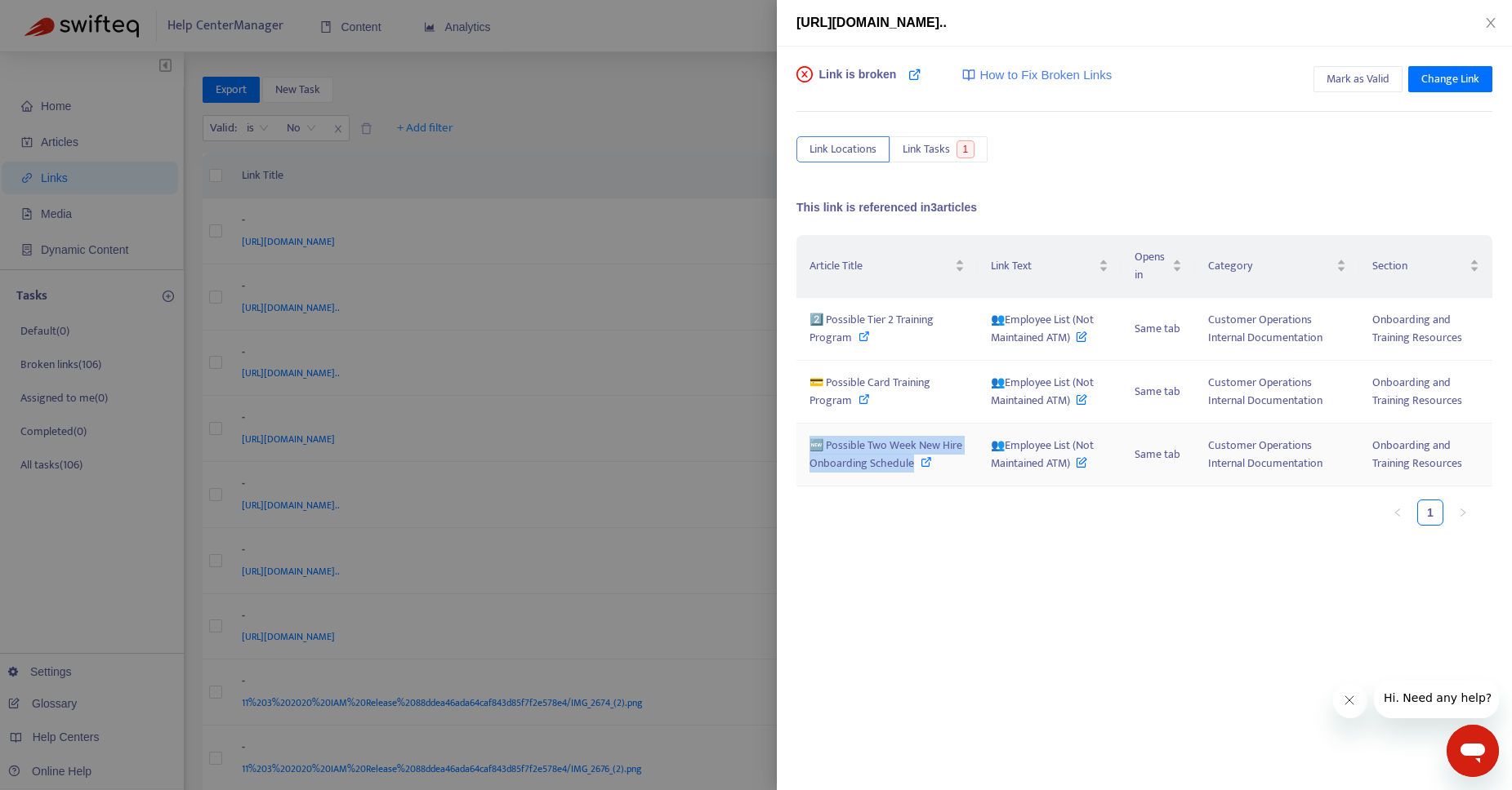
click at [801, 451] on td "🆕 Possible Two Week New Hire Onboarding Schedule" at bounding box center [886, 454] width 182 height 63
click at [917, 77] on icon at bounding box center [914, 74] width 13 height 13
click at [630, 107] on div at bounding box center [756, 395] width 1512 height 790
click at [630, 107] on div "Export New Task Page 4 of 5 45 - 60 of 67 4" at bounding box center [839, 93] width 1273 height 32
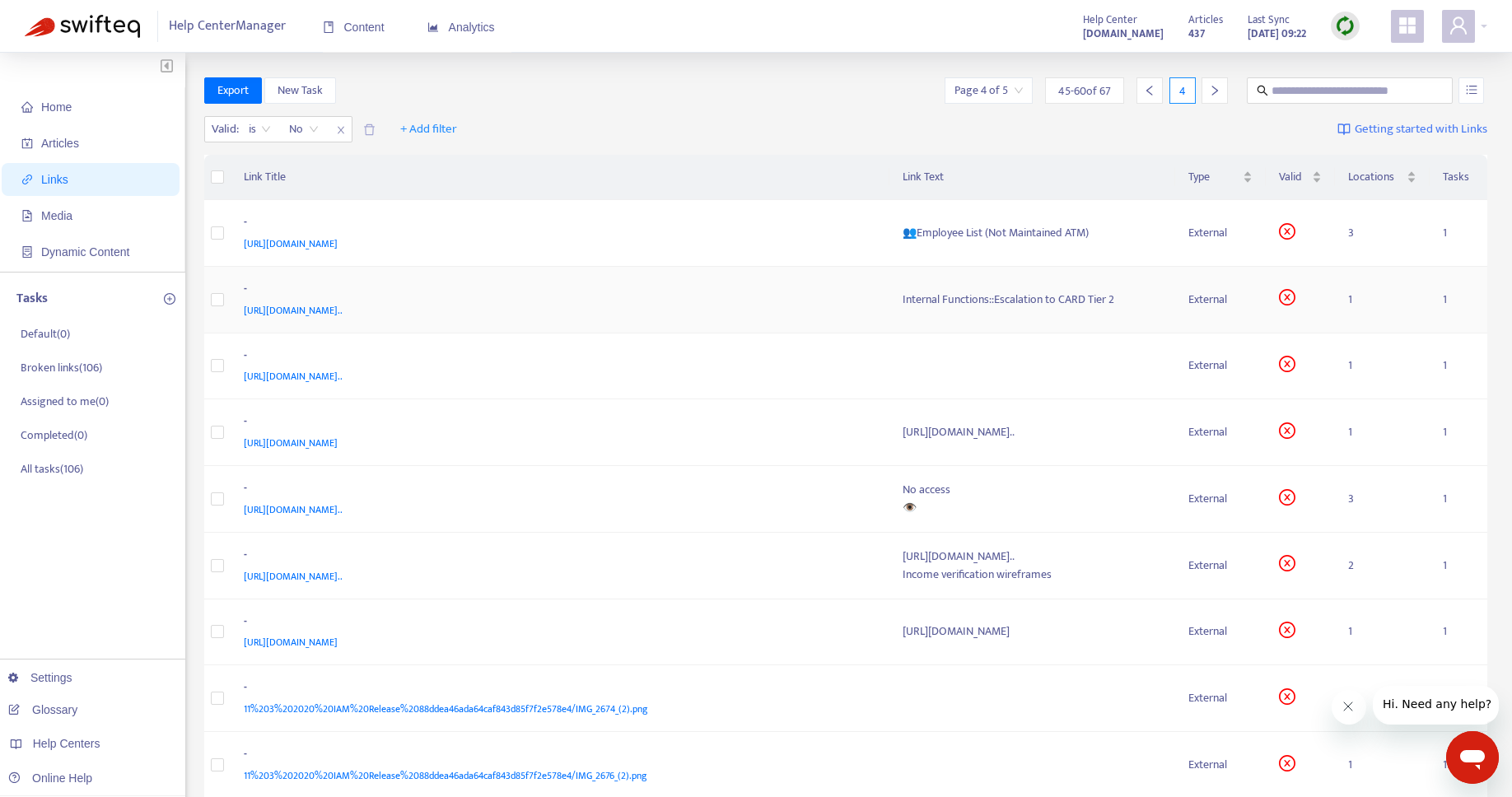
click at [903, 309] on div "Internal Functions::Escalation to CARD Tier 2" at bounding box center [1033, 300] width 260 height 18
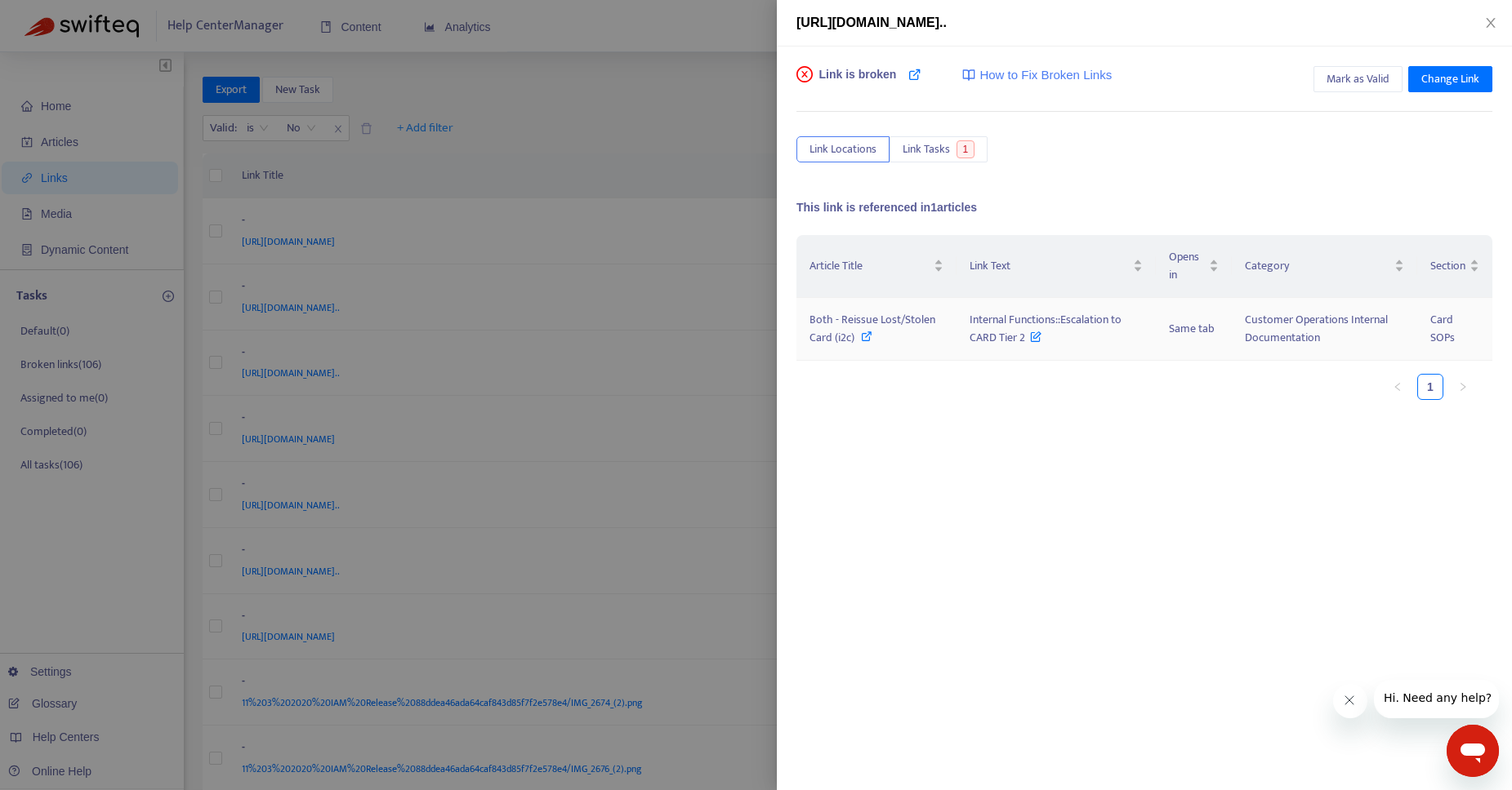
click at [870, 332] on icon at bounding box center [866, 336] width 12 height 12
drag, startPoint x: 1026, startPoint y: 341, endPoint x: 961, endPoint y: 324, distance: 67.2
click at [961, 324] on td "Internal Functions::Escalation to CARD Tier 2" at bounding box center [1055, 329] width 200 height 63
click at [866, 338] on icon at bounding box center [866, 336] width 12 height 12
drag, startPoint x: 966, startPoint y: 316, endPoint x: 1038, endPoint y: 345, distance: 77.6
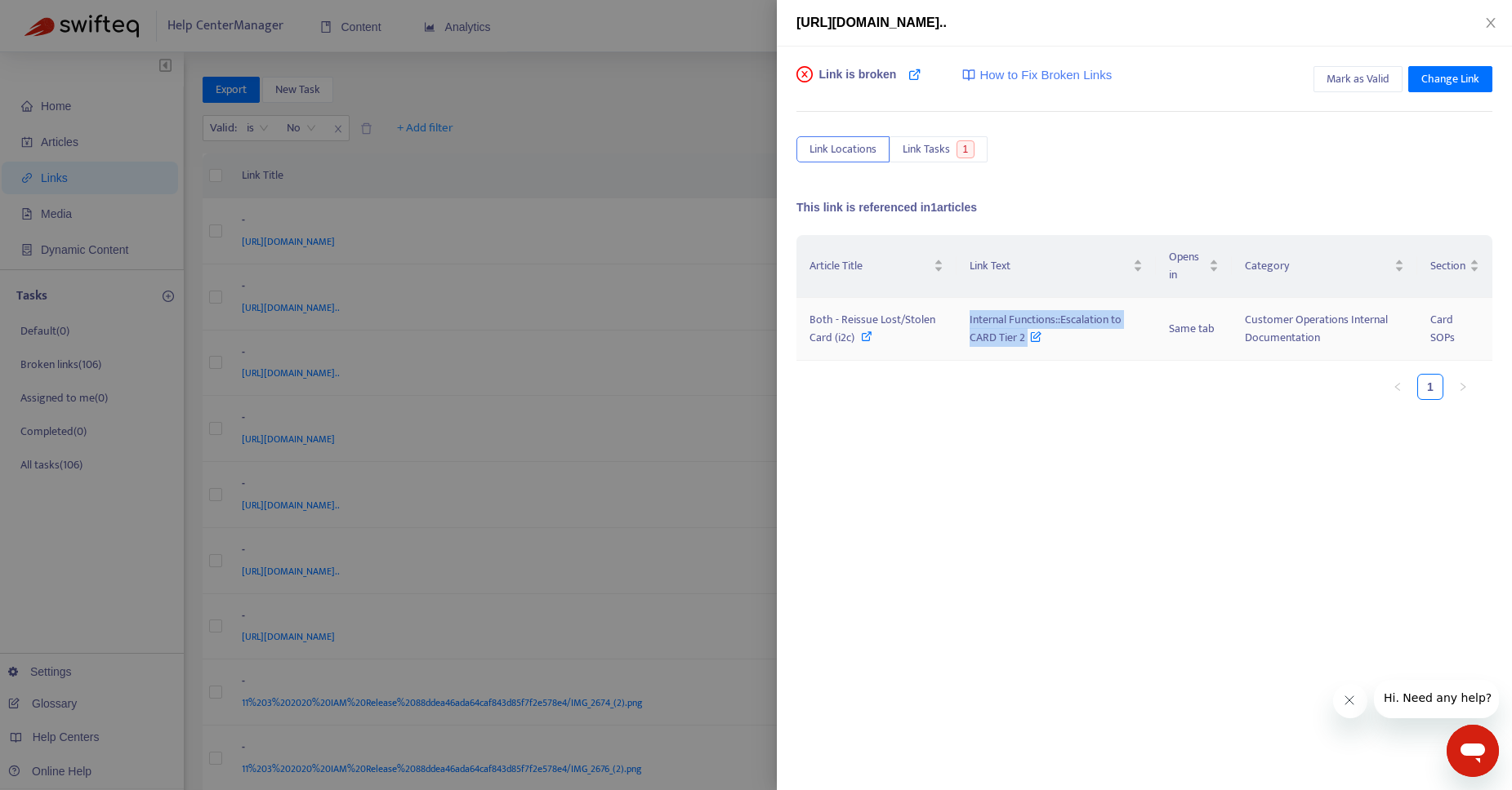
click at [1038, 345] on td "Internal Functions::Escalation to CARD Tier 2" at bounding box center [1055, 329] width 200 height 63
click at [909, 436] on div "Article Title Link Text Opens in Category Section Both - Reissue Lost/Stolen Ca…" at bounding box center [1143, 398] width 696 height 327
click at [1377, 72] on span "Mark as Valid" at bounding box center [1357, 79] width 63 height 18
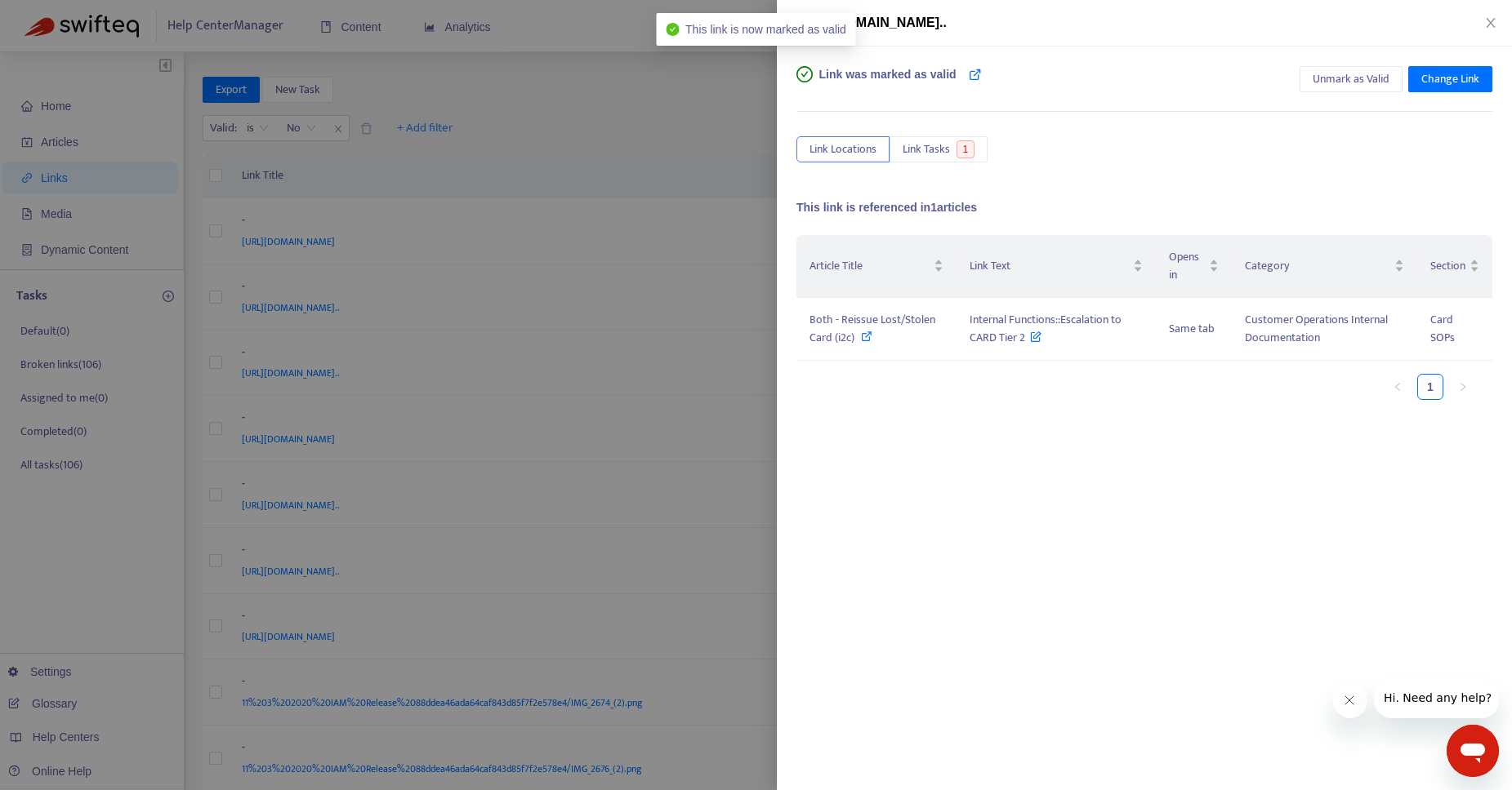
click at [626, 140] on div at bounding box center [756, 395] width 1512 height 790
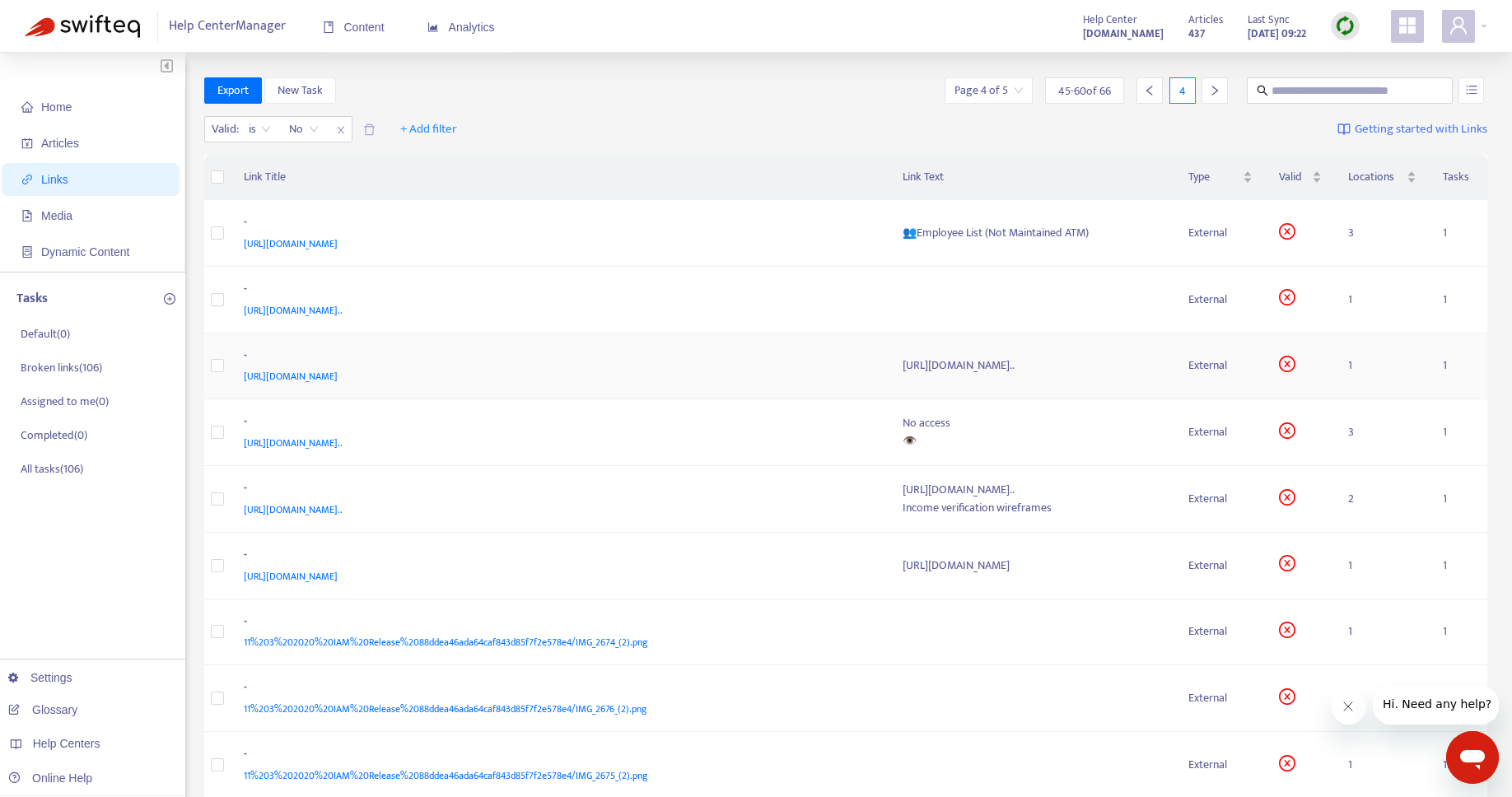
click at [903, 375] on div "[URL][DOMAIN_NAME].." at bounding box center [1033, 366] width 260 height 18
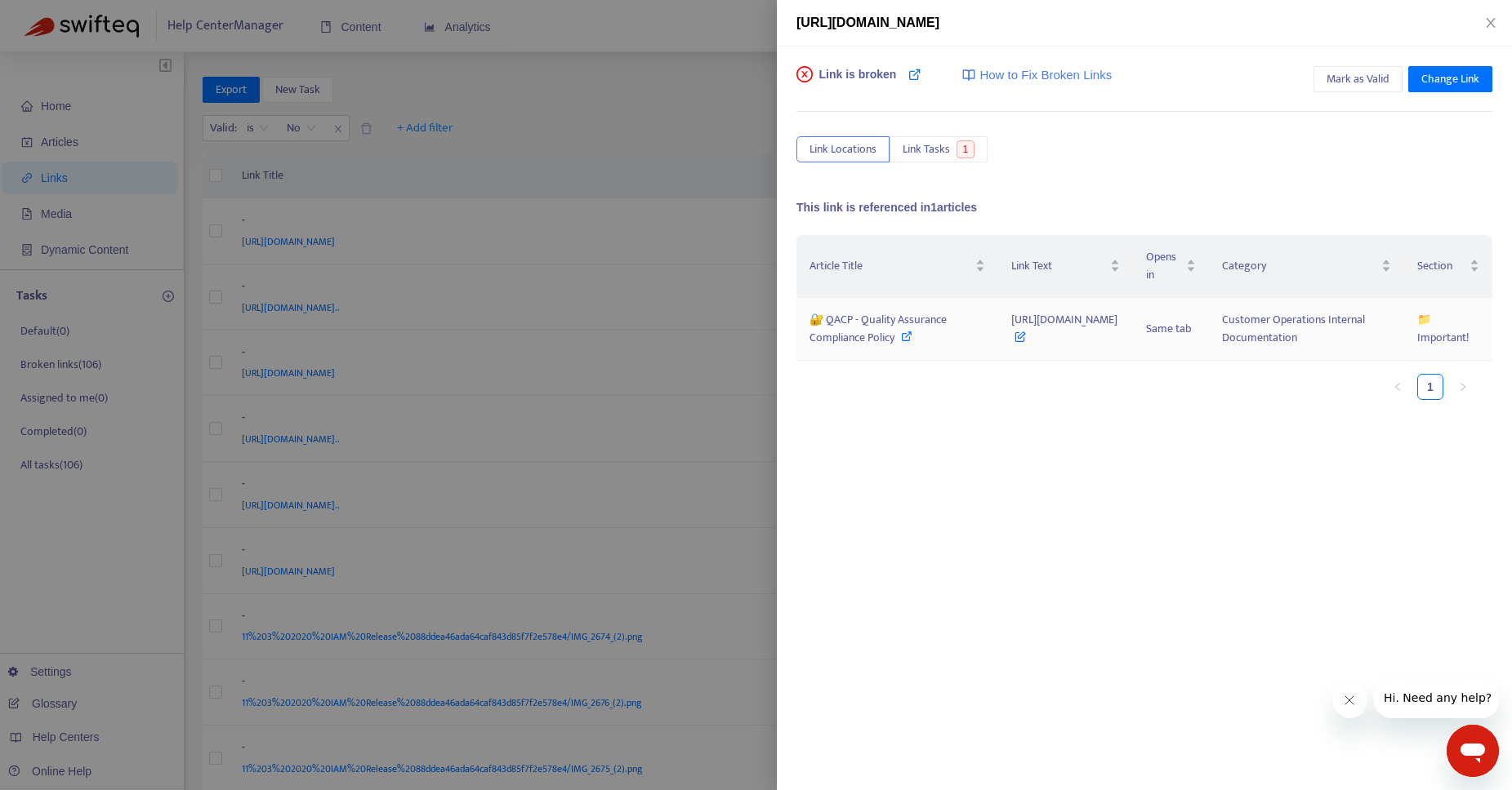
click at [901, 342] on icon at bounding box center [906, 336] width 12 height 12
drag, startPoint x: 890, startPoint y: 345, endPoint x: 1088, endPoint y: 374, distance: 200.1
click at [1088, 361] on td "[URL][DOMAIN_NAME]" at bounding box center [1065, 329] width 134 height 63
click at [1011, 347] on span "[URL][DOMAIN_NAME]" at bounding box center [1064, 328] width 107 height 37
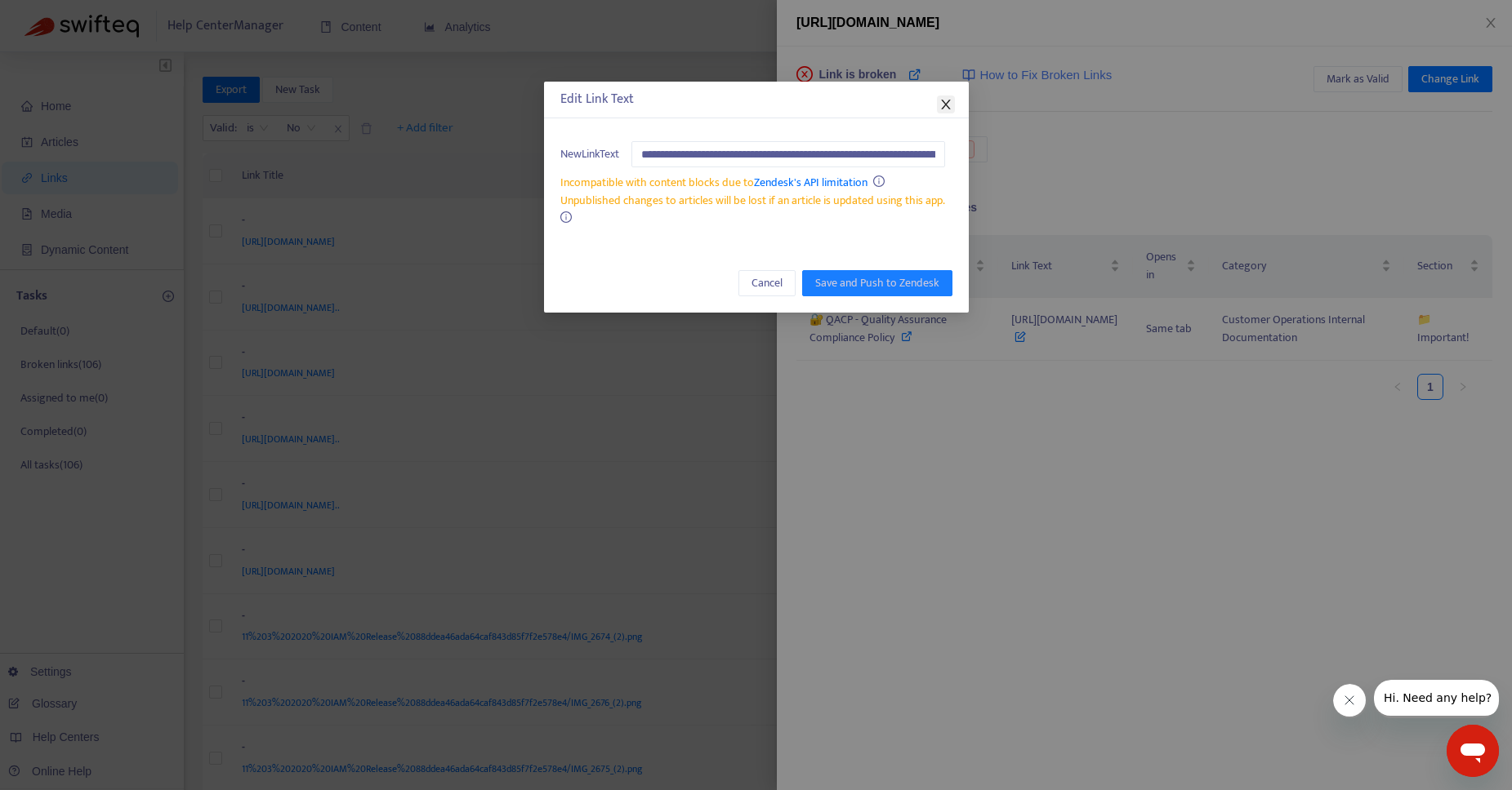
click at [947, 100] on icon "close" at bounding box center [945, 104] width 9 height 10
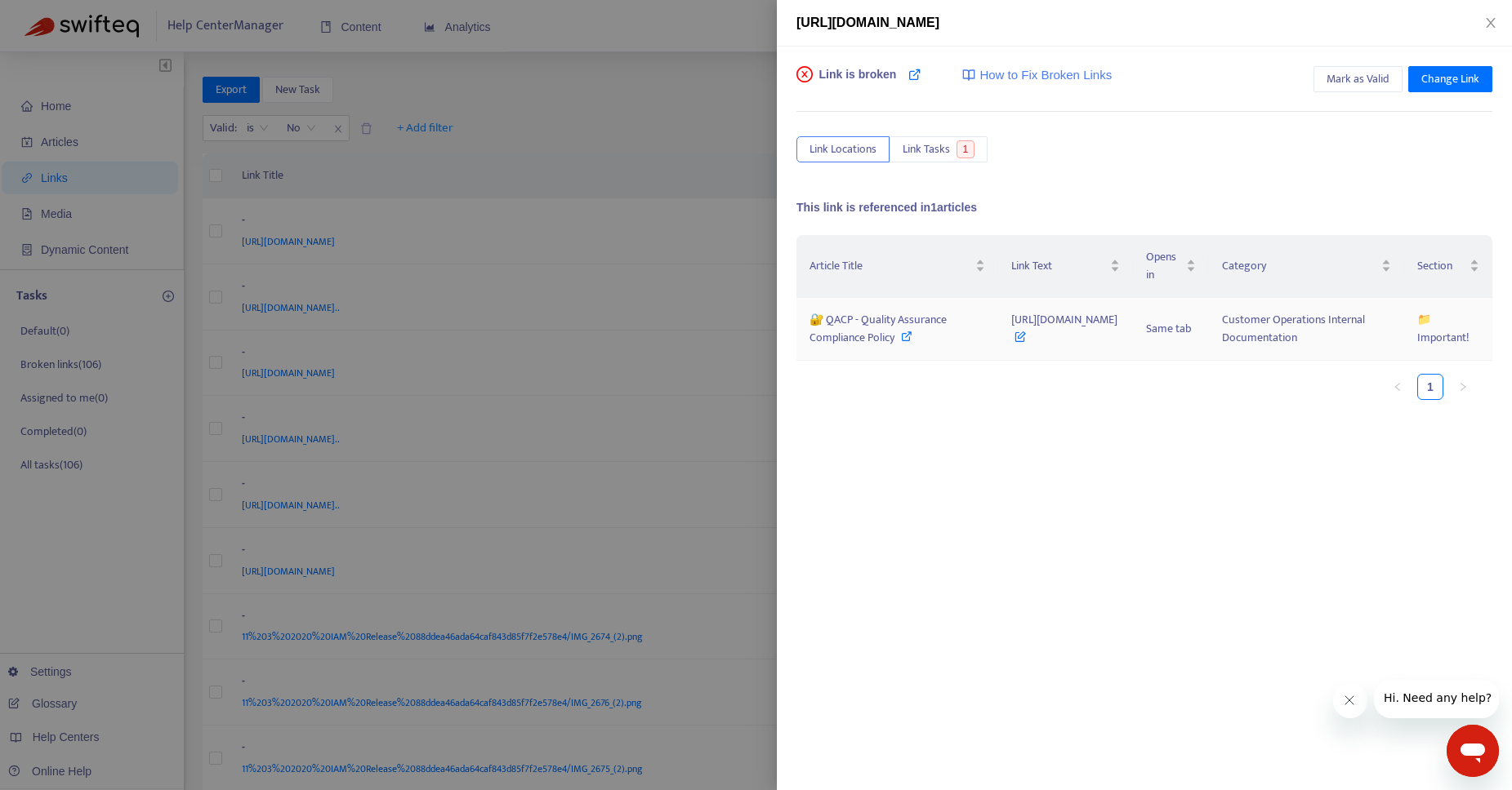
click at [1011, 347] on span "[URL][DOMAIN_NAME]" at bounding box center [1064, 328] width 107 height 37
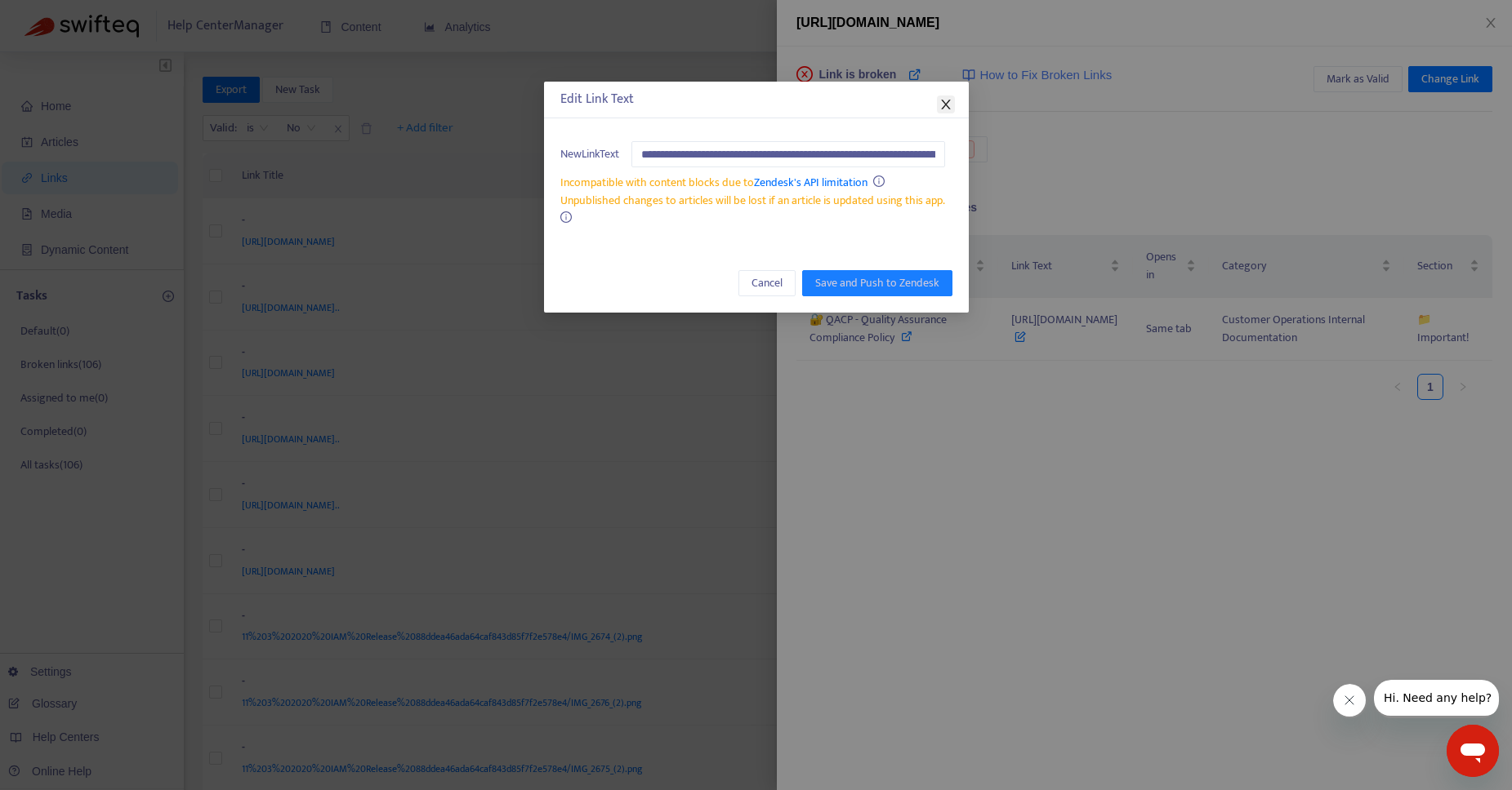
click at [944, 104] on icon "close" at bounding box center [945, 104] width 9 height 10
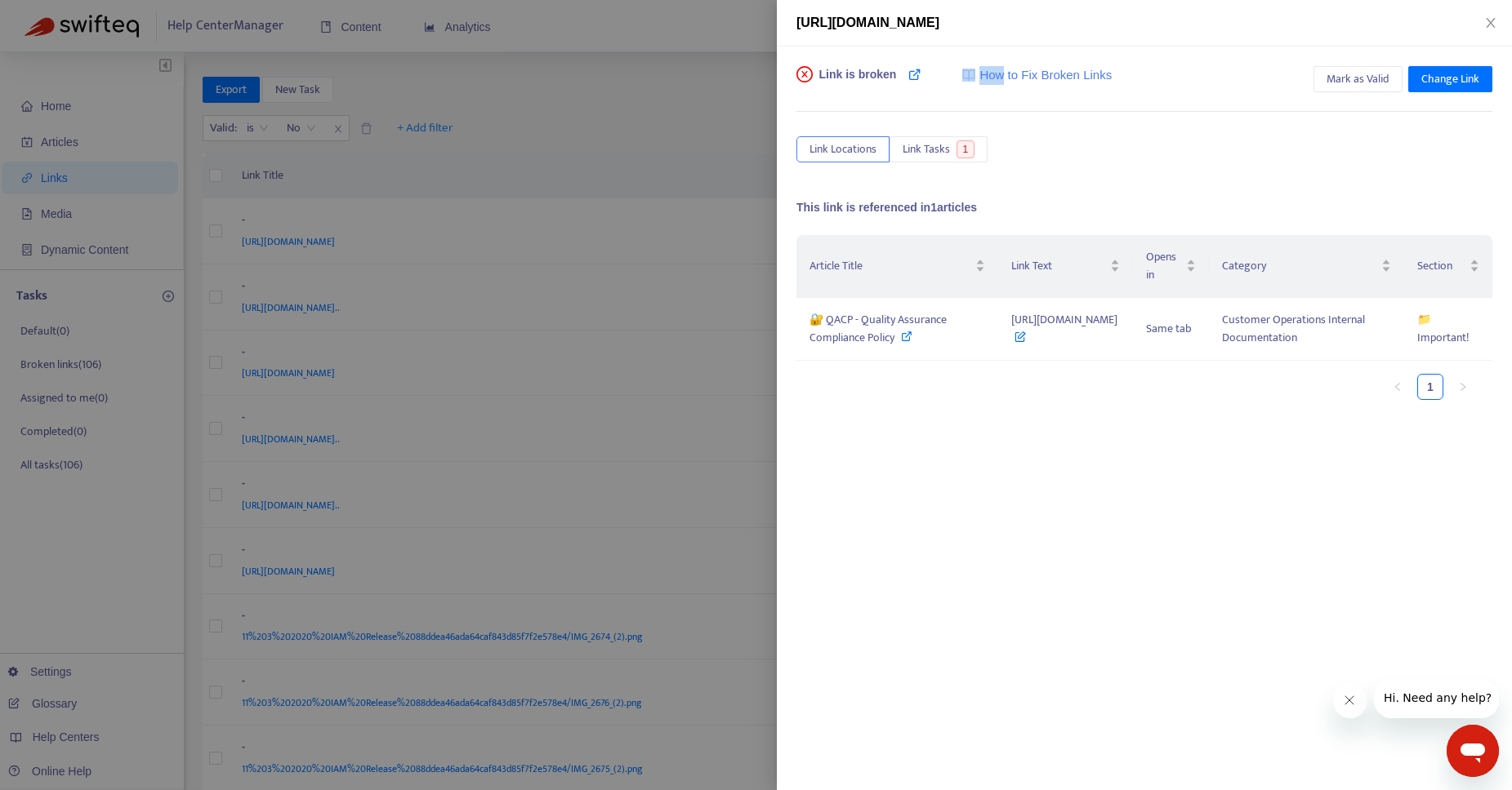
click at [944, 104] on div "Link is broken How to Fix Broken Links Mark as Valid Change Link Link Locations…" at bounding box center [1143, 317] width 696 height 501
click at [655, 81] on div at bounding box center [756, 395] width 1512 height 790
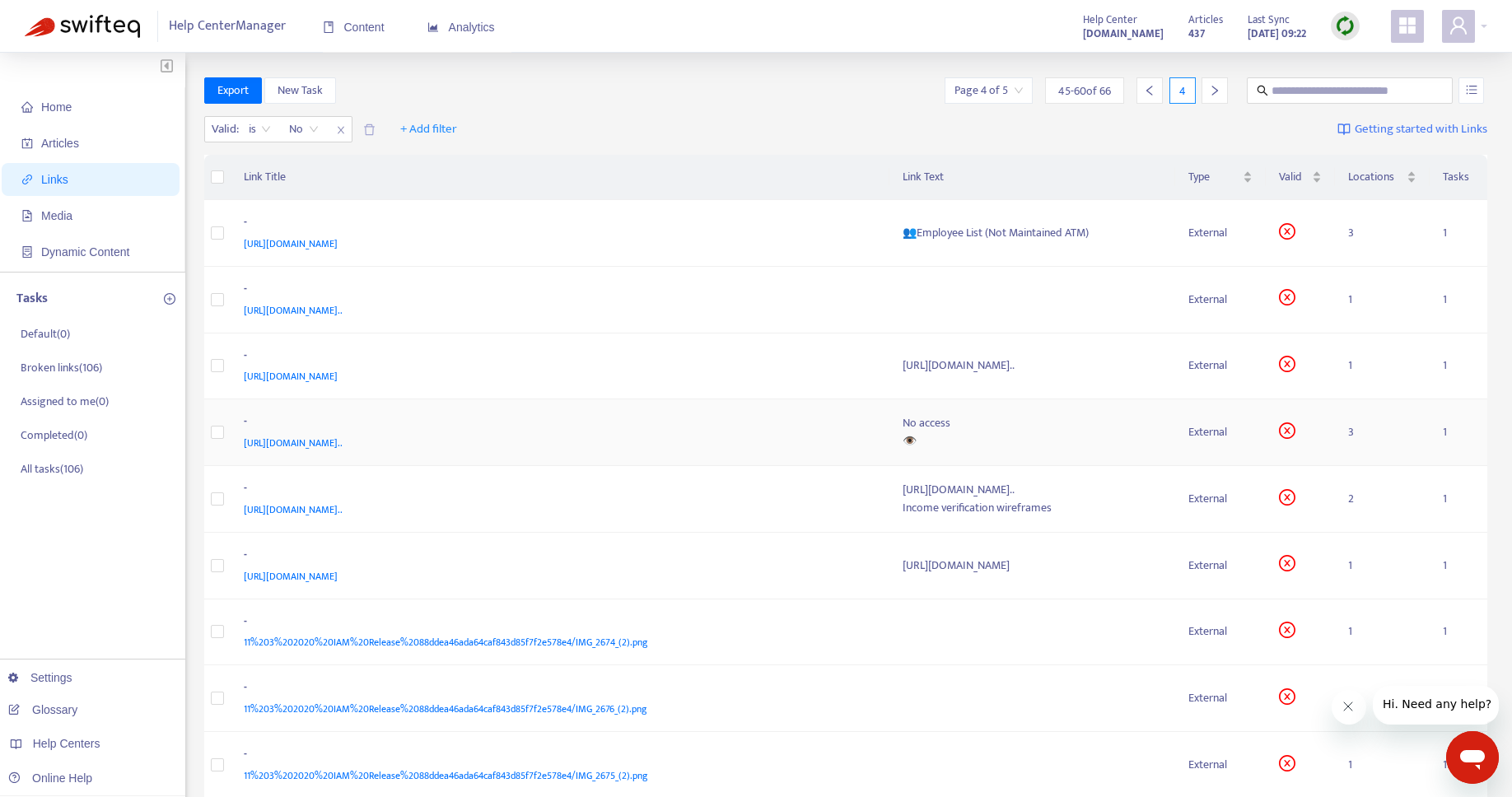
click at [903, 432] on div "No access" at bounding box center [1033, 423] width 260 height 18
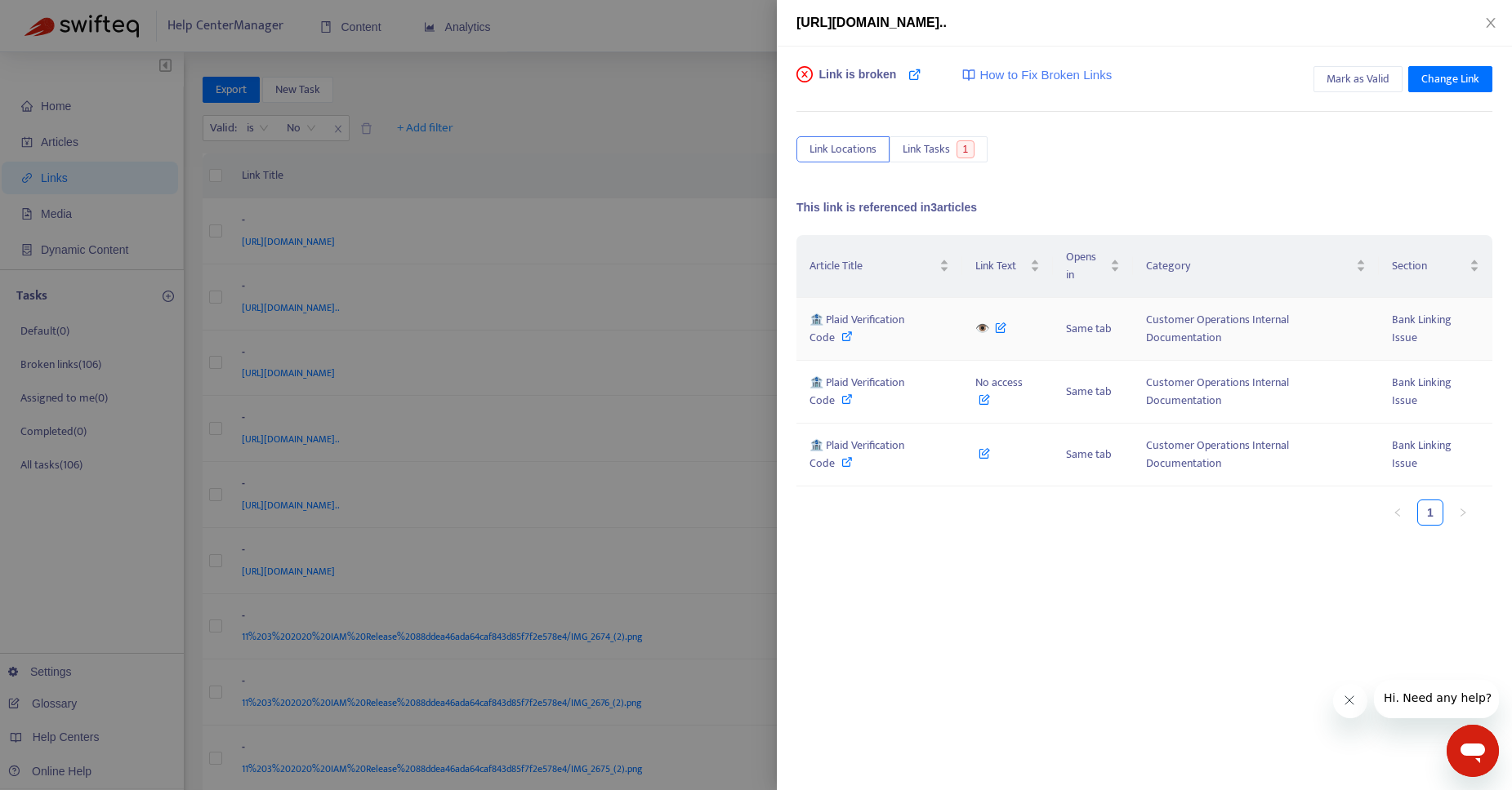
click at [850, 339] on icon at bounding box center [847, 336] width 12 height 12
drag, startPoint x: 970, startPoint y: 327, endPoint x: 987, endPoint y: 332, distance: 17.7
click at [987, 332] on td "👁️" at bounding box center [1007, 329] width 90 height 63
click at [841, 337] on icon at bounding box center [847, 336] width 12 height 12
drag, startPoint x: 840, startPoint y: 344, endPoint x: 804, endPoint y: 322, distance: 42.2
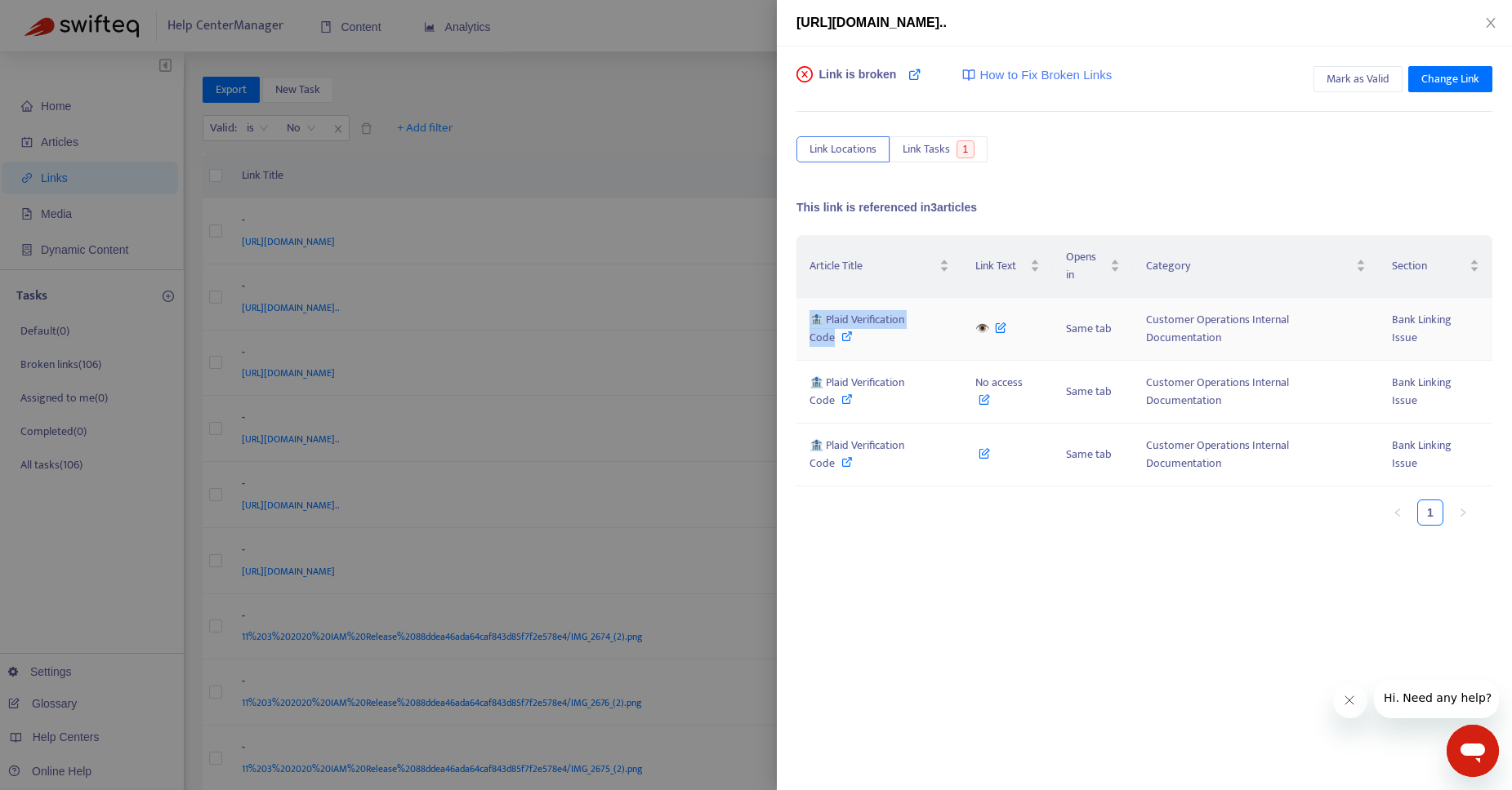
click at [811, 321] on div "🏦 Plaid Verification Code" at bounding box center [879, 329] width 140 height 36
drag, startPoint x: 834, startPoint y: 407, endPoint x: 823, endPoint y: 384, distance: 25.5
click at [823, 384] on div "🏦 Plaid Verification Code" at bounding box center [879, 392] width 140 height 36
drag, startPoint x: 973, startPoint y: 384, endPoint x: 1044, endPoint y: 388, distance: 71.1
click at [1044, 388] on td "No access" at bounding box center [1007, 392] width 90 height 63
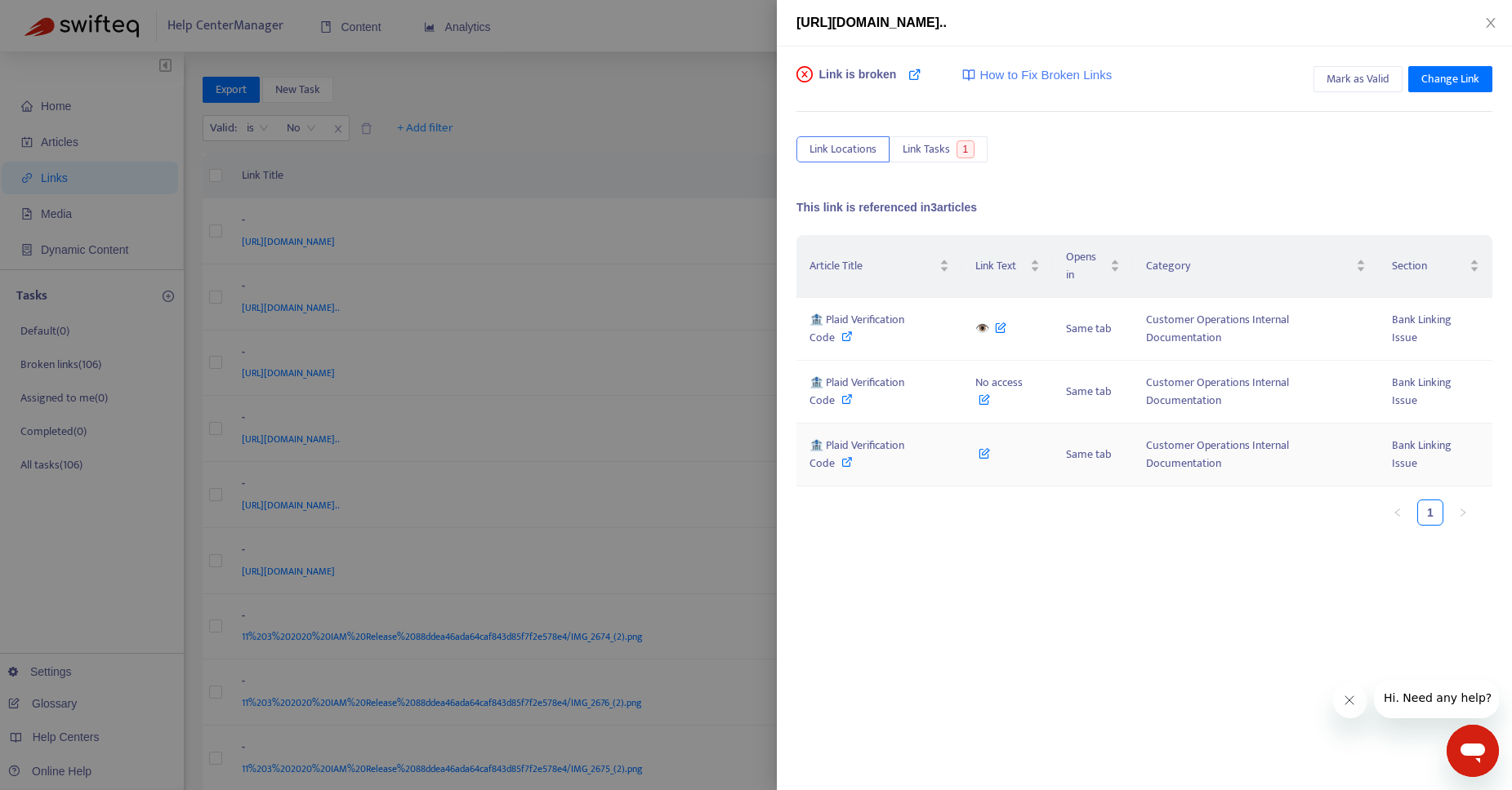
click at [988, 452] on icon at bounding box center [984, 450] width 12 height 18
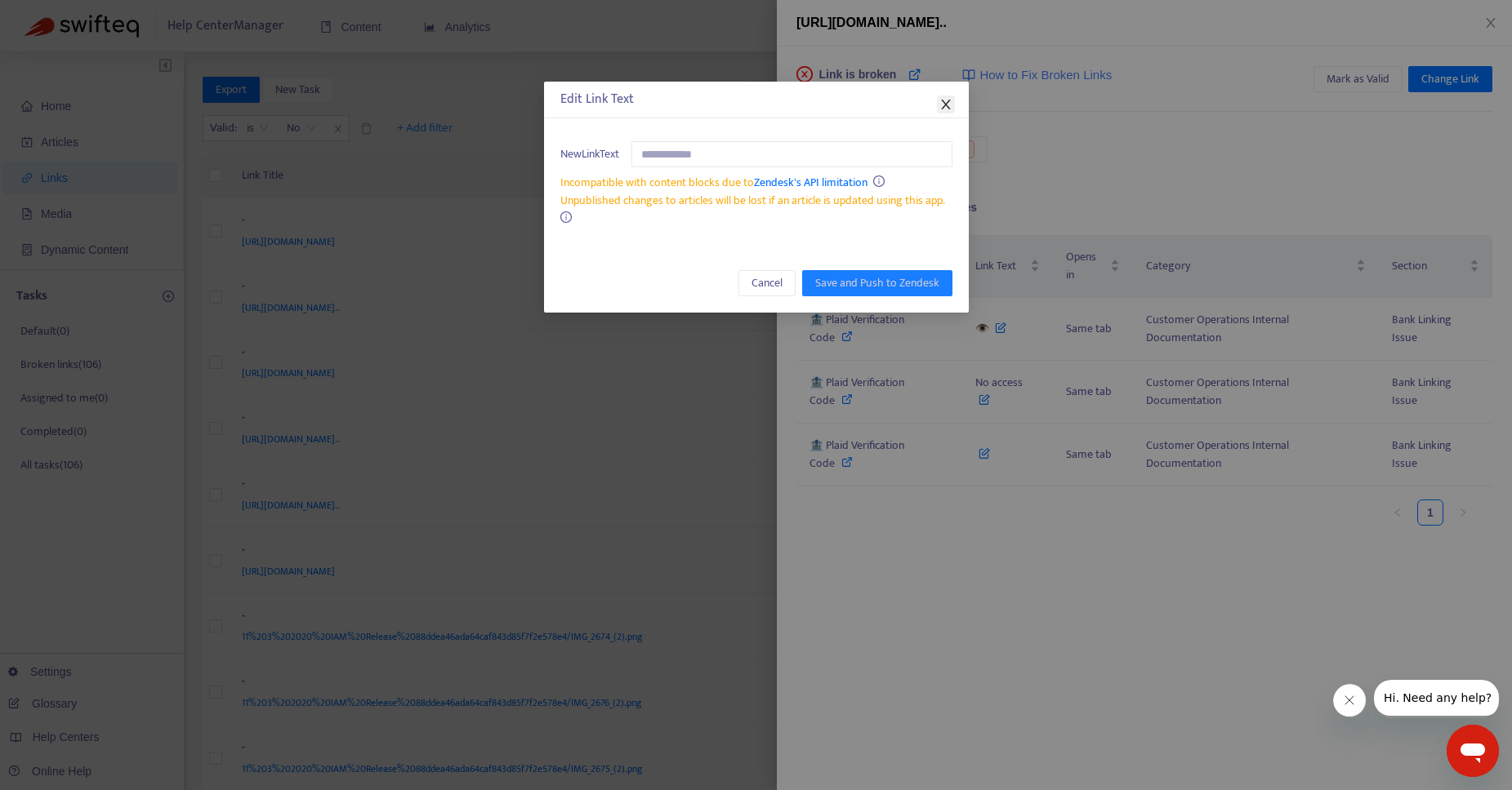
click at [949, 106] on icon "close" at bounding box center [945, 104] width 13 height 13
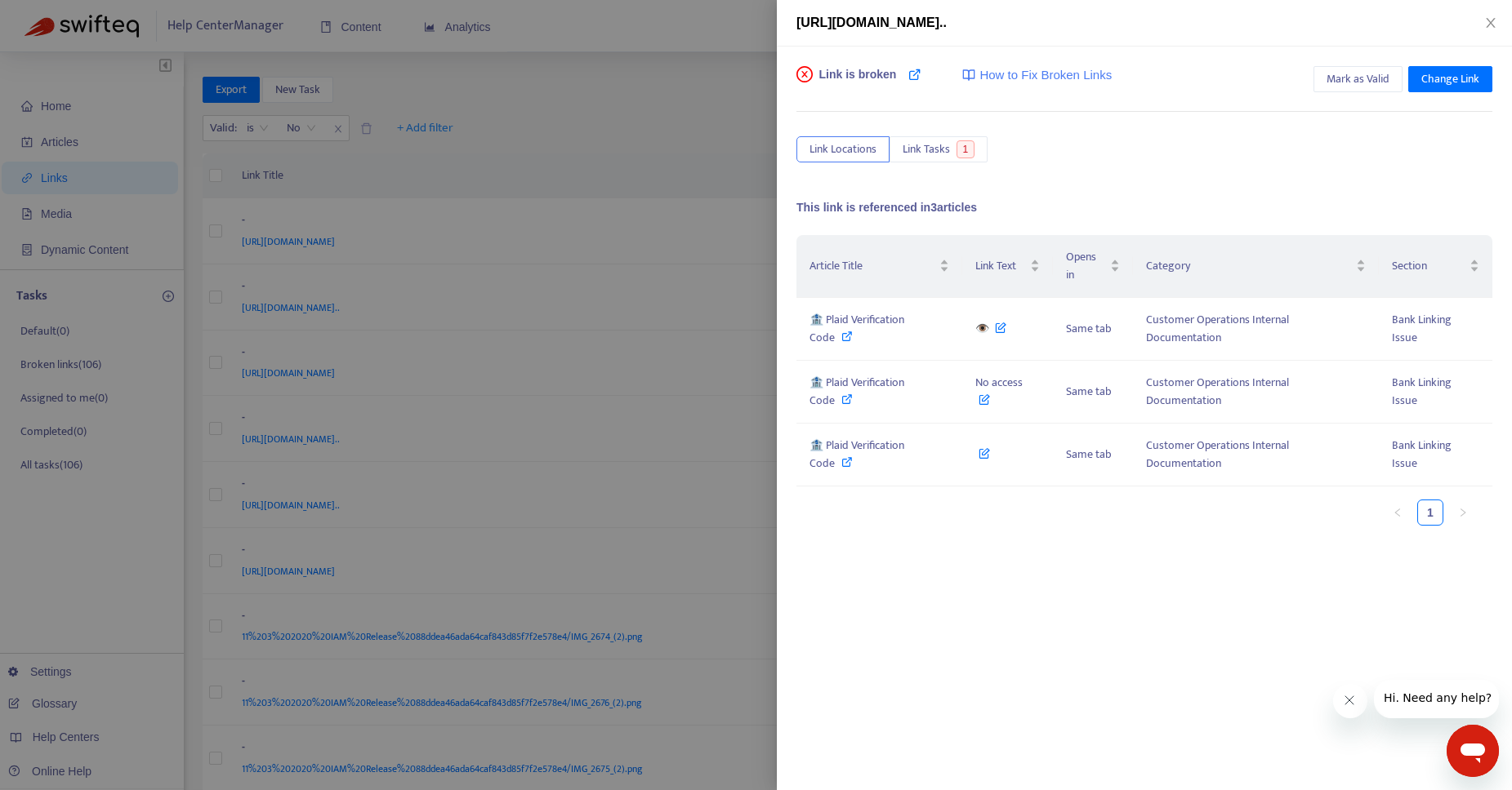
click at [596, 87] on div at bounding box center [756, 395] width 1512 height 790
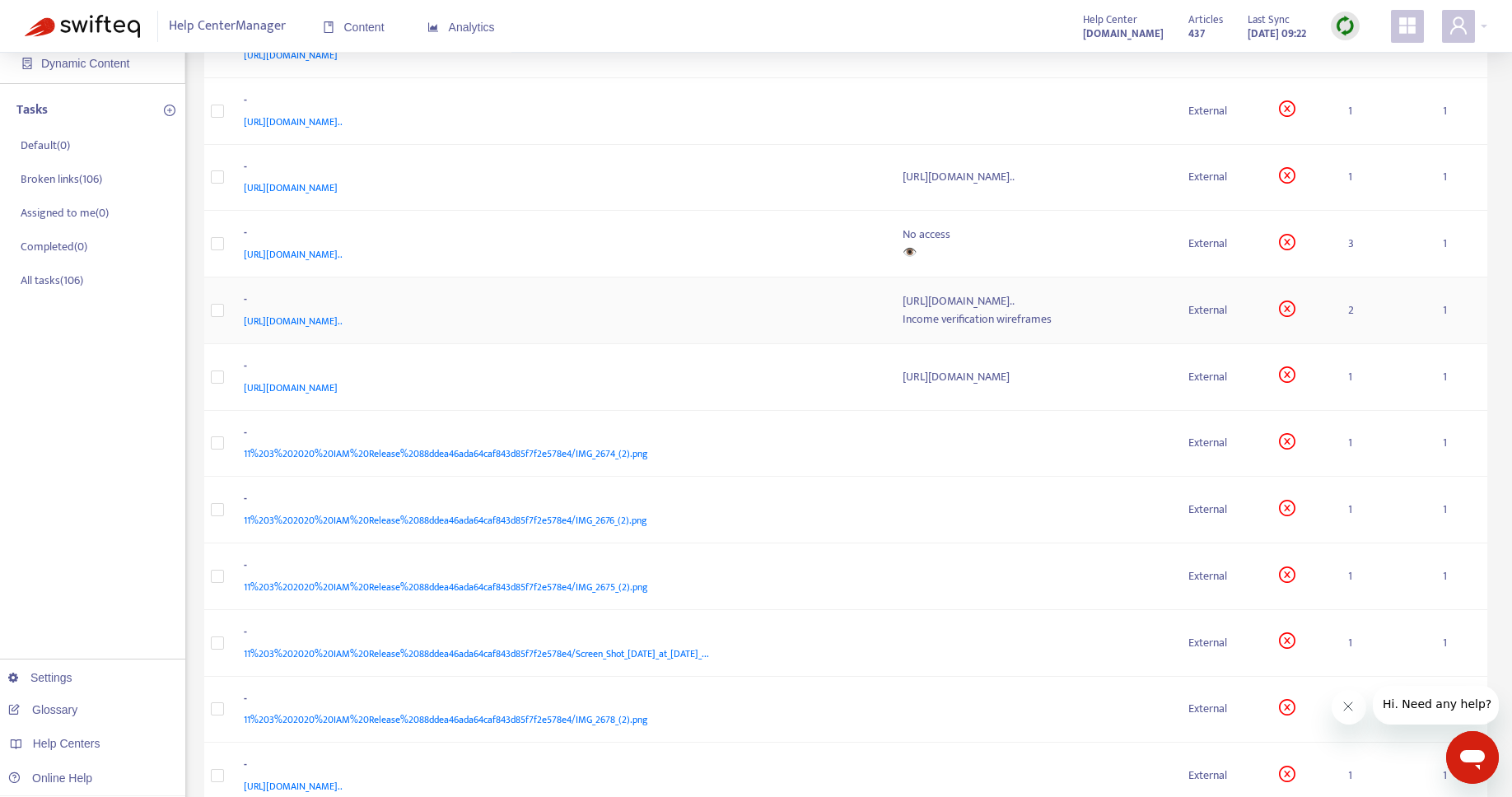
scroll to position [243, 0]
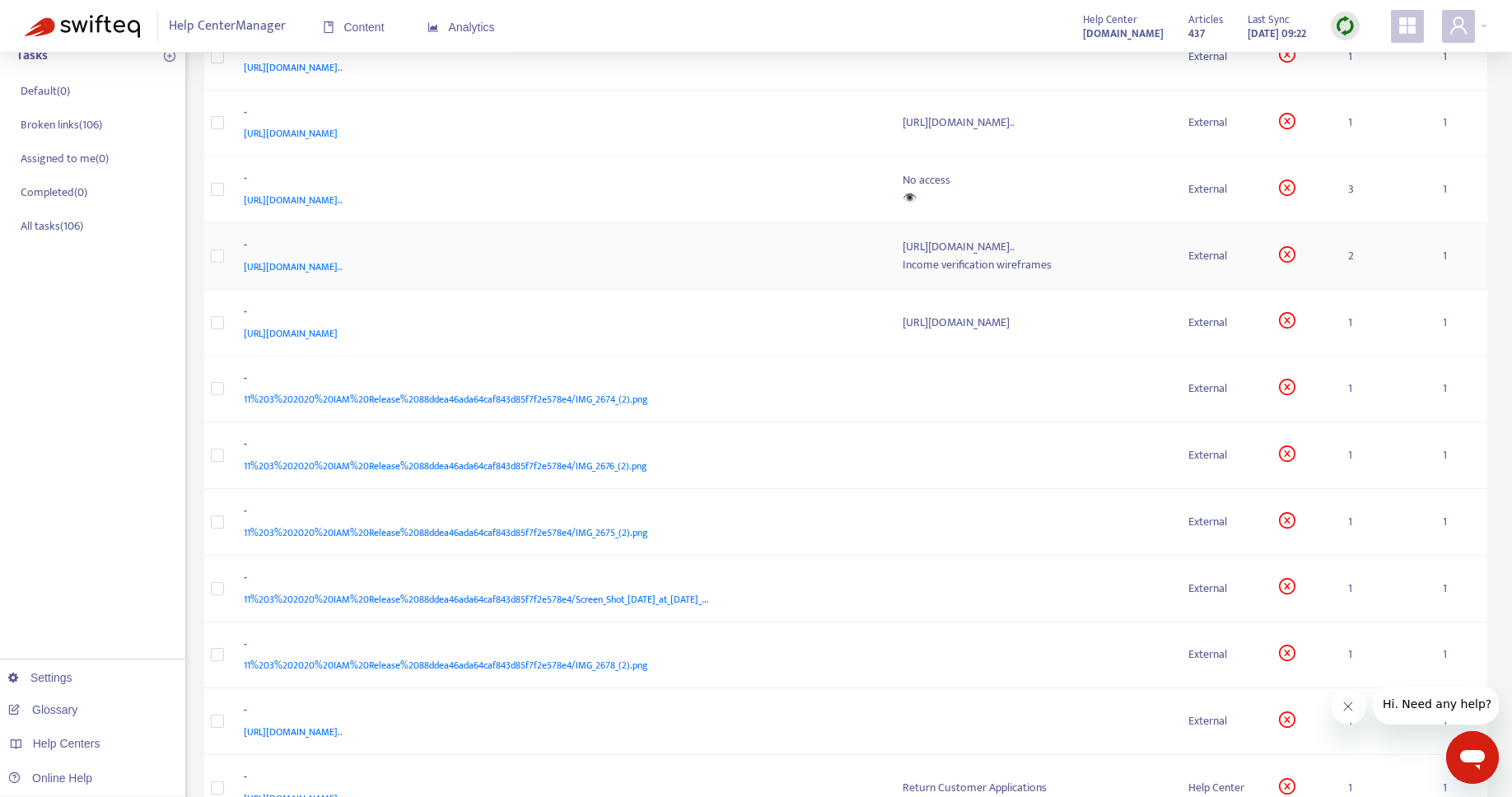
click at [903, 256] on div "[URL][DOMAIN_NAME].." at bounding box center [1033, 247] width 260 height 18
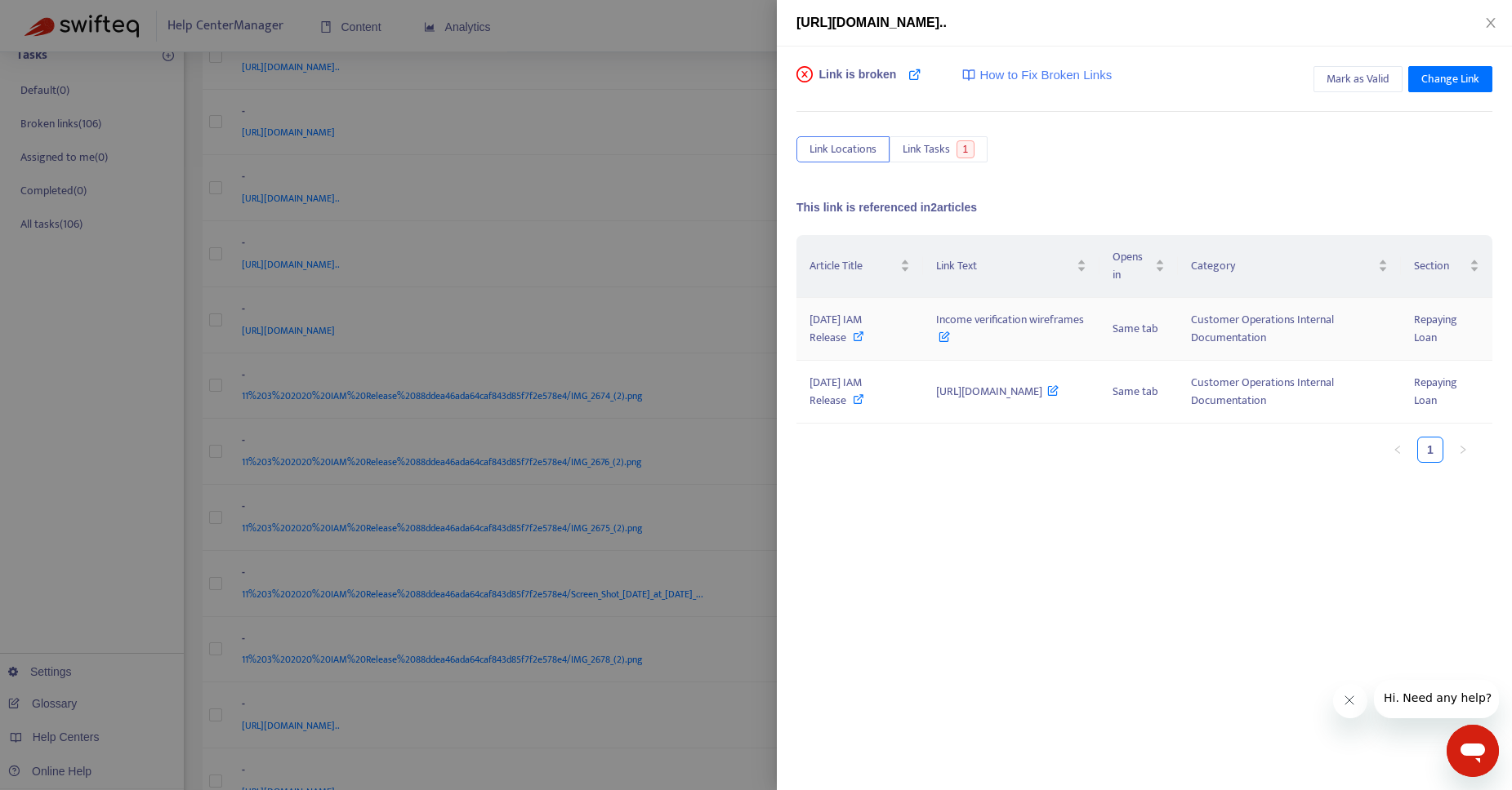
click at [859, 342] on icon at bounding box center [858, 336] width 12 height 12
drag, startPoint x: 884, startPoint y: 348, endPoint x: 1012, endPoint y: 330, distance: 129.3
click at [1039, 349] on td "Income verification wireframes" at bounding box center [1012, 329] width 177 height 63
click at [850, 410] on div "[DATE] IAM Release" at bounding box center [859, 392] width 100 height 36
drag, startPoint x: 884, startPoint y: 435, endPoint x: 958, endPoint y: 465, distance: 79.8
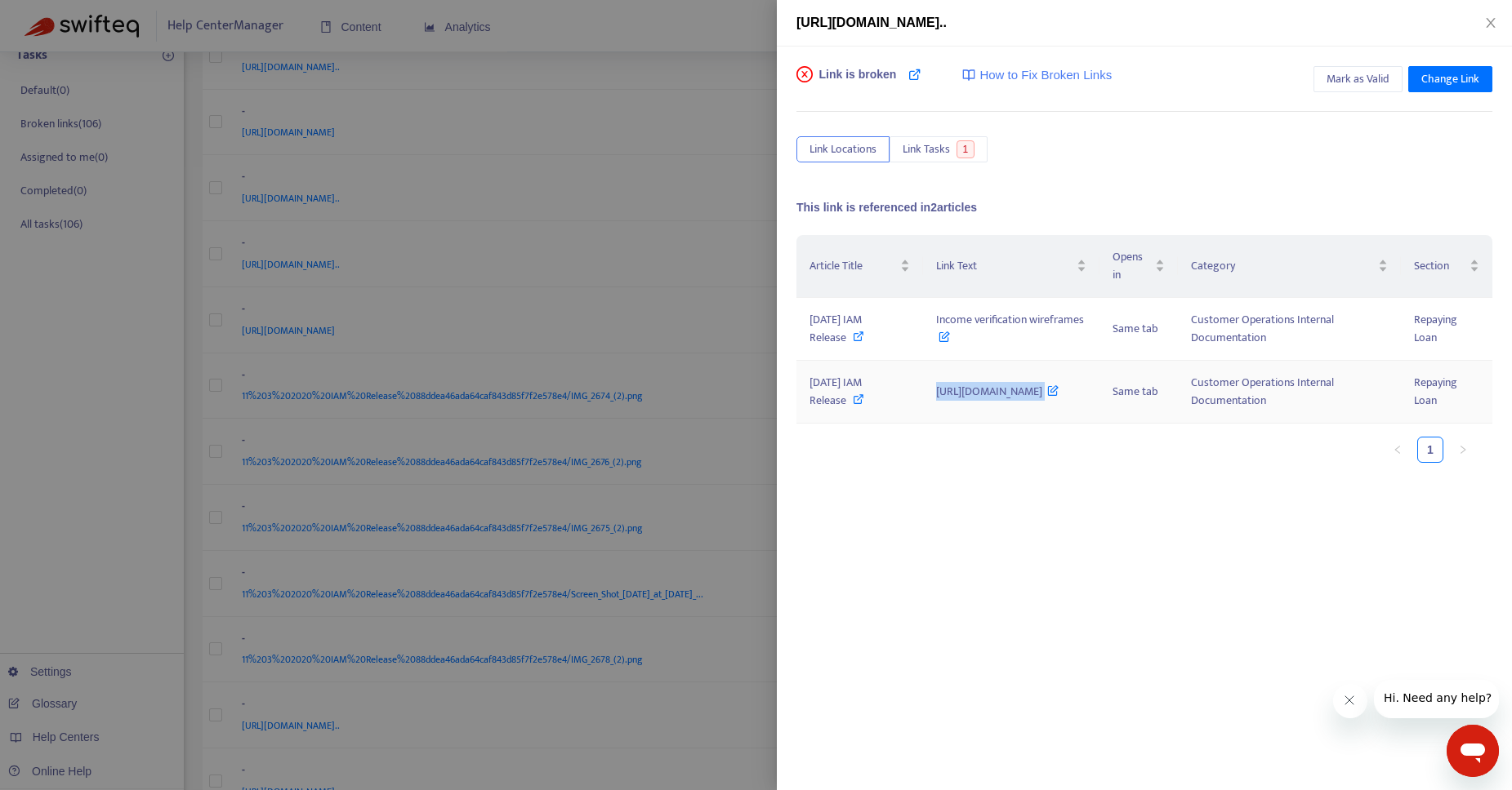
click at [958, 423] on td "[URL][DOMAIN_NAME]" at bounding box center [1012, 392] width 177 height 63
click at [1376, 79] on span "Mark as Valid" at bounding box center [1357, 79] width 63 height 18
click at [679, 23] on div at bounding box center [756, 395] width 1512 height 790
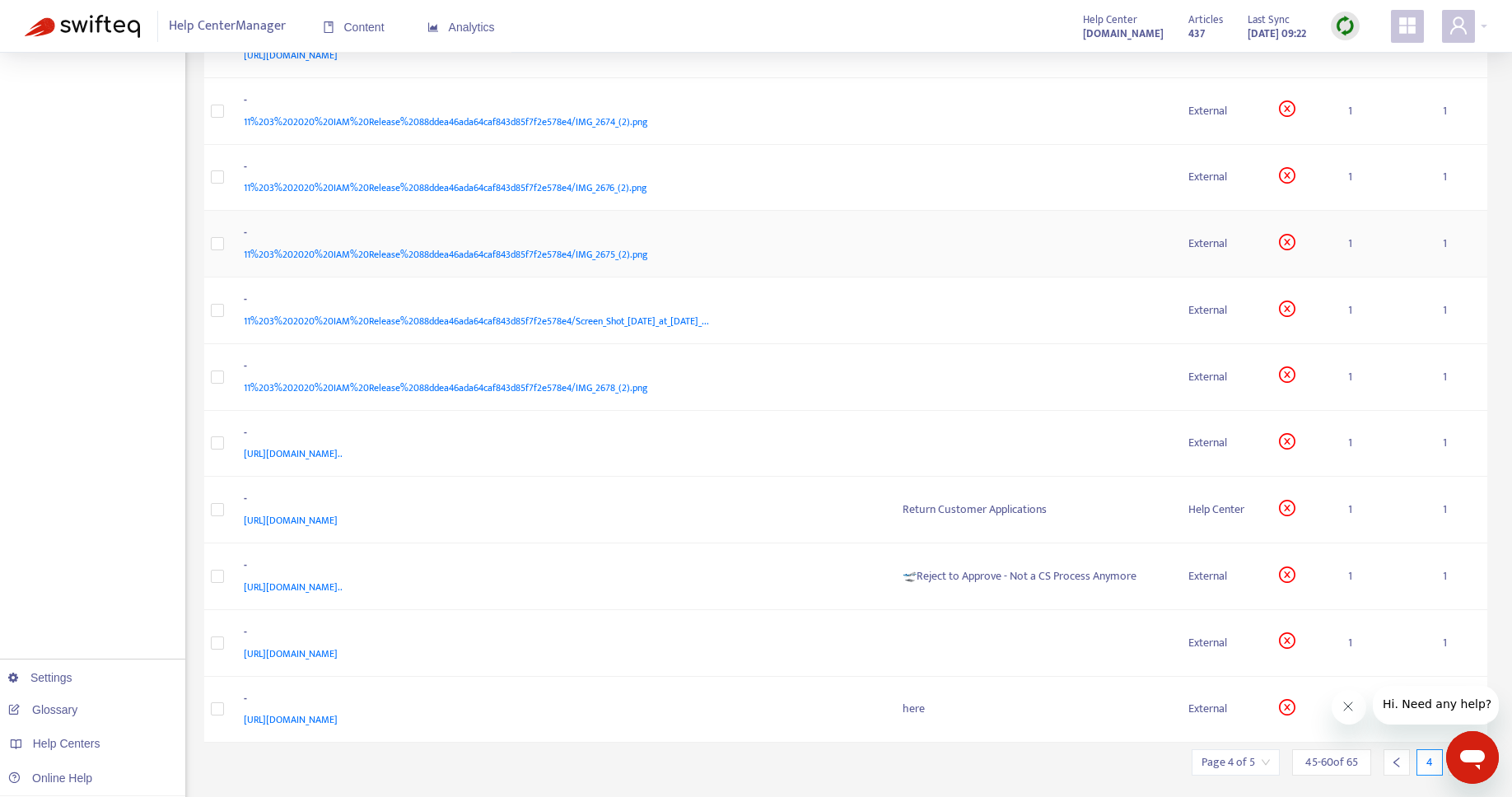
scroll to position [493, 0]
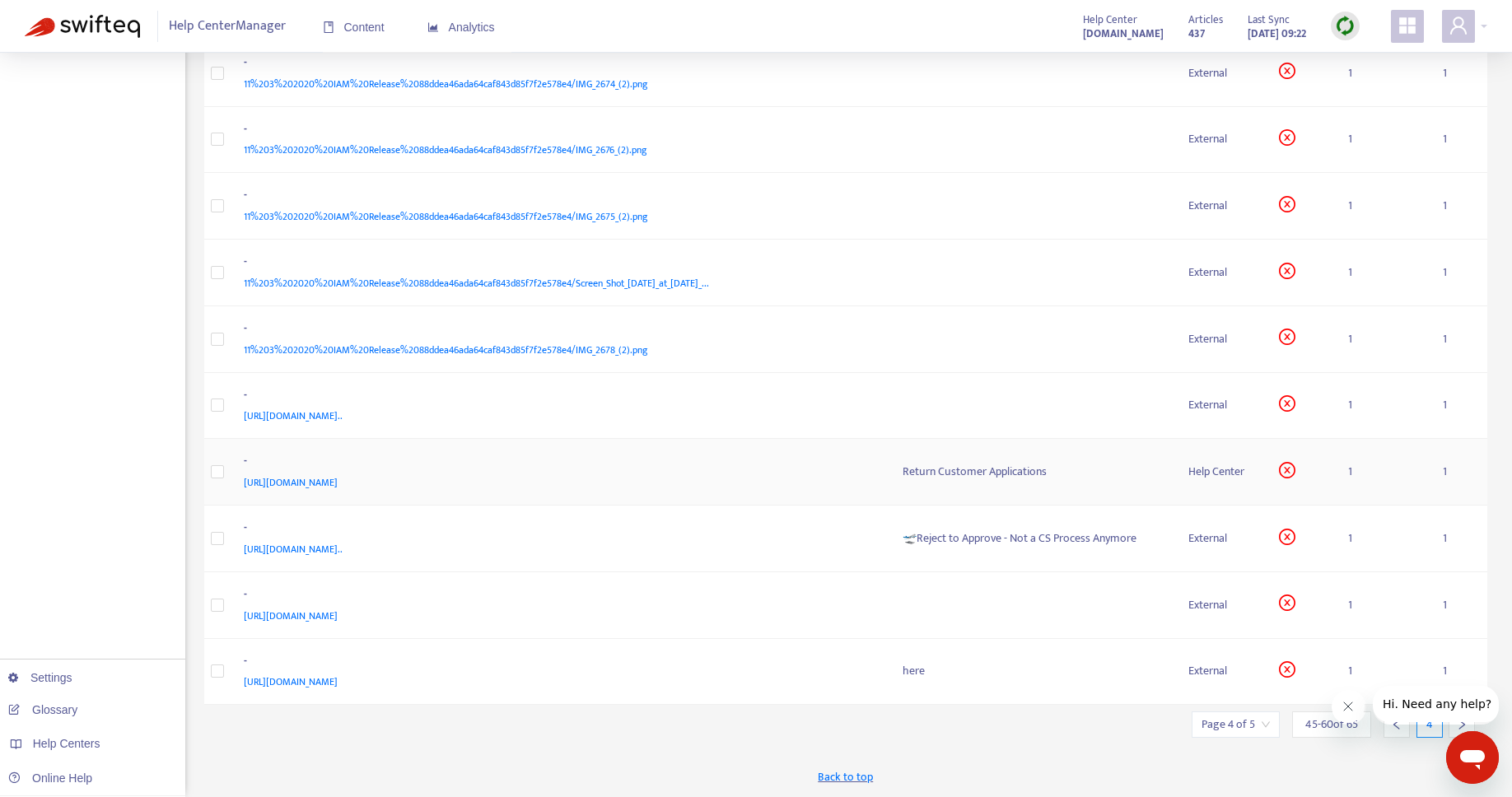
click at [903, 468] on div "Return Customer Applications" at bounding box center [1033, 472] width 260 height 18
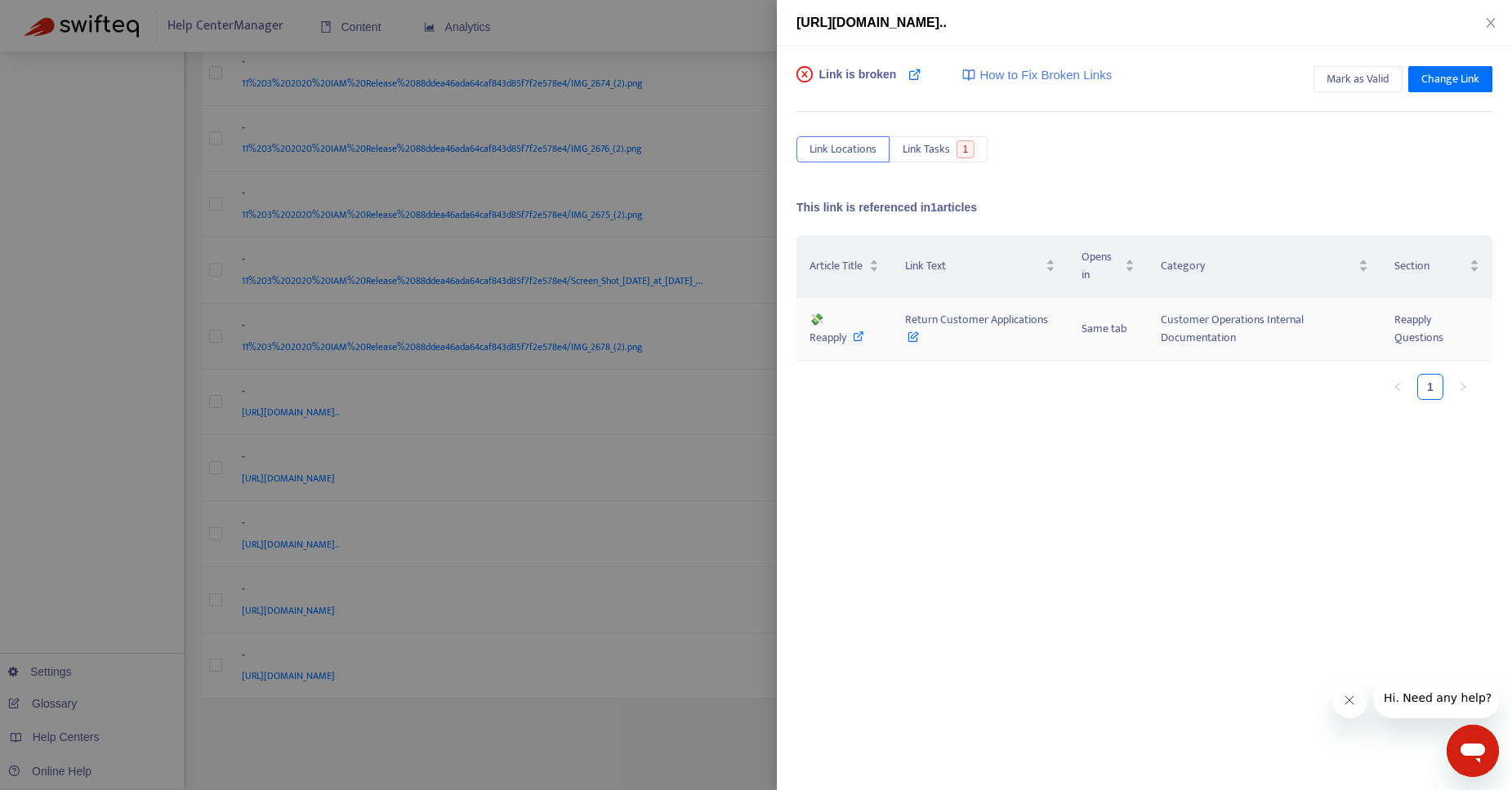
click at [847, 336] on div "💸 Reapply" at bounding box center [844, 329] width 70 height 36
drag, startPoint x: 900, startPoint y: 318, endPoint x: 544, endPoint y: 42, distance: 450.5
click at [1078, 318] on tr "💸 Reapply Return Customer Applications Same tab Customer Operations Internal Do…" at bounding box center [1143, 329] width 696 height 63
click at [946, 18] on span "[URL][DOMAIN_NAME].." at bounding box center [871, 22] width 150 height 14
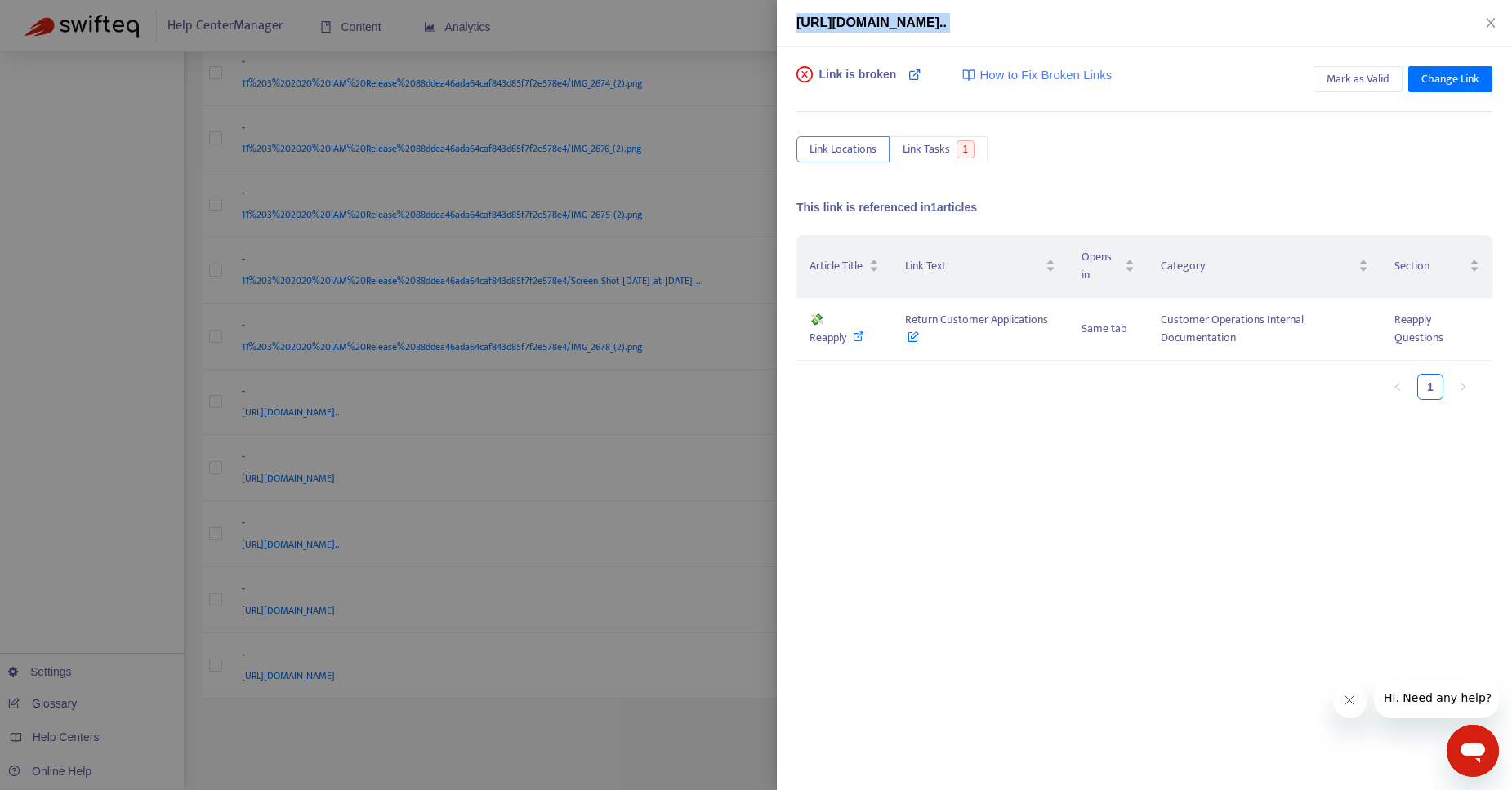
click at [946, 18] on span "[URL][DOMAIN_NAME].." at bounding box center [871, 22] width 150 height 14
click at [859, 332] on icon at bounding box center [858, 336] width 12 height 12
drag, startPoint x: 1056, startPoint y: 319, endPoint x: 895, endPoint y: 319, distance: 161.0
click at [895, 319] on td "Return Customer Applications" at bounding box center [980, 329] width 177 height 63
click at [730, 32] on div at bounding box center [756, 395] width 1512 height 790
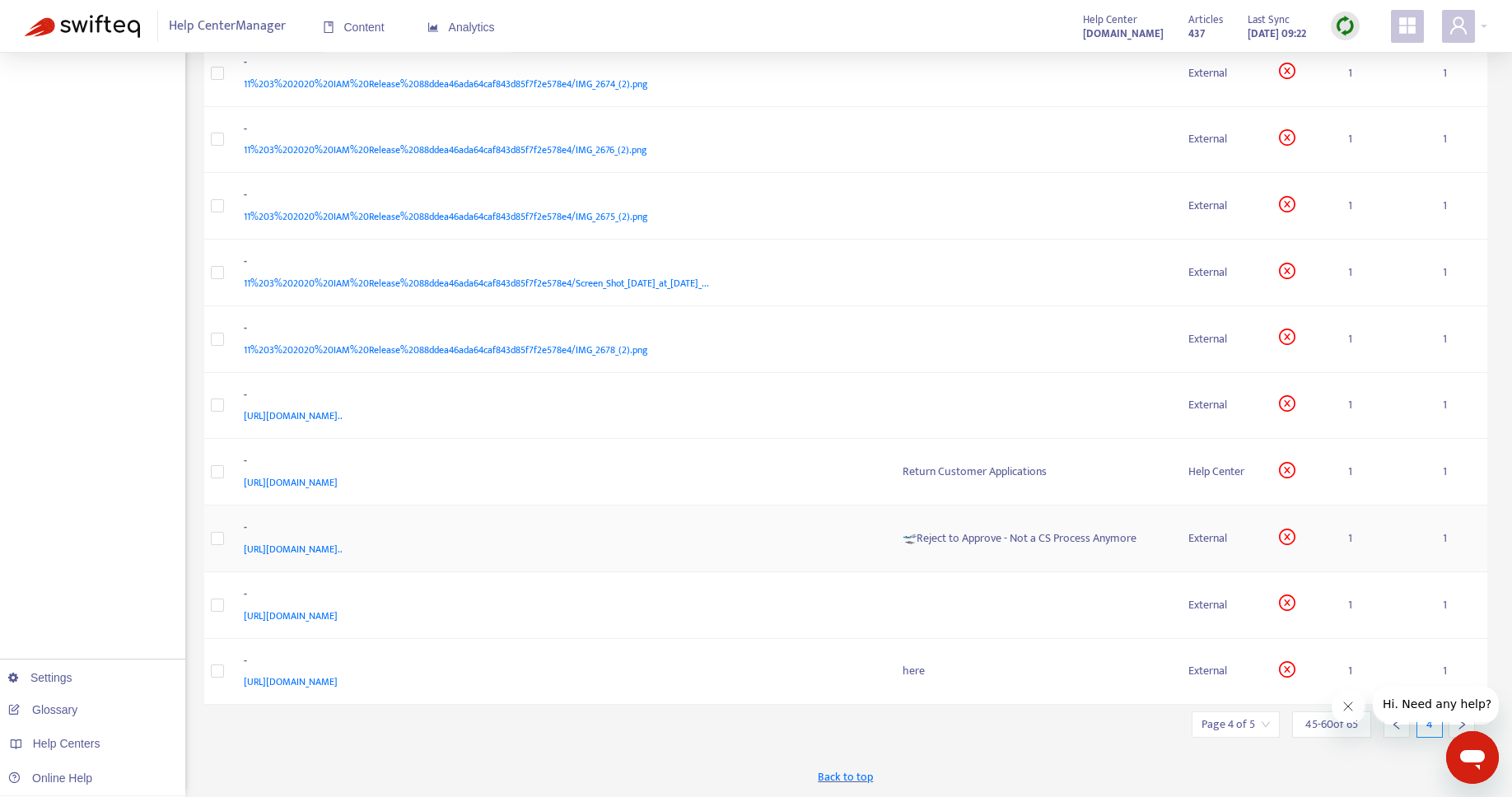
click at [922, 533] on div "🛫Reject to Approve - Not a CS Process Anymore" at bounding box center [1033, 539] width 260 height 18
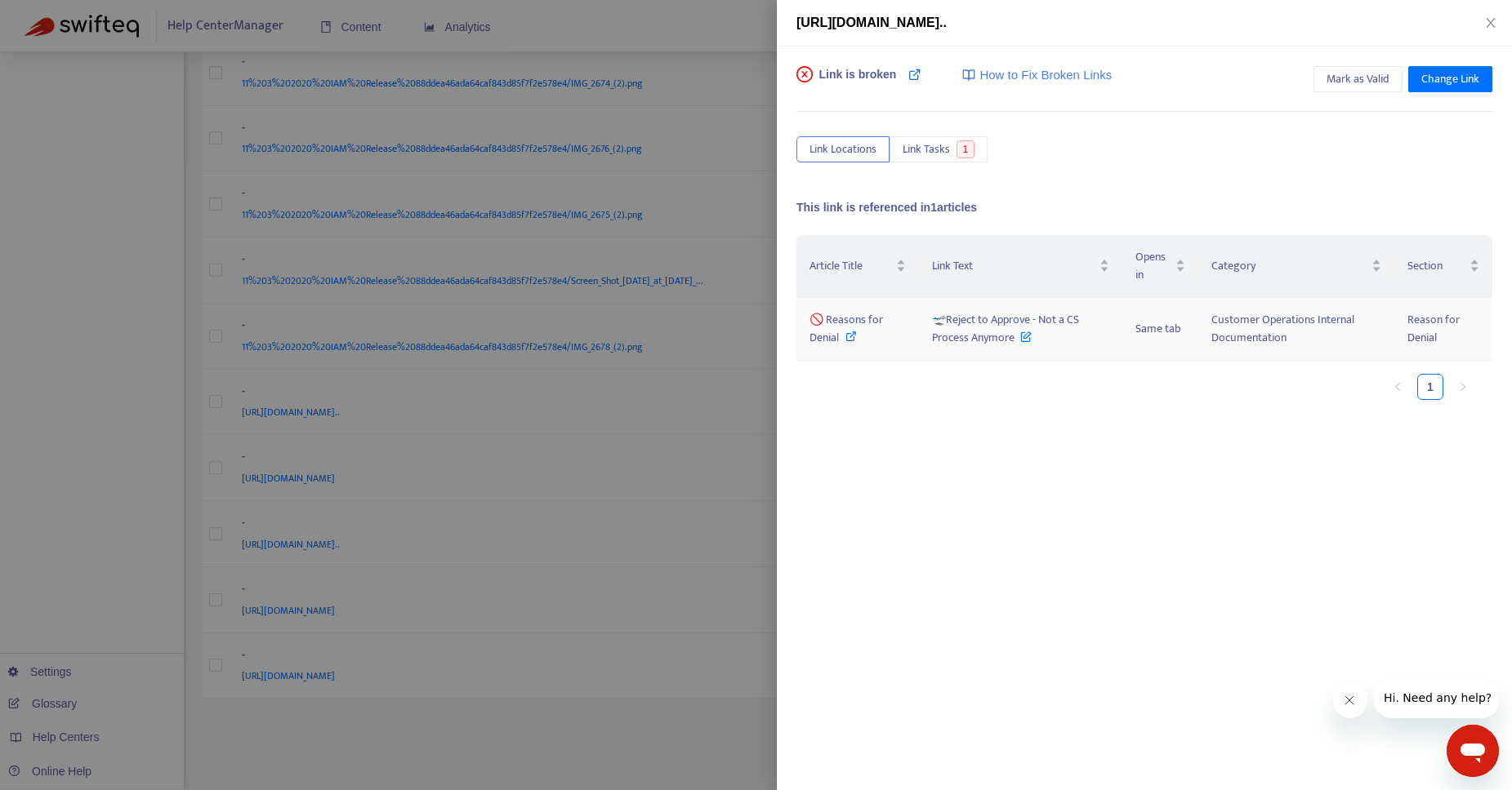
click at [852, 330] on icon at bounding box center [850, 336] width 12 height 12
drag, startPoint x: 1014, startPoint y: 343, endPoint x: 946, endPoint y: 324, distance: 70.6
click at [946, 324] on span "🛫Reject to Approve - Not a CS Process Anymore" at bounding box center [1005, 328] width 147 height 37
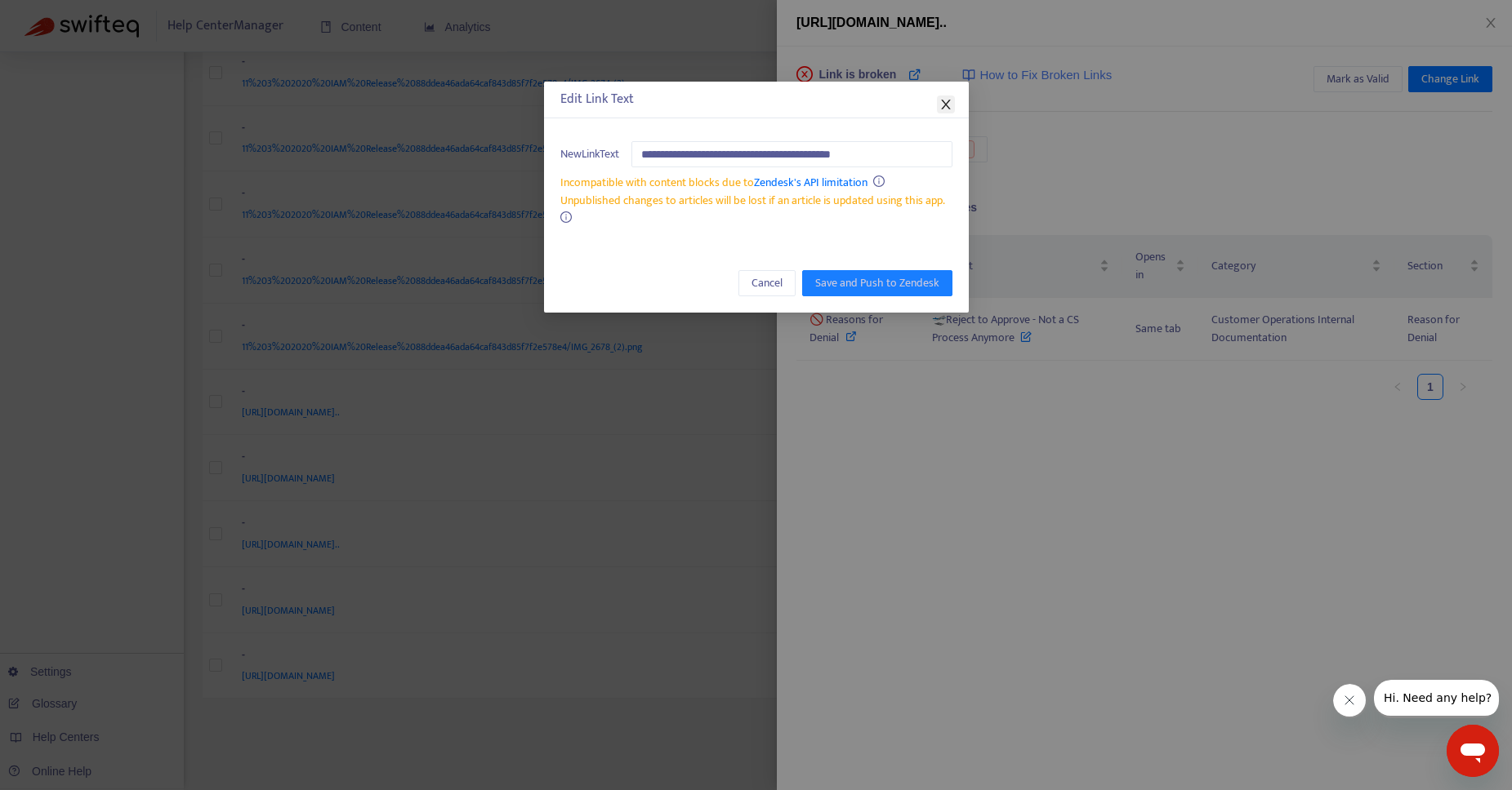
click at [944, 104] on icon "close" at bounding box center [945, 104] width 9 height 10
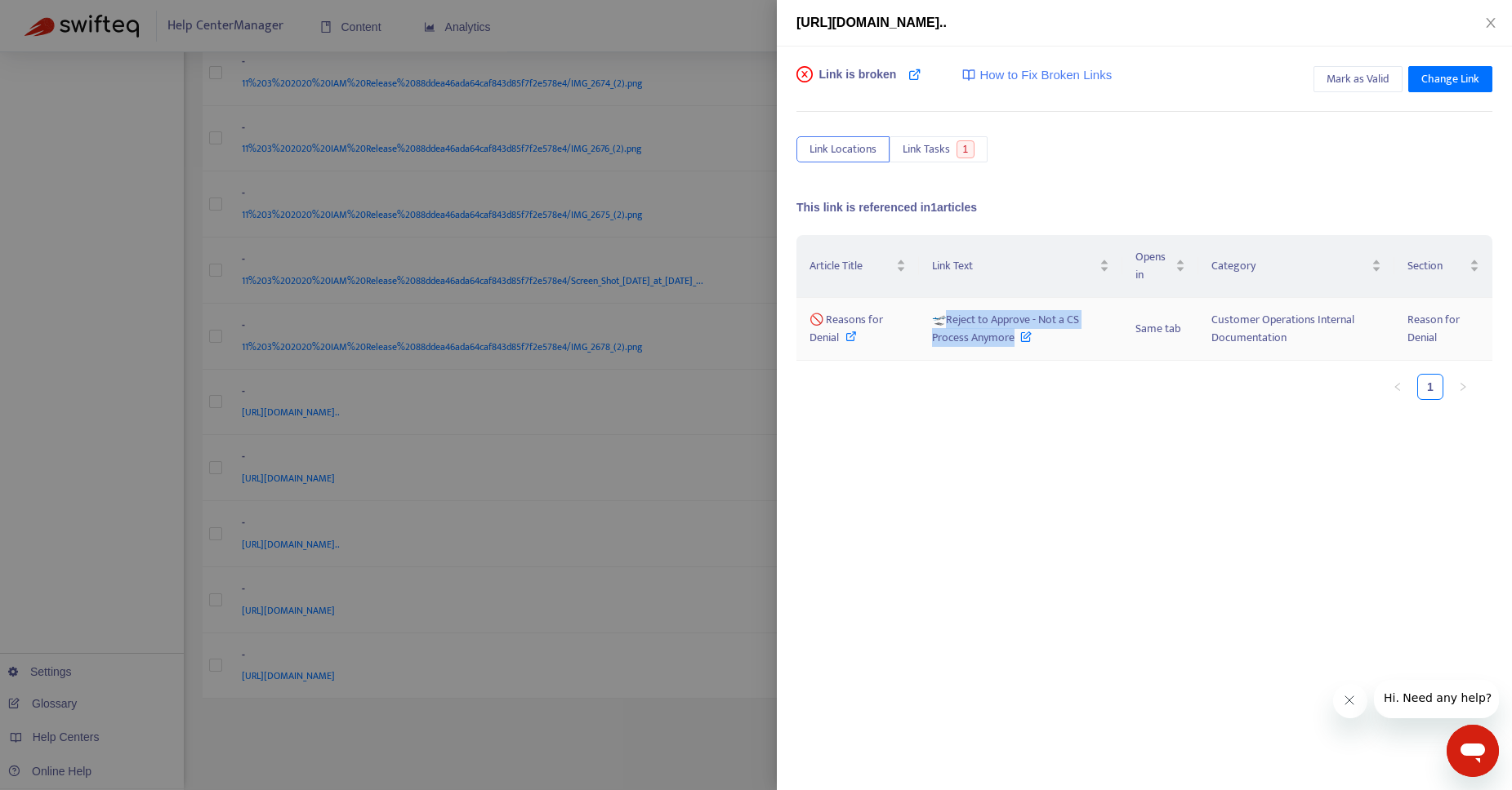
drag, startPoint x: 944, startPoint y: 319, endPoint x: 1012, endPoint y: 344, distance: 72.4
click at [1012, 344] on span "🛫Reject to Approve - Not a CS Process Anymore" at bounding box center [1005, 328] width 147 height 37
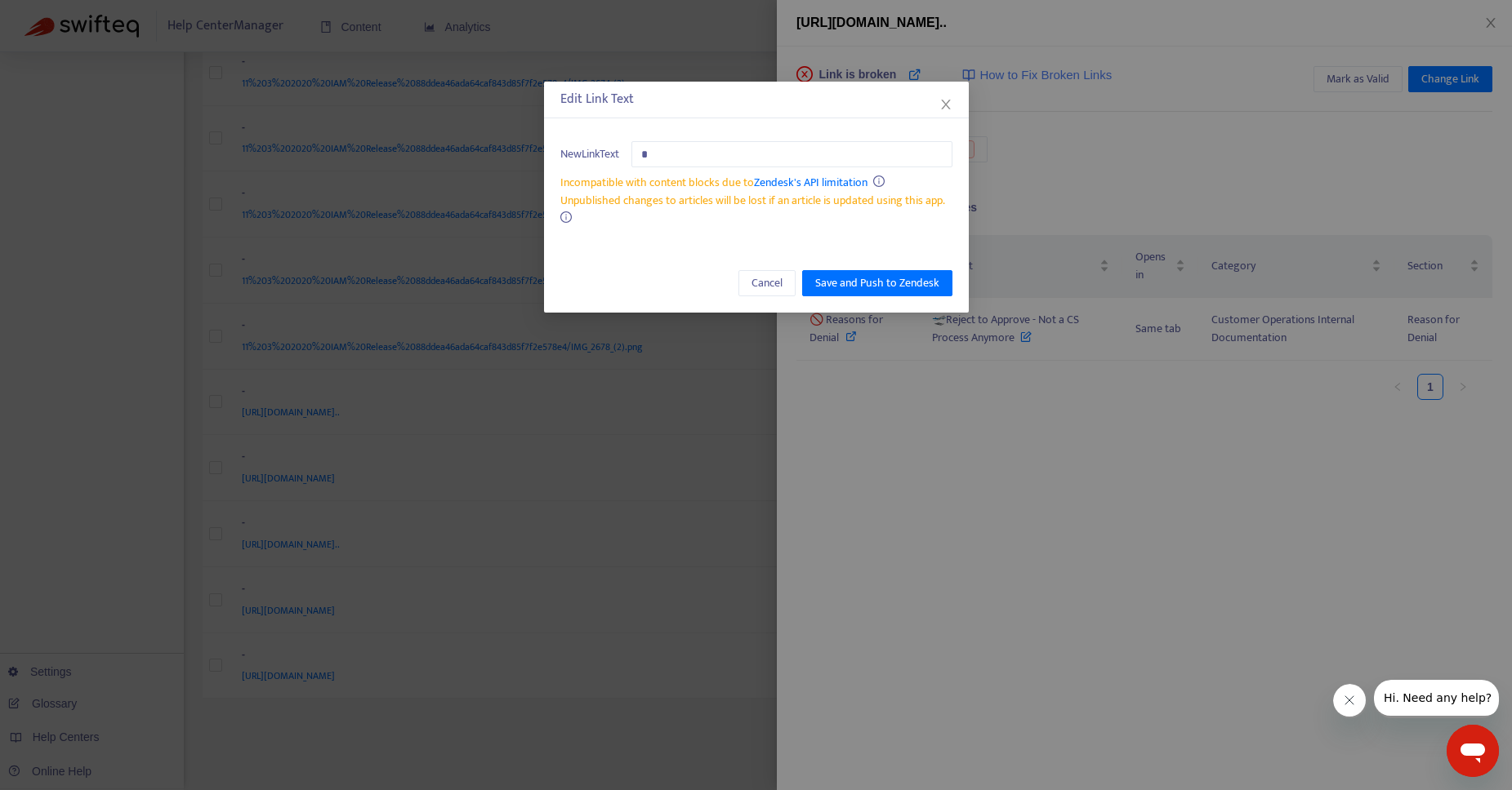
type input "*"
click at [947, 102] on icon "close" at bounding box center [945, 104] width 13 height 13
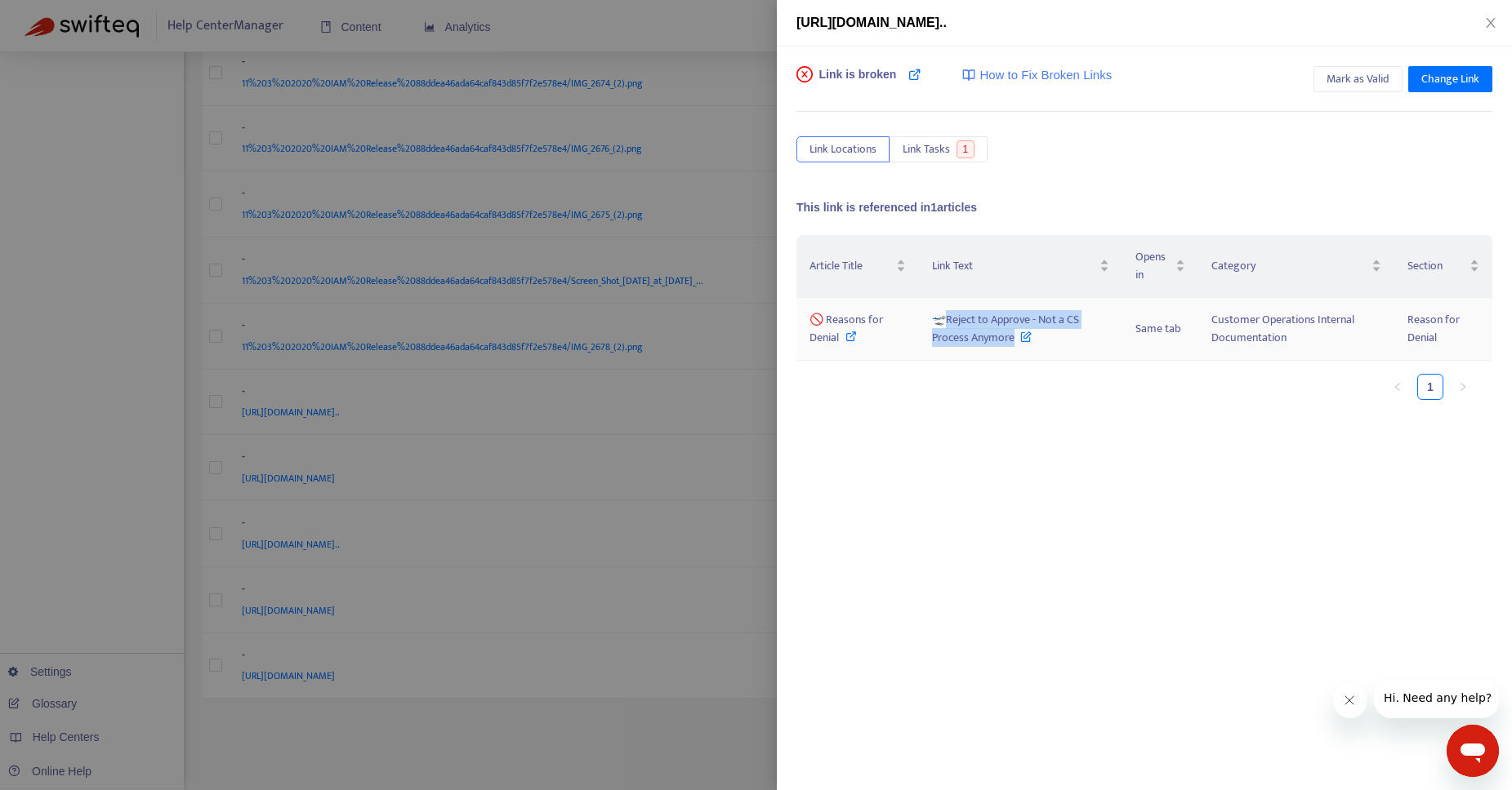
drag, startPoint x: 948, startPoint y: 322, endPoint x: 1014, endPoint y: 340, distance: 68.4
click at [1014, 340] on span "🛫Reject to Approve - Not a CS Process Anymore" at bounding box center [1005, 328] width 147 height 37
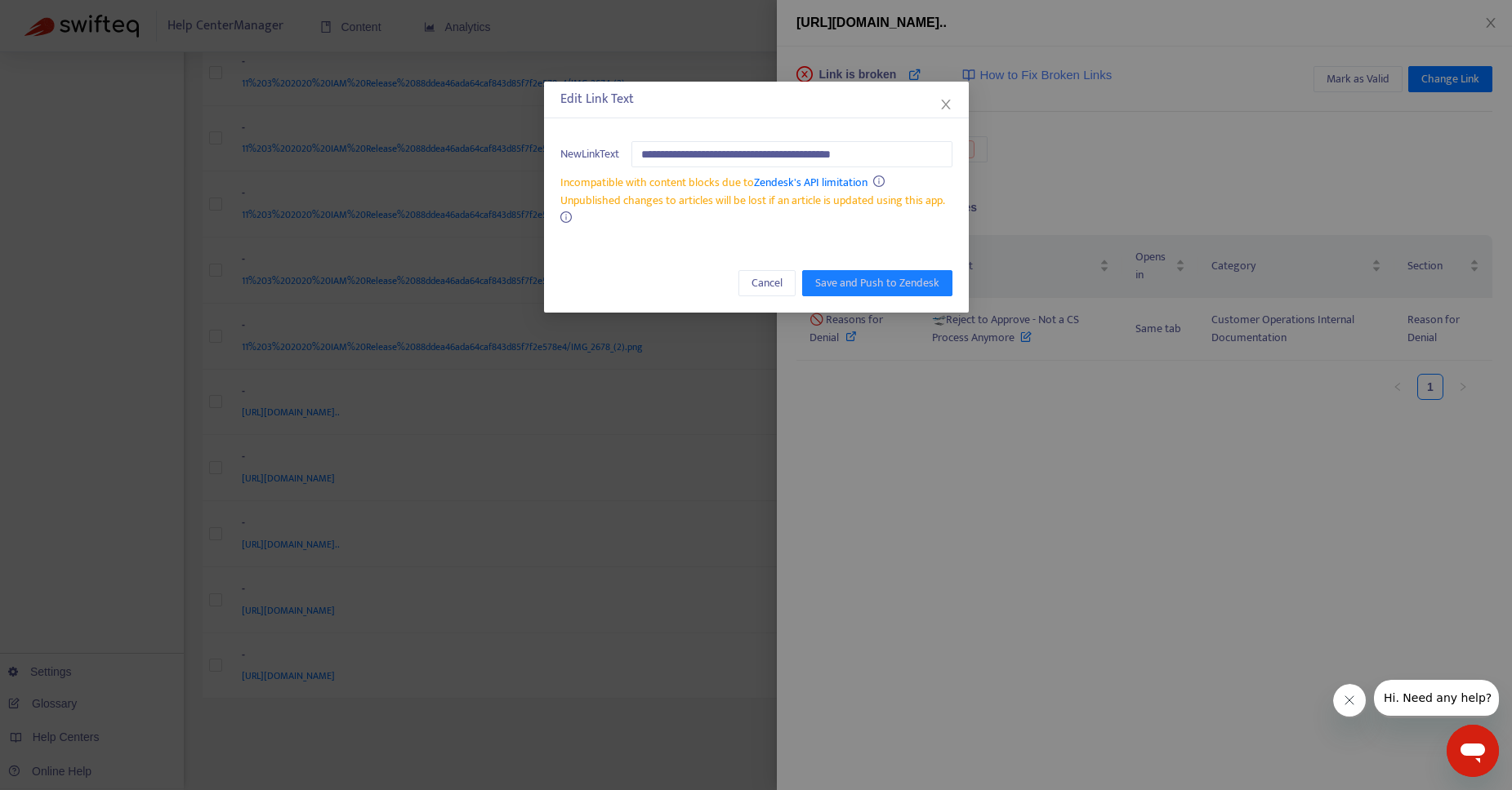
click at [948, 106] on icon "close" at bounding box center [945, 104] width 13 height 13
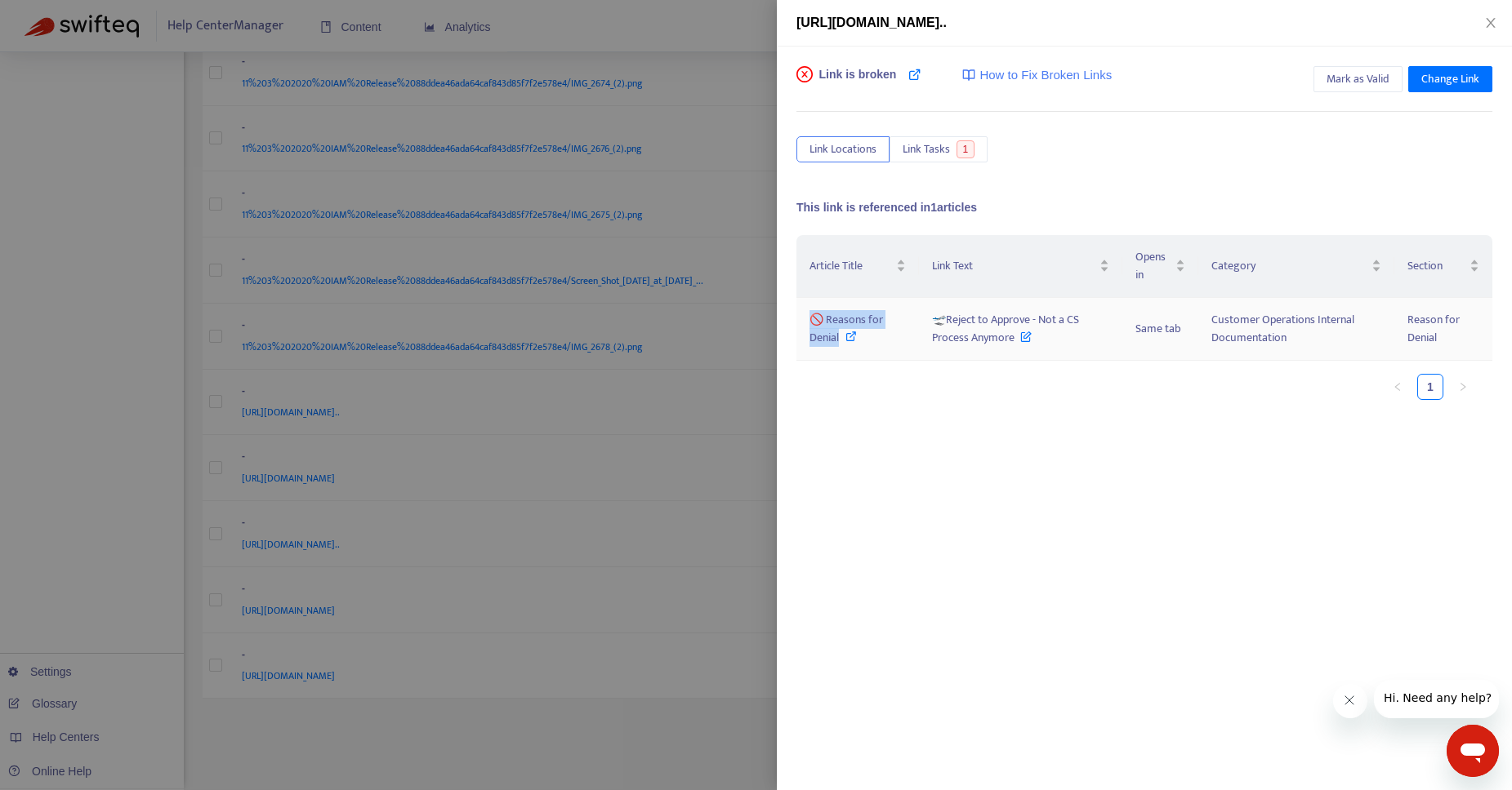
drag, startPoint x: 828, startPoint y: 333, endPoint x: 808, endPoint y: 320, distance: 23.9
click at [809, 320] on div "🚫 Reasons for Denial" at bounding box center [858, 329] width 97 height 36
drag, startPoint x: 1016, startPoint y: 339, endPoint x: 924, endPoint y: 323, distance: 93.4
click at [924, 323] on td "🛫Reject to Approve - Not a CS Process Anymore" at bounding box center [1020, 329] width 203 height 63
click at [656, 21] on div at bounding box center [756, 395] width 1512 height 790
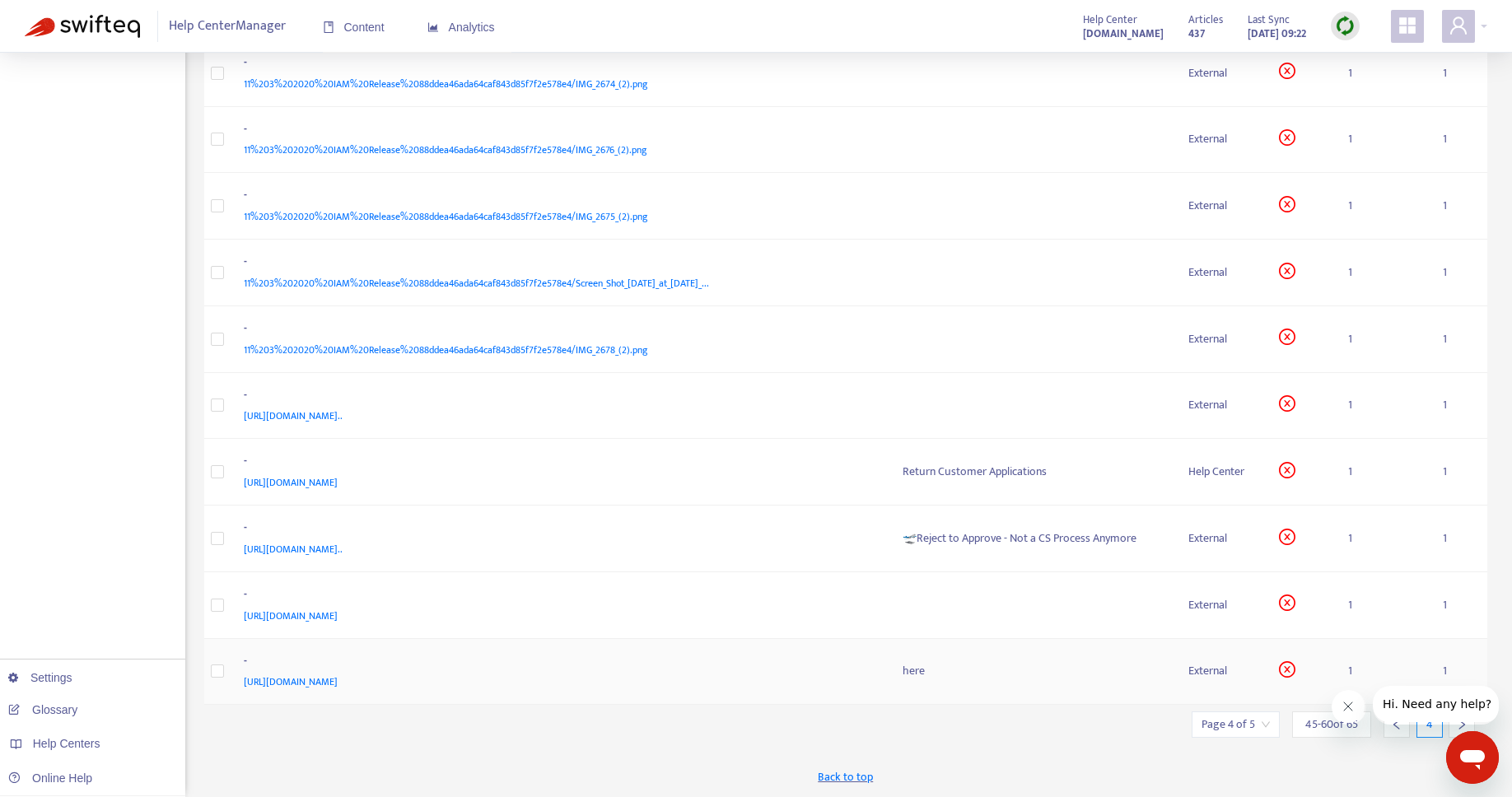
click at [903, 668] on div "here" at bounding box center [1033, 671] width 260 height 18
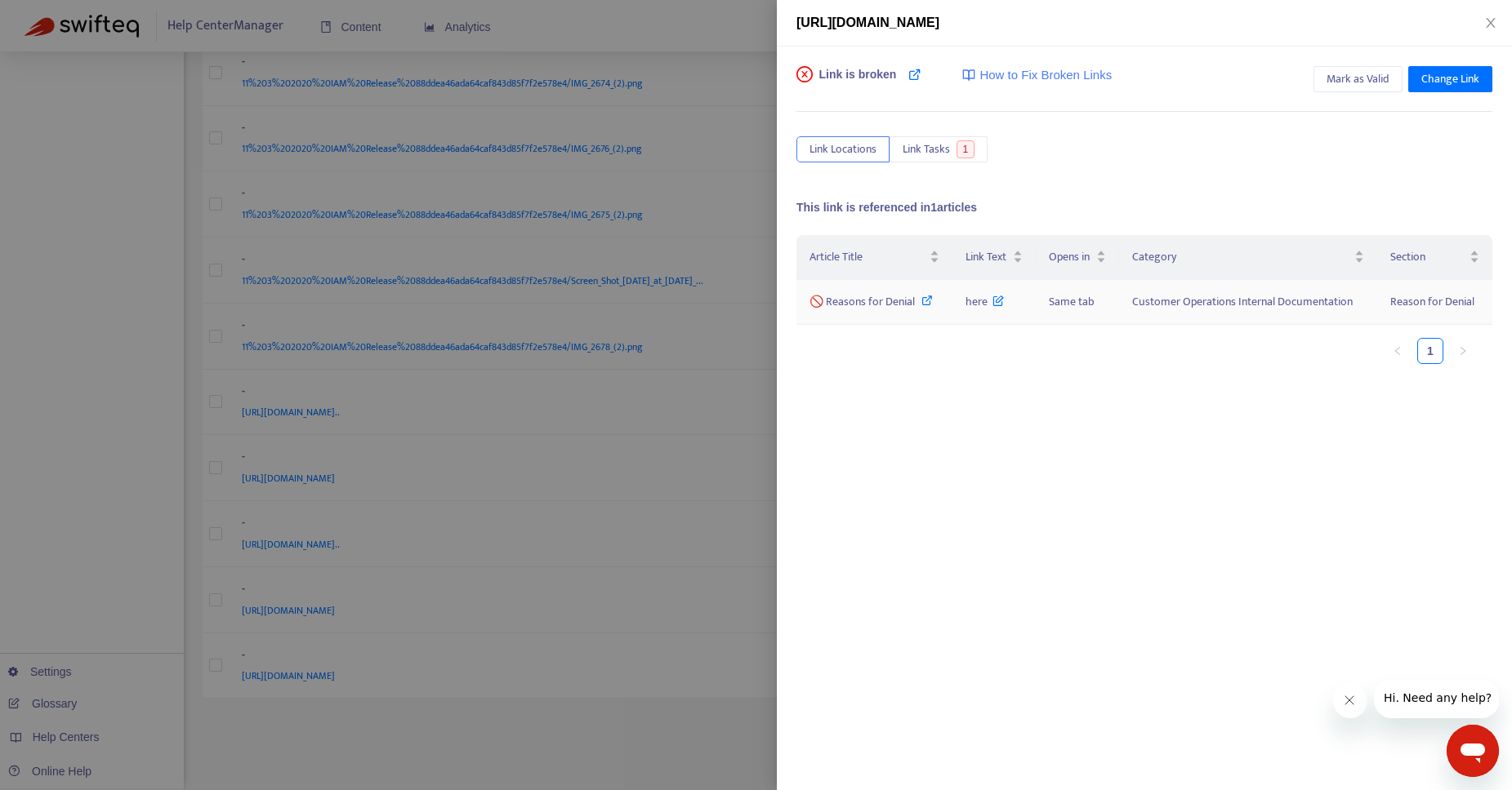
click at [924, 300] on icon at bounding box center [927, 300] width 12 height 12
drag, startPoint x: 965, startPoint y: 302, endPoint x: 991, endPoint y: 310, distance: 27.2
click at [991, 310] on span "here" at bounding box center [985, 302] width 39 height 19
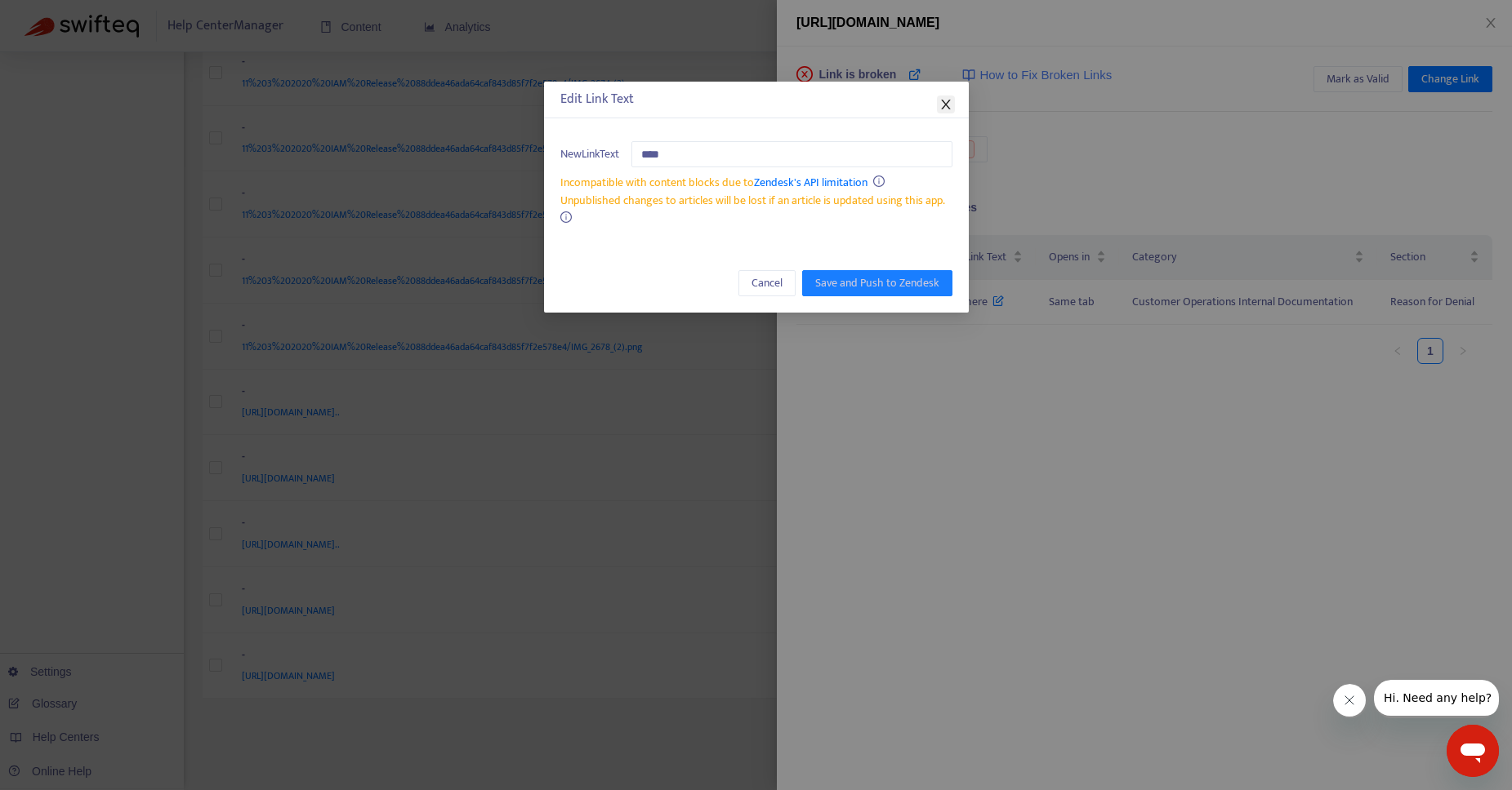
click at [942, 105] on icon "close" at bounding box center [945, 104] width 13 height 13
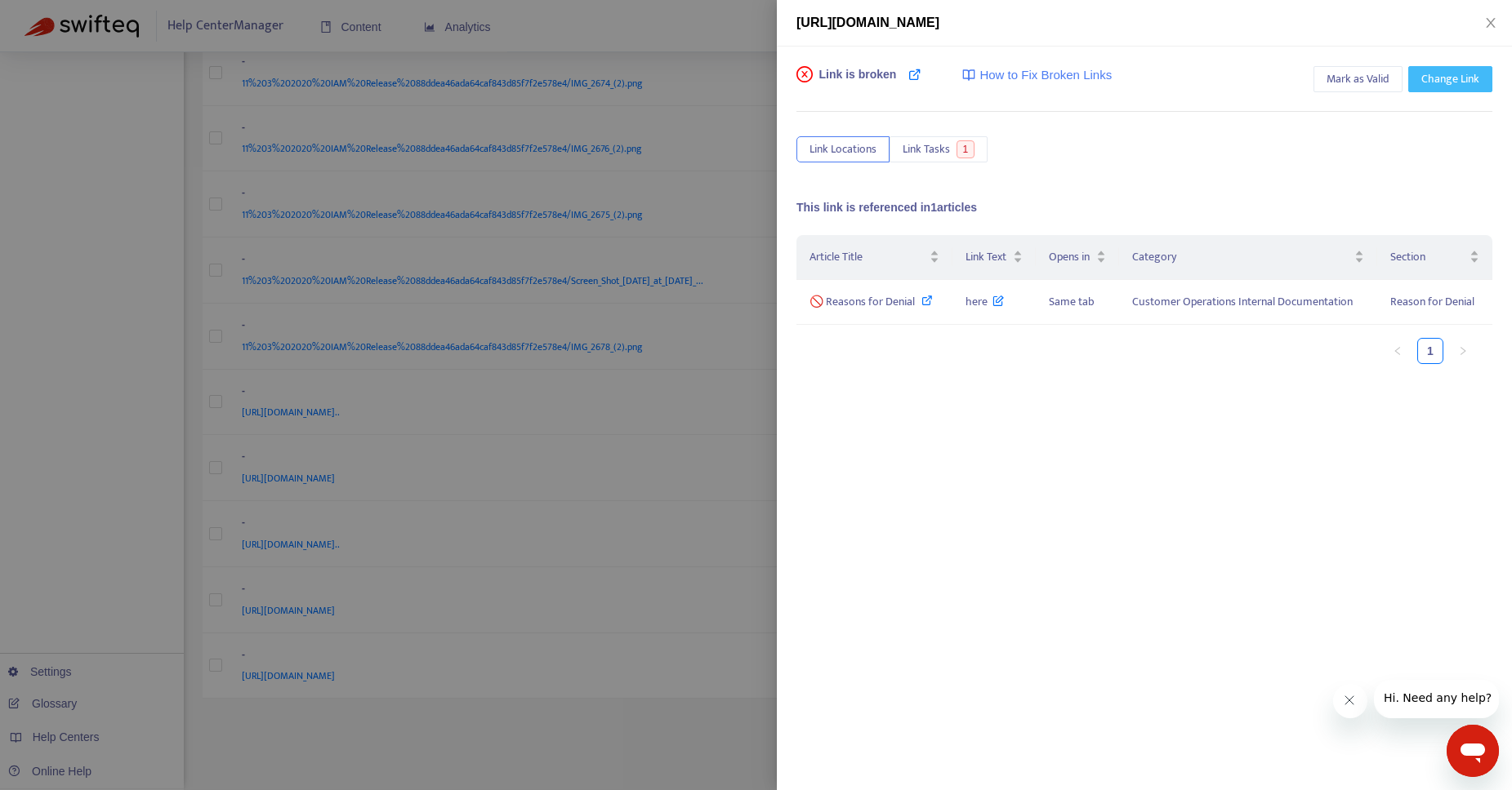
click at [1456, 77] on span "Change Link" at bounding box center [1449, 79] width 58 height 18
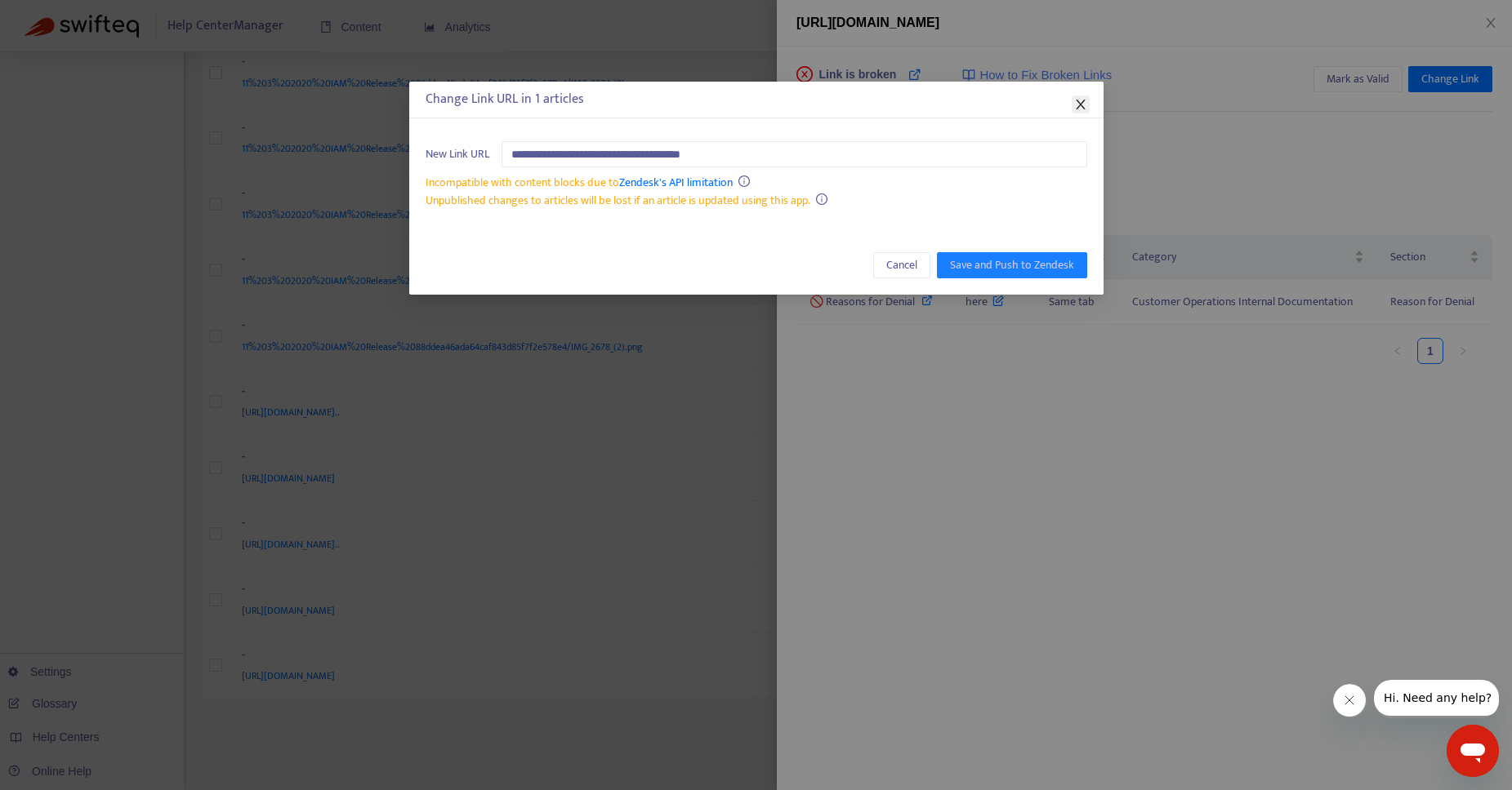
click at [1083, 105] on icon "close" at bounding box center [1081, 104] width 13 height 13
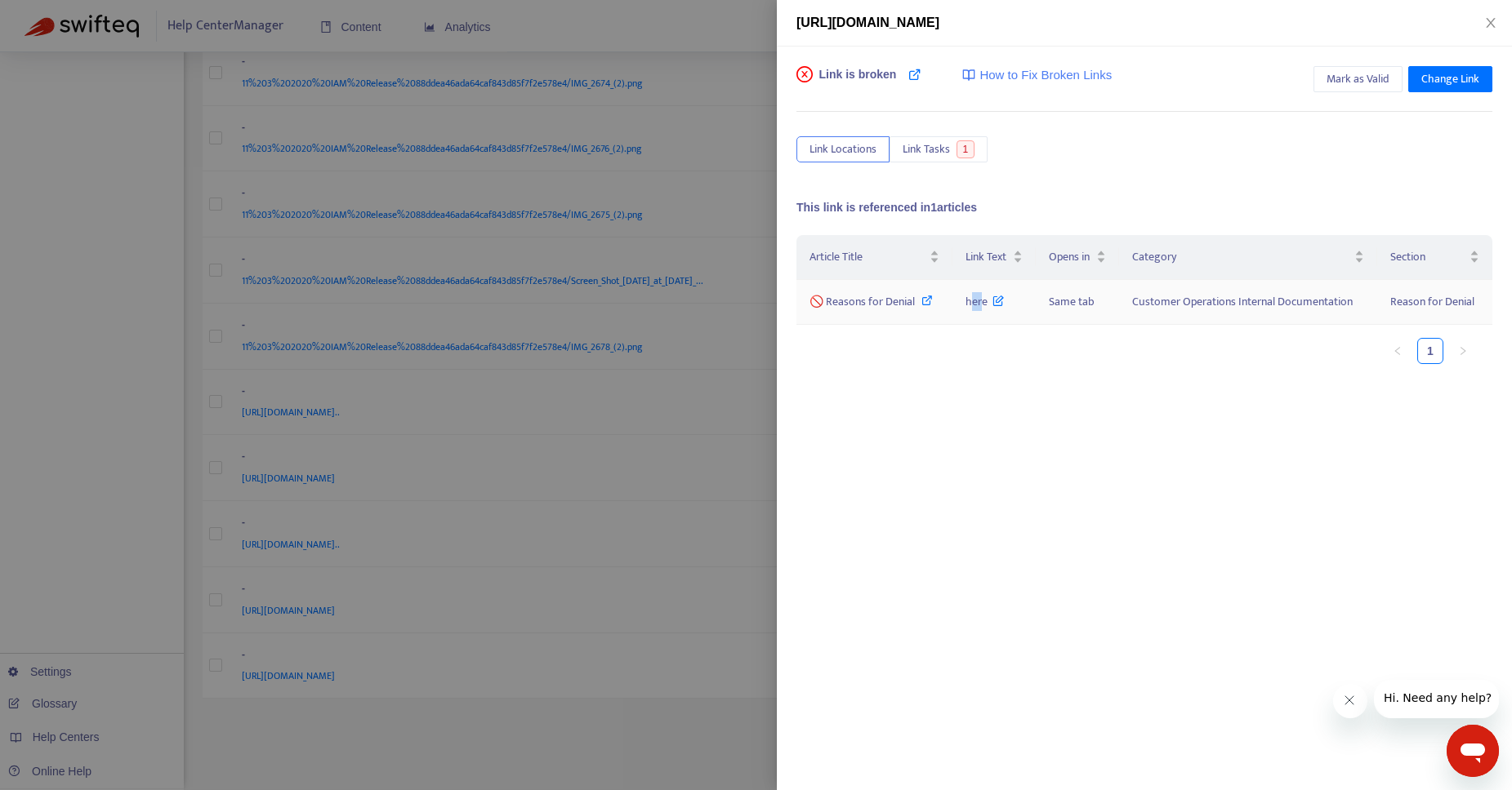
drag, startPoint x: 970, startPoint y: 301, endPoint x: 982, endPoint y: 303, distance: 12.2
click at [982, 303] on span "here" at bounding box center [985, 302] width 39 height 19
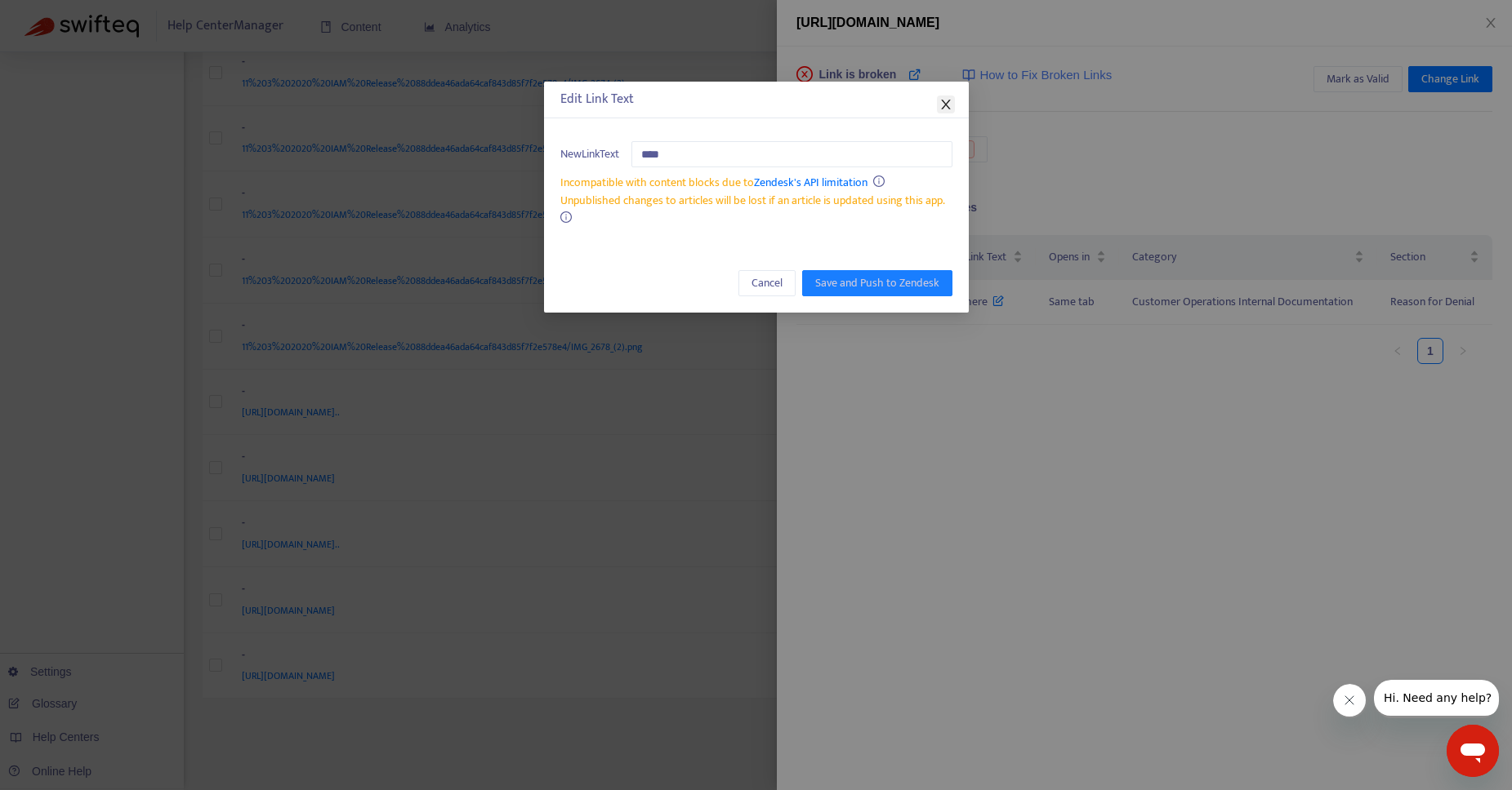
click at [947, 103] on icon "close" at bounding box center [945, 104] width 13 height 13
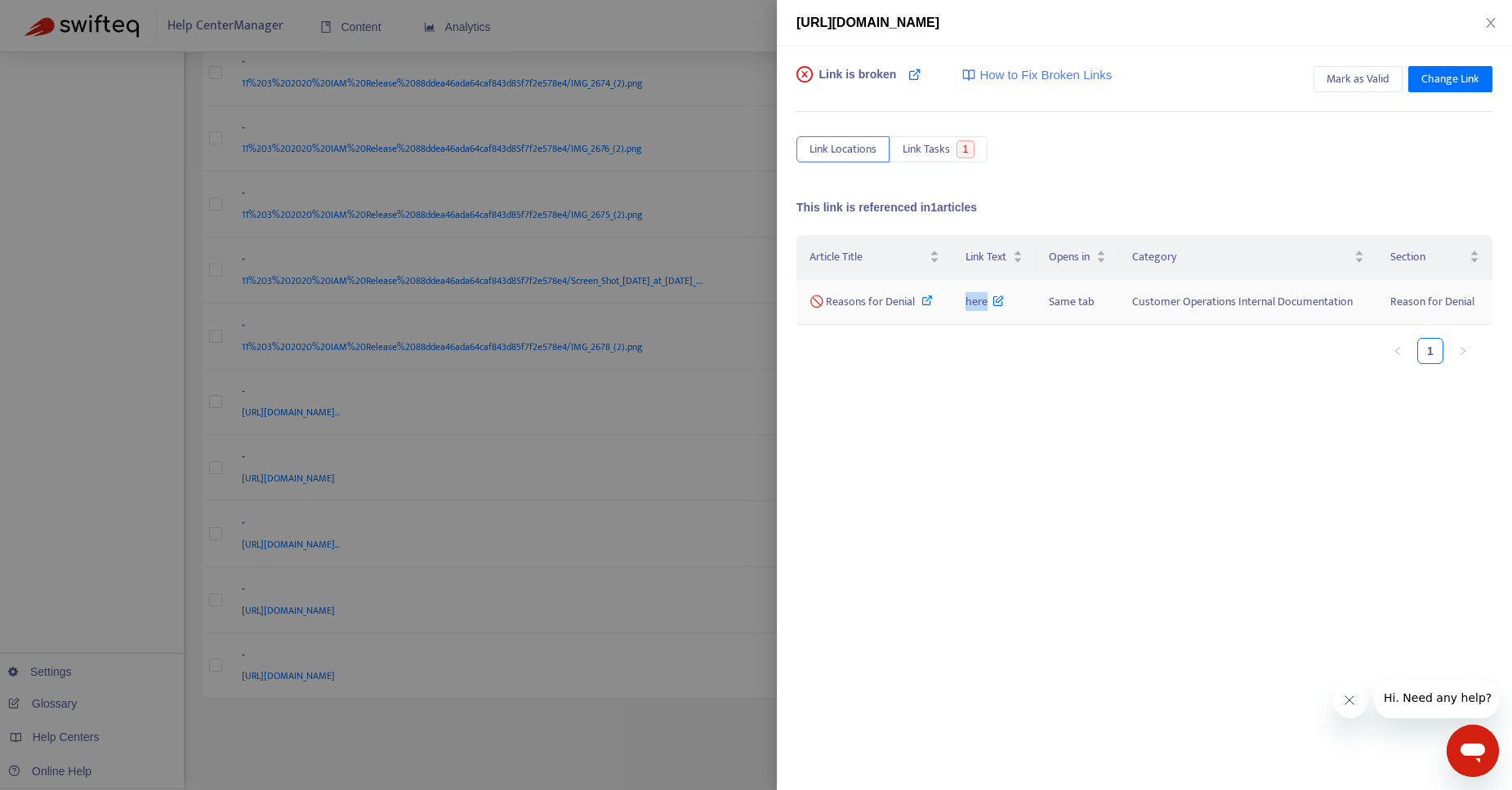
drag, startPoint x: 963, startPoint y: 304, endPoint x: 987, endPoint y: 309, distance: 24.5
click at [987, 309] on td "here" at bounding box center [994, 302] width 83 height 45
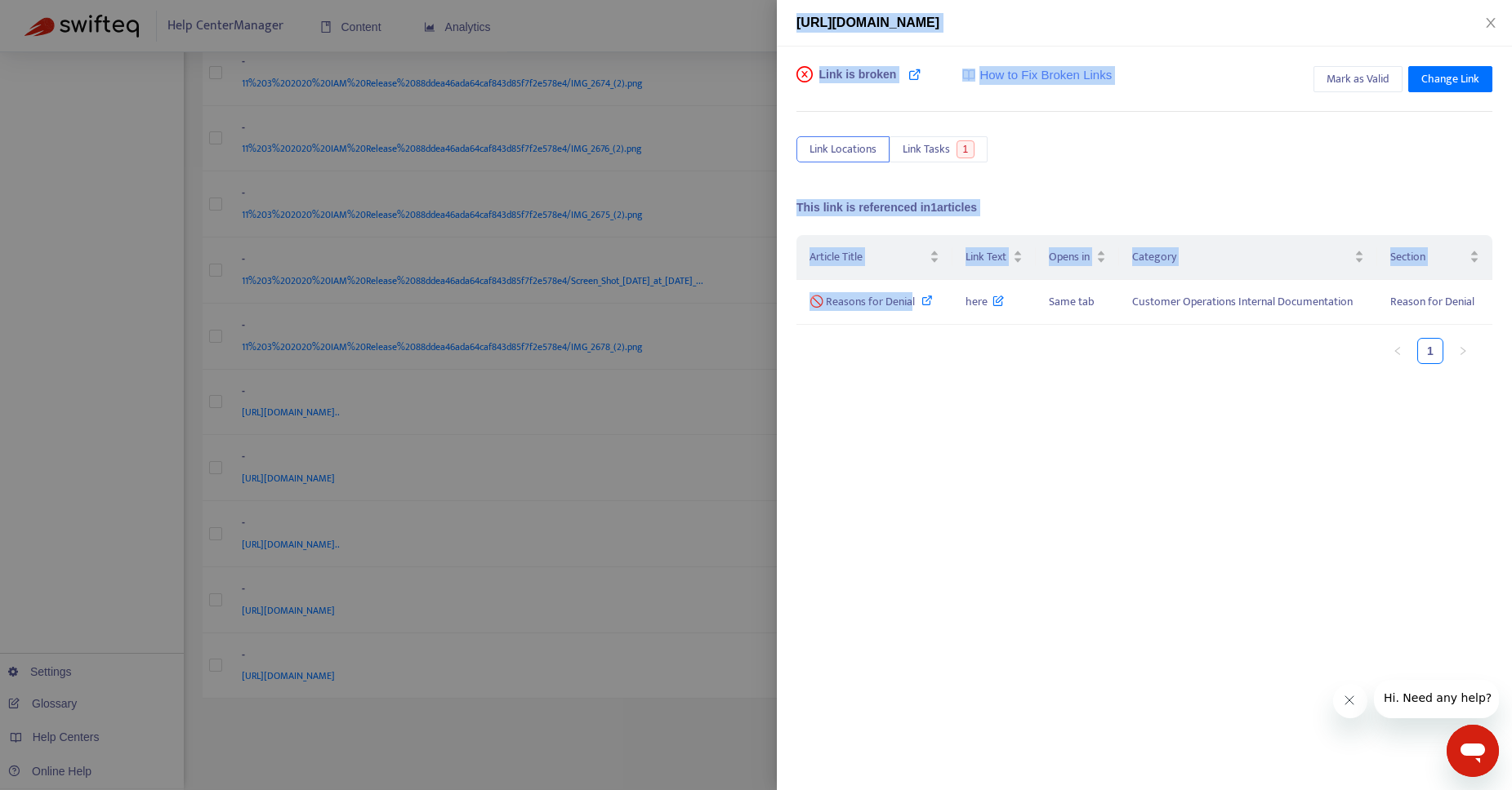
drag, startPoint x: 912, startPoint y: 302, endPoint x: 738, endPoint y: 302, distance: 174.0
click at [738, 302] on div "[URL][DOMAIN_NAME] Link is broken How to Fix Broken Links Mark as Valid Change …" at bounding box center [756, 395] width 1512 height 790
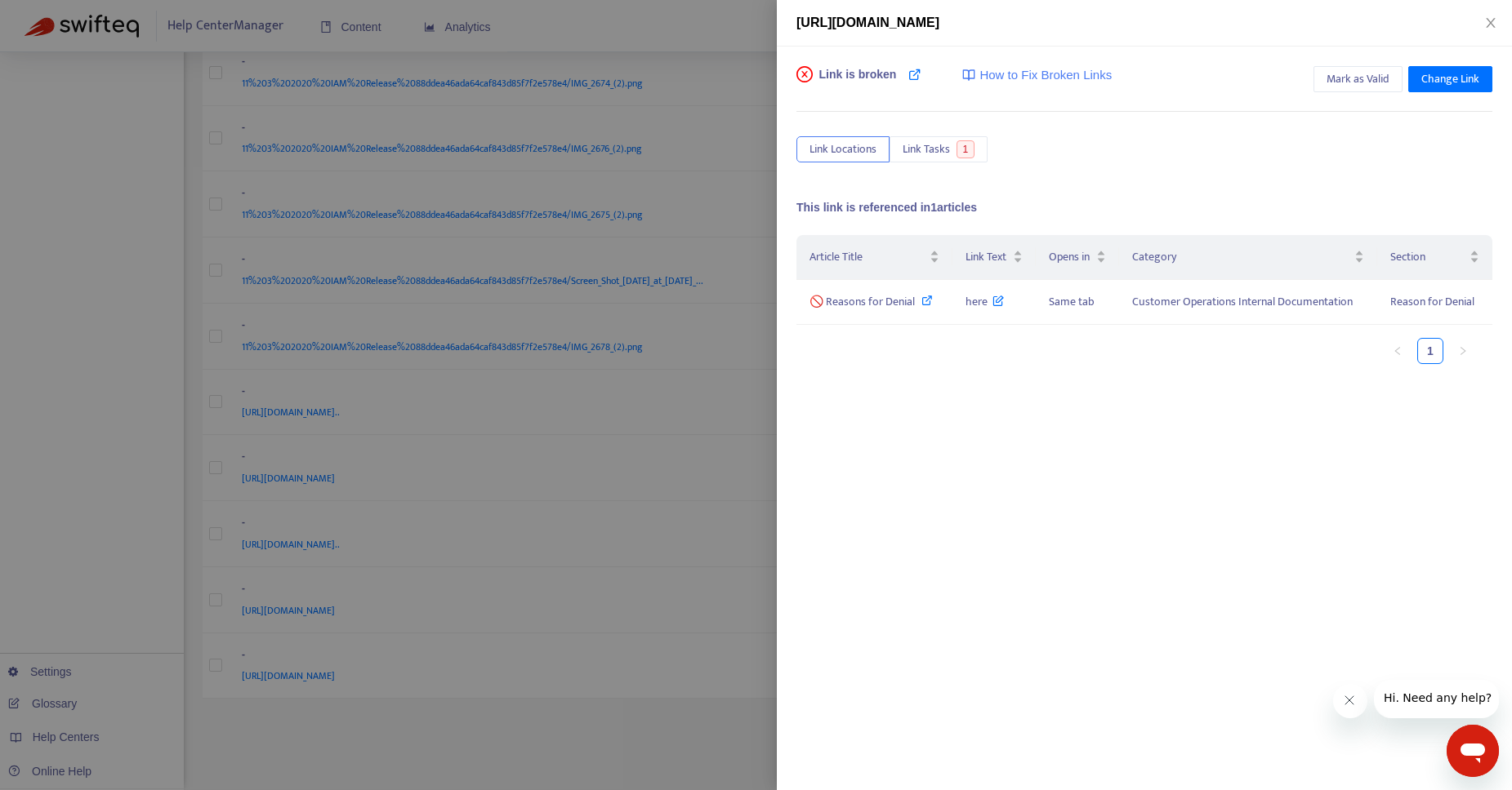
click at [957, 350] on ul "1" at bounding box center [1135, 351] width 679 height 26
drag, startPoint x: 866, startPoint y: 299, endPoint x: 802, endPoint y: 299, distance: 64.0
click at [802, 299] on td "🚫 Reasons for Denial" at bounding box center [874, 302] width 156 height 45
click at [750, 55] on div at bounding box center [756, 395] width 1512 height 790
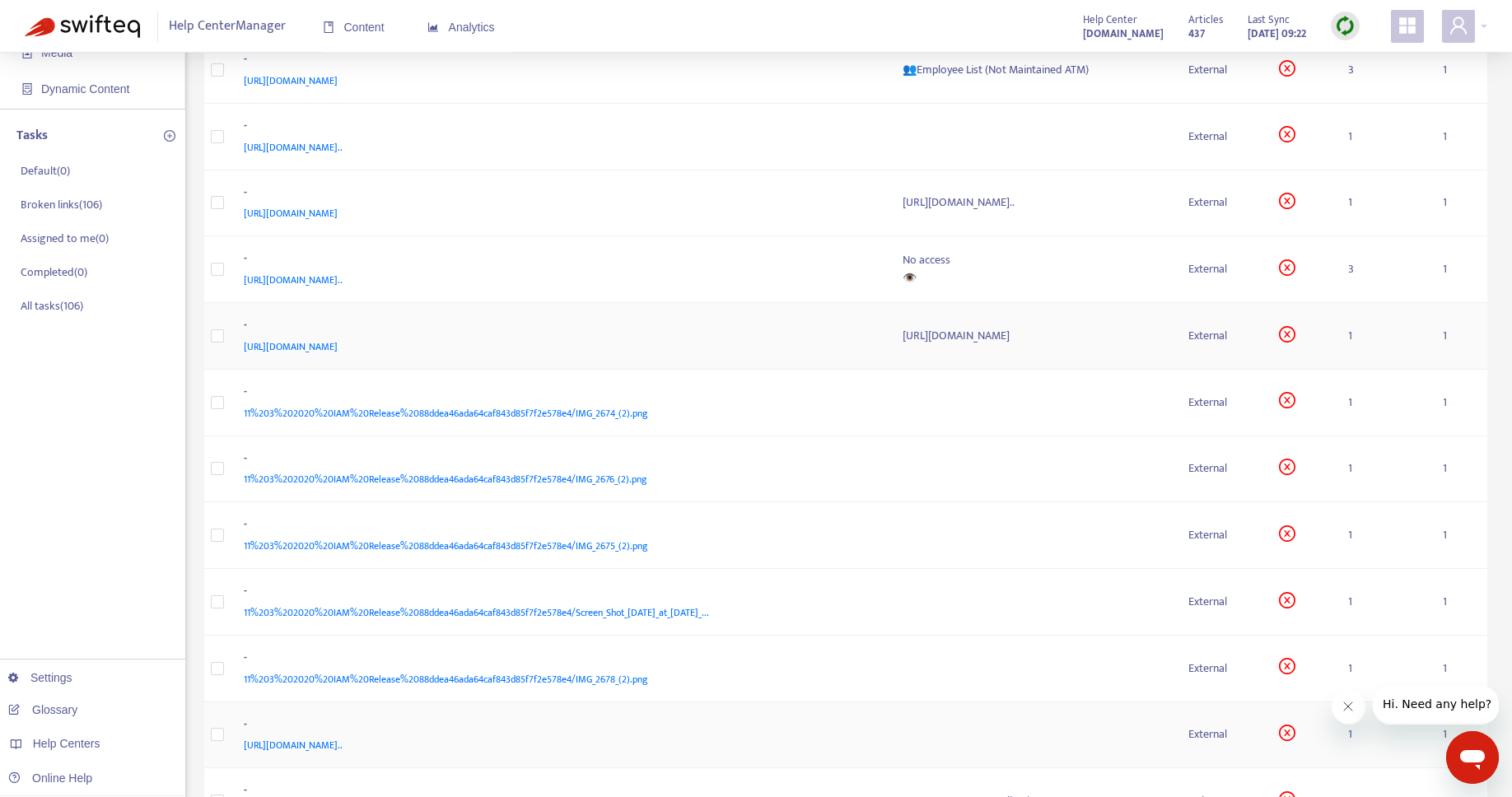
scroll to position [0, 0]
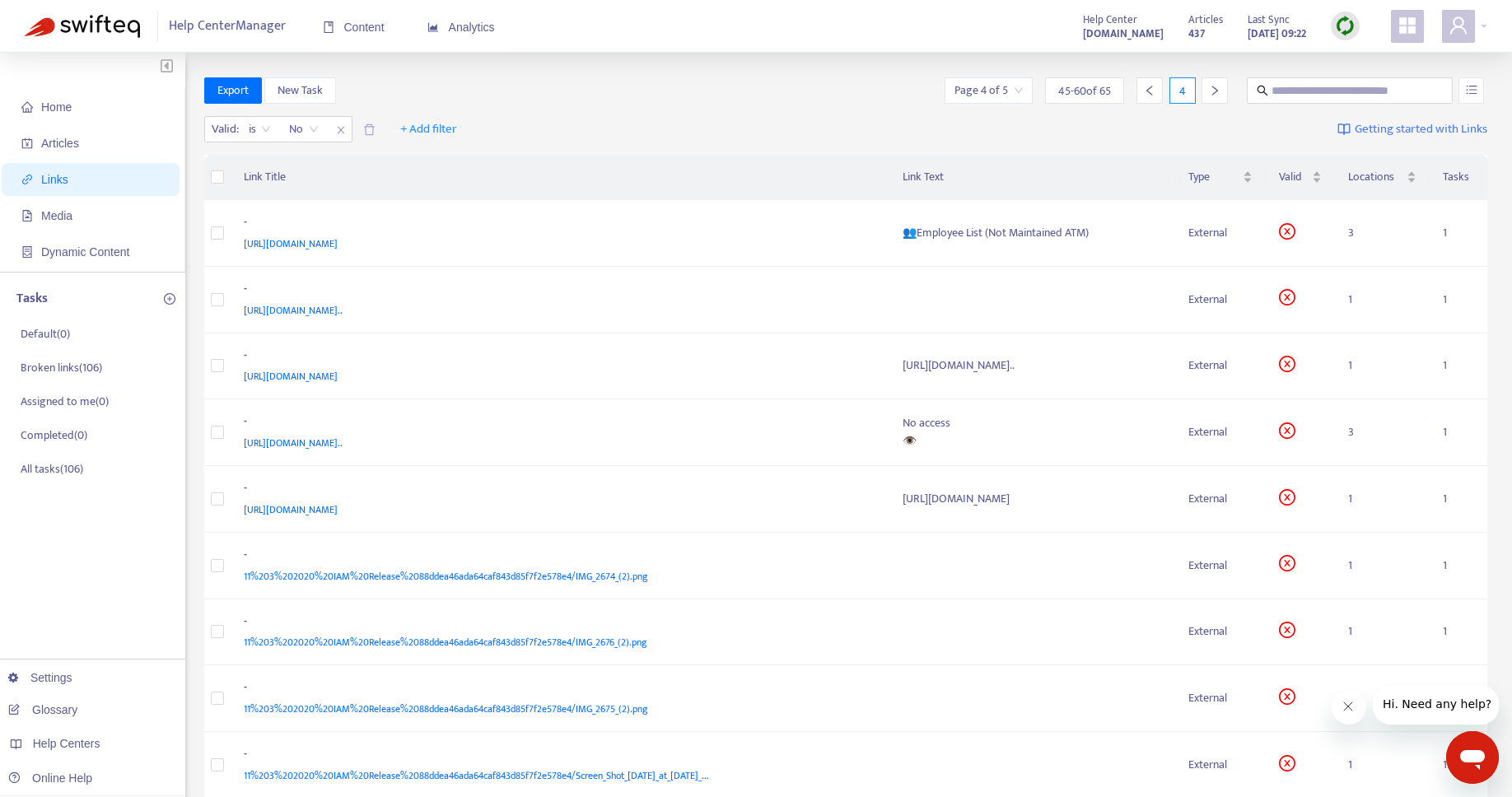
click at [1203, 88] on div at bounding box center [1214, 90] width 26 height 26
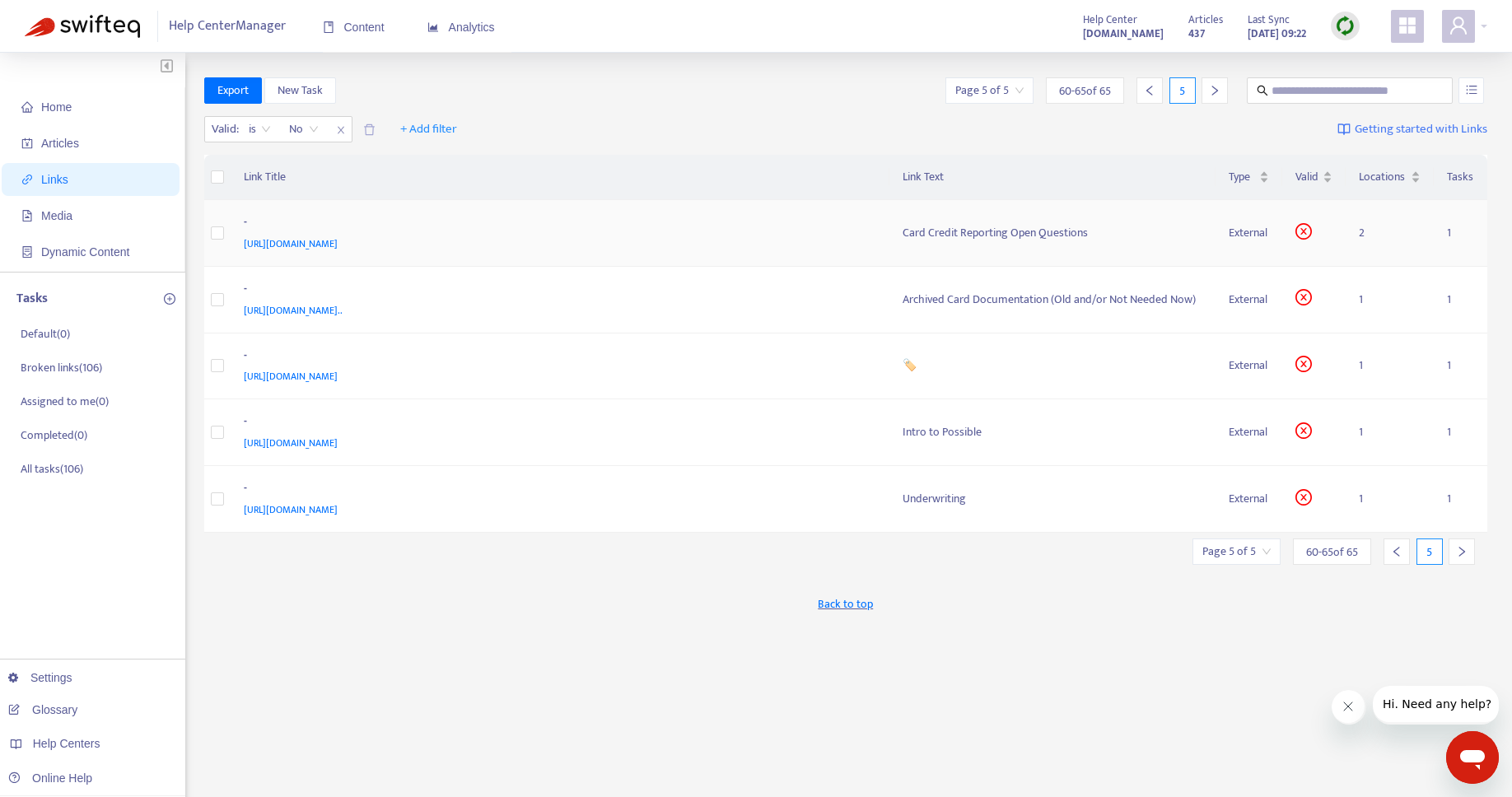
click at [999, 234] on div "Card Credit Reporting Open Questions" at bounding box center [1053, 233] width 300 height 18
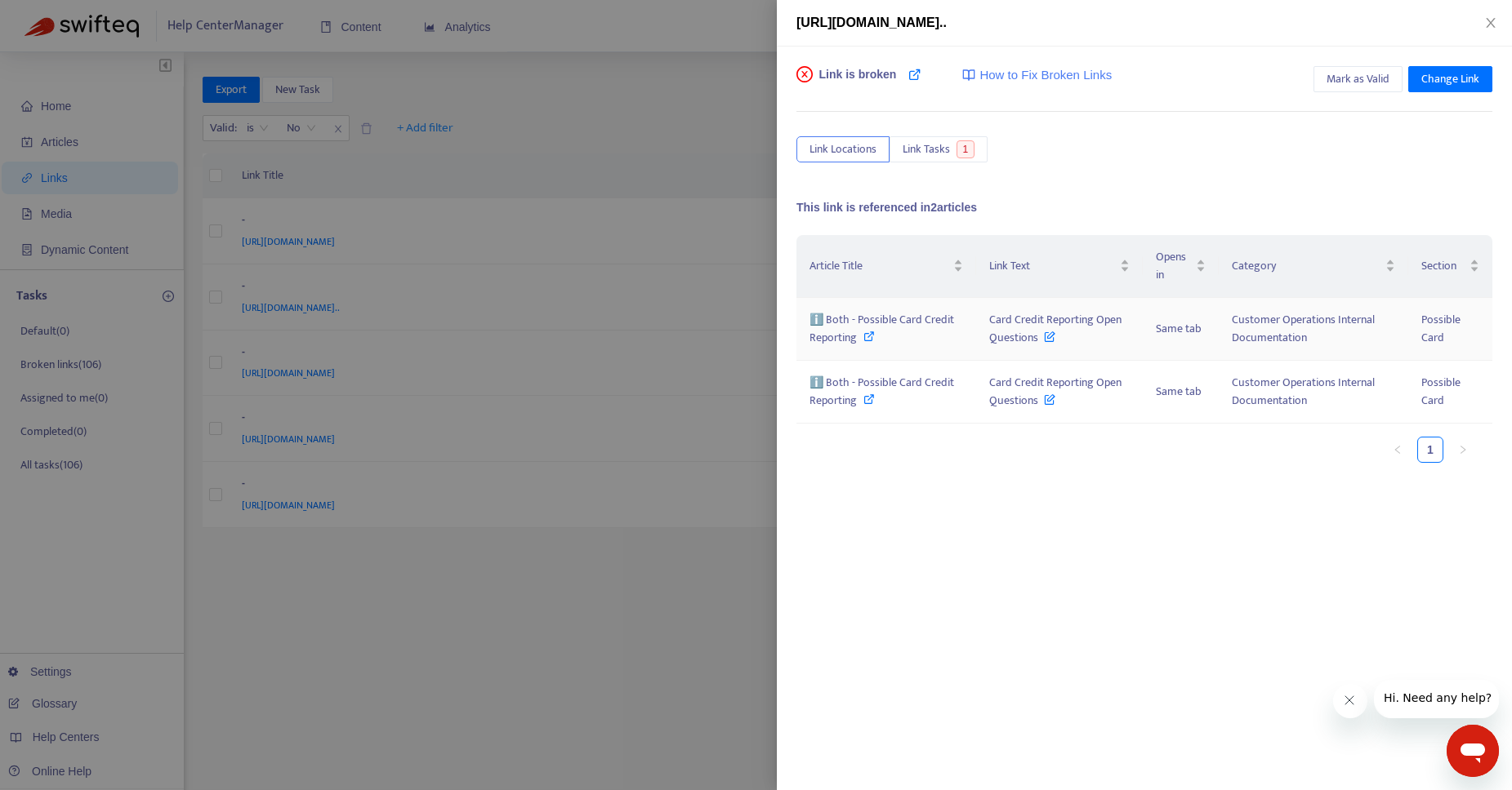
click at [870, 336] on icon at bounding box center [868, 336] width 12 height 12
drag, startPoint x: 1012, startPoint y: 332, endPoint x: 1040, endPoint y: 343, distance: 30.1
click at [1040, 343] on span "Card Credit Reporting Open Questions" at bounding box center [1055, 328] width 132 height 37
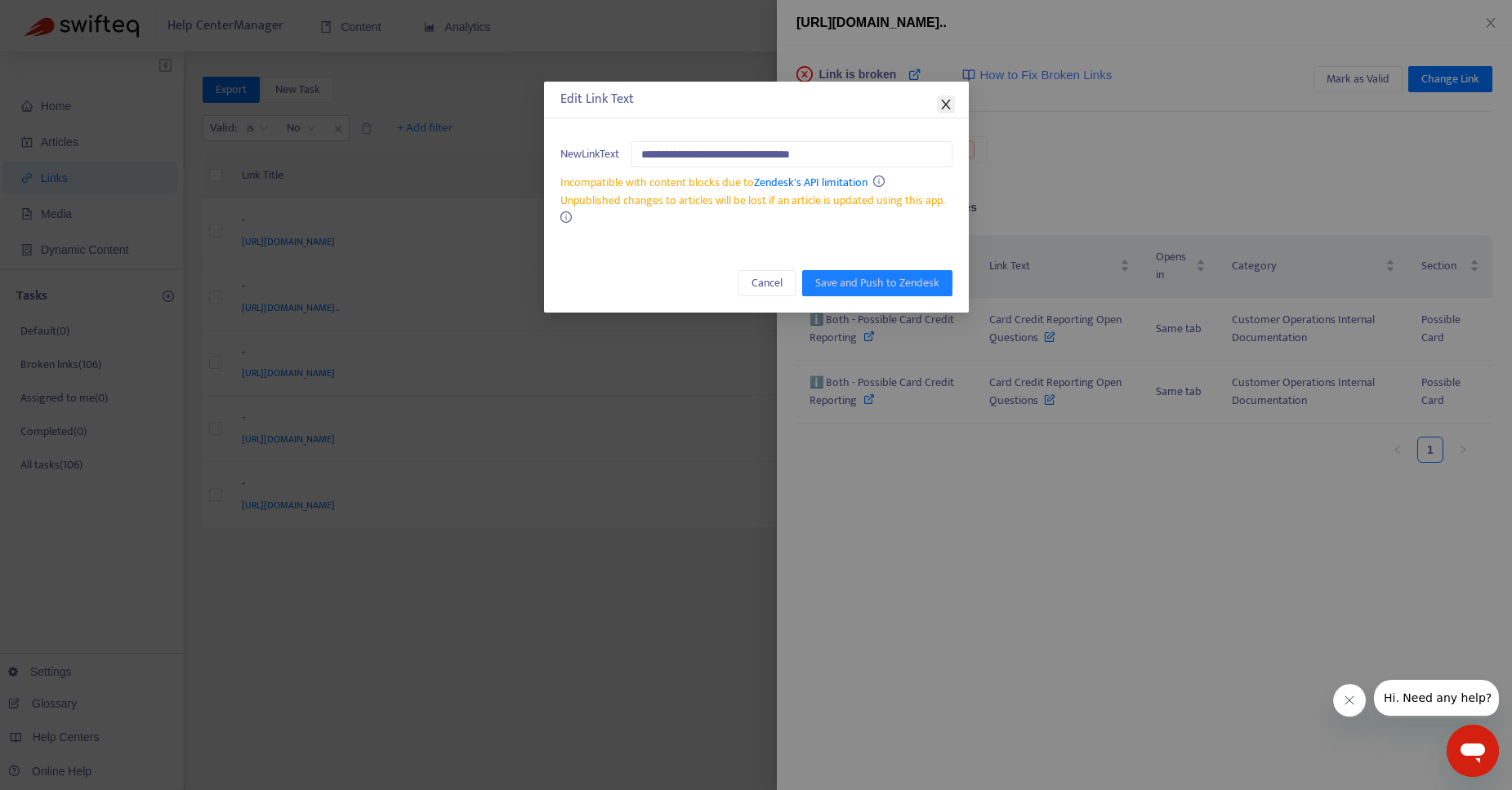
click at [945, 105] on icon "close" at bounding box center [945, 104] width 9 height 10
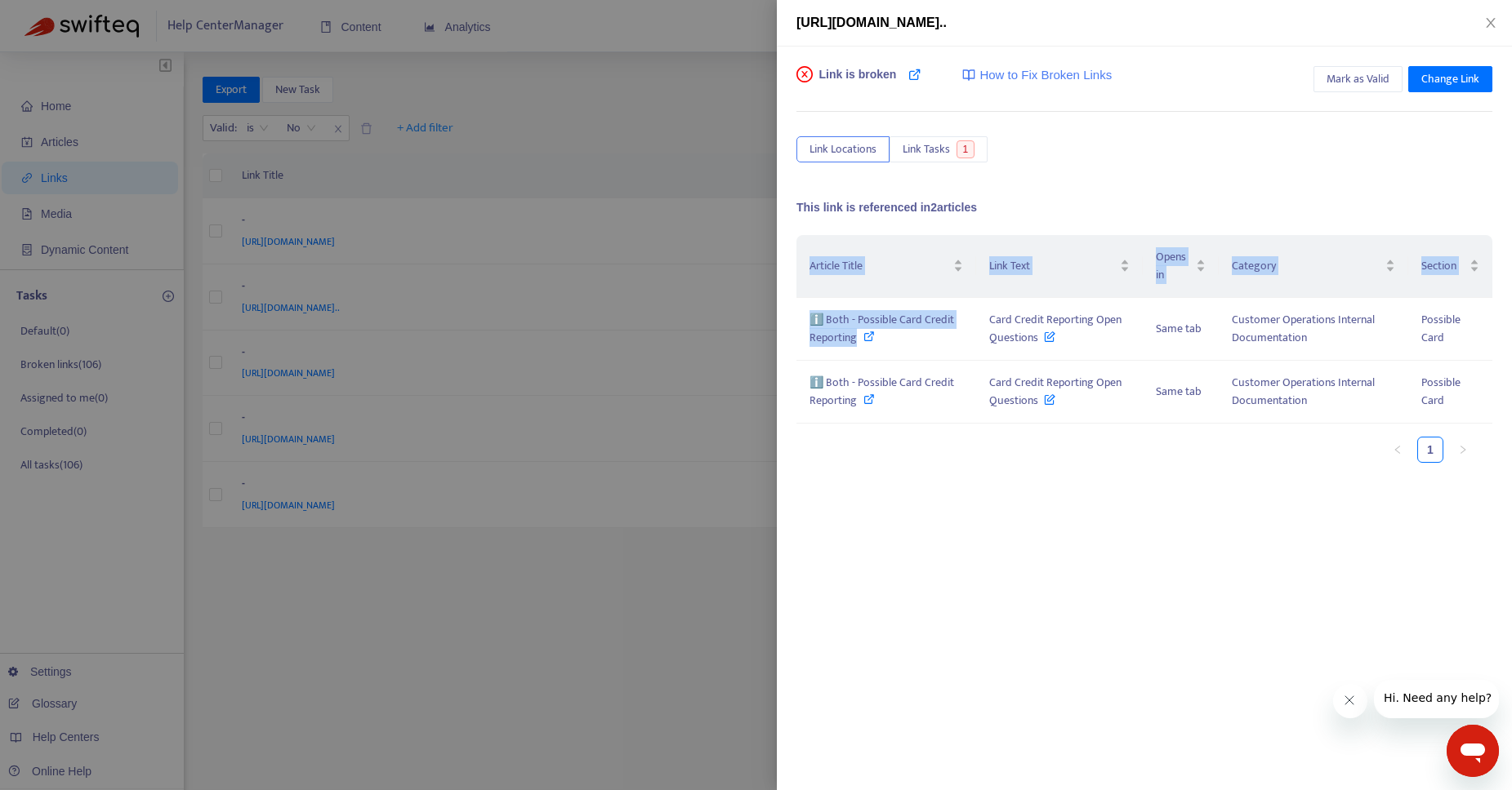
drag, startPoint x: 857, startPoint y: 339, endPoint x: 777, endPoint y: 315, distance: 83.5
click at [777, 315] on div "Link is broken How to Fix Broken Links Mark as Valid Change Link Link Locations…" at bounding box center [1144, 418] width 735 height 743
click at [876, 507] on div "Article Title Link Text Opens in Category Section ℹ️ Both - Possible Card Credi…" at bounding box center [1143, 398] width 696 height 327
drag, startPoint x: 858, startPoint y: 341, endPoint x: 819, endPoint y: 321, distance: 43.8
click at [819, 321] on div "ℹ️ Both - Possible Card Credit Reporting" at bounding box center [885, 329] width 153 height 36
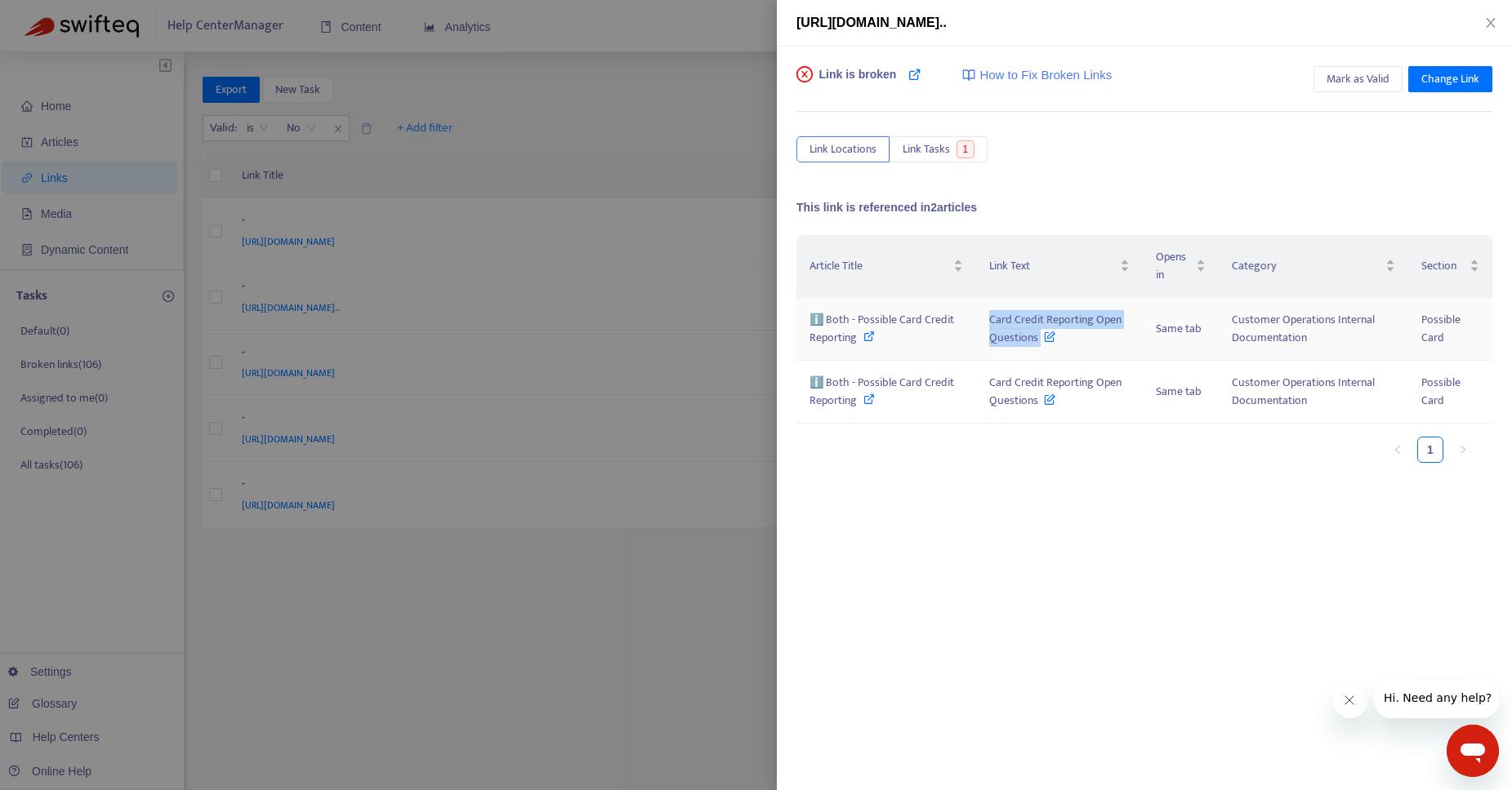
drag, startPoint x: 1005, startPoint y: 325, endPoint x: 1042, endPoint y: 338, distance: 39.2
click at [1042, 338] on span "Card Credit Reporting Open Questions" at bounding box center [1055, 328] width 132 height 37
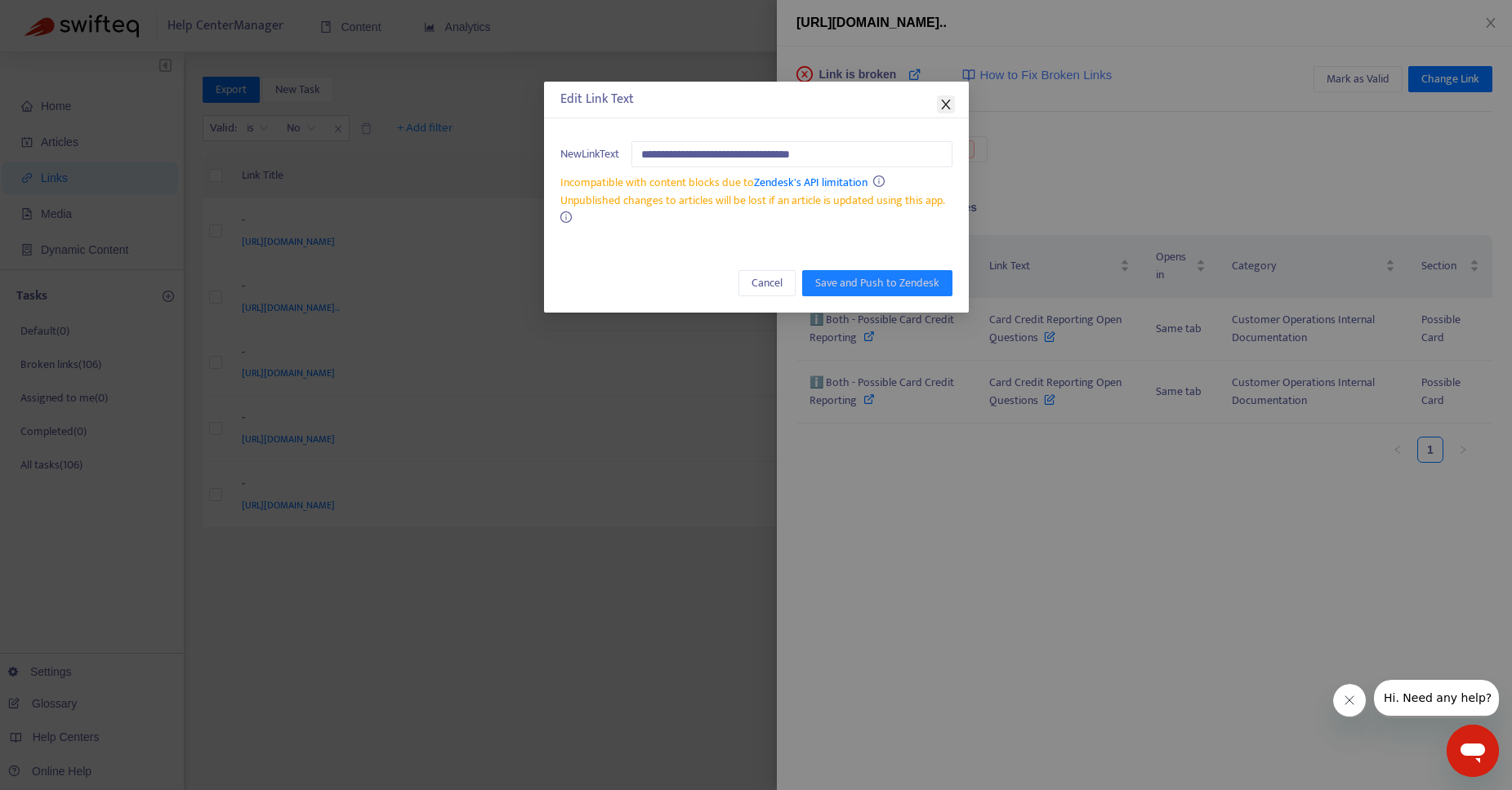
click at [946, 98] on icon "close" at bounding box center [945, 104] width 13 height 13
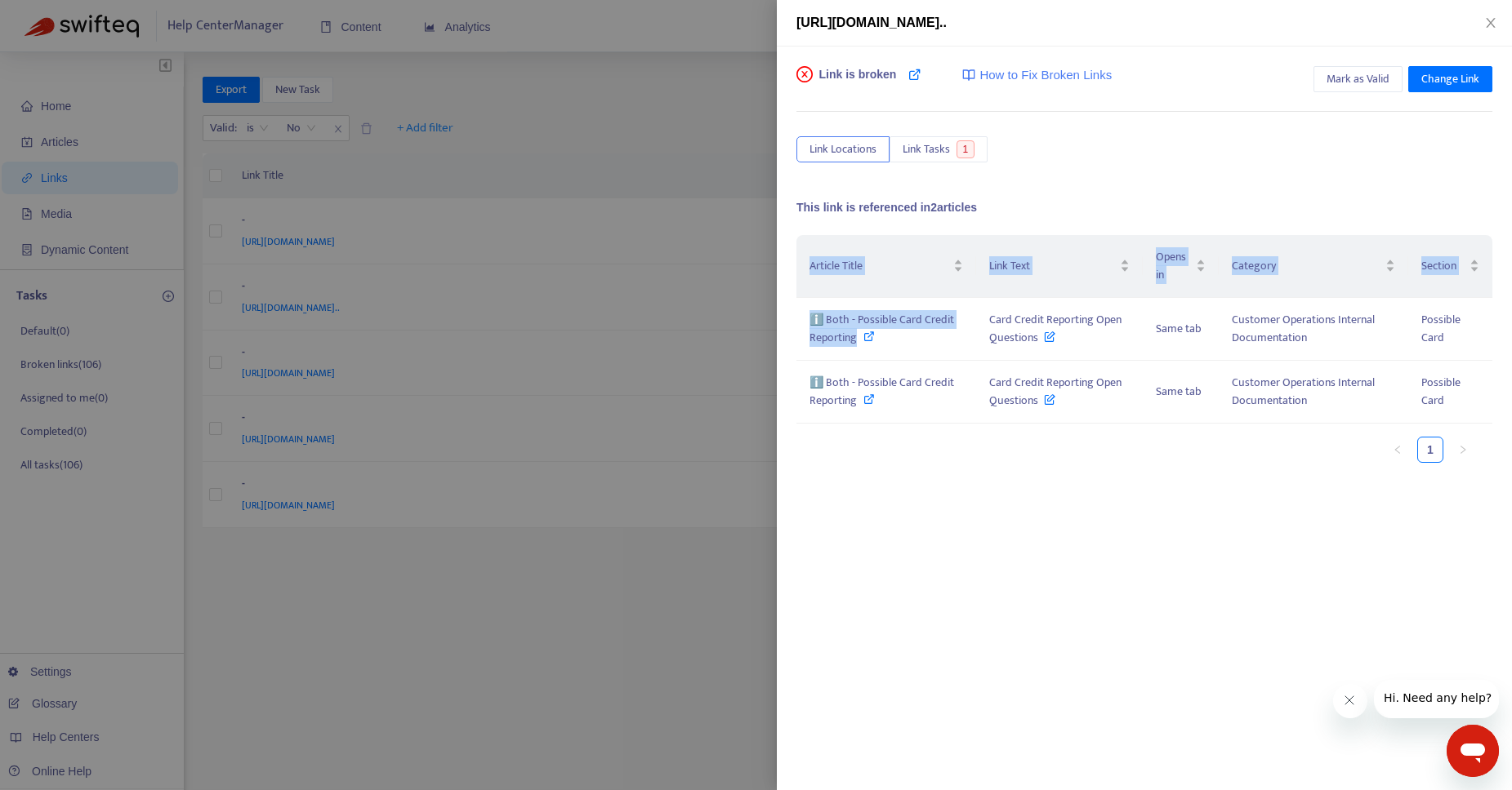
drag, startPoint x: 842, startPoint y: 336, endPoint x: 791, endPoint y: 320, distance: 53.5
click at [791, 320] on div "Link is broken How to Fix Broken Links Mark as Valid Change Link Link Locations…" at bounding box center [1144, 418] width 735 height 743
click at [880, 484] on div "Article Title Link Text Opens in Category Section ℹ️ Both - Possible Card Credi…" at bounding box center [1143, 398] width 696 height 327
drag, startPoint x: 855, startPoint y: 339, endPoint x: 815, endPoint y: 320, distance: 44.3
click at [815, 320] on span "ℹ️ Both - Possible Card Credit Reporting" at bounding box center [881, 328] width 144 height 37
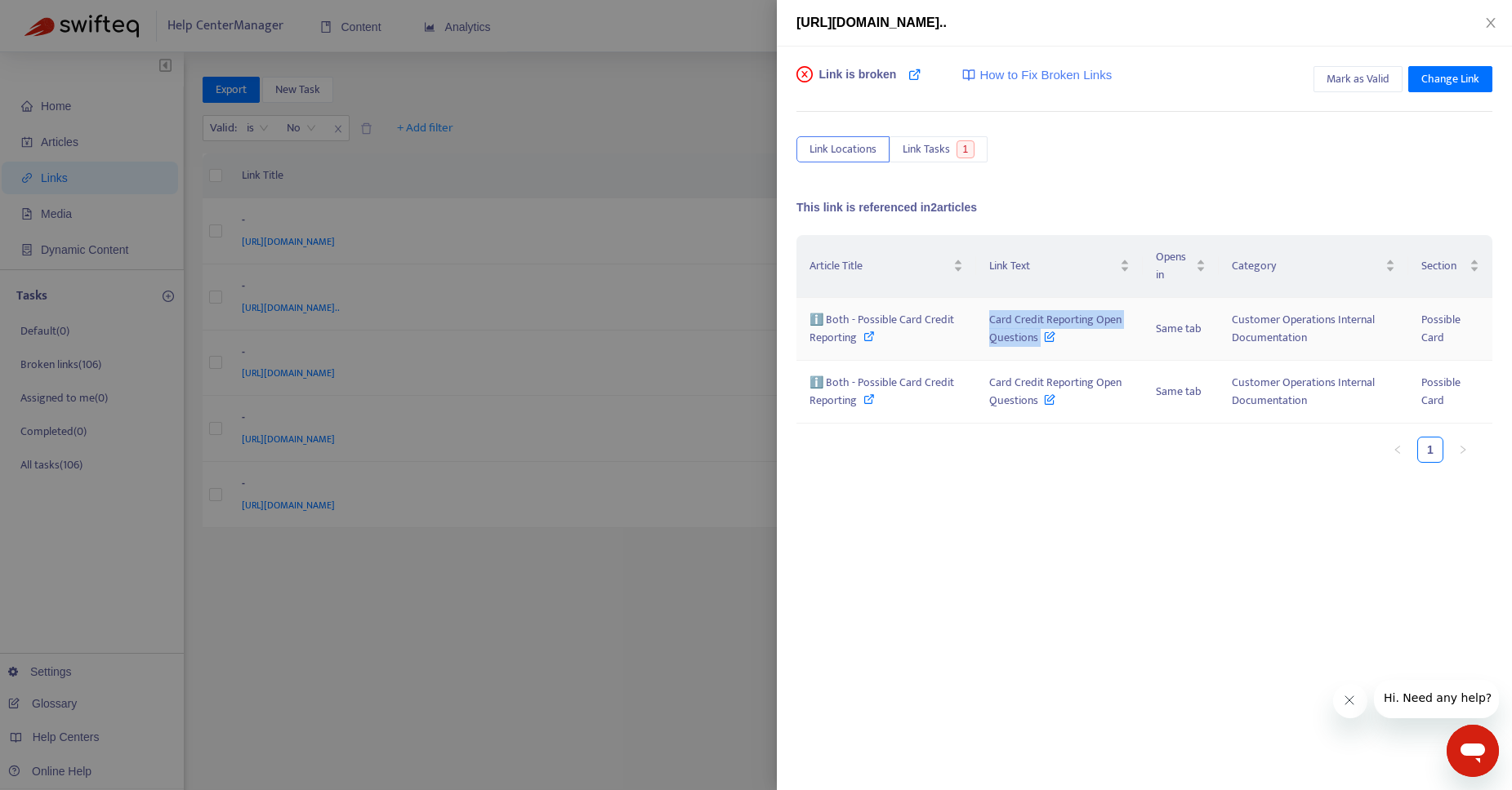
drag, startPoint x: 1015, startPoint y: 338, endPoint x: 1035, endPoint y: 349, distance: 22.8
click at [1035, 349] on td "Card Credit Reporting Open Questions" at bounding box center [1059, 329] width 167 height 63
click at [705, 89] on div at bounding box center [756, 395] width 1512 height 790
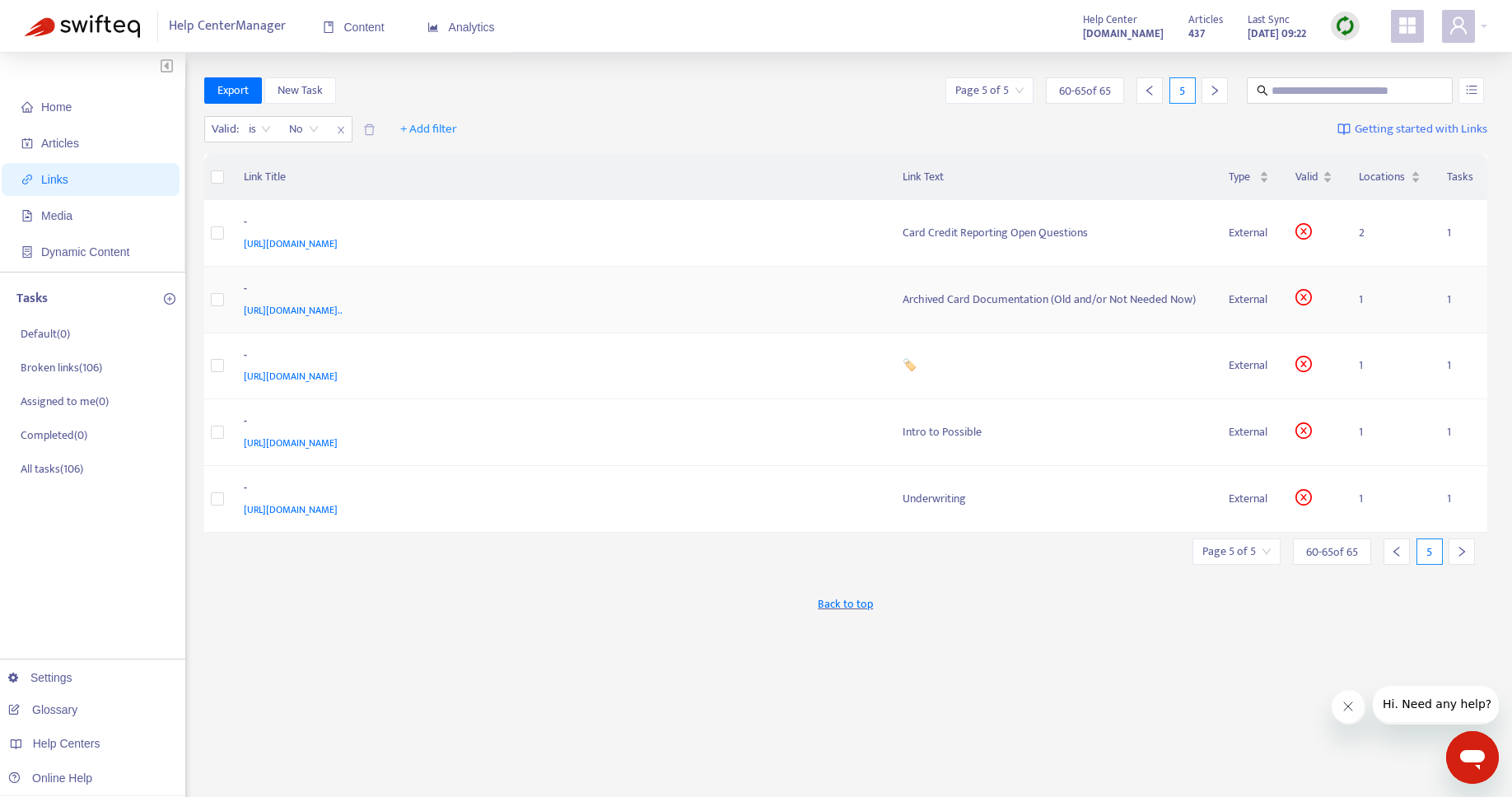
click at [1023, 302] on div "Archived Card Documentation (Old and/or Not Needed Now)" at bounding box center [1053, 300] width 300 height 18
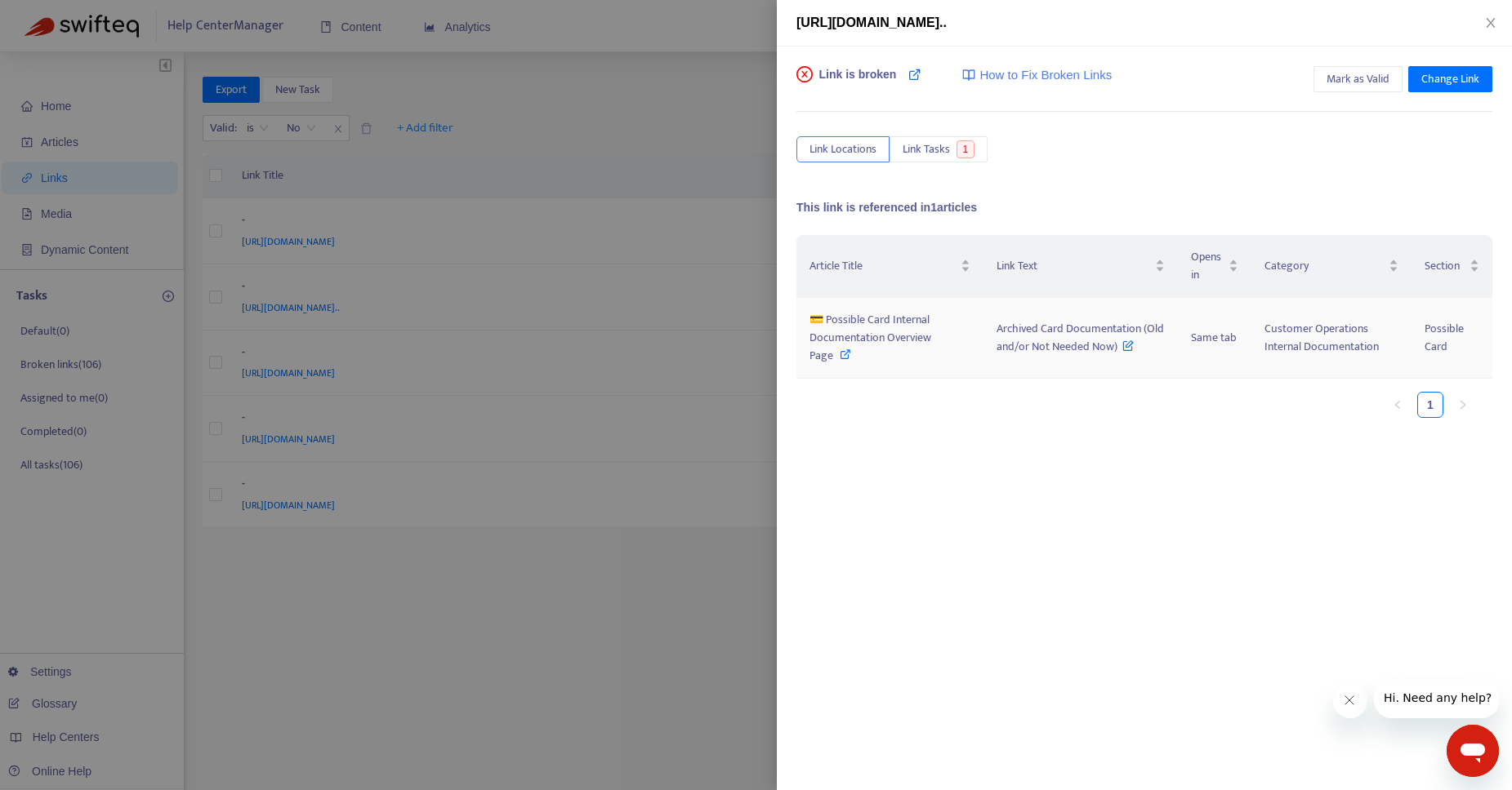
click at [840, 354] on icon at bounding box center [845, 354] width 12 height 12
drag, startPoint x: 993, startPoint y: 328, endPoint x: 1117, endPoint y: 350, distance: 125.9
click at [1117, 350] on td "Archived Card Documentation (Old and/or Not Needed Now)" at bounding box center [1080, 338] width 194 height 81
click at [651, 105] on div at bounding box center [756, 395] width 1512 height 790
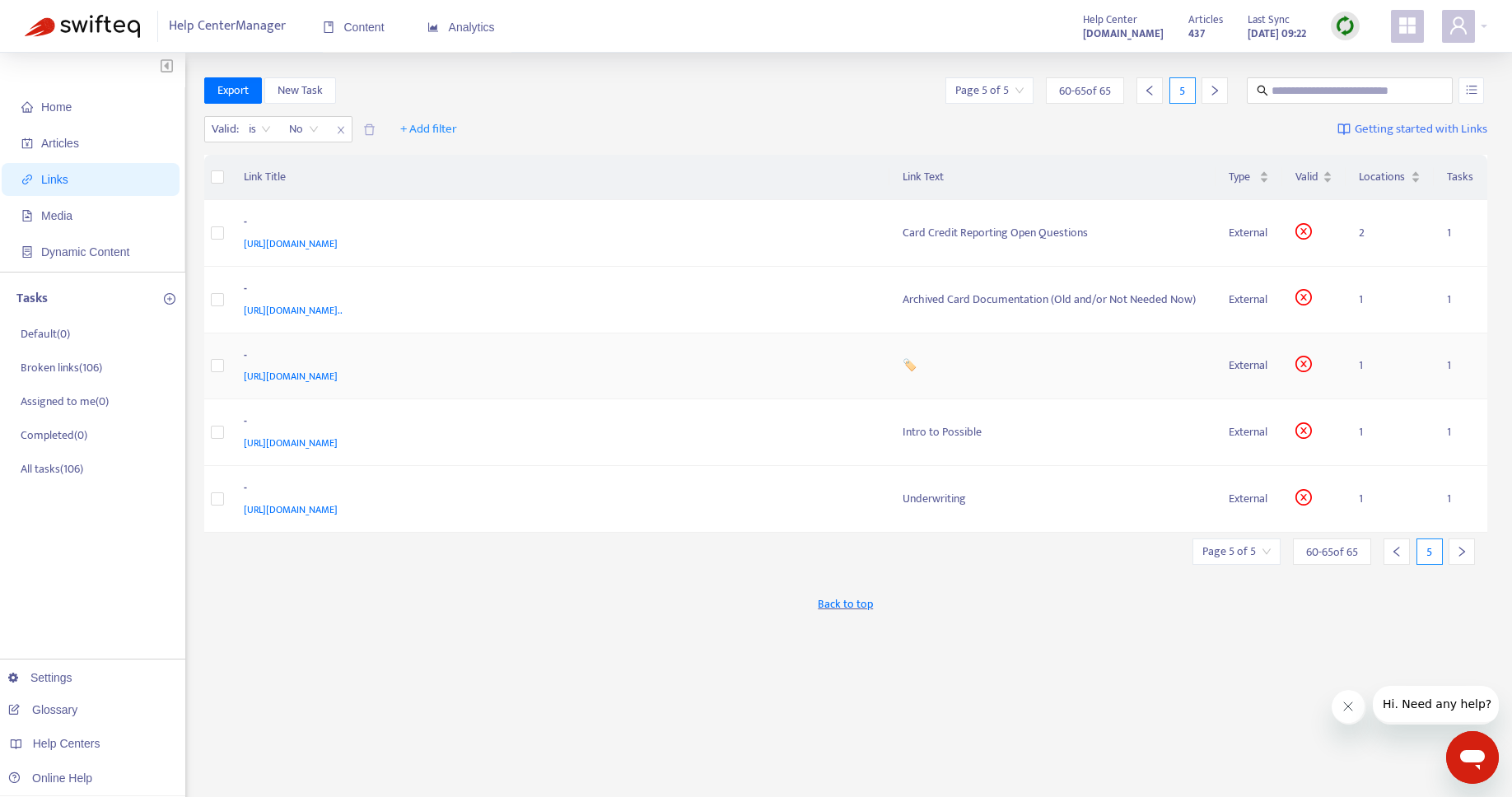
click at [917, 368] on div "🏷️" at bounding box center [1053, 366] width 300 height 18
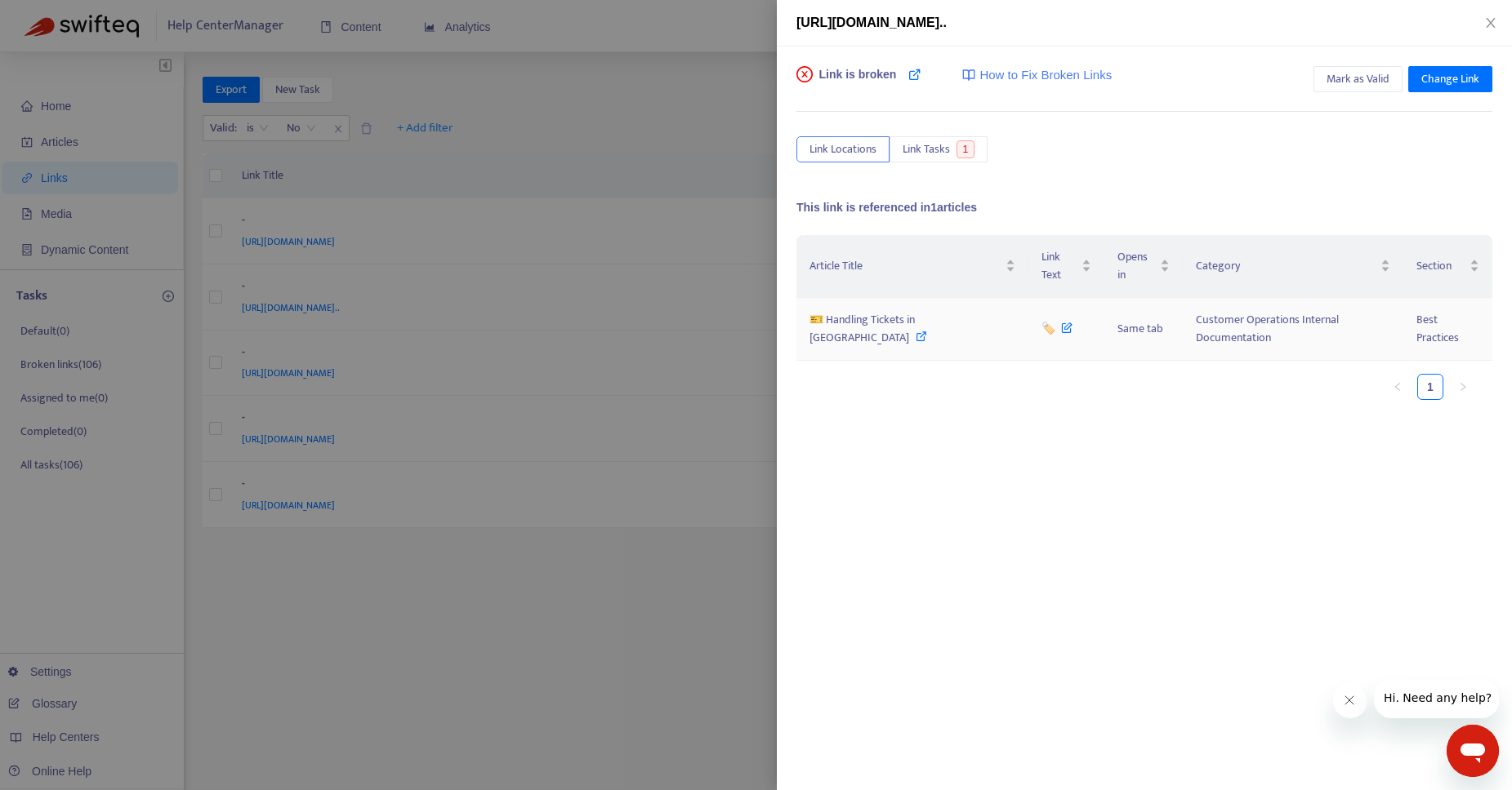
click at [927, 330] on icon at bounding box center [921, 336] width 12 height 12
drag, startPoint x: 1003, startPoint y: 305, endPoint x: 1013, endPoint y: 306, distance: 10.0
click at [1028, 306] on td "🏷️" at bounding box center [1065, 329] width 76 height 63
click at [1363, 81] on span "Mark as Valid" at bounding box center [1357, 79] width 63 height 18
click at [637, 675] on div at bounding box center [756, 395] width 1512 height 790
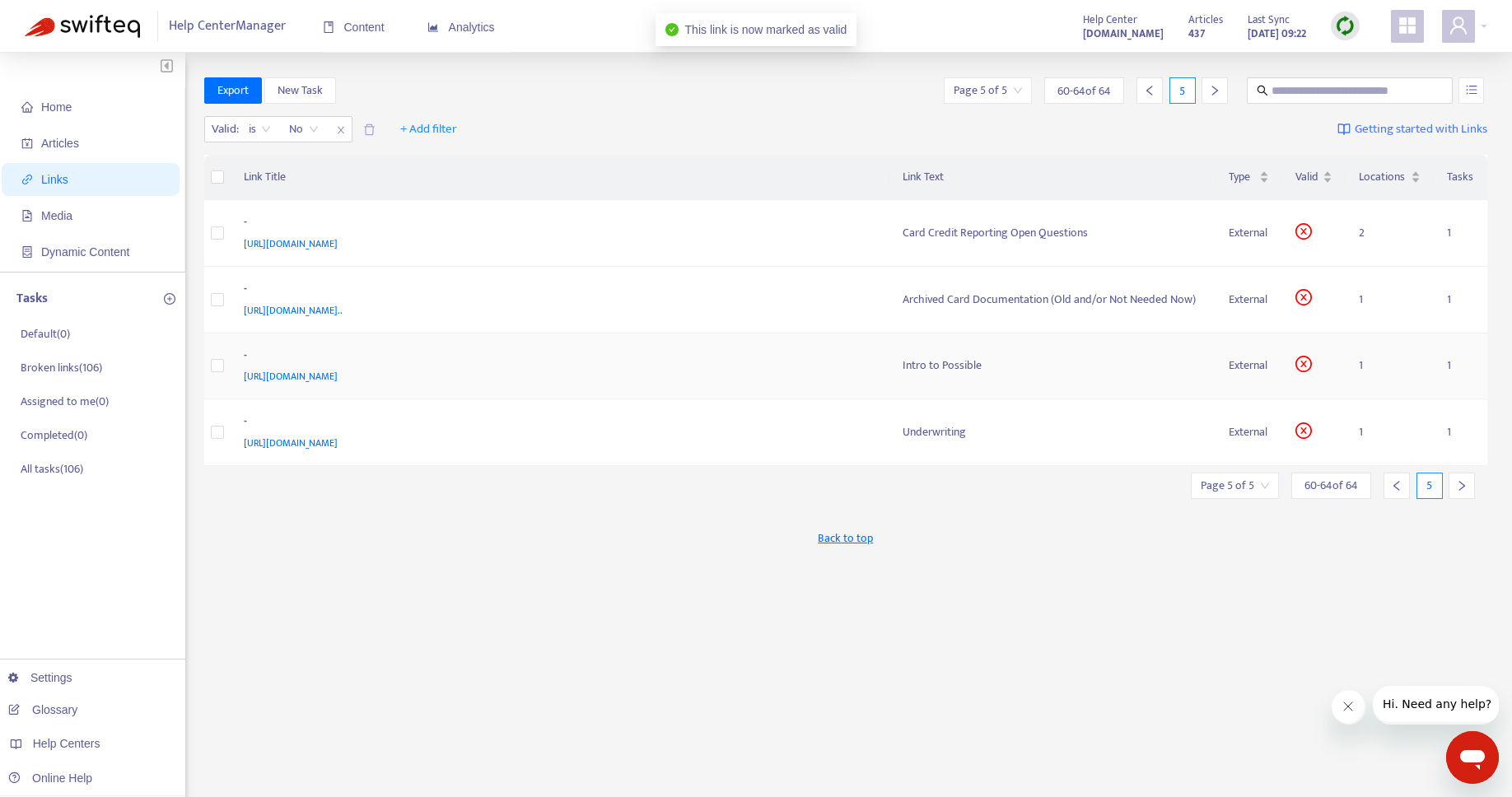
click at [930, 361] on div "Intro to Possible" at bounding box center [1053, 366] width 300 height 18
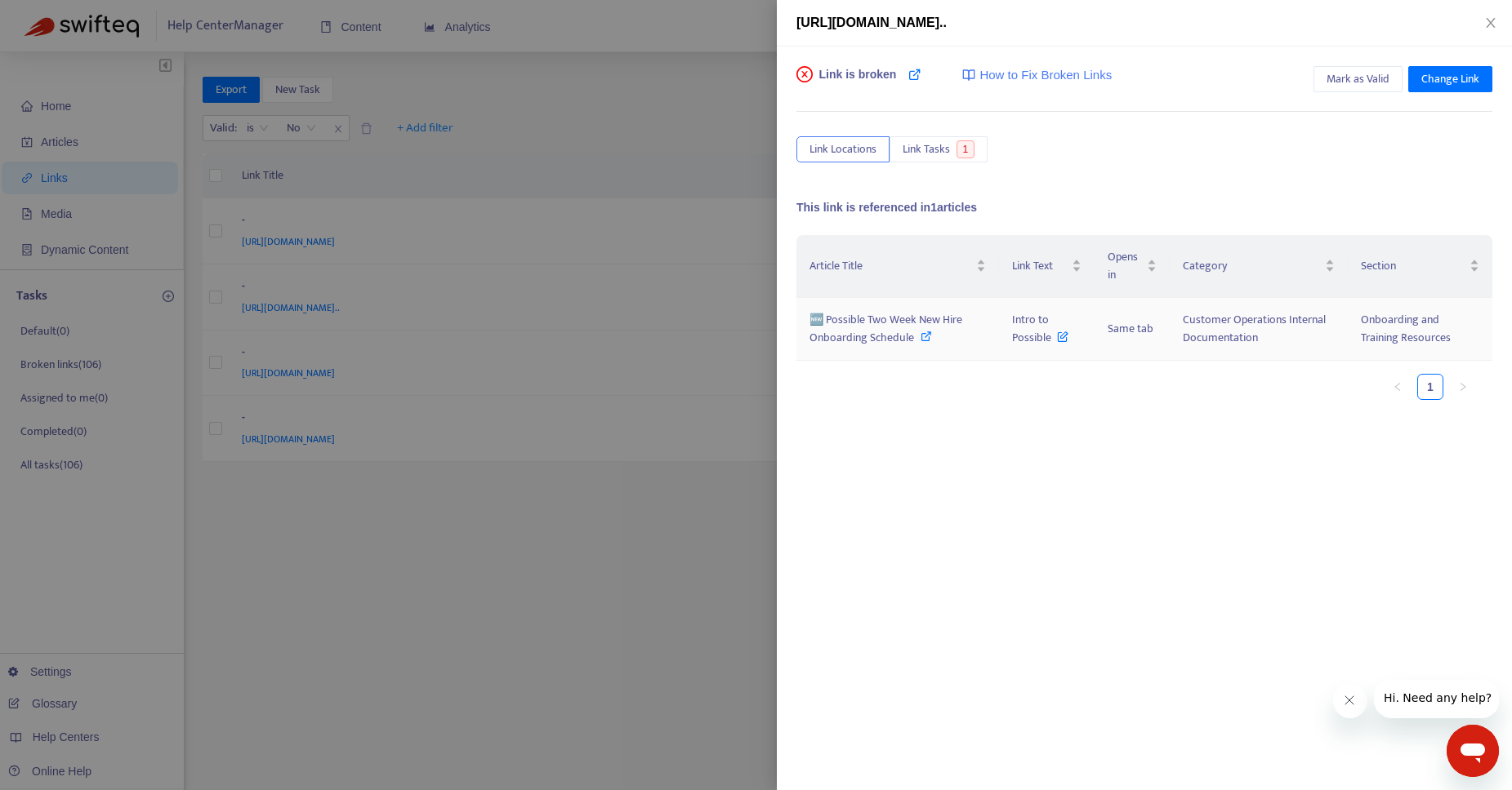
click at [926, 338] on icon at bounding box center [926, 336] width 12 height 12
drag, startPoint x: 1006, startPoint y: 325, endPoint x: 1048, endPoint y: 344, distance: 46.1
click at [1048, 344] on td "Intro to Possible" at bounding box center [1046, 329] width 96 height 63
drag, startPoint x: 912, startPoint y: 339, endPoint x: 810, endPoint y: 322, distance: 103.4
click at [810, 322] on div "🆕 Possible Two Week New Hire Onboarding Schedule" at bounding box center [897, 329] width 176 height 36
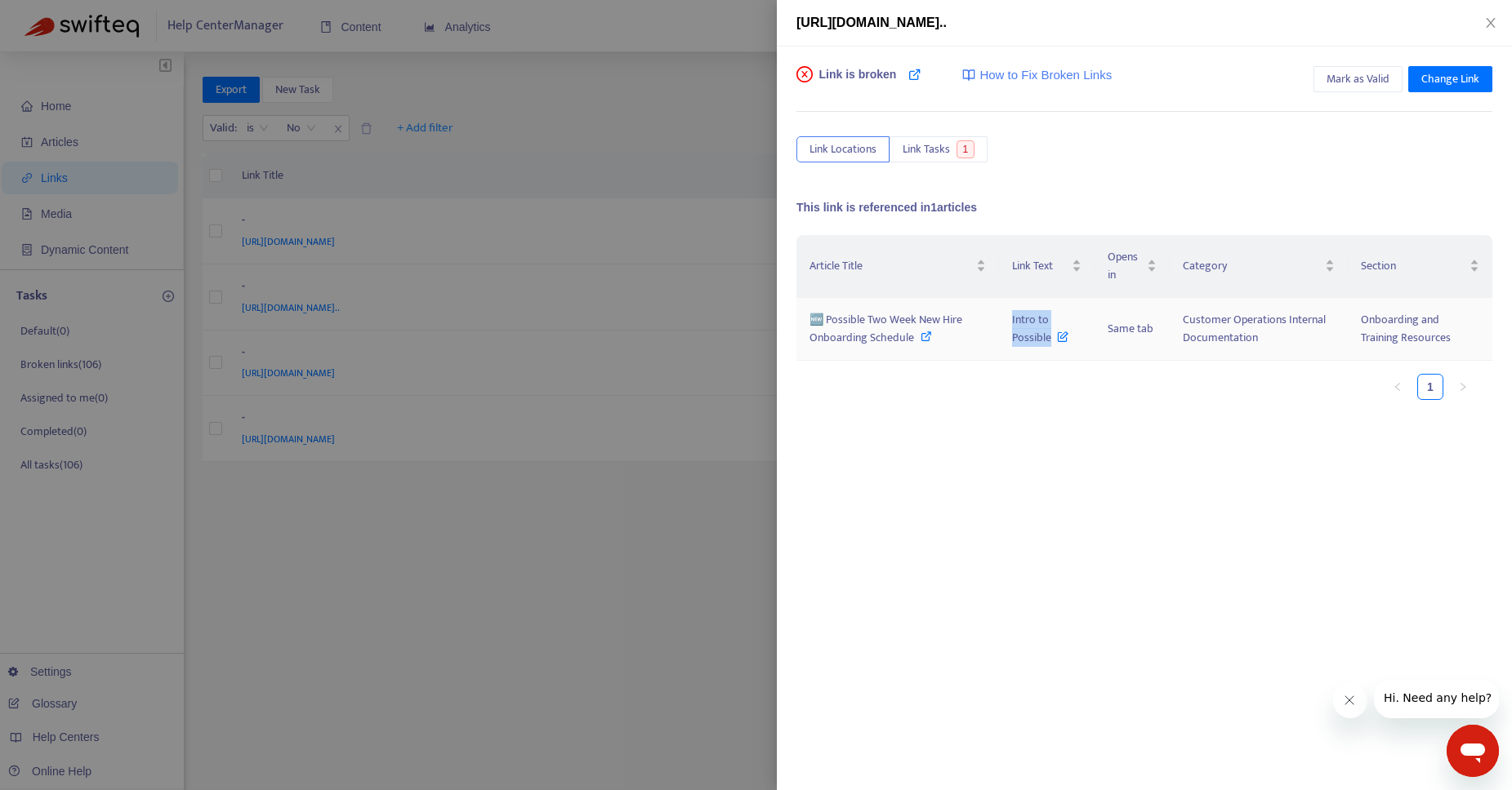
drag, startPoint x: 1012, startPoint y: 321, endPoint x: 1050, endPoint y: 335, distance: 40.5
click at [1050, 335] on span "Intro to Possible" at bounding box center [1039, 328] width 56 height 37
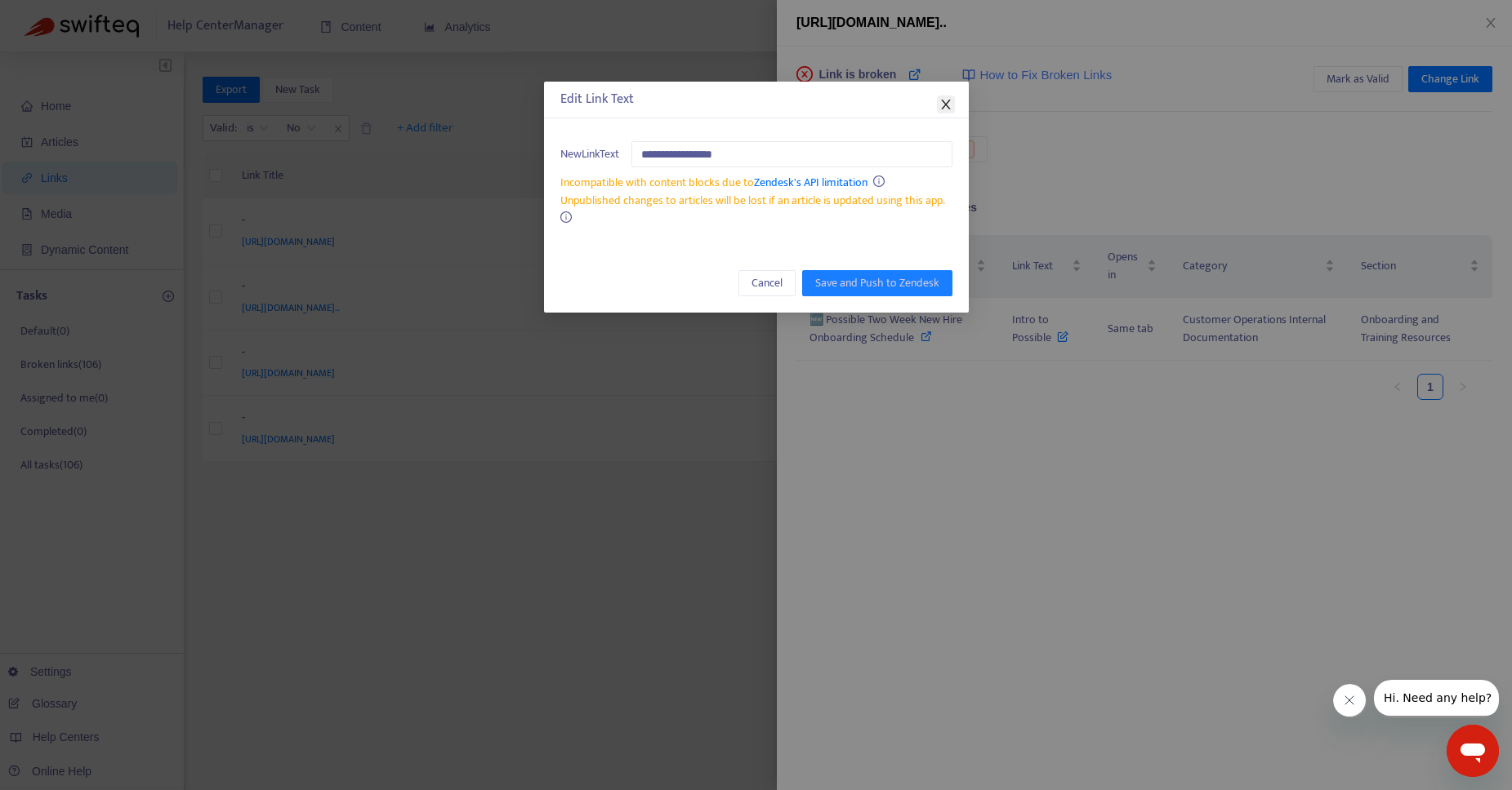
click at [945, 106] on icon "close" at bounding box center [945, 104] width 9 height 10
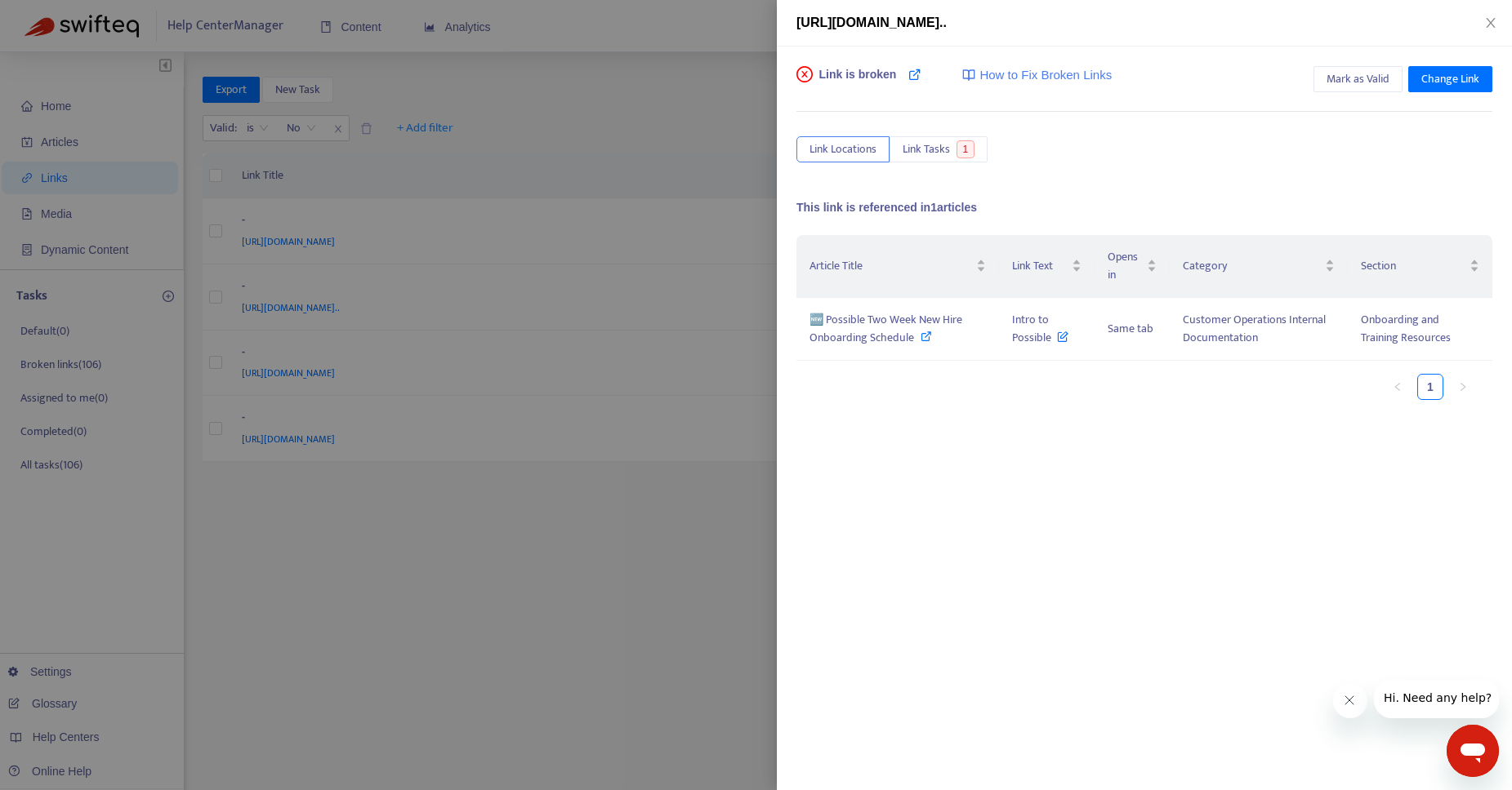
click at [695, 637] on div at bounding box center [756, 395] width 1512 height 790
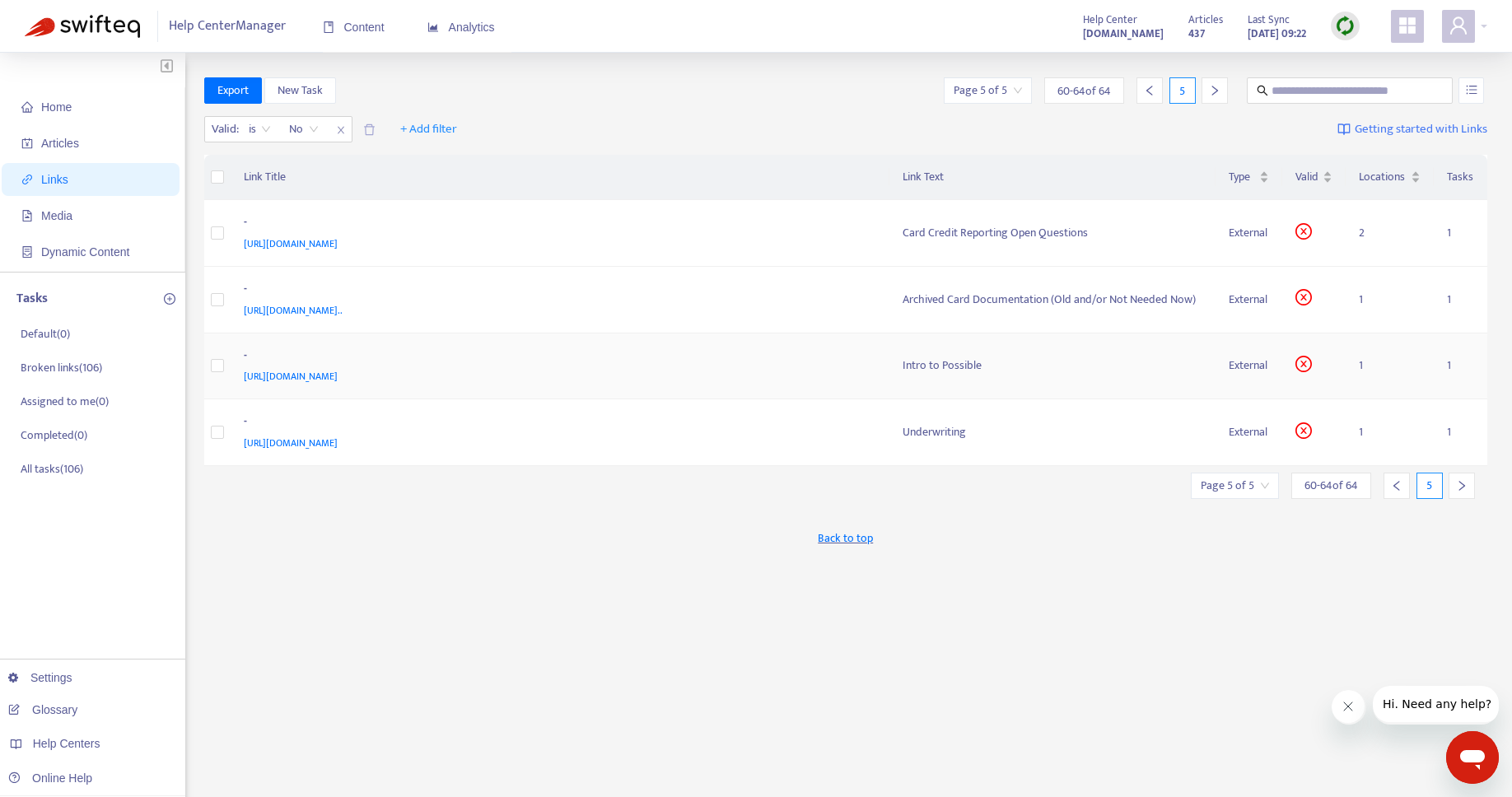
click at [955, 362] on div "Intro to Possible" at bounding box center [1053, 366] width 300 height 18
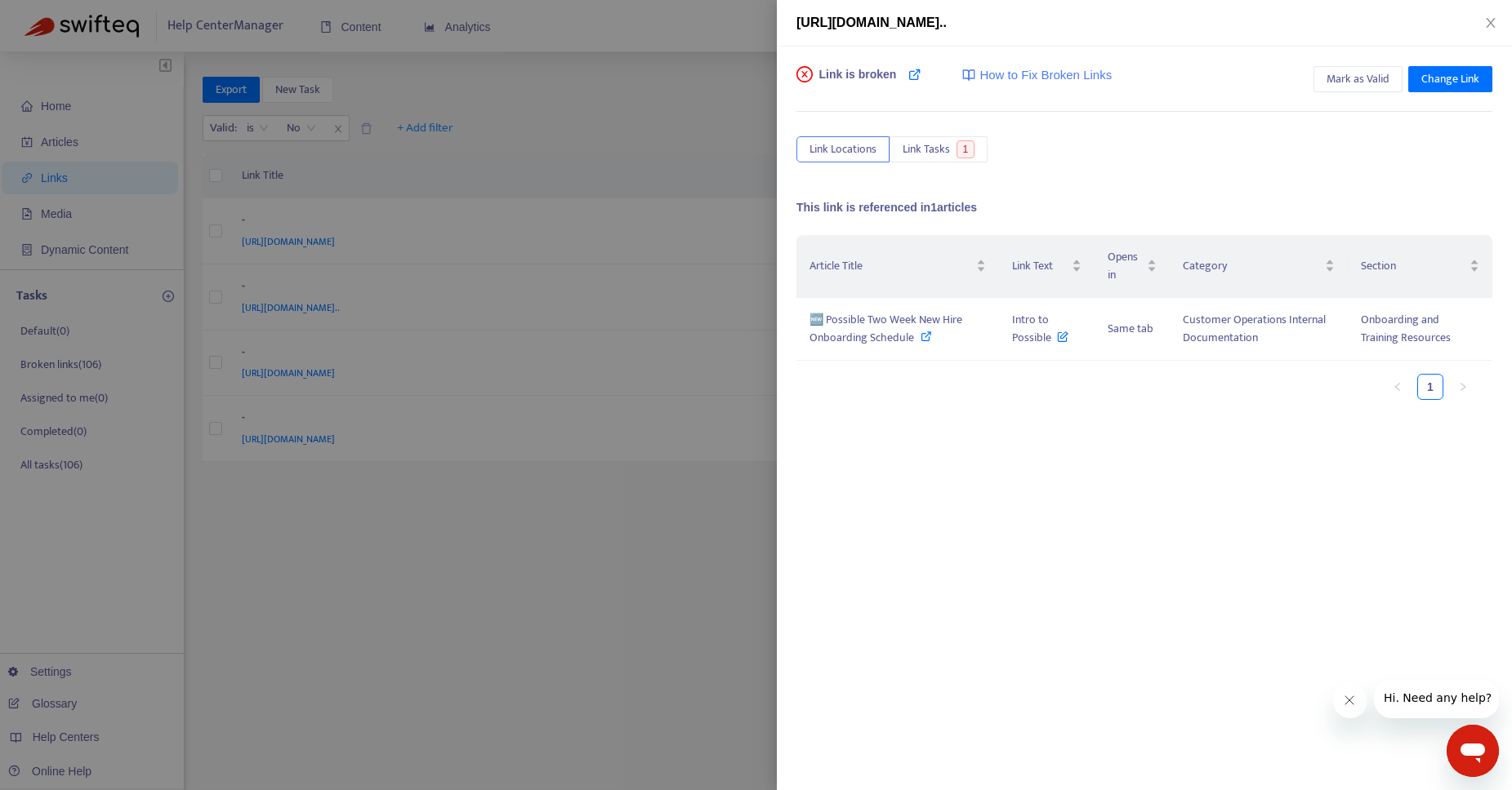
click at [636, 531] on div at bounding box center [756, 395] width 1512 height 790
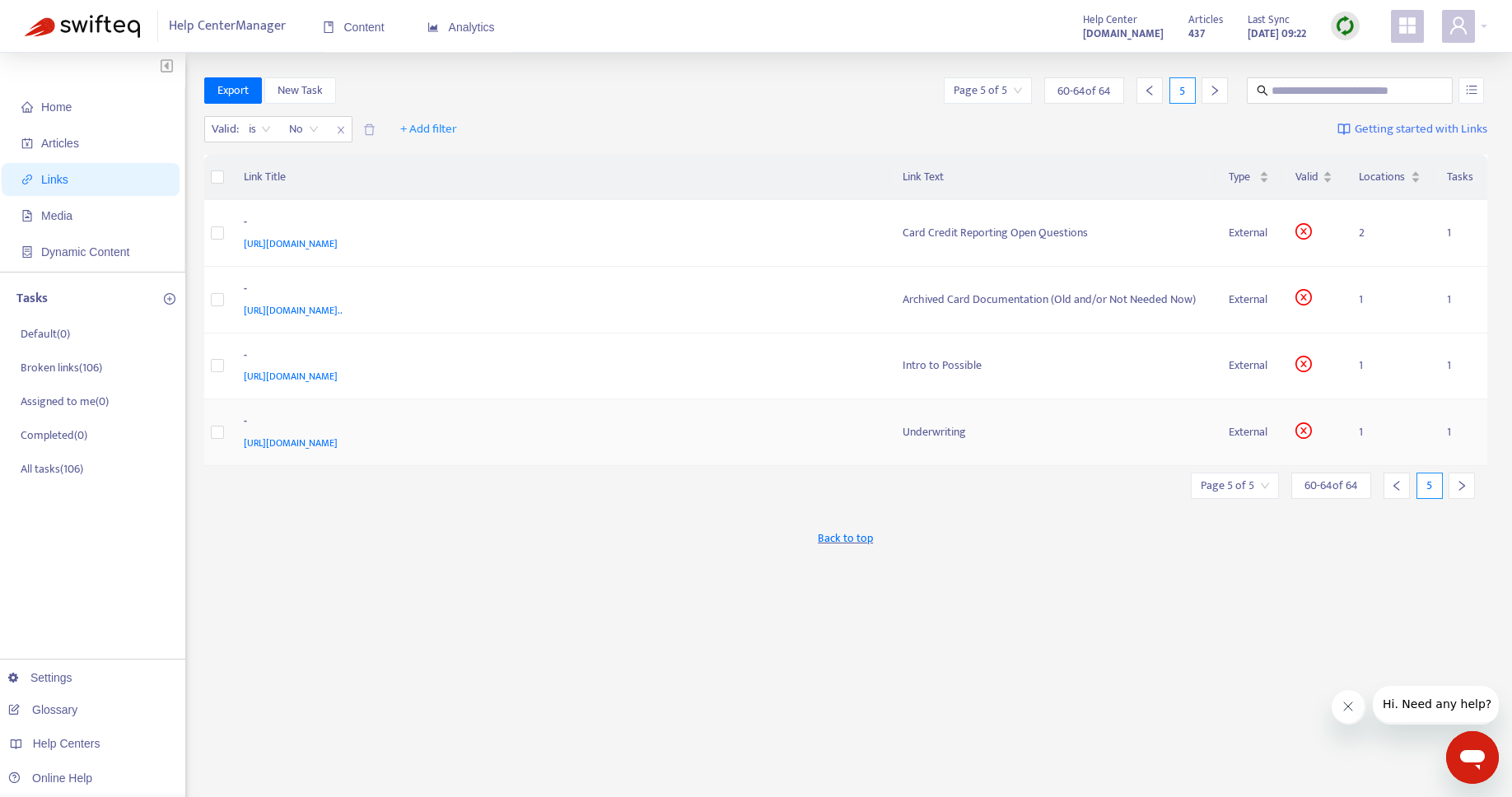
click at [957, 433] on div "Underwriting" at bounding box center [1053, 432] width 300 height 18
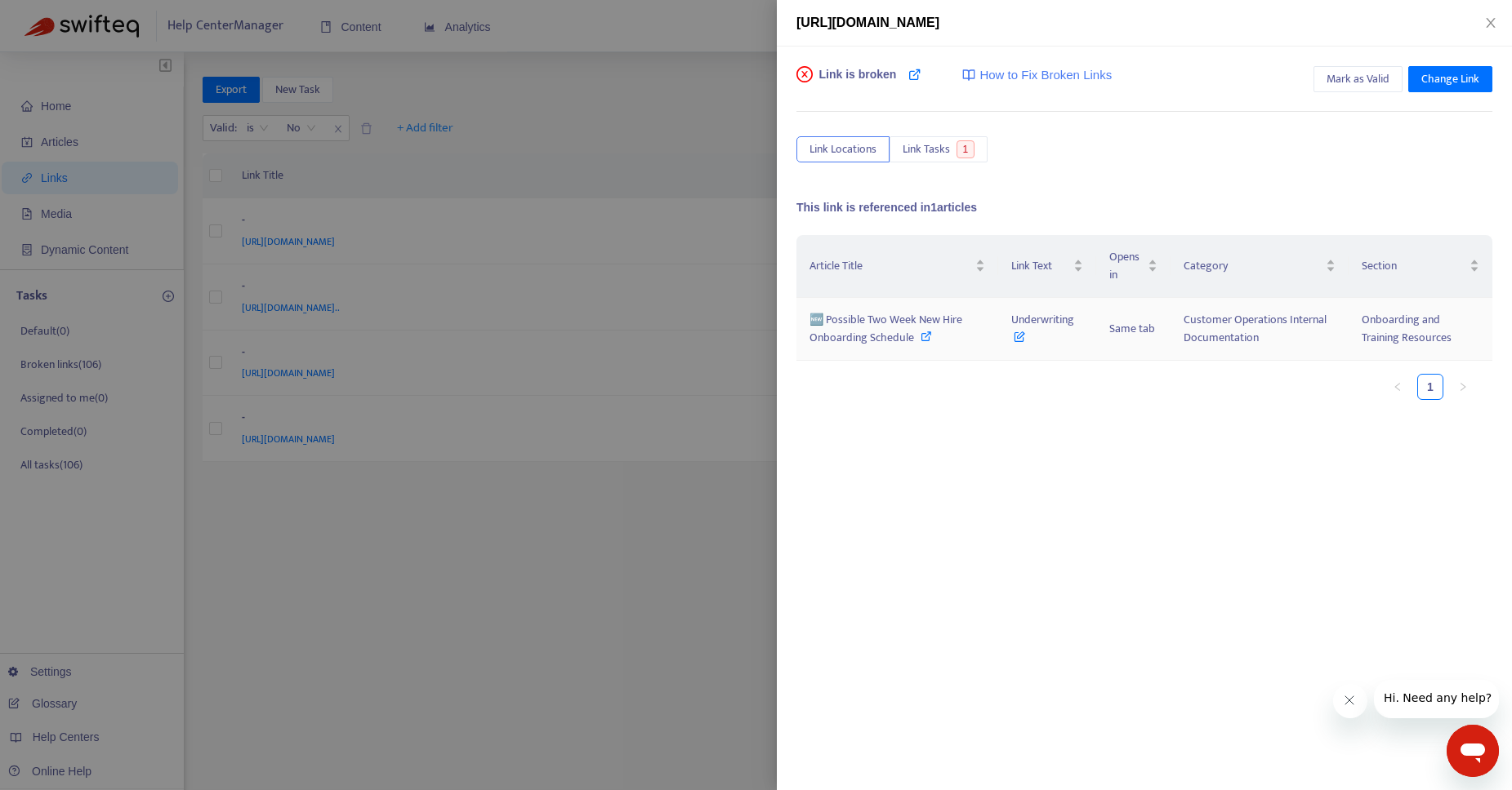
click at [925, 335] on icon at bounding box center [926, 336] width 12 height 12
drag, startPoint x: 1015, startPoint y: 318, endPoint x: 1086, endPoint y: 318, distance: 71.0
click at [1086, 318] on td "Underwriting" at bounding box center [1046, 329] width 98 height 63
click at [994, 426] on div "Article Title Link Text Opens in Category Section 🆕 Possible Two Week New Hire …" at bounding box center [1143, 398] width 696 height 327
drag, startPoint x: 1010, startPoint y: 321, endPoint x: 1089, endPoint y: 319, distance: 79.0
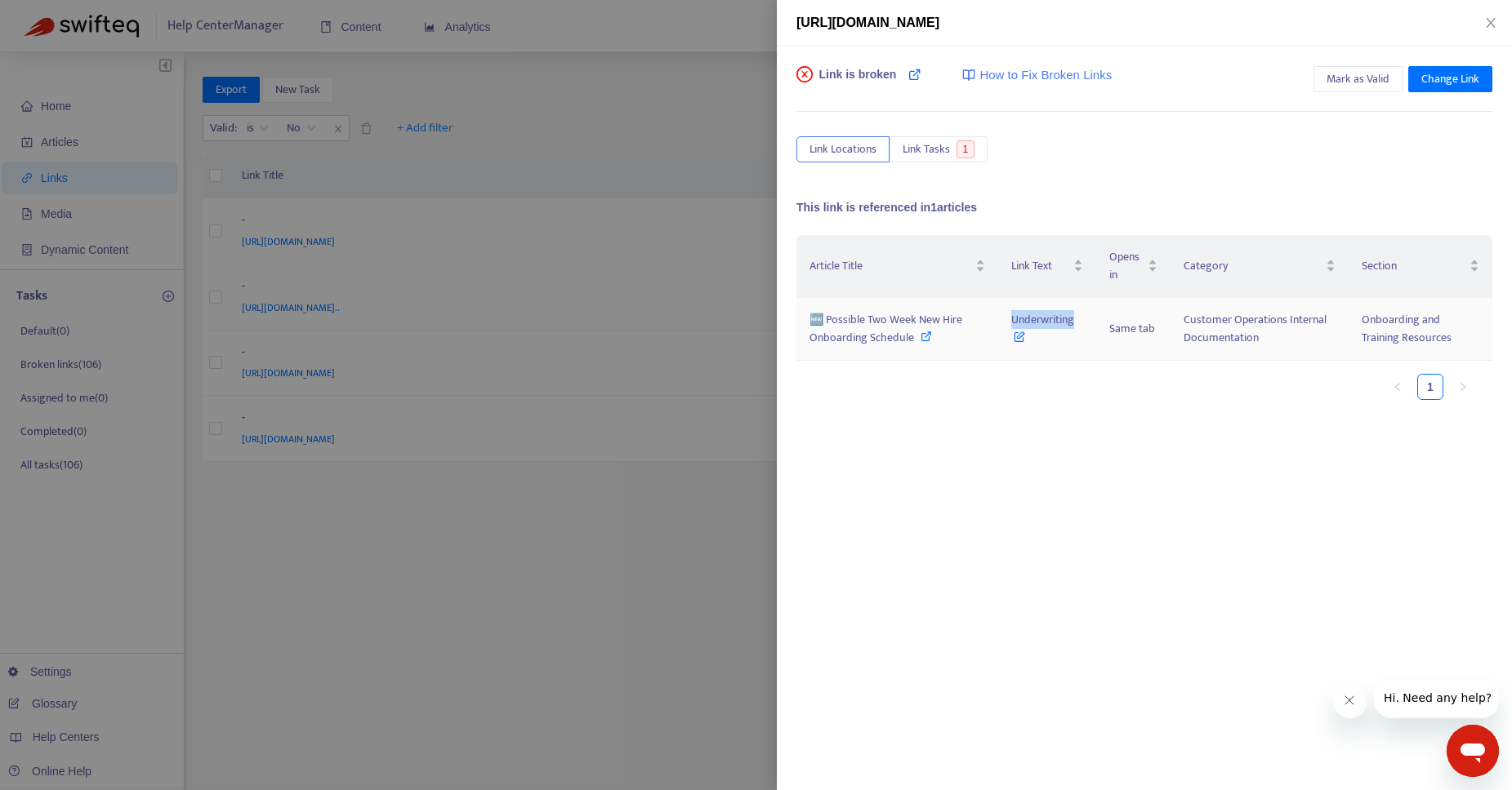
click at [1089, 319] on td "Underwriting" at bounding box center [1046, 329] width 98 height 63
click at [688, 551] on div at bounding box center [756, 395] width 1512 height 790
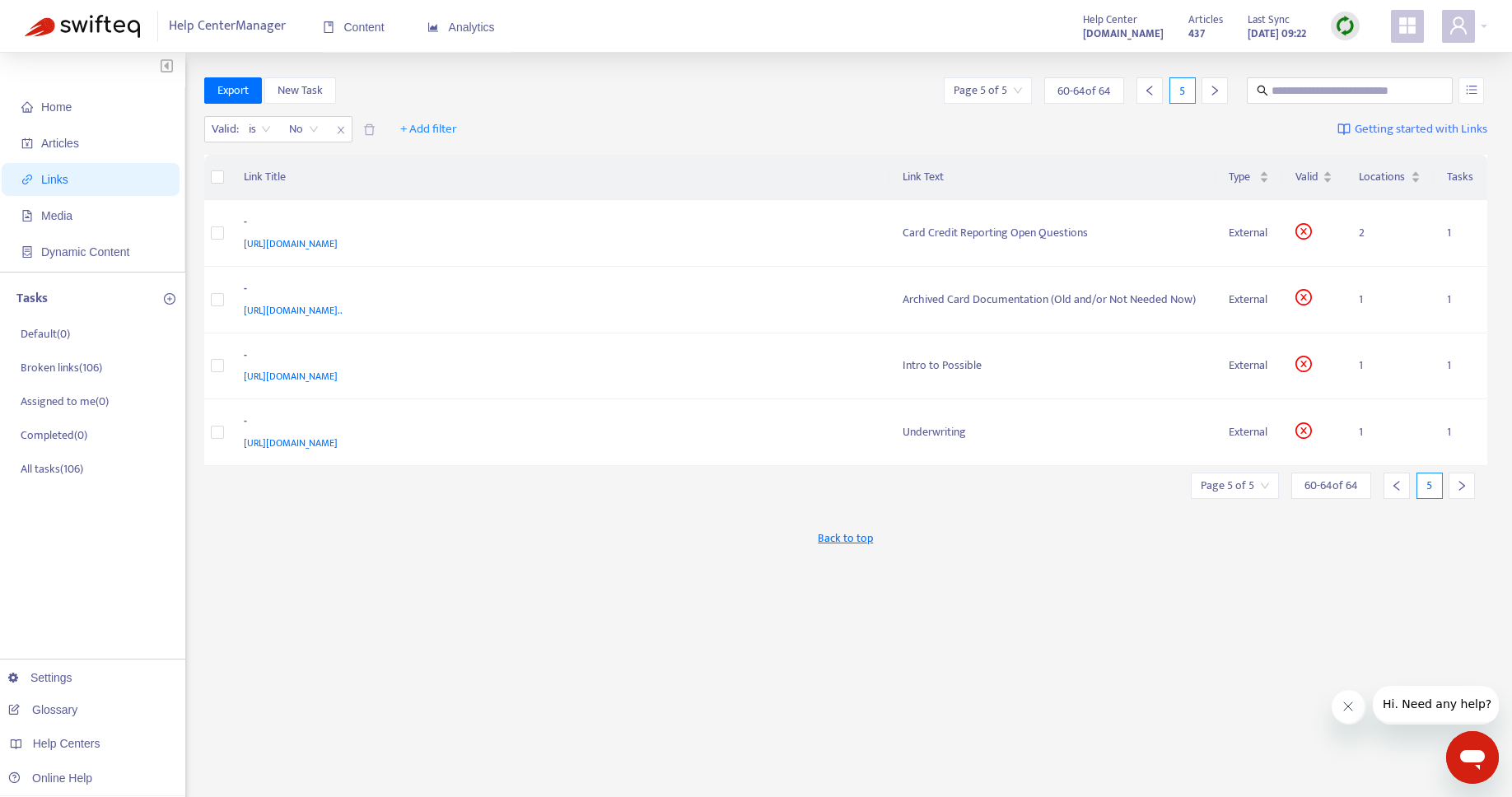
click at [980, 84] on input "search" at bounding box center [988, 90] width 69 height 24
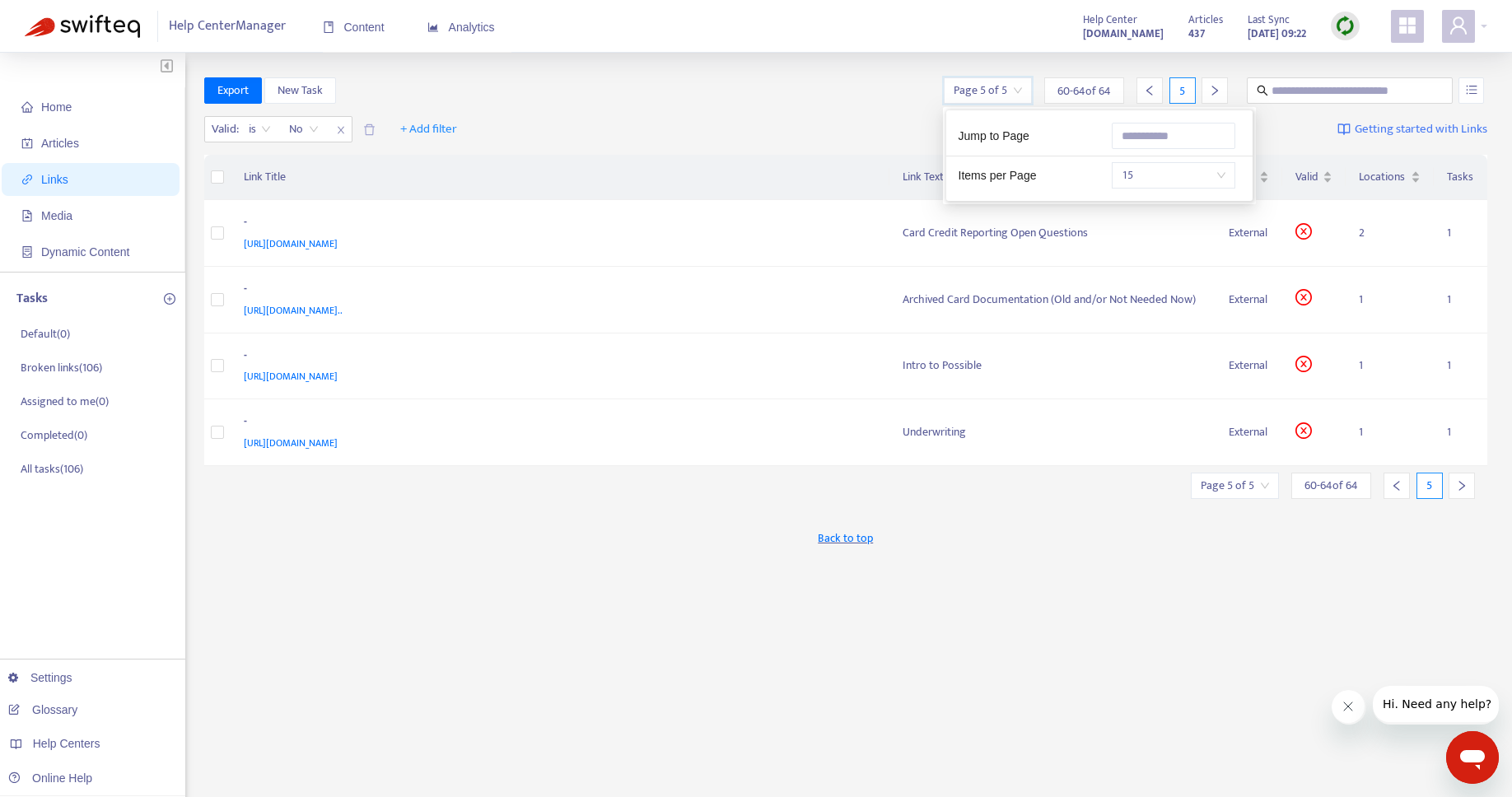
click at [848, 535] on span "Back to top" at bounding box center [845, 538] width 55 height 17
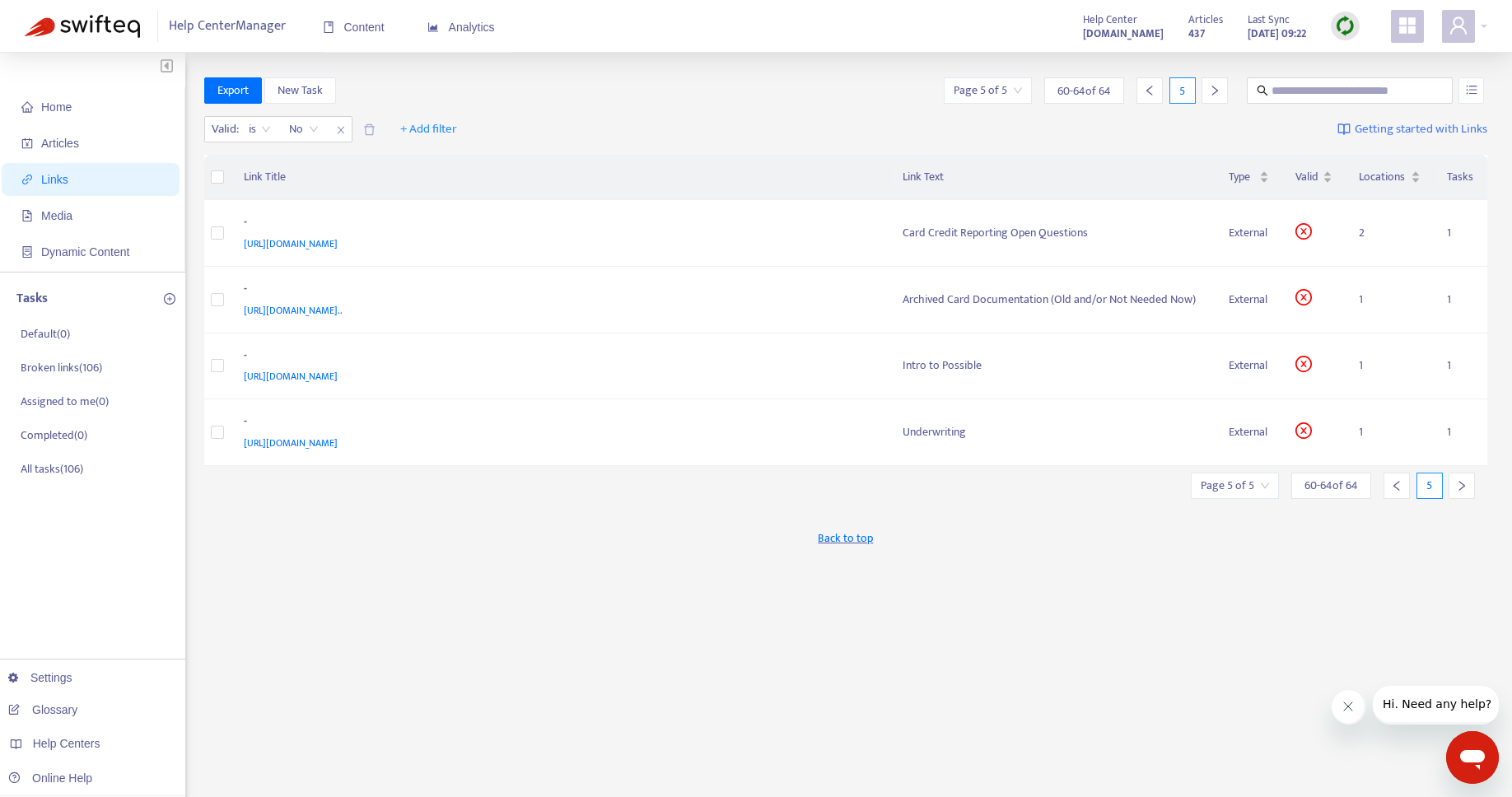
click at [841, 541] on span "Back to top" at bounding box center [845, 538] width 55 height 17
click at [849, 527] on div "Back to top" at bounding box center [846, 538] width 1284 height 42
click at [846, 537] on span "Back to top" at bounding box center [845, 538] width 55 height 17
click at [1244, 492] on input "search" at bounding box center [1235, 486] width 69 height 24
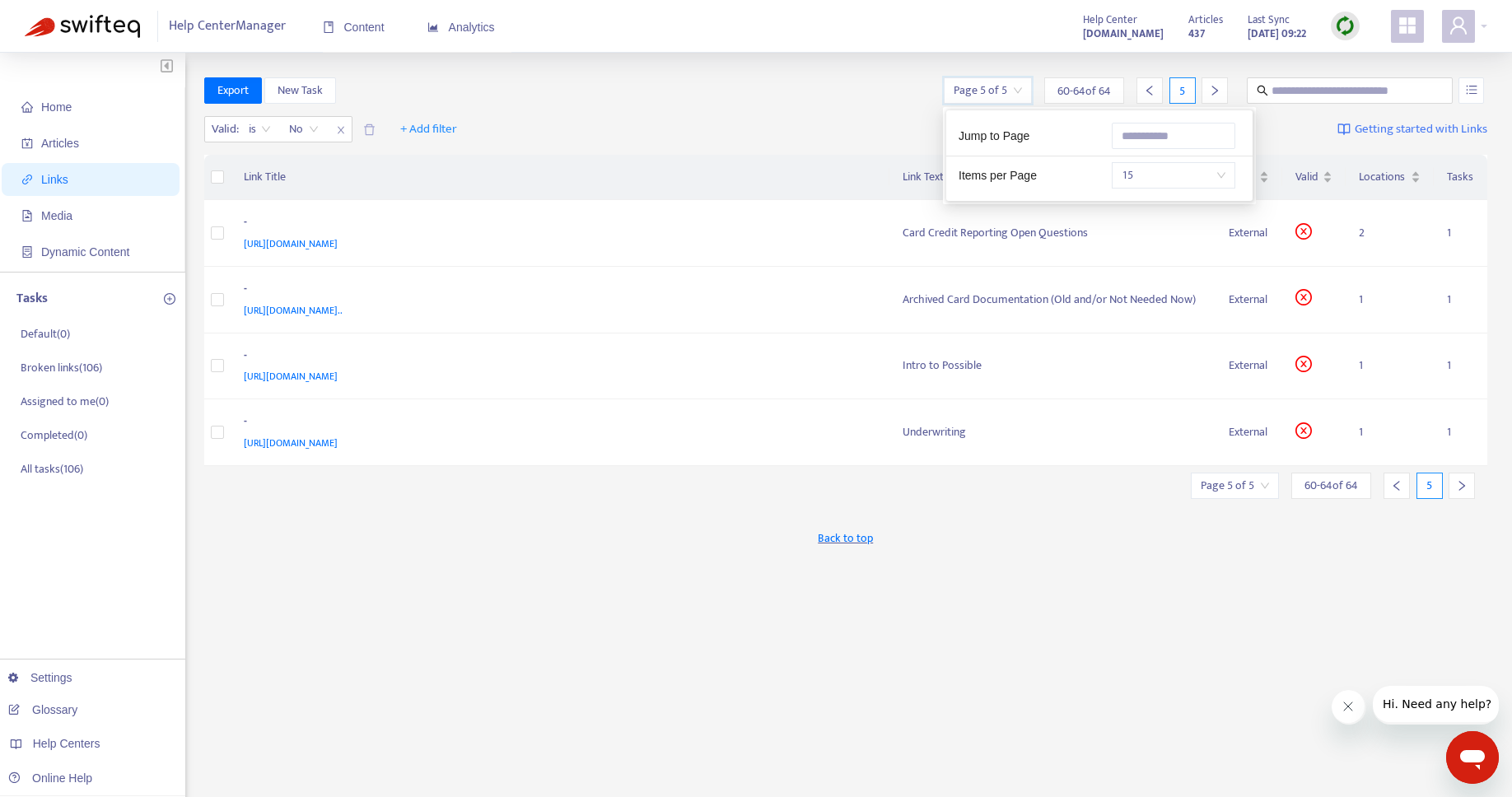
click at [1007, 88] on input "search" at bounding box center [988, 90] width 69 height 24
click at [1166, 138] on input "text" at bounding box center [1173, 135] width 124 height 26
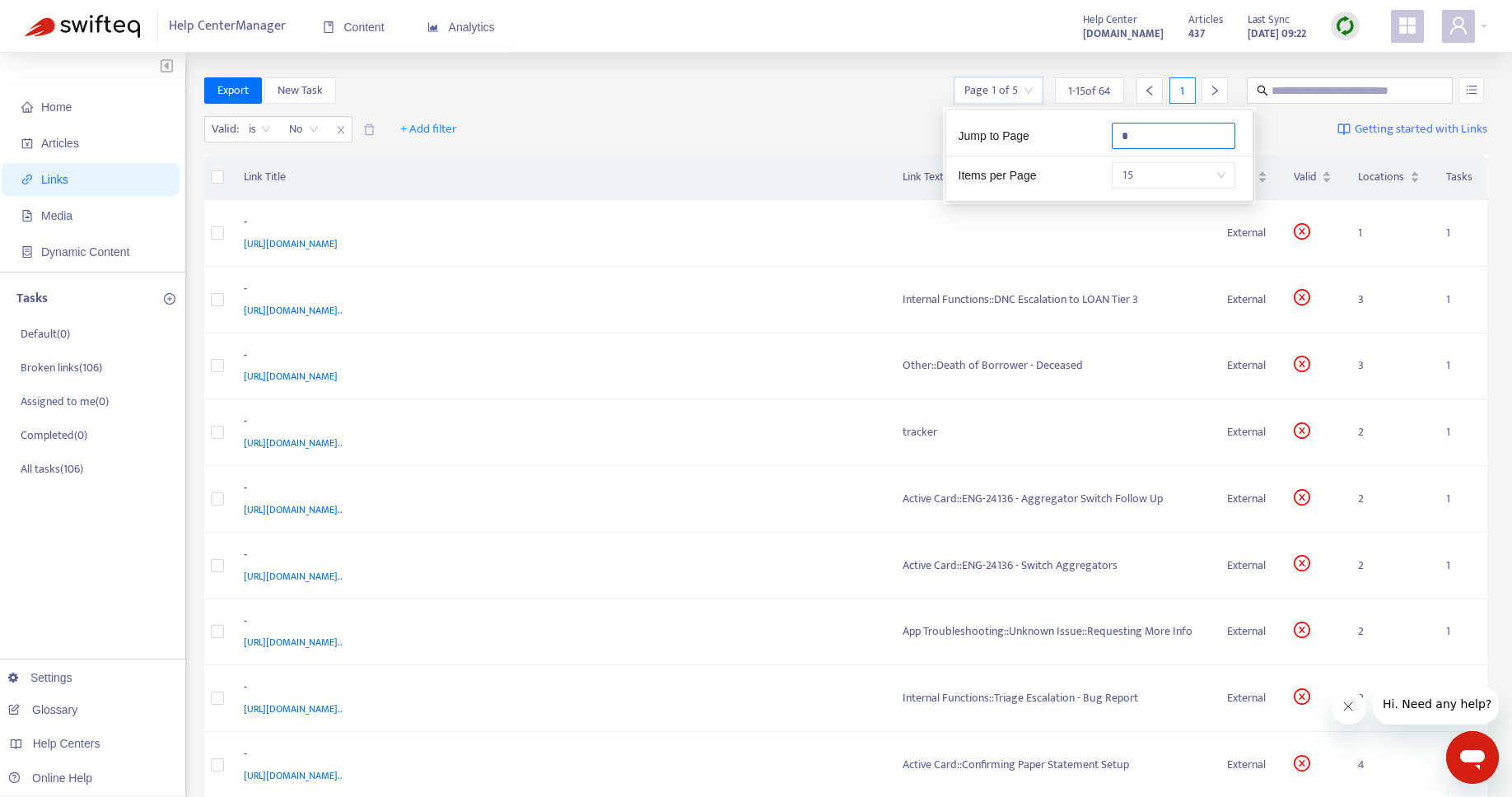
type input "*"
click at [742, 114] on div "Valid : is No + Add filter Getting started with Links" at bounding box center [846, 133] width 1284 height 45
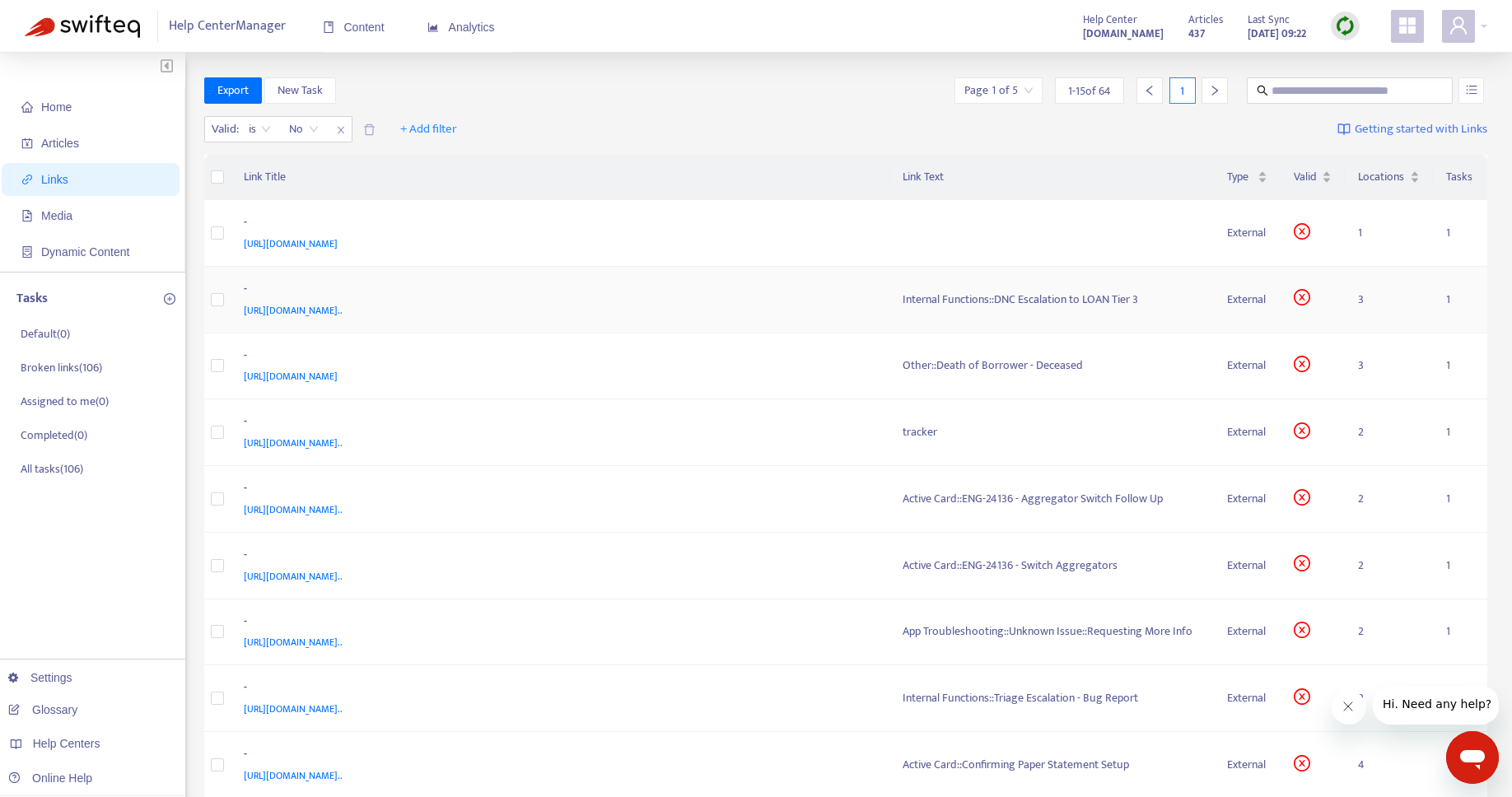
click at [998, 297] on div "Internal Functions::DNC Escalation to LOAN Tier 3" at bounding box center [1052, 300] width 299 height 18
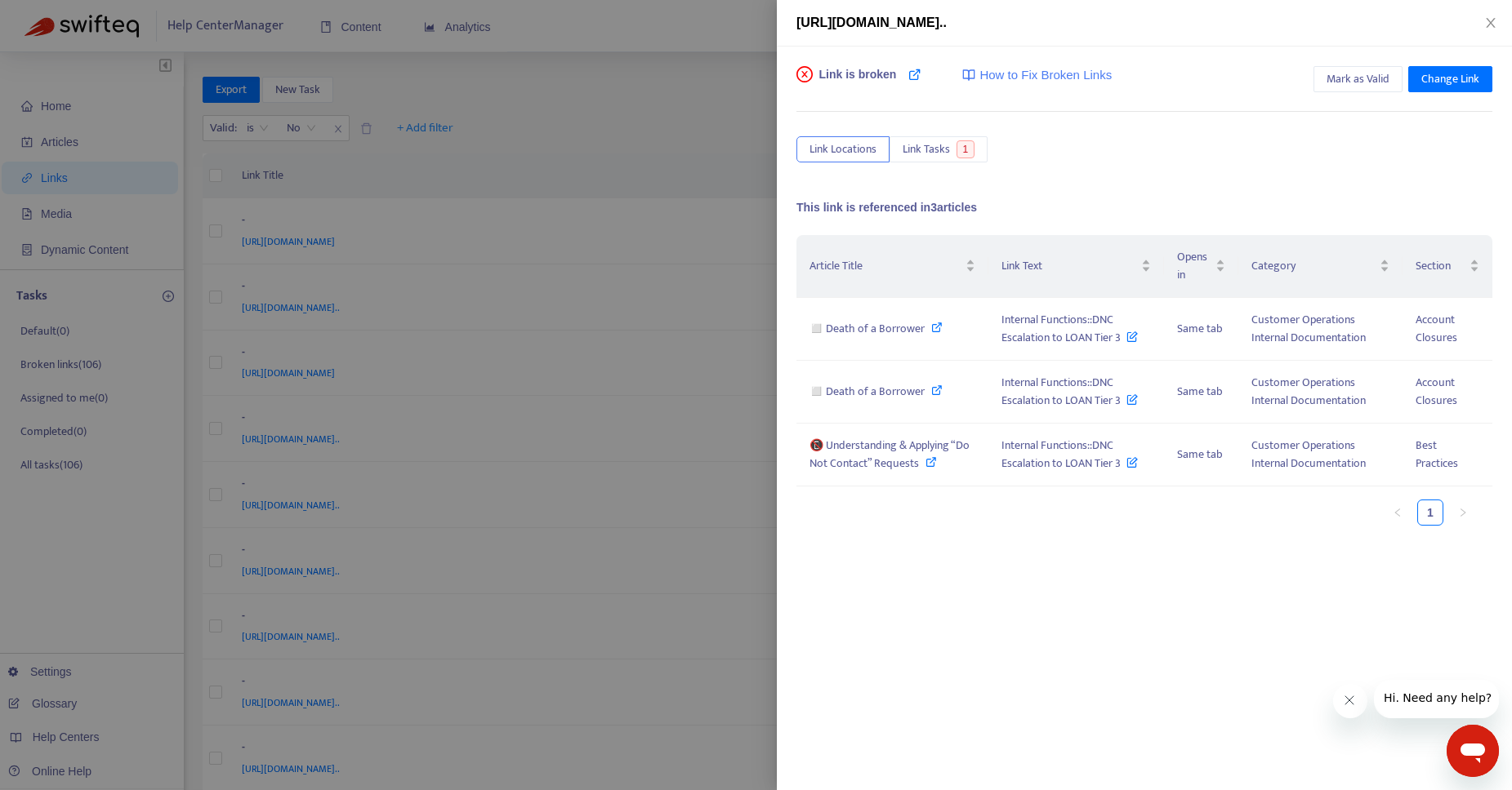
click at [591, 109] on div at bounding box center [756, 395] width 1512 height 790
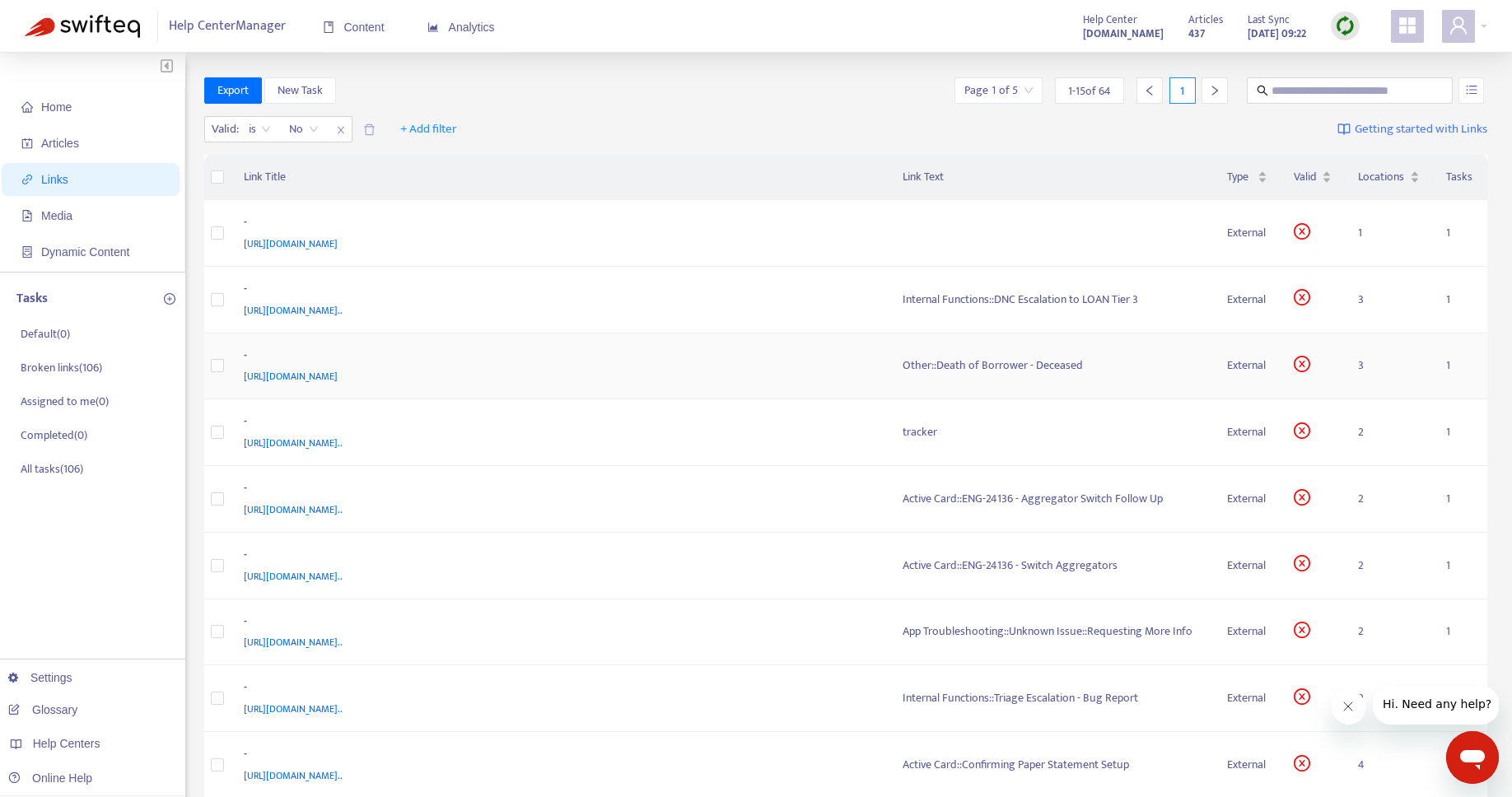
click at [996, 361] on div "Other::Death of Borrower - Deceased" at bounding box center [1052, 366] width 299 height 18
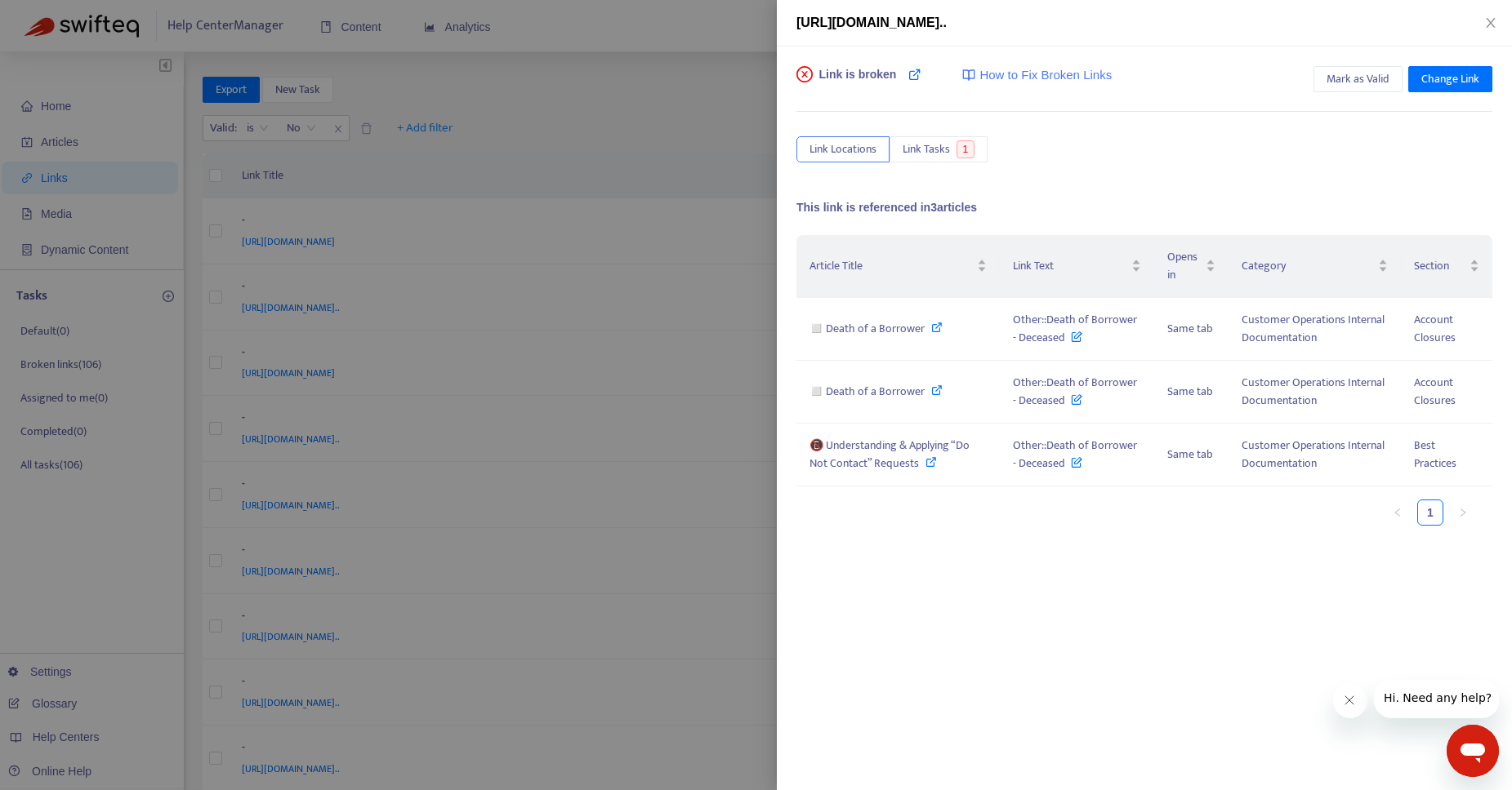
click at [666, 166] on div at bounding box center [756, 395] width 1512 height 790
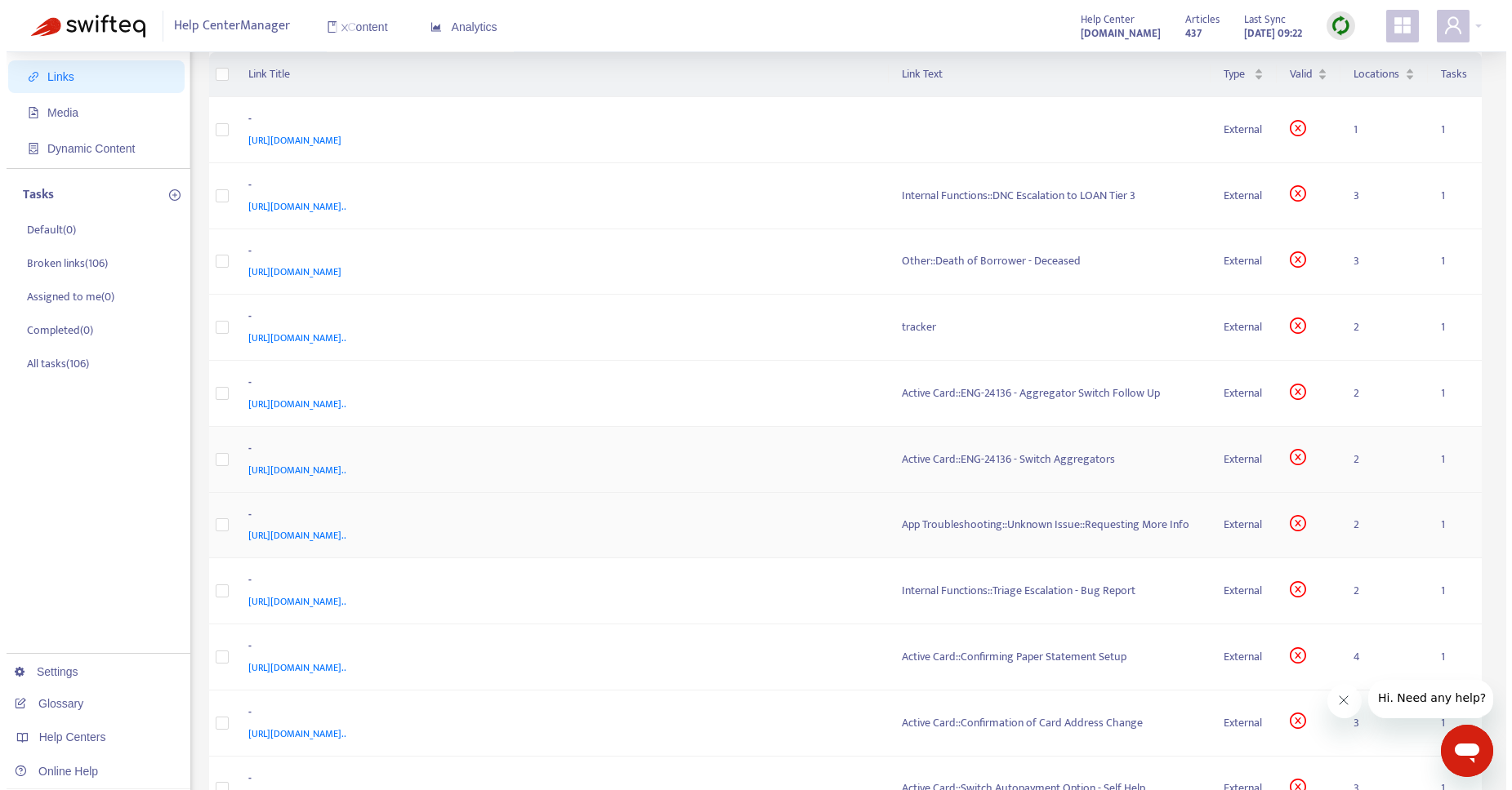
scroll to position [102, 0]
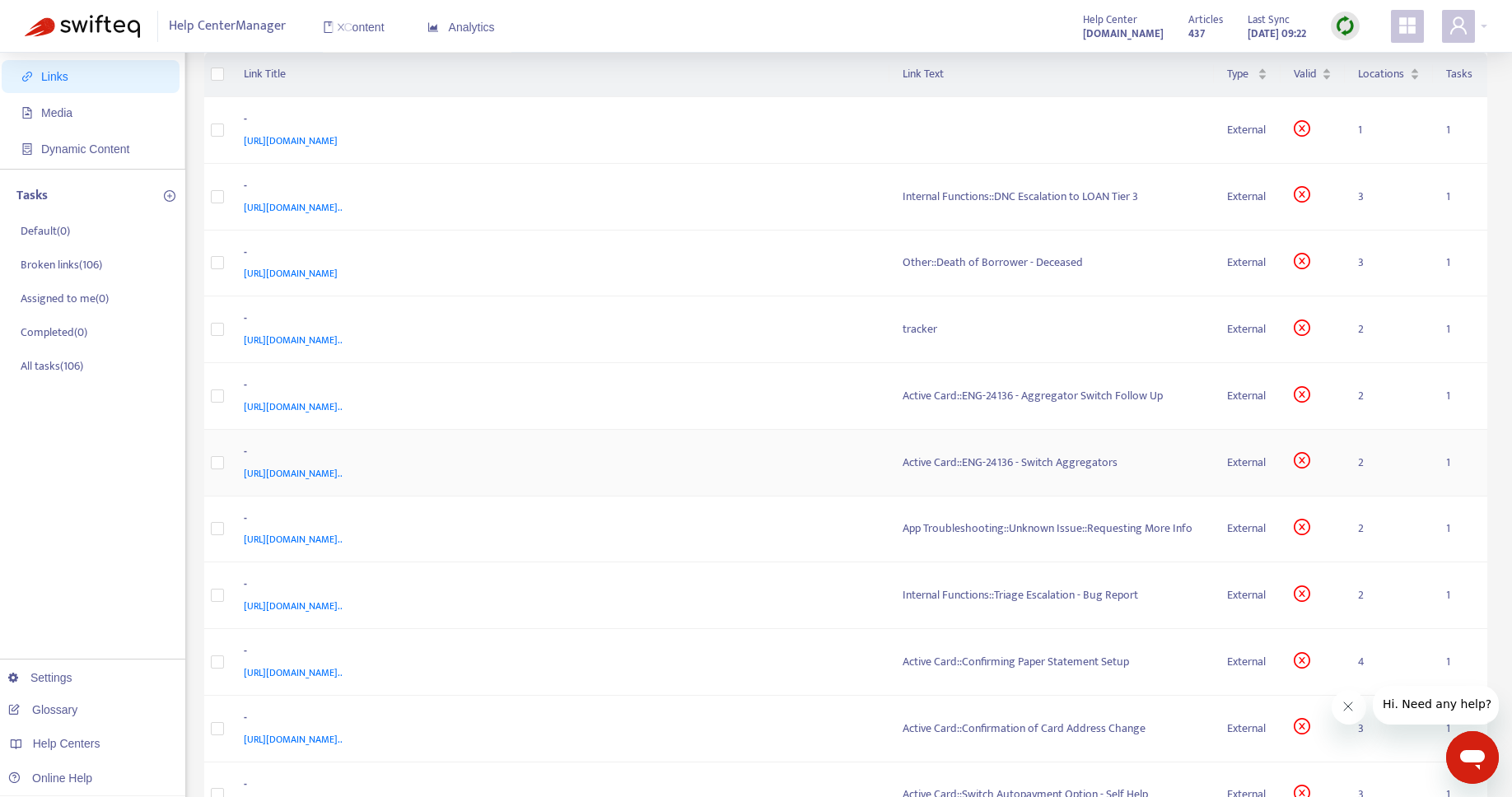
click at [1006, 464] on div "Active Card::ENG-24136 - Switch Aggregators" at bounding box center [1052, 463] width 299 height 18
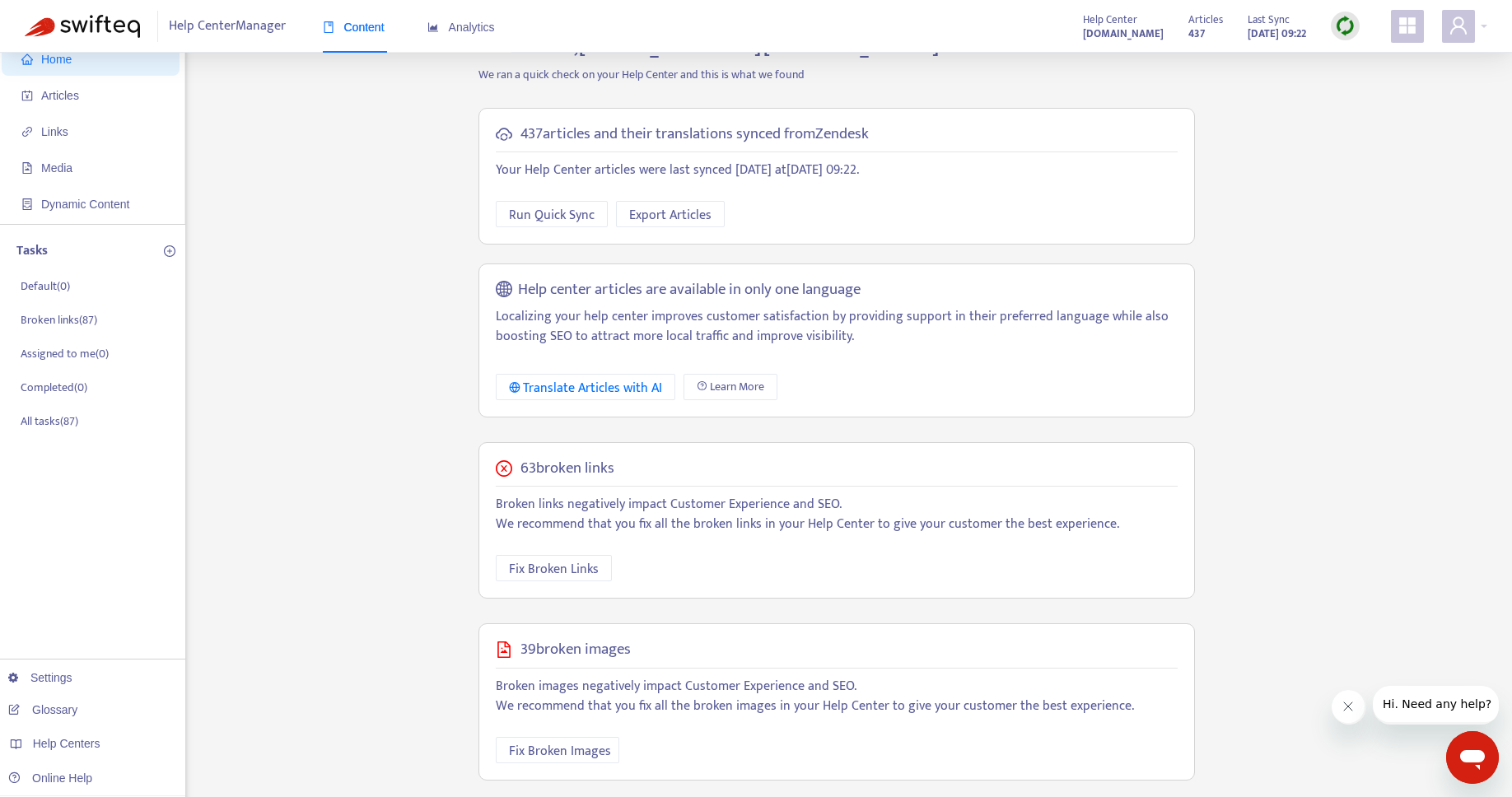
scroll to position [51, 0]
click at [582, 564] on span "Fix Broken Links" at bounding box center [553, 565] width 89 height 21
